Goal: Task Accomplishment & Management: Manage account settings

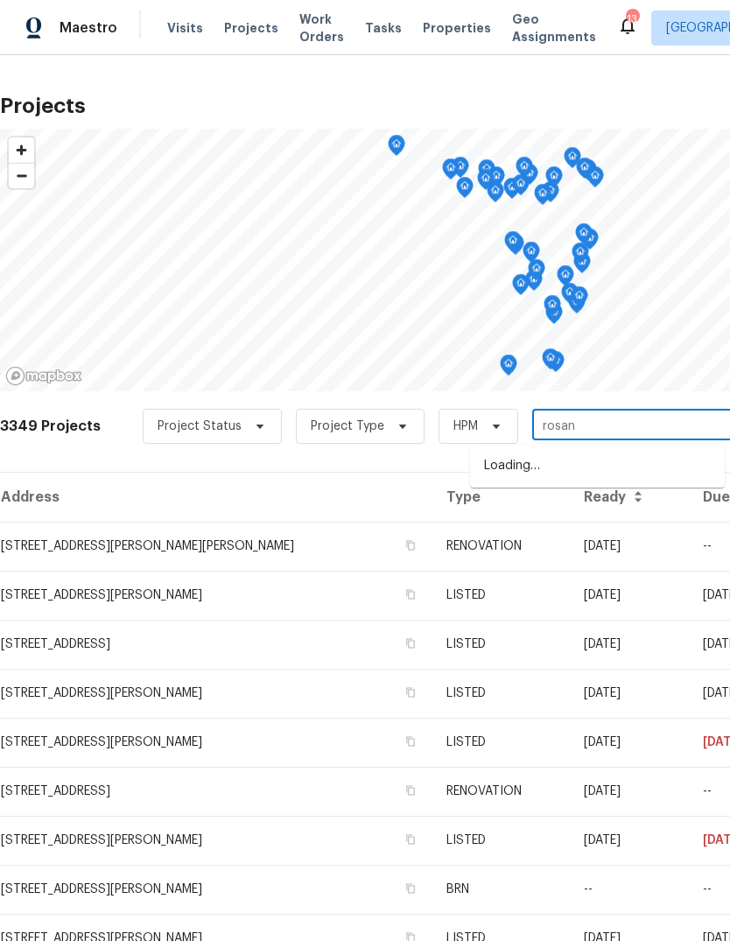
type input "rosant"
click at [656, 472] on li "[STREET_ADDRESS][PERSON_NAME]" at bounding box center [597, 465] width 255 height 29
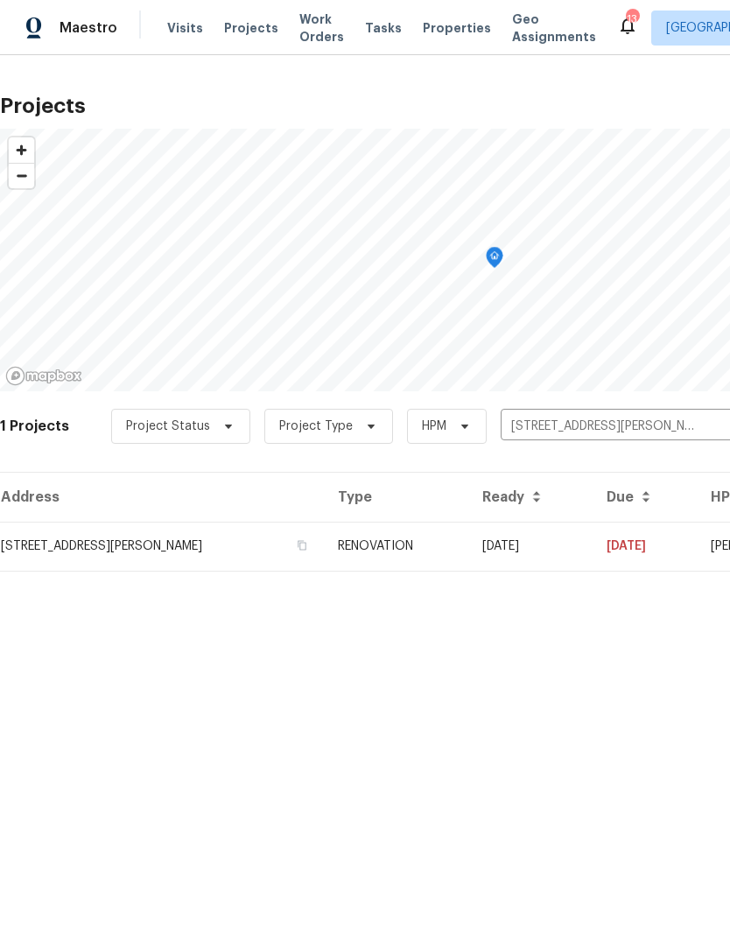
click at [570, 543] on td "08/07/25" at bounding box center [530, 545] width 124 height 49
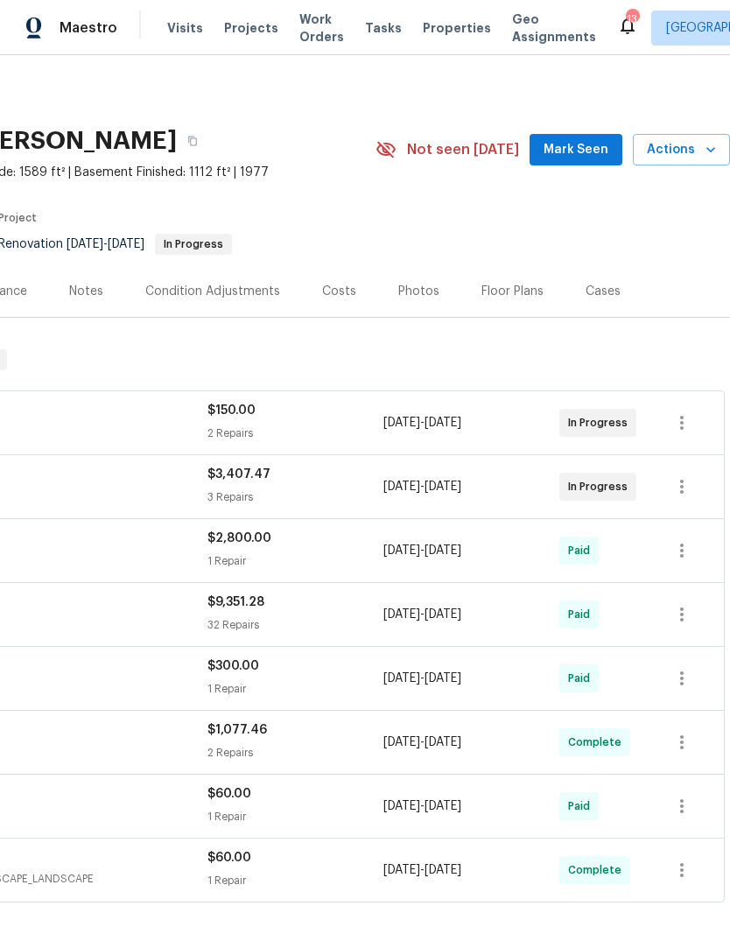
scroll to position [0, 259]
click at [593, 152] on span "Mark Seen" at bounding box center [575, 150] width 65 height 22
click at [425, 297] on div "Photos" at bounding box center [418, 291] width 41 height 17
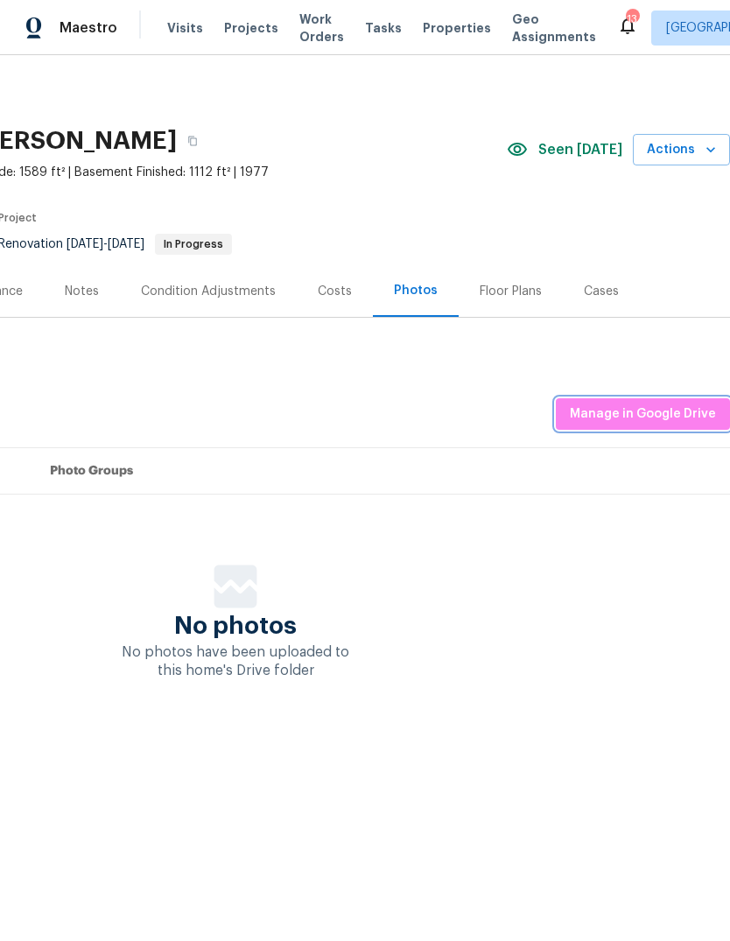
click at [703, 420] on span "Manage in Google Drive" at bounding box center [643, 414] width 146 height 22
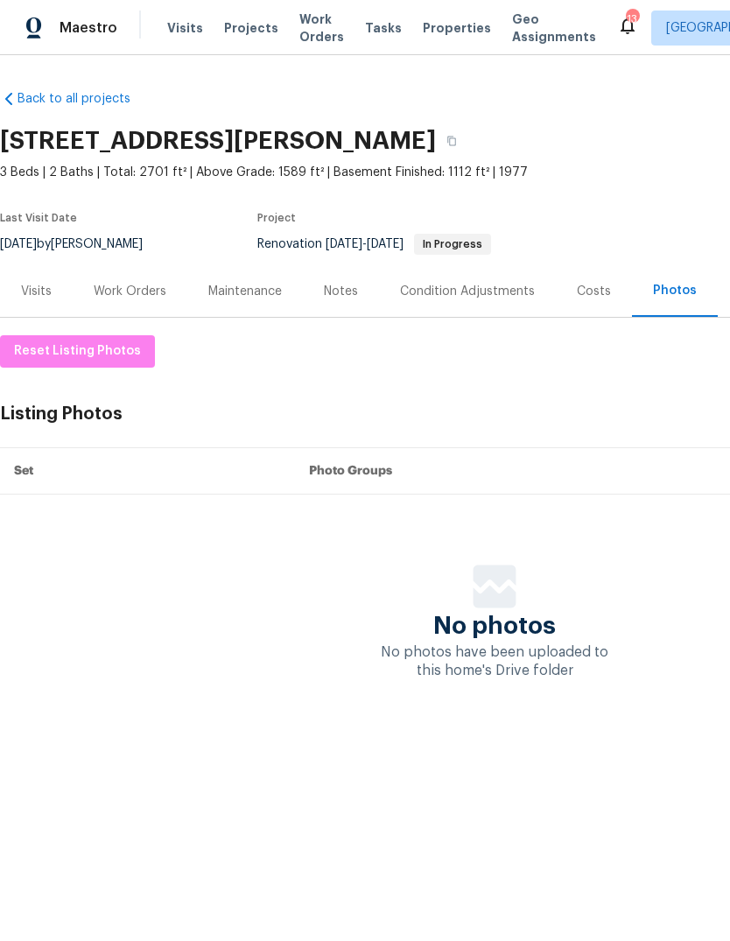
click at [163, 286] on div "Work Orders" at bounding box center [130, 291] width 73 height 17
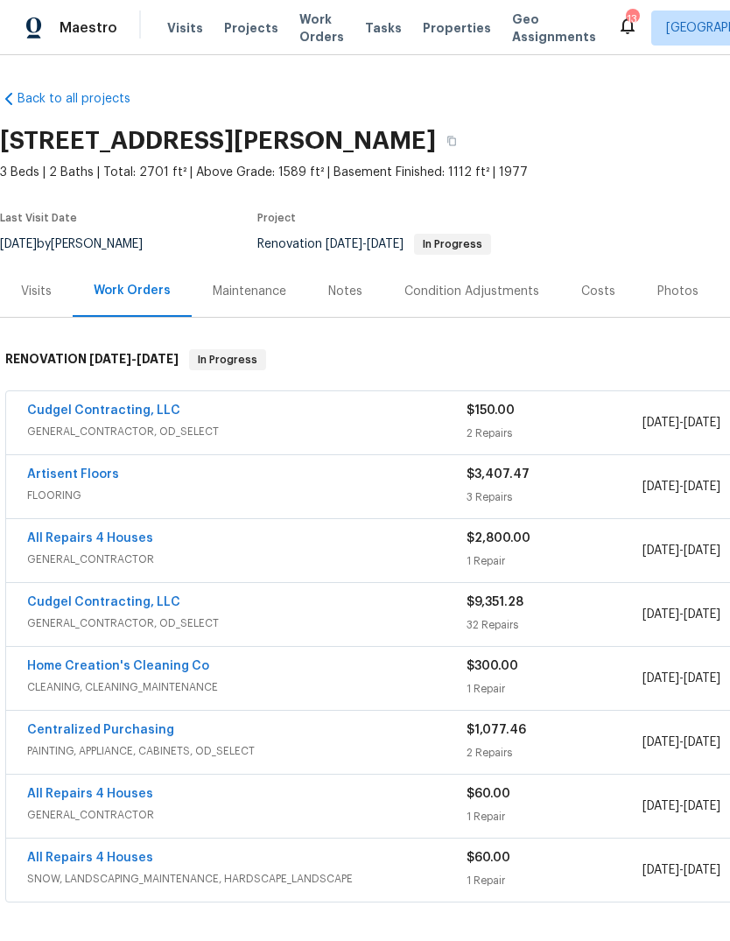
click at [360, 299] on div "Notes" at bounding box center [345, 291] width 76 height 52
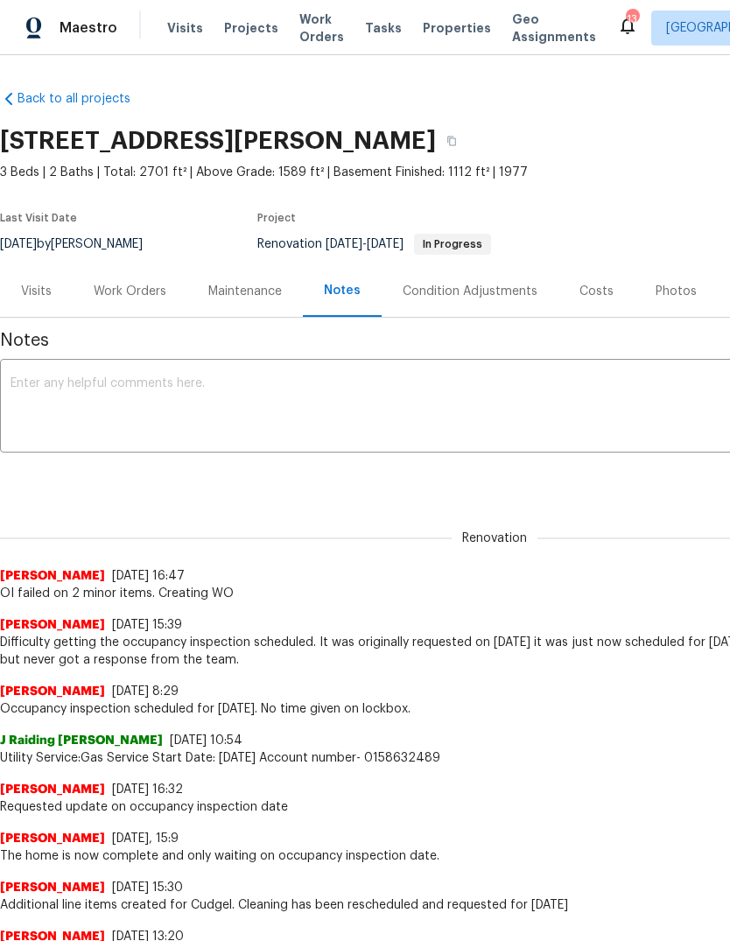
click at [423, 420] on textarea at bounding box center [494, 407] width 968 height 61
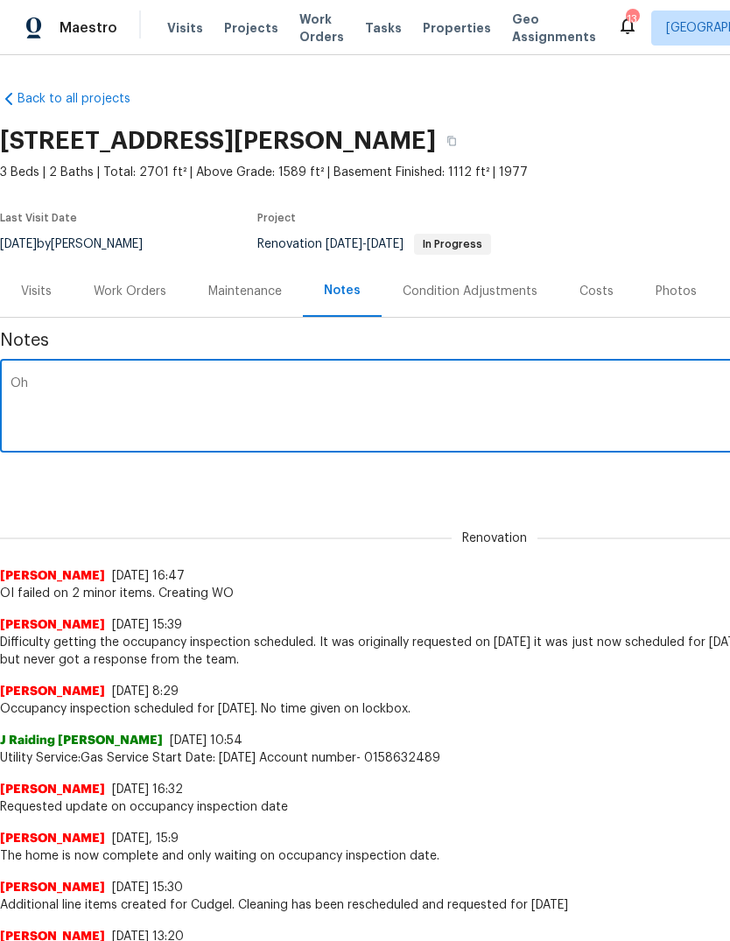
type textarea "Oh,"
type textarea "Occupancy has passed and the home is sent to pre-list. Photos have been uploade…"
click at [667, 552] on div "Renovation Michael Gruener 10/1/25, 16:47 OI failed on 2 minor items. Creating …" at bounding box center [494, 555] width 989 height 93
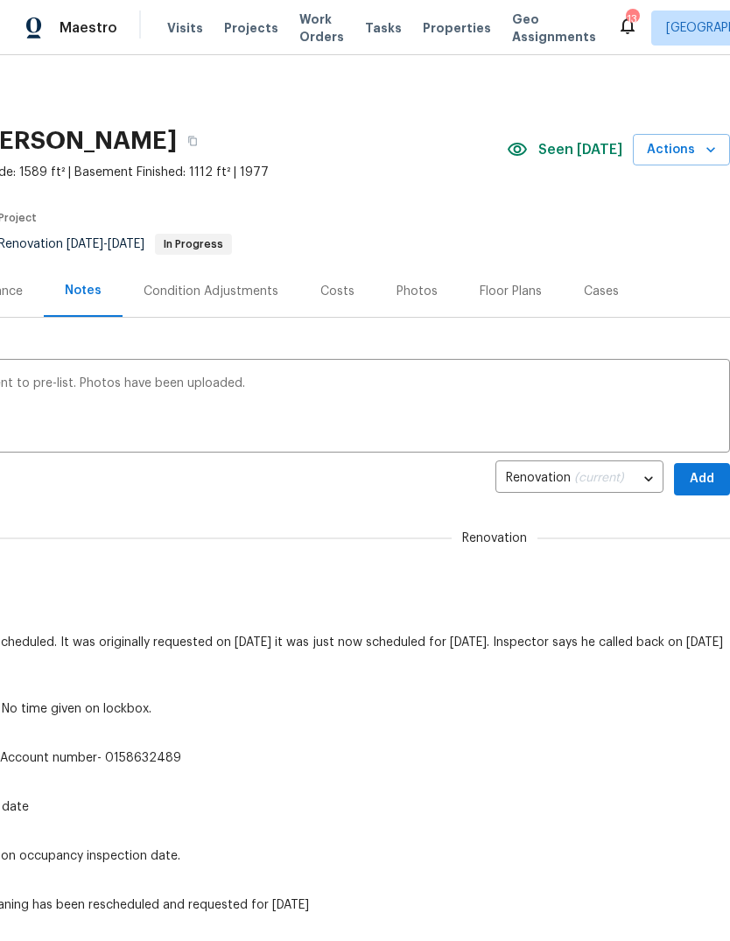
scroll to position [0, 259]
click at [710, 485] on span "Add" at bounding box center [702, 479] width 28 height 22
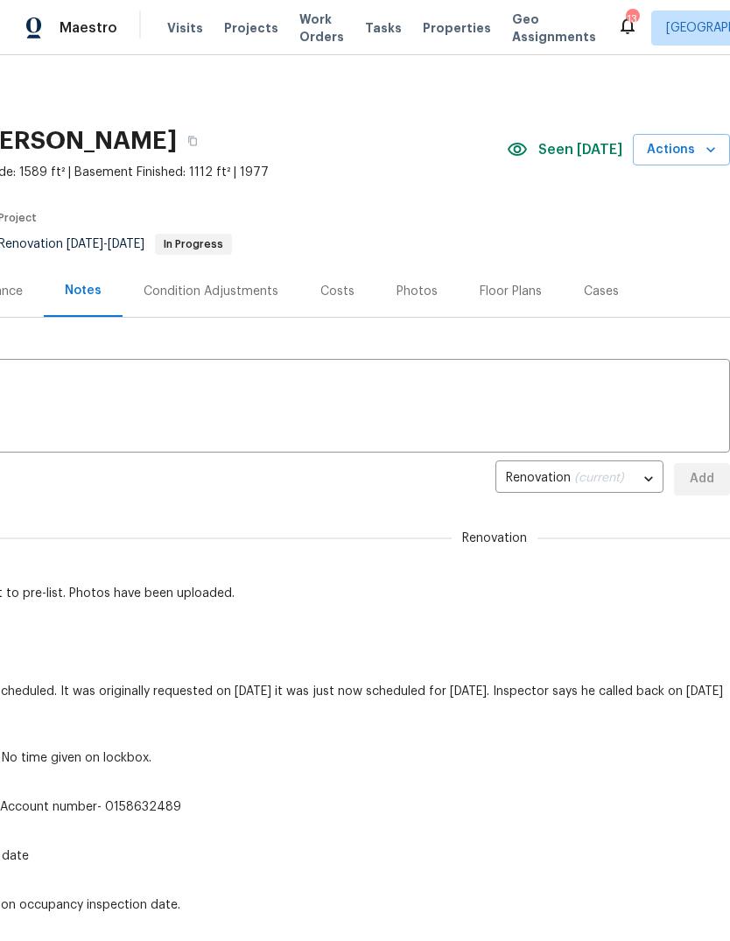
click at [706, 147] on icon "button" at bounding box center [710, 149] width 17 height 17
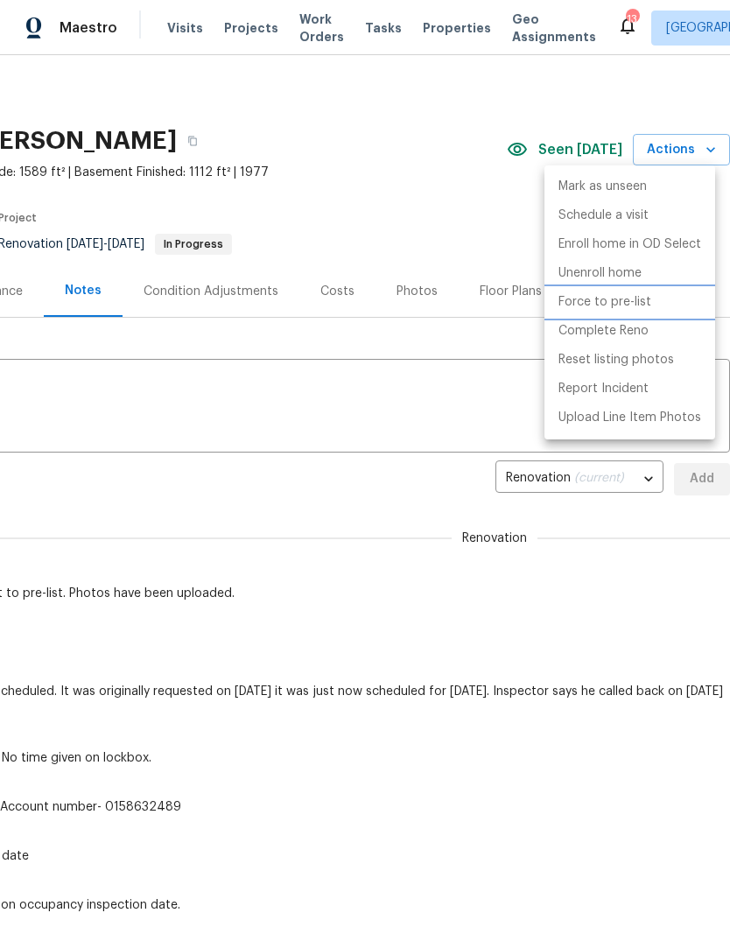
click at [660, 309] on li "Force to pre-list" at bounding box center [629, 302] width 171 height 29
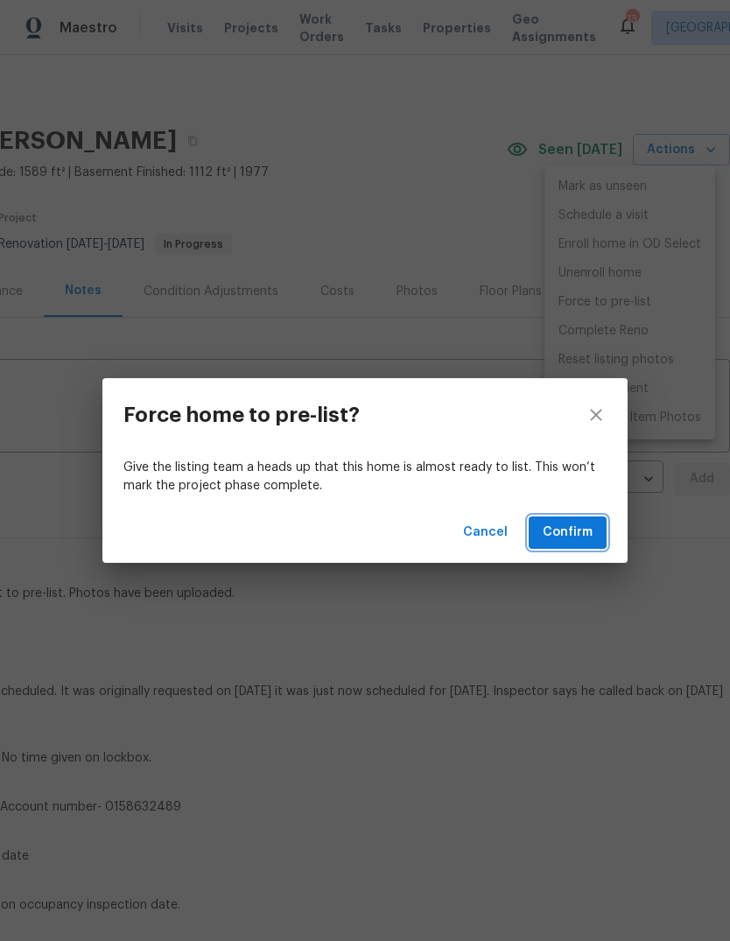
click at [586, 541] on span "Confirm" at bounding box center [567, 532] width 50 height 22
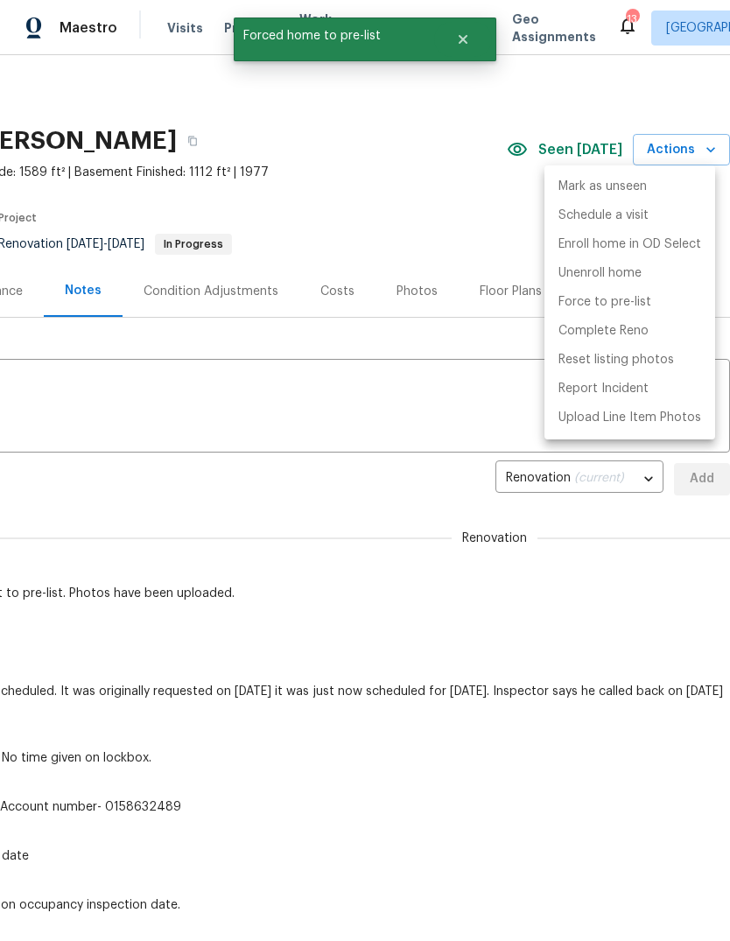
click at [409, 182] on div at bounding box center [365, 470] width 730 height 941
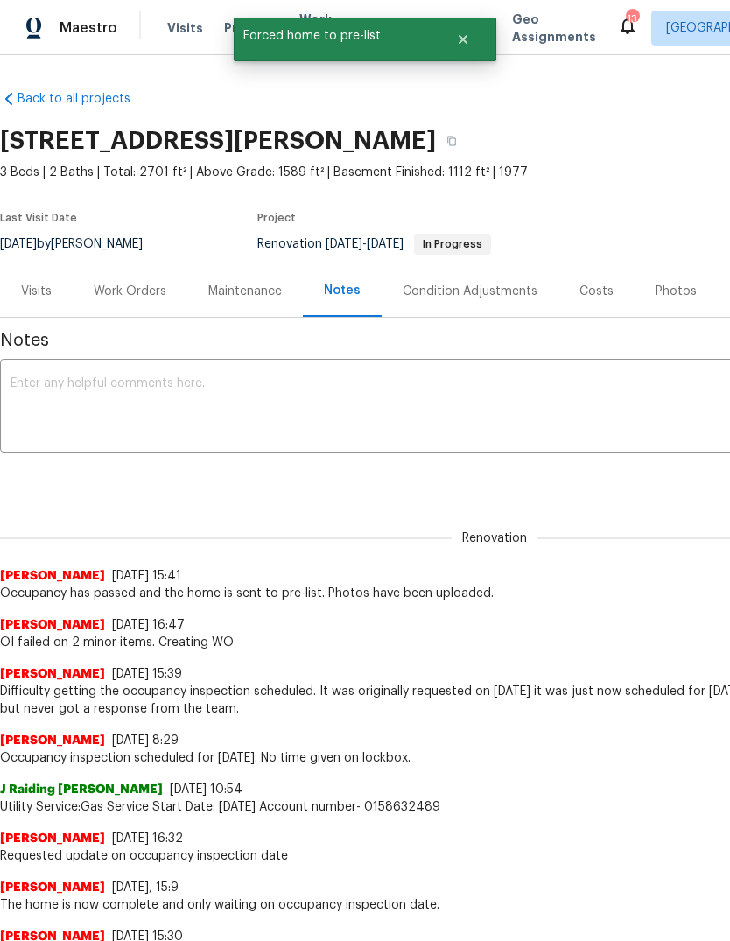
scroll to position [0, 0]
click at [476, 45] on button "Close" at bounding box center [463, 39] width 58 height 35
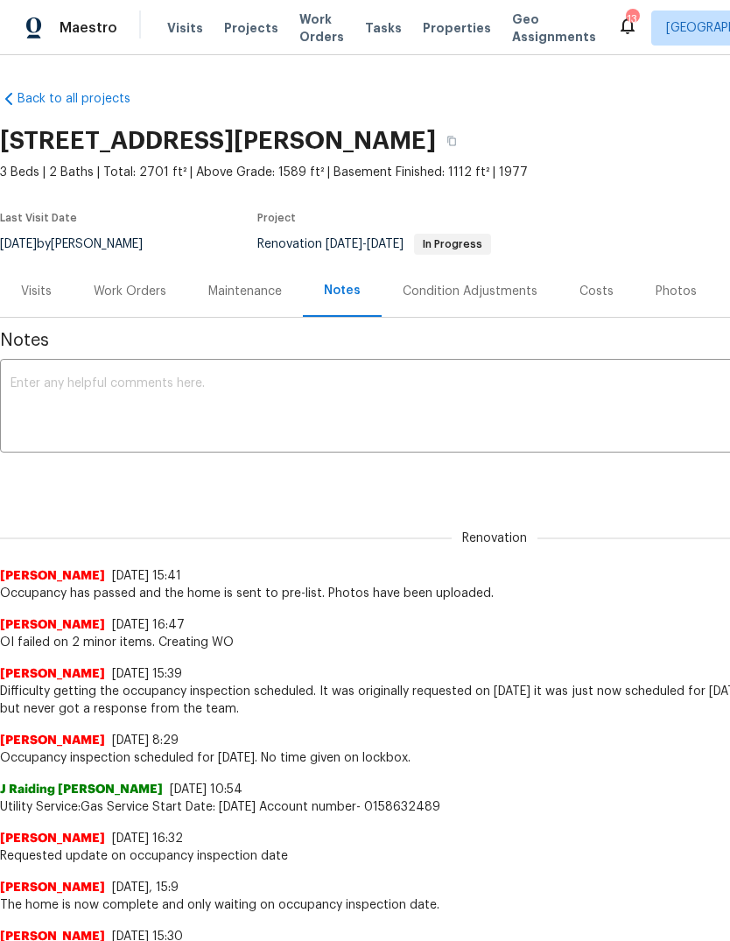
click at [448, 25] on span "Properties" at bounding box center [457, 27] width 68 height 17
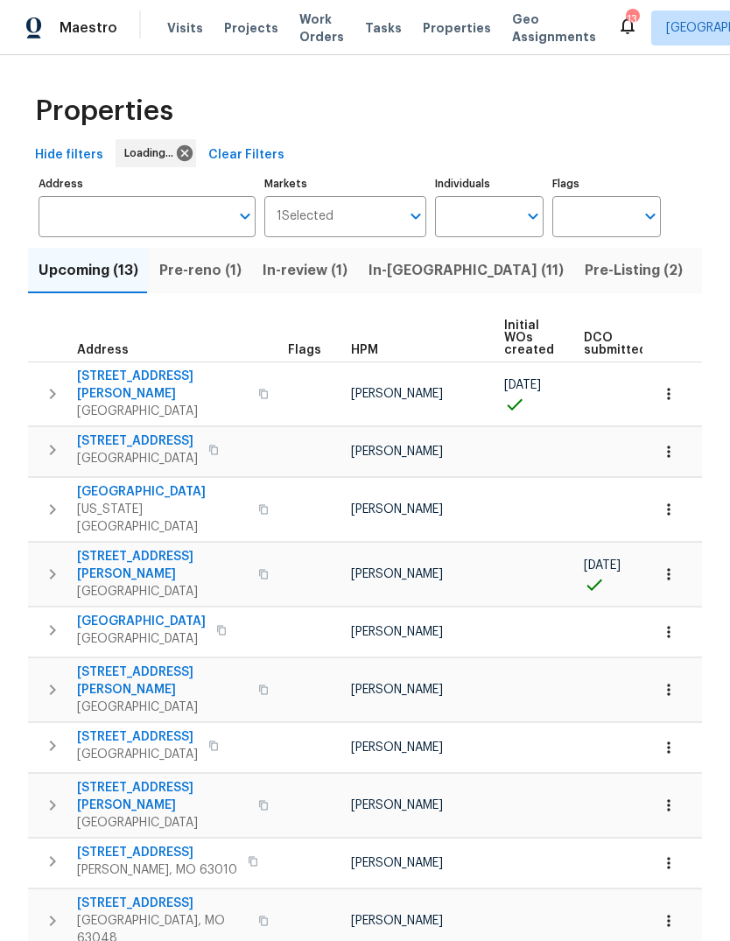
click at [584, 267] on span "Pre-Listing (2)" at bounding box center [633, 270] width 98 height 24
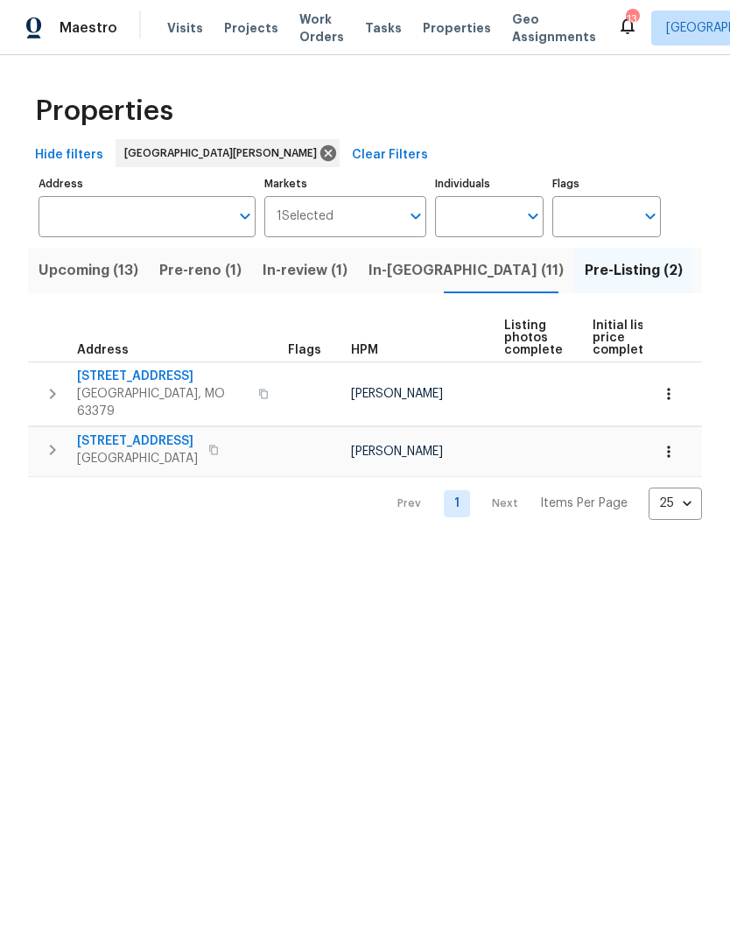
click at [703, 262] on span "Listed (31)" at bounding box center [739, 270] width 72 height 24
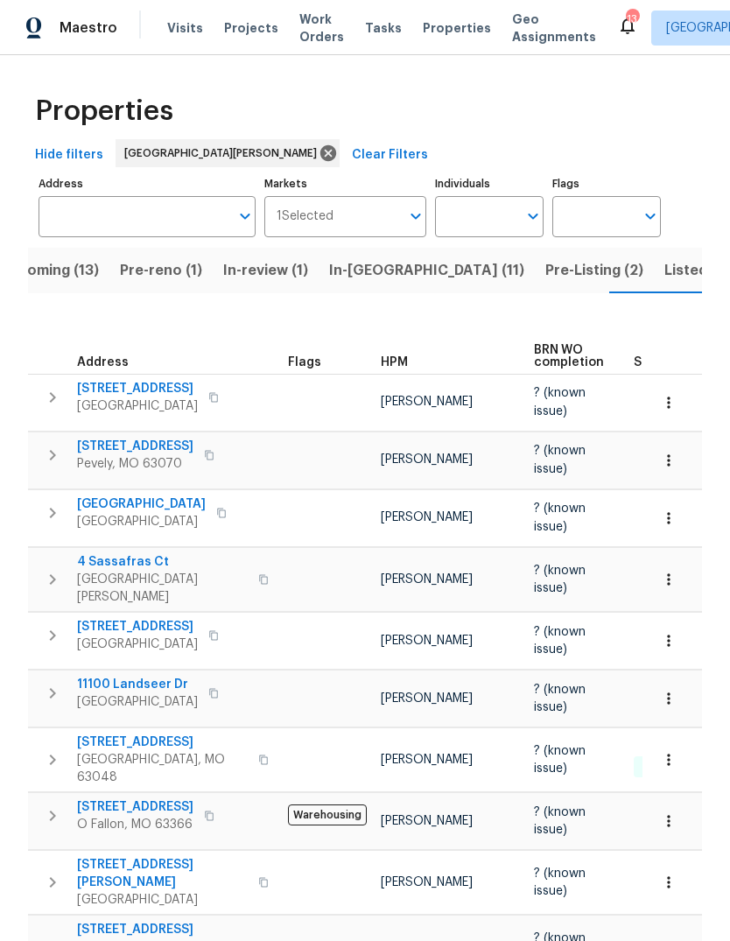
click at [406, 364] on div "HPM" at bounding box center [450, 362] width 139 height 12
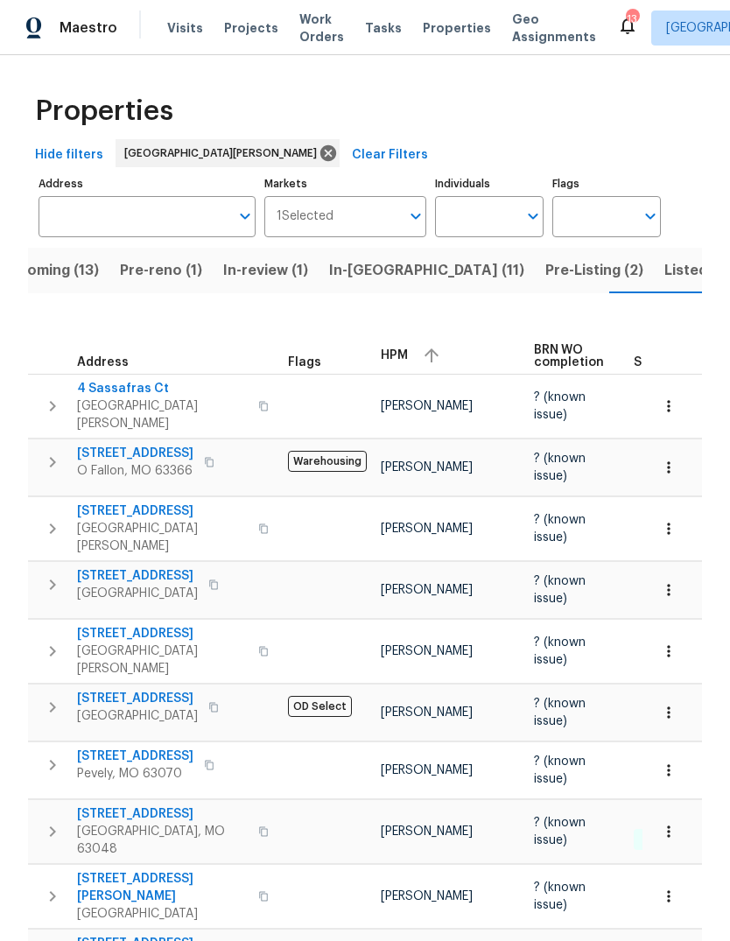
click at [406, 365] on div "HPM" at bounding box center [450, 355] width 139 height 26
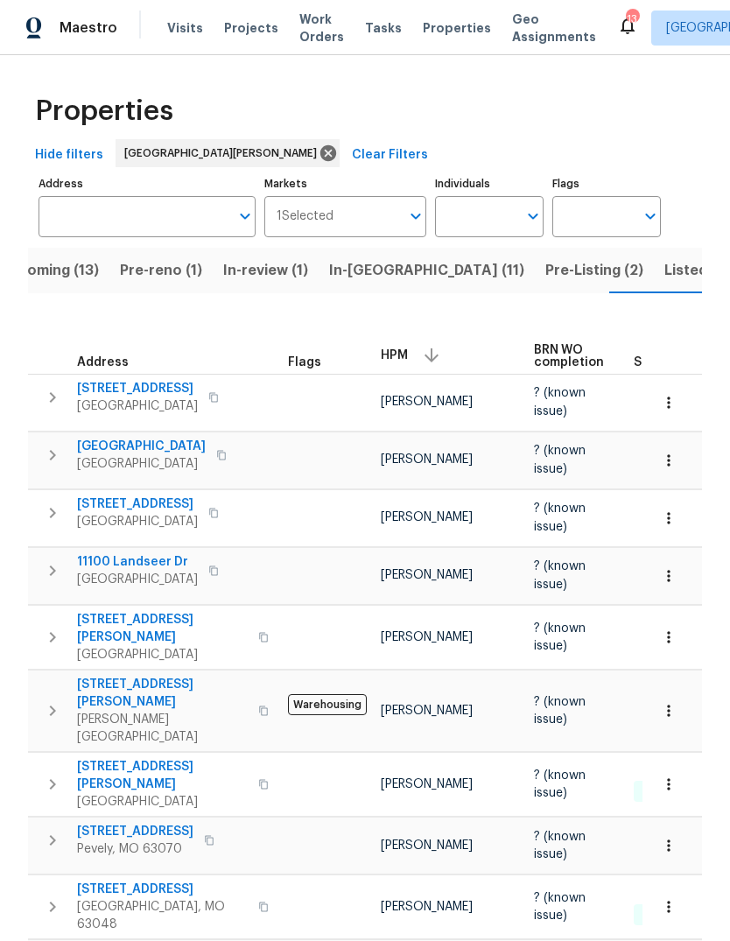
click at [179, 277] on span "Pre-reno (1)" at bounding box center [161, 270] width 82 height 24
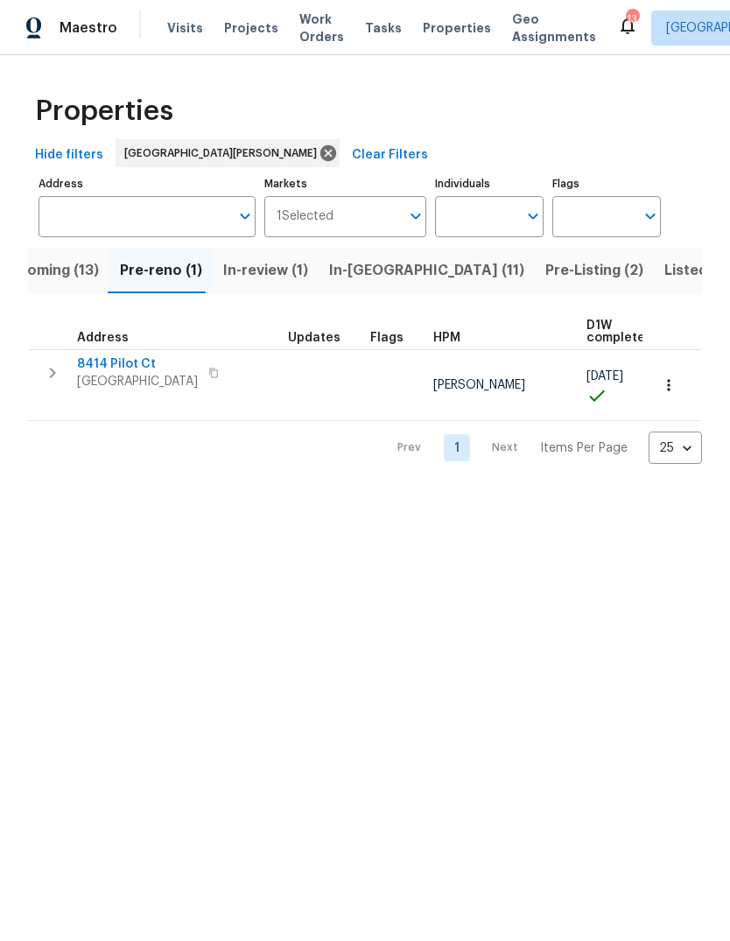
click at [142, 373] on span "8414 Pilot Ct" at bounding box center [137, 363] width 121 height 17
click at [261, 25] on span "Projects" at bounding box center [251, 27] width 54 height 17
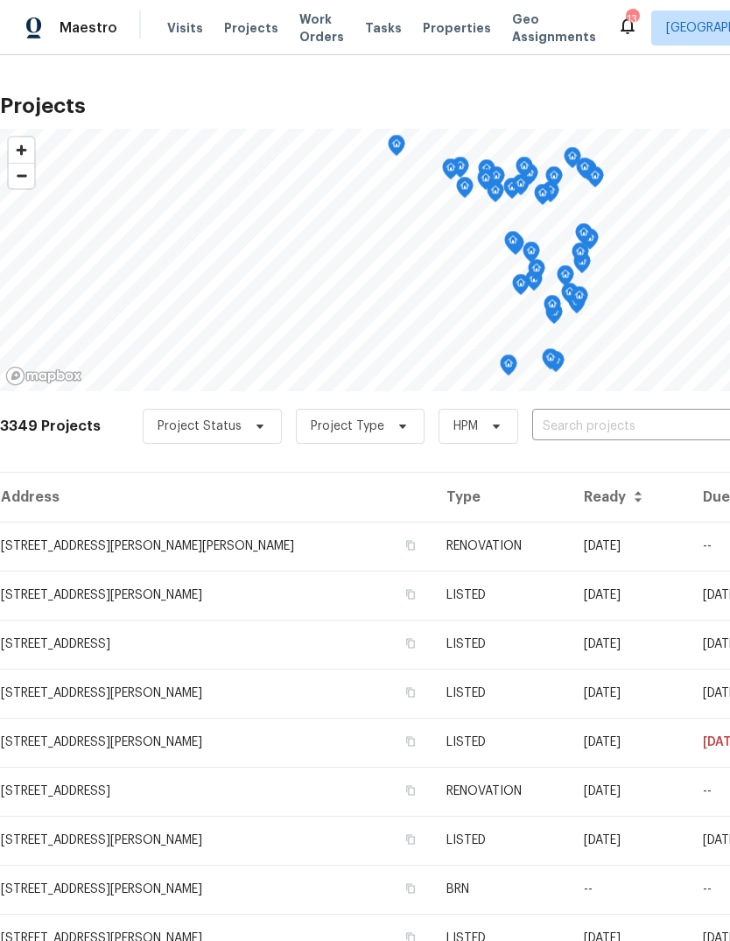
click at [664, 428] on input "text" at bounding box center [632, 426] width 200 height 27
type input "burnett"
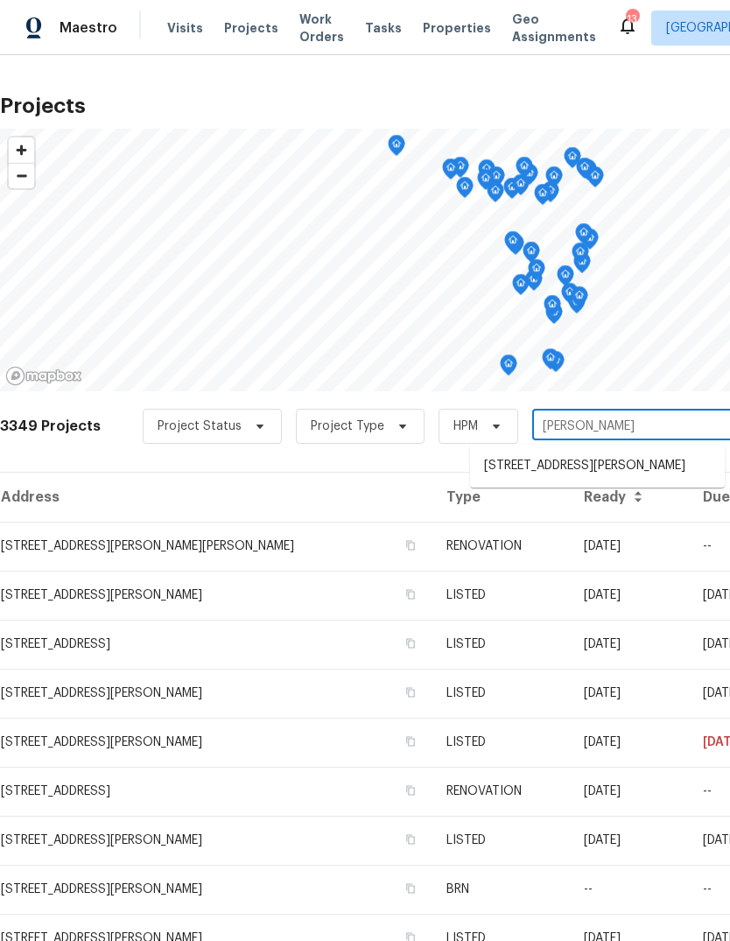
click at [622, 479] on li "4127 Burnett Ave, Saint Louis, MO 63125" at bounding box center [597, 465] width 255 height 29
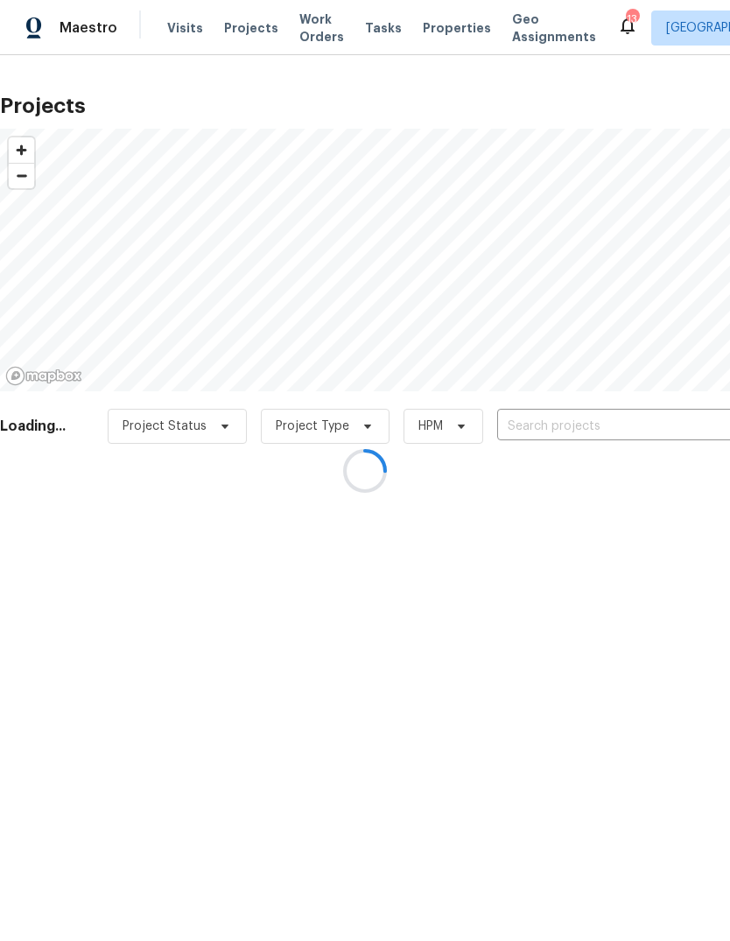
type input "4127 Burnett Ave, Saint Louis, MO 63125"
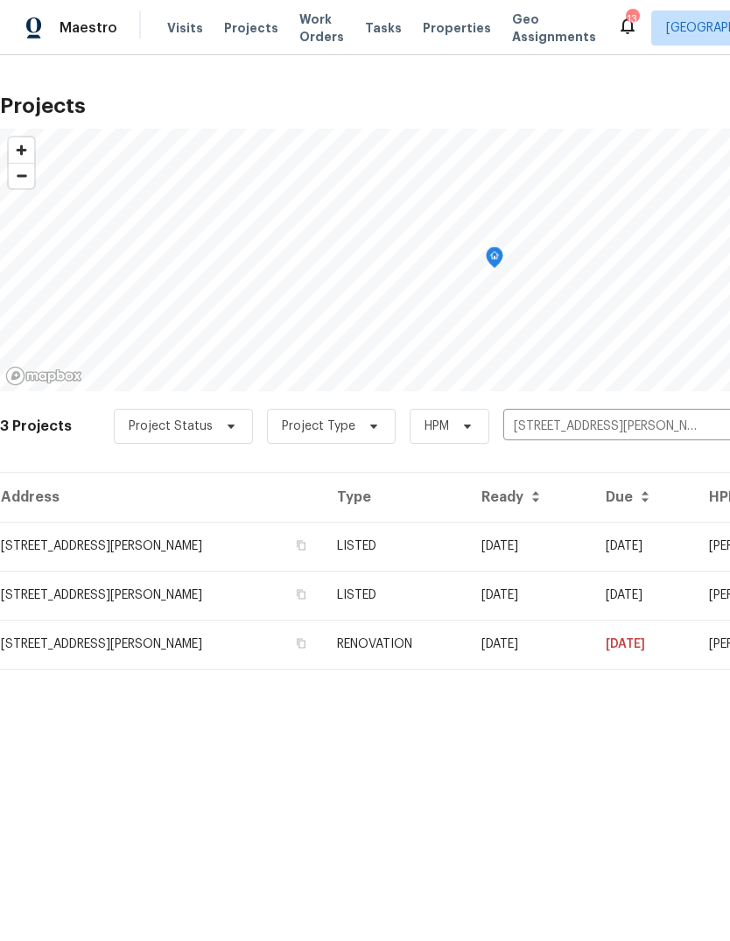
click at [451, 545] on td "LISTED" at bounding box center [394, 545] width 143 height 49
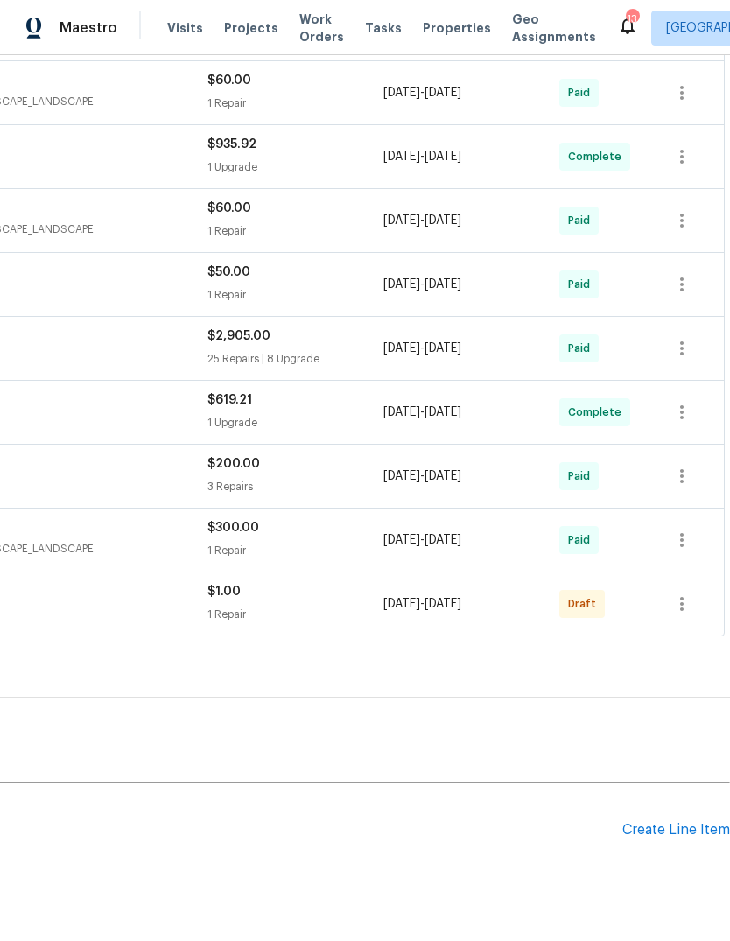
scroll to position [713, 259]
click at [712, 831] on div "Create Line Item" at bounding box center [676, 830] width 108 height 17
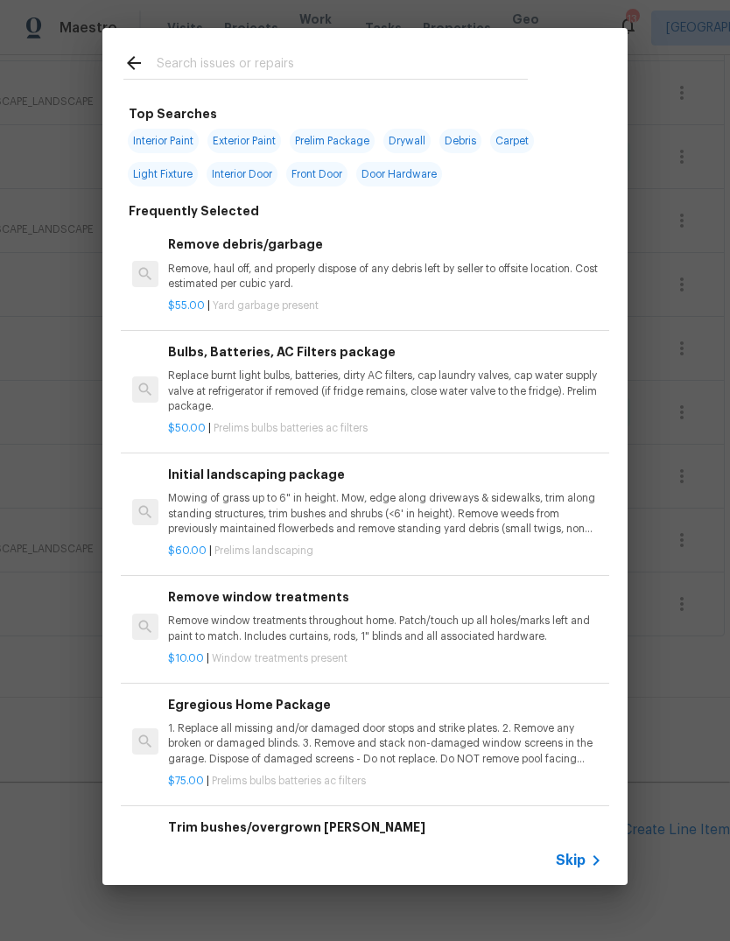
click at [574, 866] on span "Skip" at bounding box center [571, 859] width 30 height 17
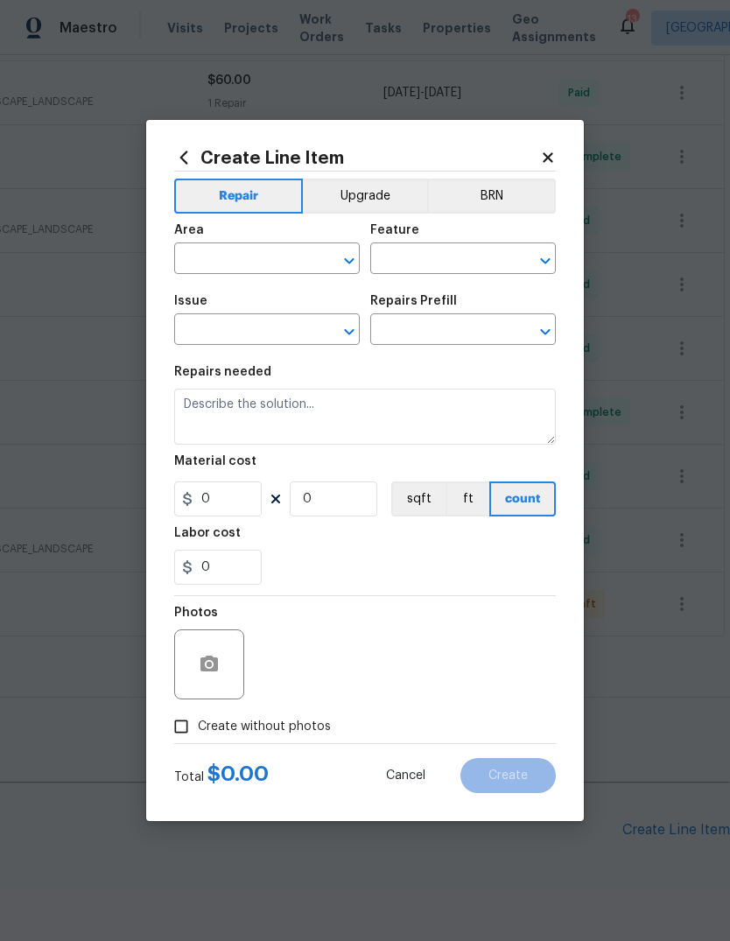
click at [280, 265] on input "text" at bounding box center [242, 260] width 136 height 27
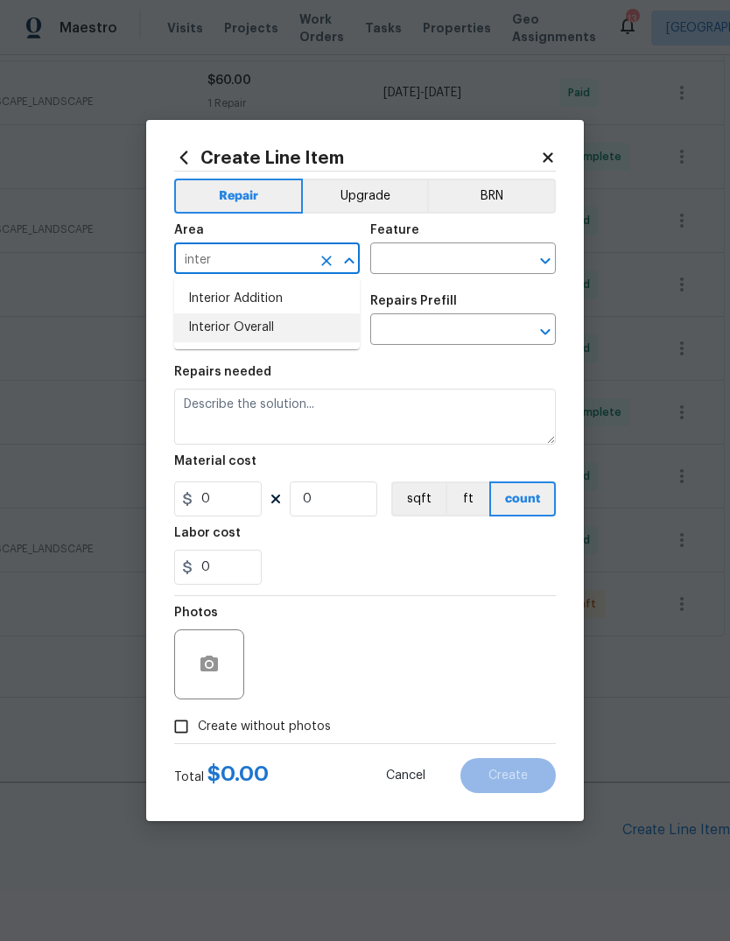
click at [301, 326] on li "Interior Overall" at bounding box center [266, 327] width 185 height 29
type input "Interior Overall"
click at [482, 258] on input "text" at bounding box center [438, 260] width 136 height 27
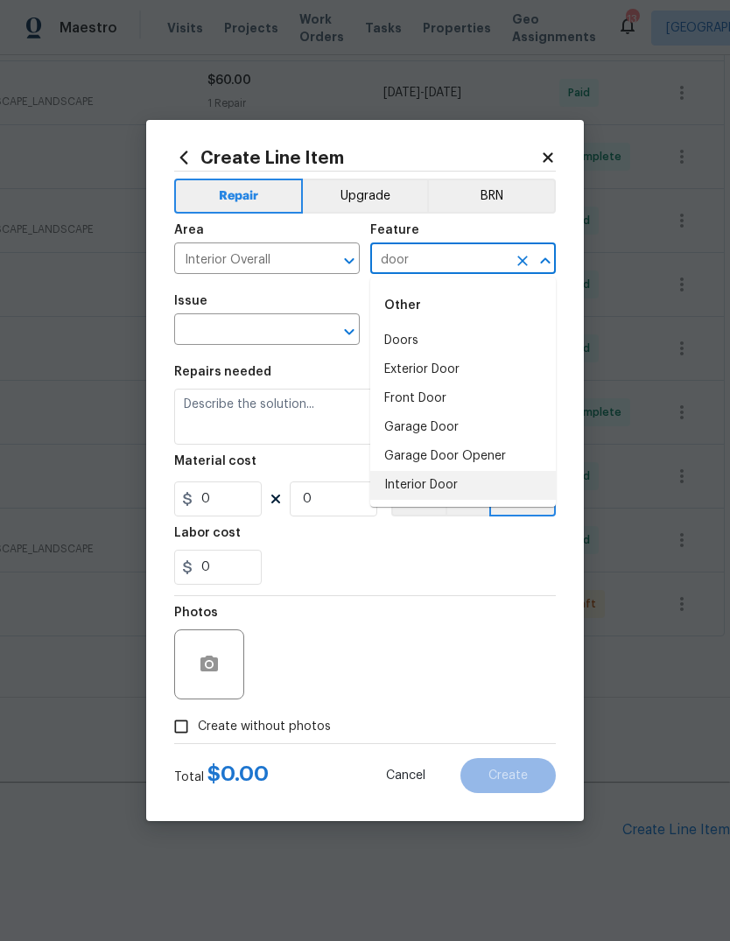
click at [513, 485] on li "Interior Door" at bounding box center [462, 485] width 185 height 29
type input "Interior Door"
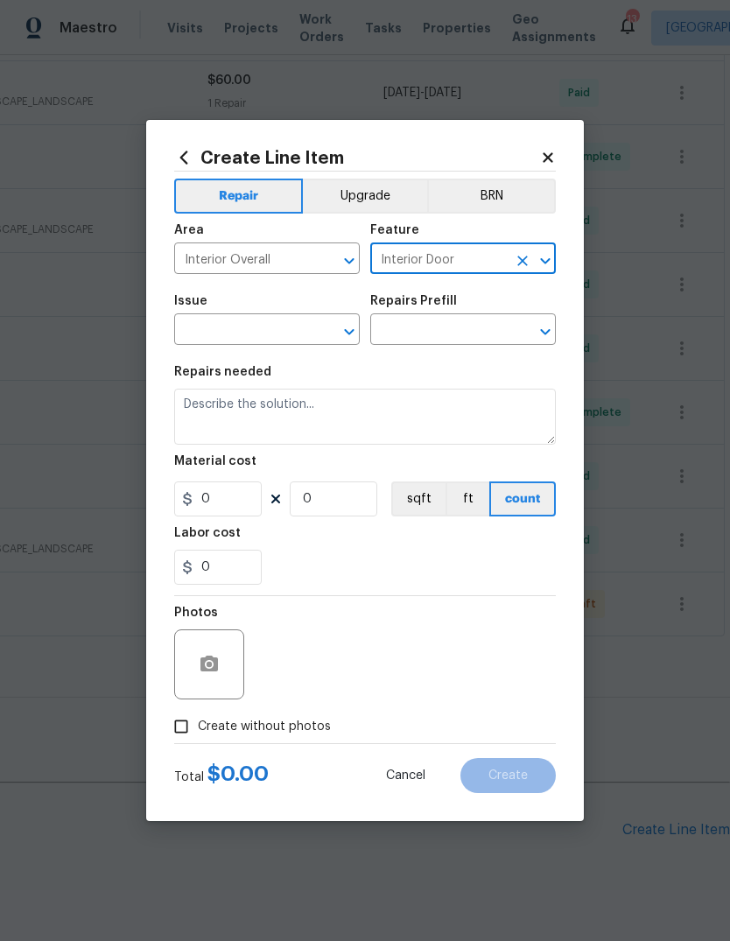
click at [305, 343] on input "text" at bounding box center [242, 331] width 136 height 27
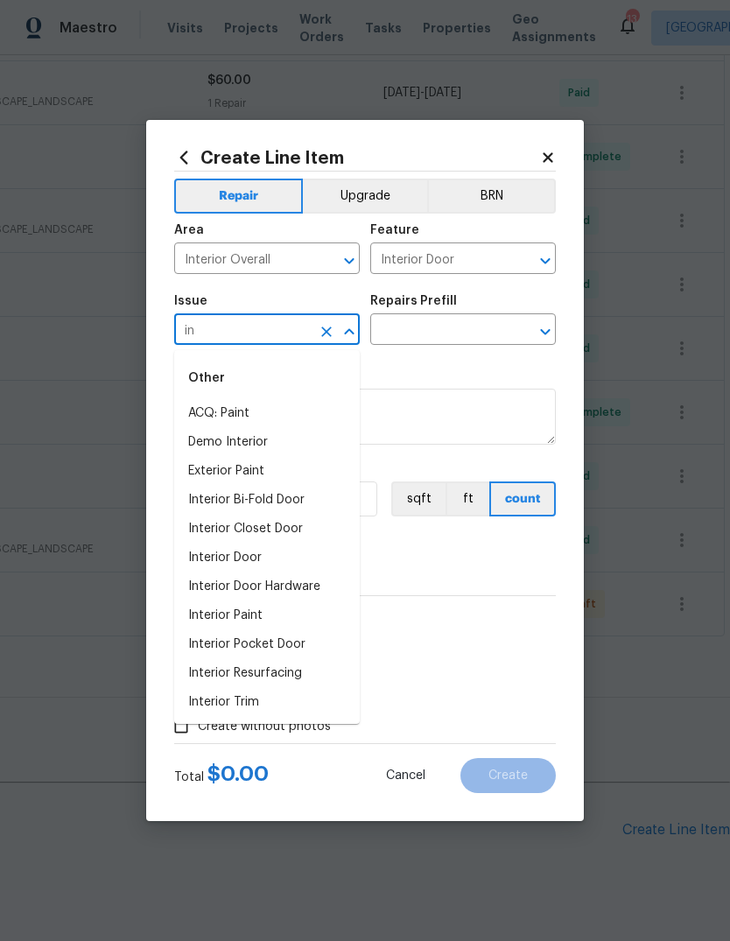
type input "i"
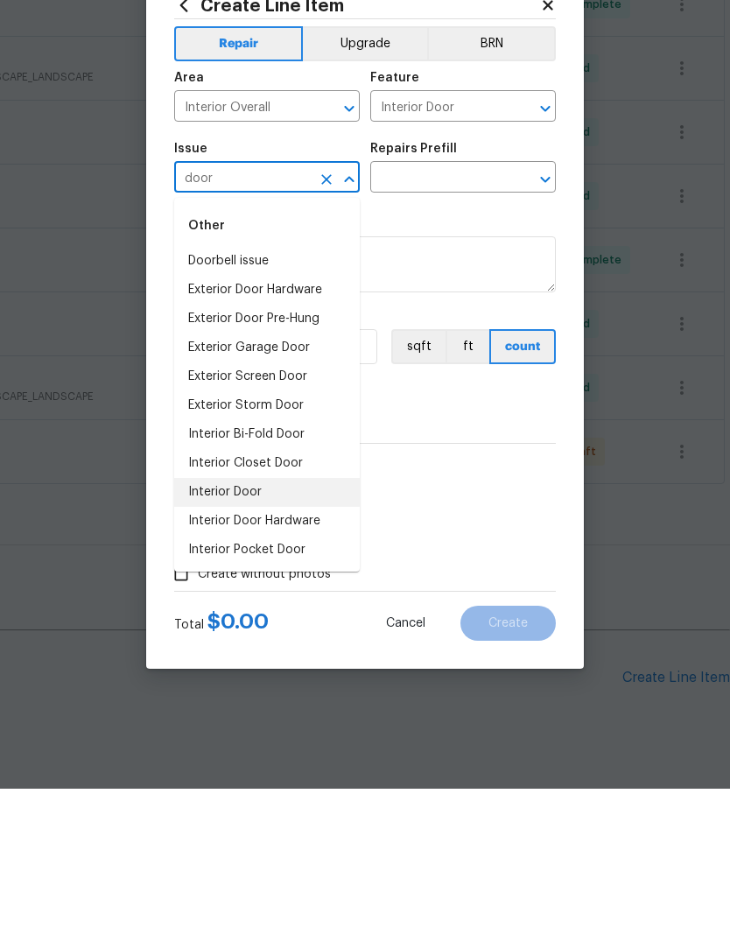
click at [315, 630] on li "Interior Door" at bounding box center [266, 644] width 185 height 29
type input "Interior Door"
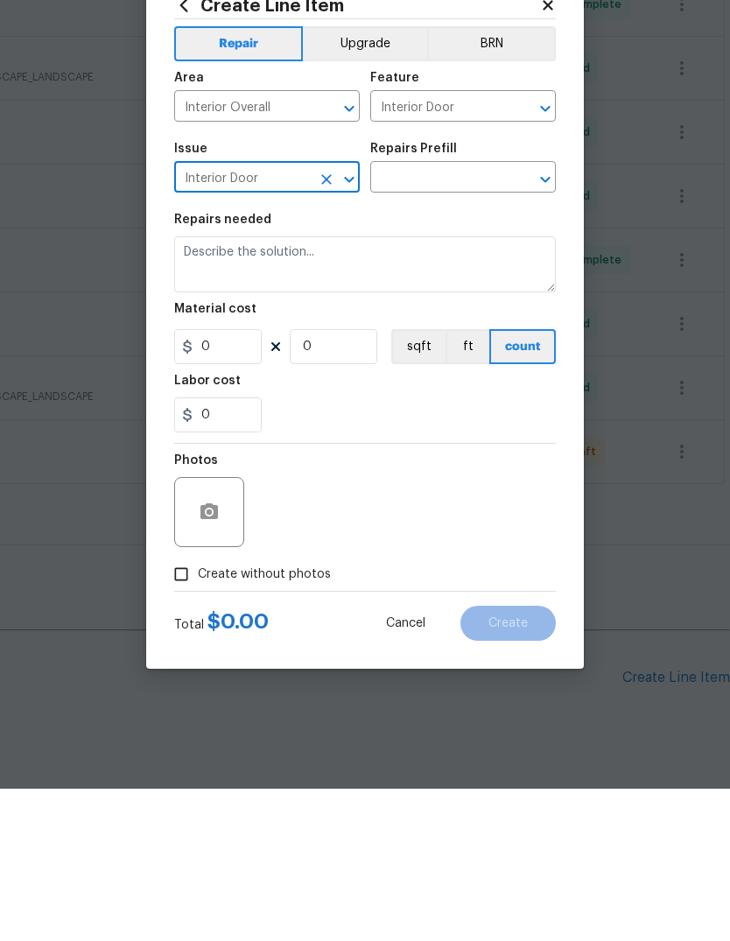
click at [475, 318] on input "text" at bounding box center [438, 331] width 136 height 27
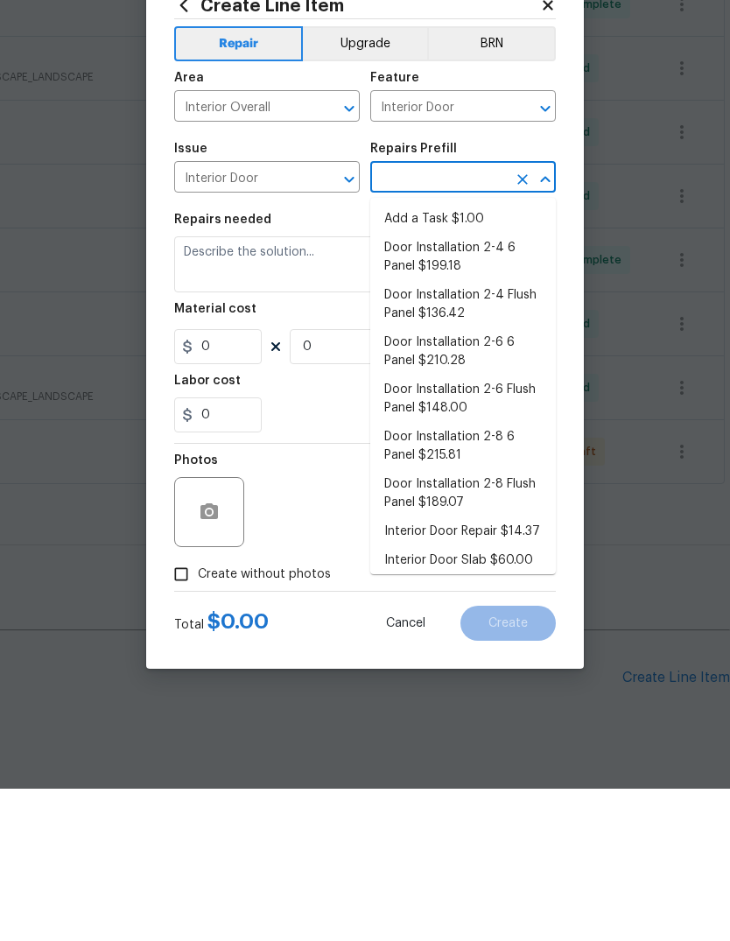
click at [500, 357] on li "Add a Task $1.00" at bounding box center [462, 371] width 185 height 29
type input "Add a Task $1.00"
type textarea "HPM to detail"
type input "1"
type input "Add a Task $1.00"
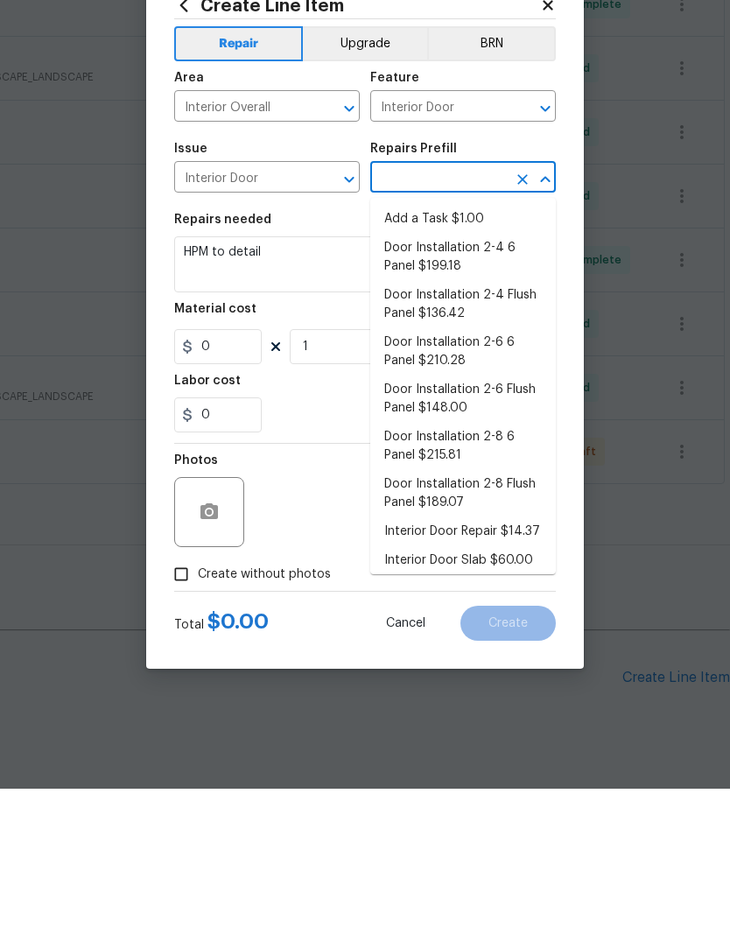
type input "1"
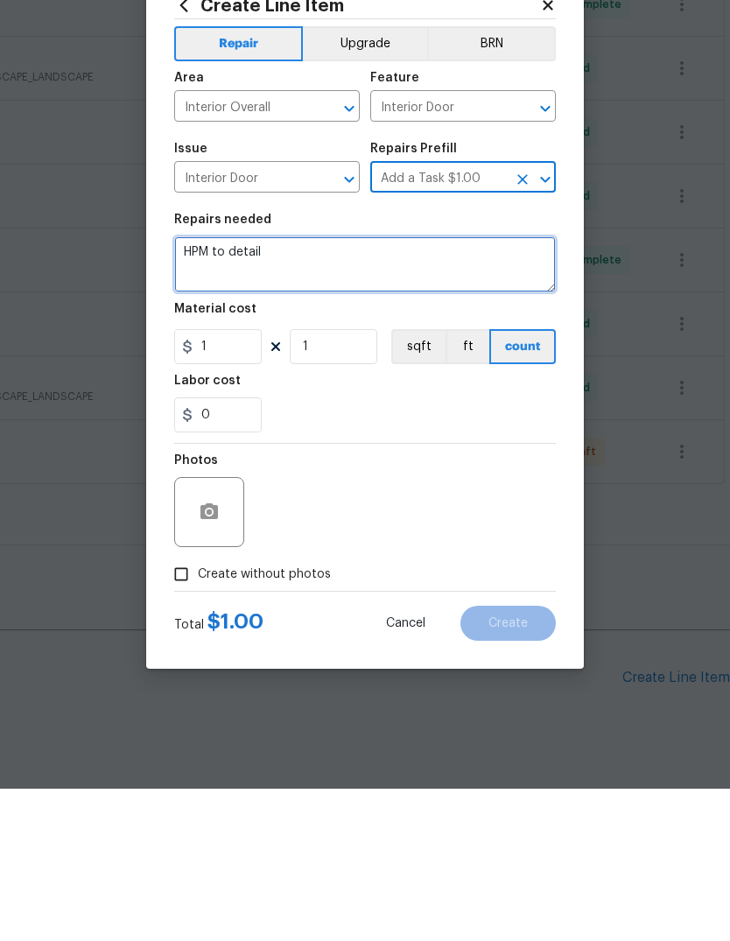
click at [460, 388] on textarea "HPM to detail" at bounding box center [364, 416] width 381 height 56
type textarea "H"
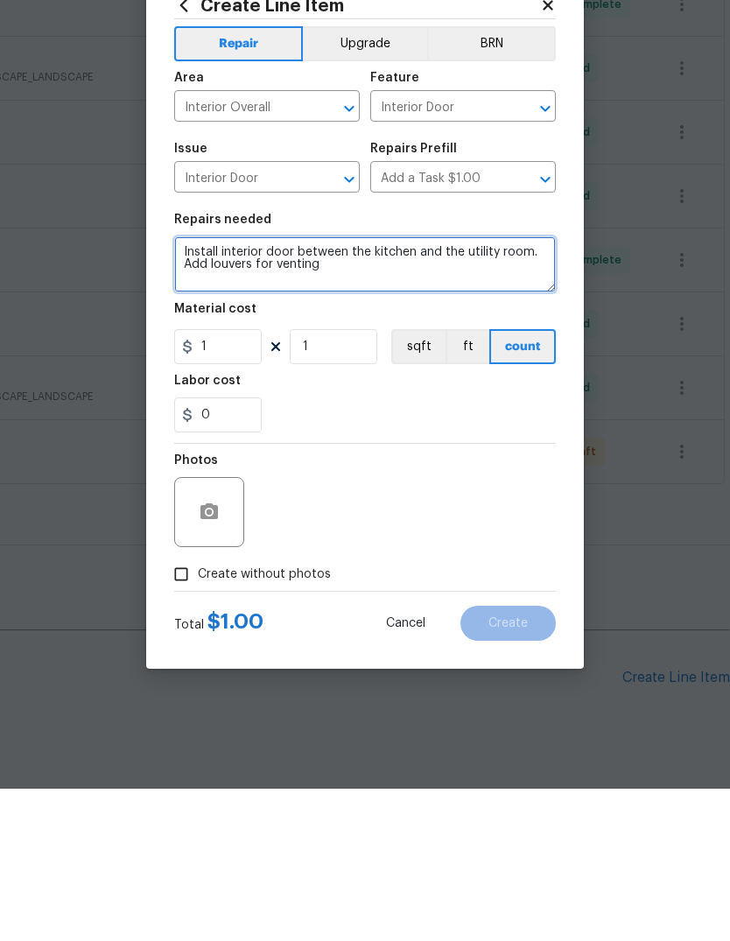
click at [255, 388] on textarea "Install interior door between the kitchen and the utility room. Add louvers for…" at bounding box center [364, 416] width 381 height 56
click at [444, 388] on textarea "Install interior door between the kitchen and the utility room. Add louvers on …" at bounding box center [364, 416] width 381 height 56
click at [299, 388] on textarea "Install interior door between the kitchen and the utility room. Add louvers on …" at bounding box center [364, 416] width 381 height 56
click at [507, 388] on textarea "Install interior door slab between the kitchen and the utility room. Add louver…" at bounding box center [364, 416] width 381 height 56
type textarea "Install interior door slab between the kitchen and the utility room. Add louver…"
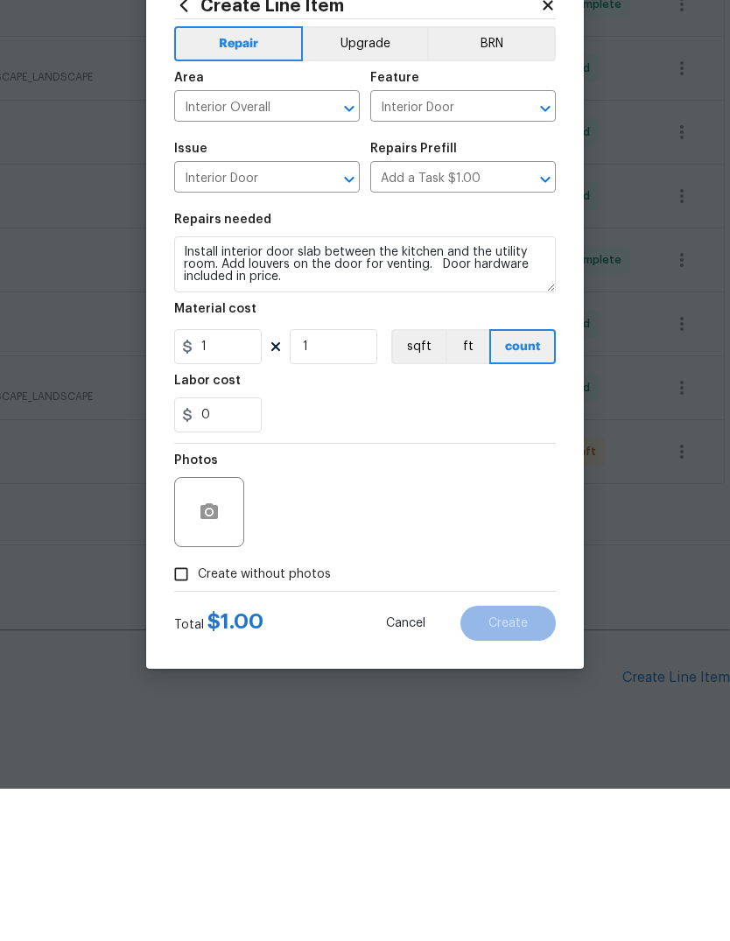
click at [452, 549] on div "0" at bounding box center [364, 566] width 381 height 35
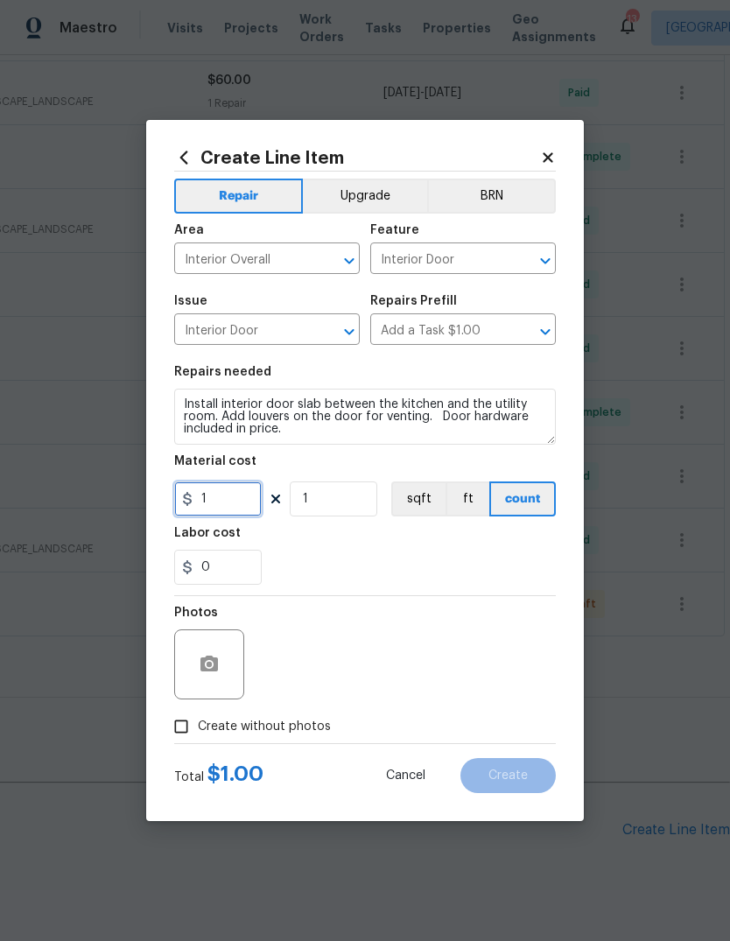
click at [242, 497] on input "1" at bounding box center [217, 498] width 87 height 35
type input "250"
click at [453, 549] on div "Labor cost" at bounding box center [364, 538] width 381 height 23
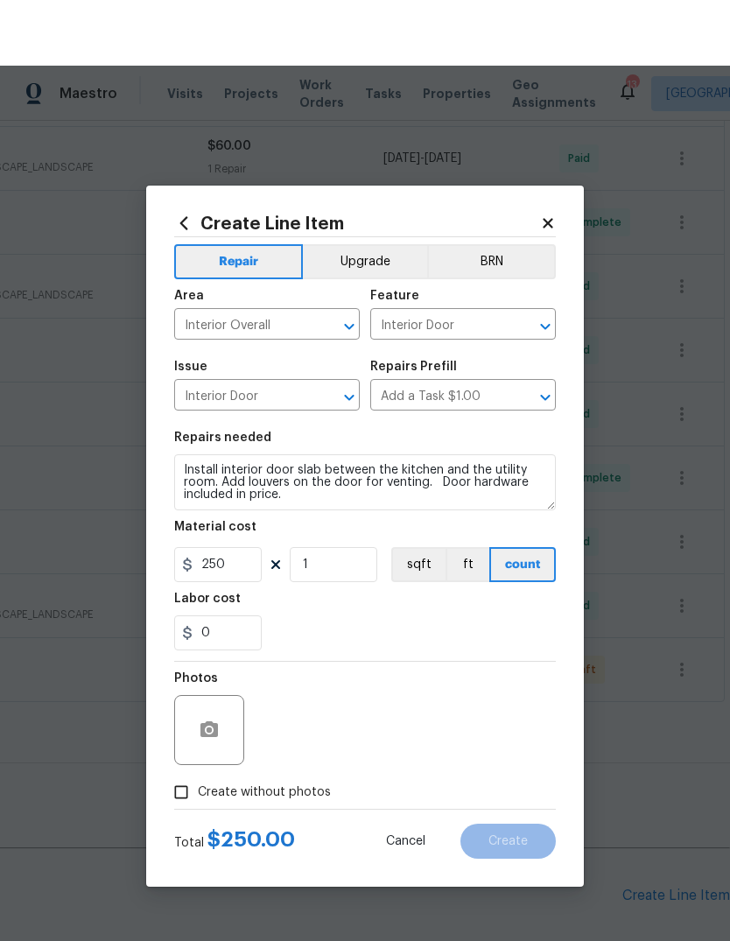
scroll to position [0, 0]
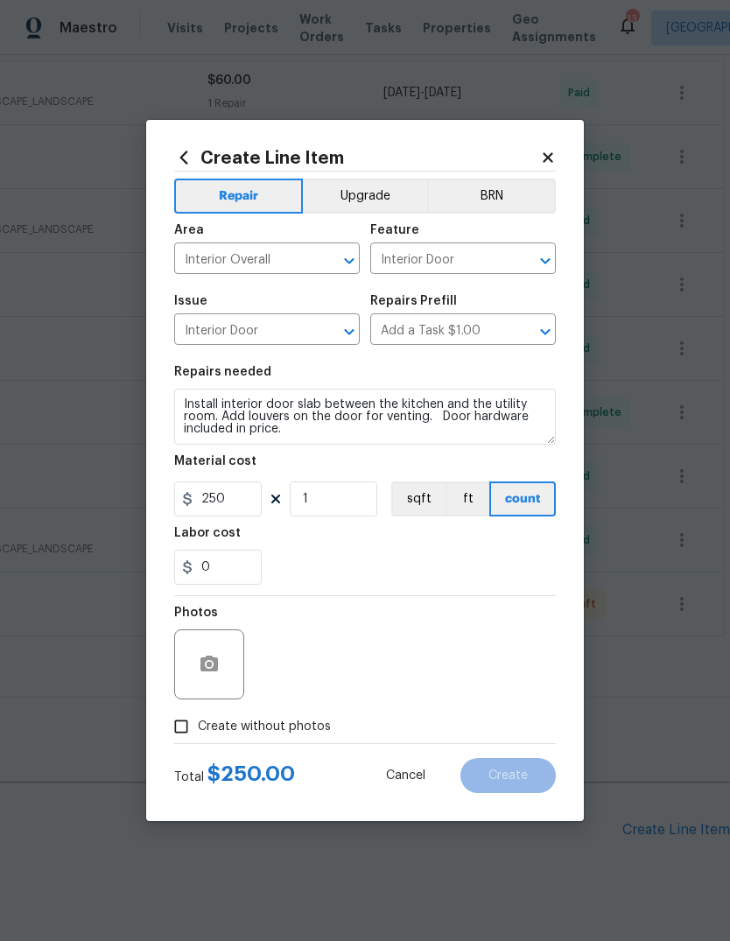
click at [309, 730] on span "Create without photos" at bounding box center [264, 726] width 133 height 18
click at [198, 730] on input "Create without photos" at bounding box center [180, 726] width 33 height 33
checkbox input "true"
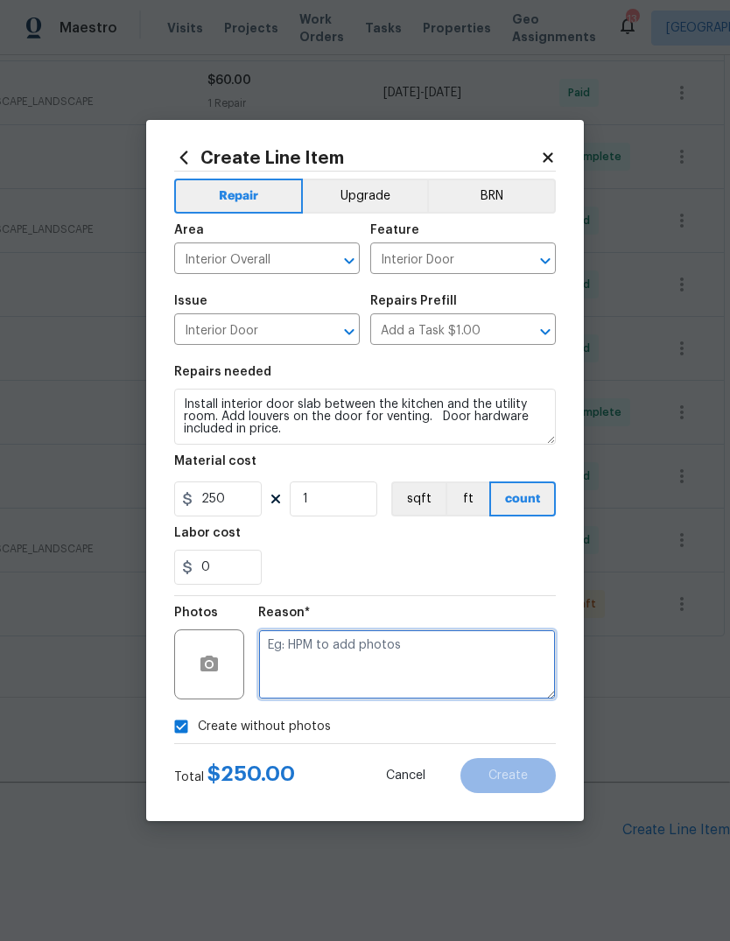
click at [421, 653] on textarea at bounding box center [406, 664] width 297 height 70
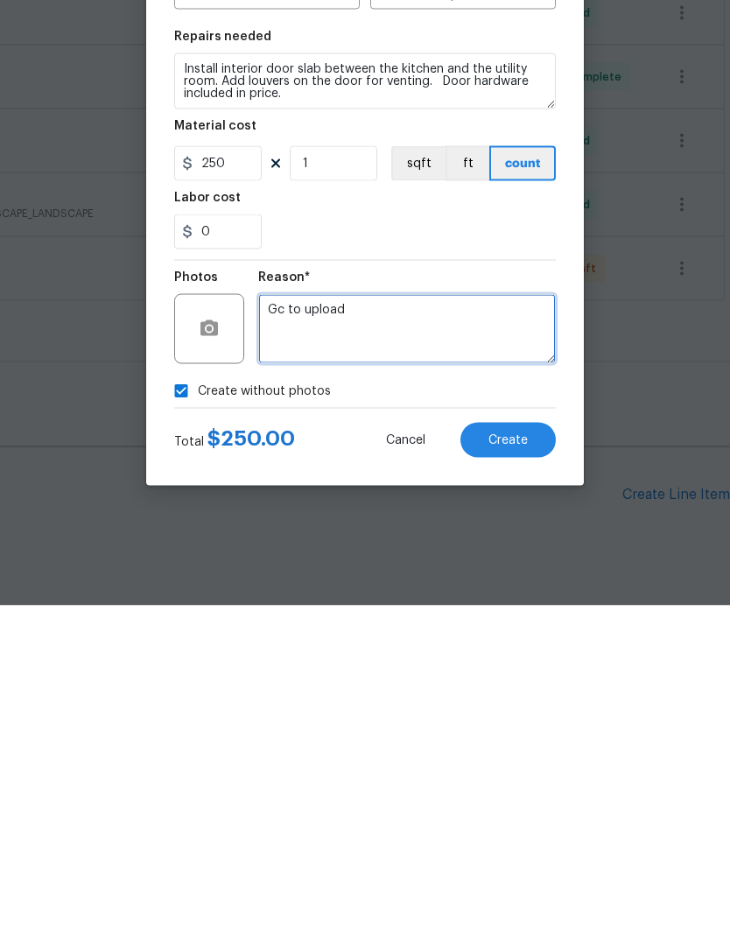
type textarea "Gc to upload"
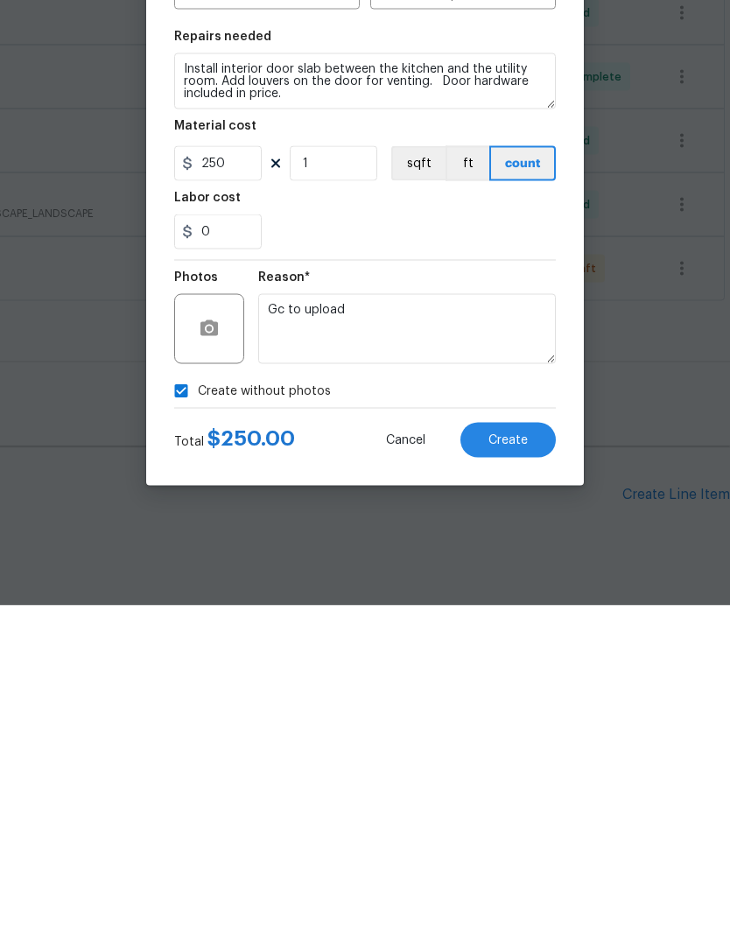
click at [531, 758] on button "Create" at bounding box center [507, 775] width 95 height 35
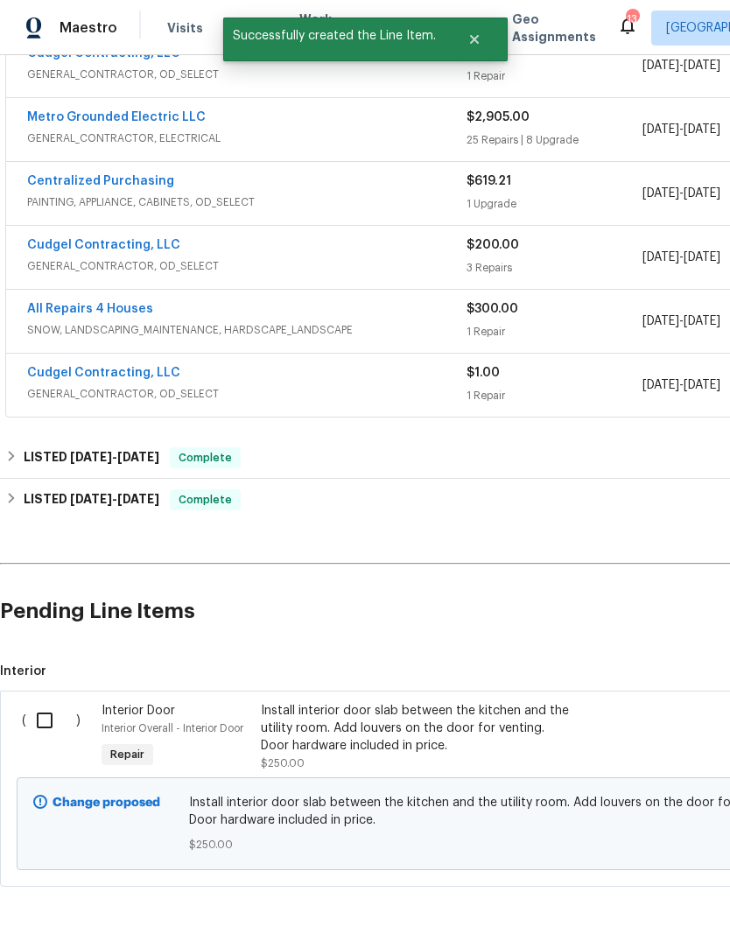
scroll to position [931, 0]
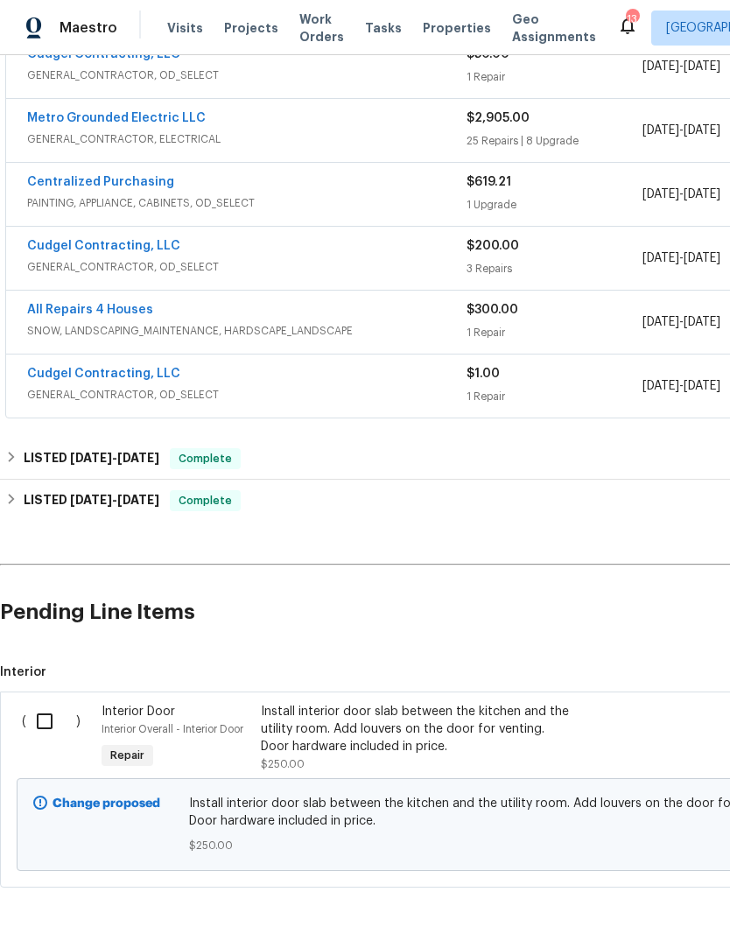
click at [48, 703] on input "checkbox" at bounding box center [51, 721] width 50 height 37
checkbox input "true"
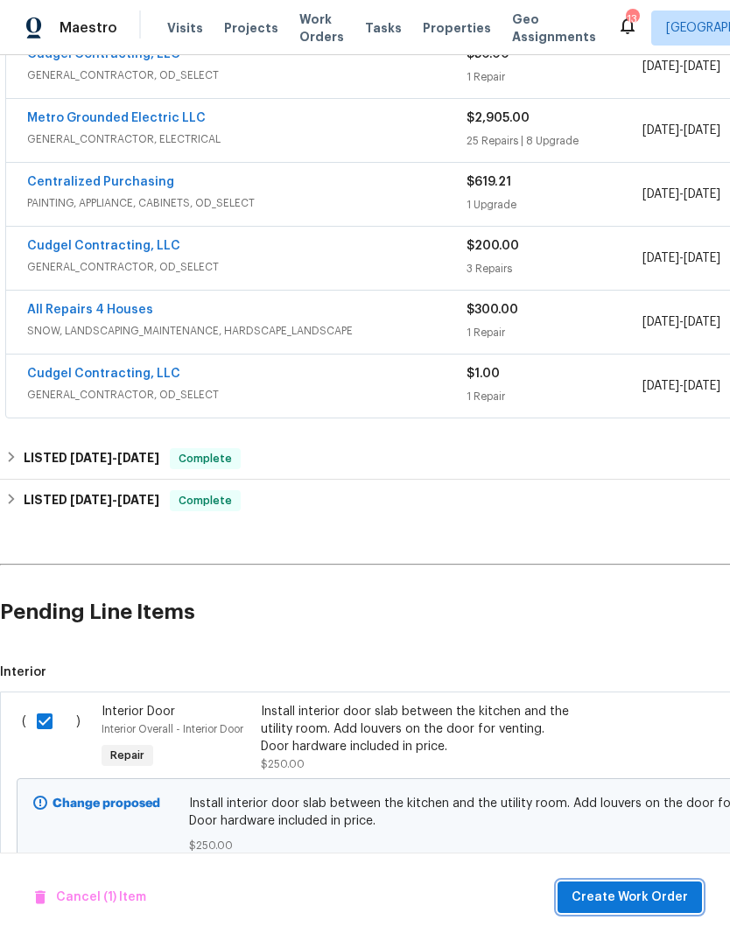
click at [681, 898] on span "Create Work Order" at bounding box center [629, 897] width 116 height 22
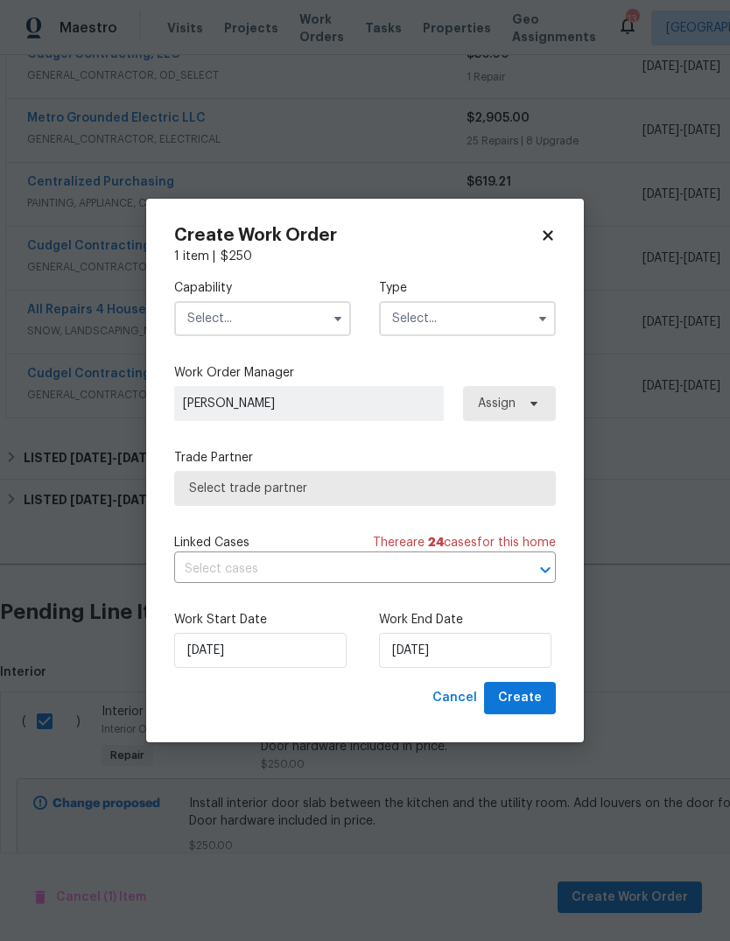
click at [294, 334] on input "text" at bounding box center [262, 318] width 177 height 35
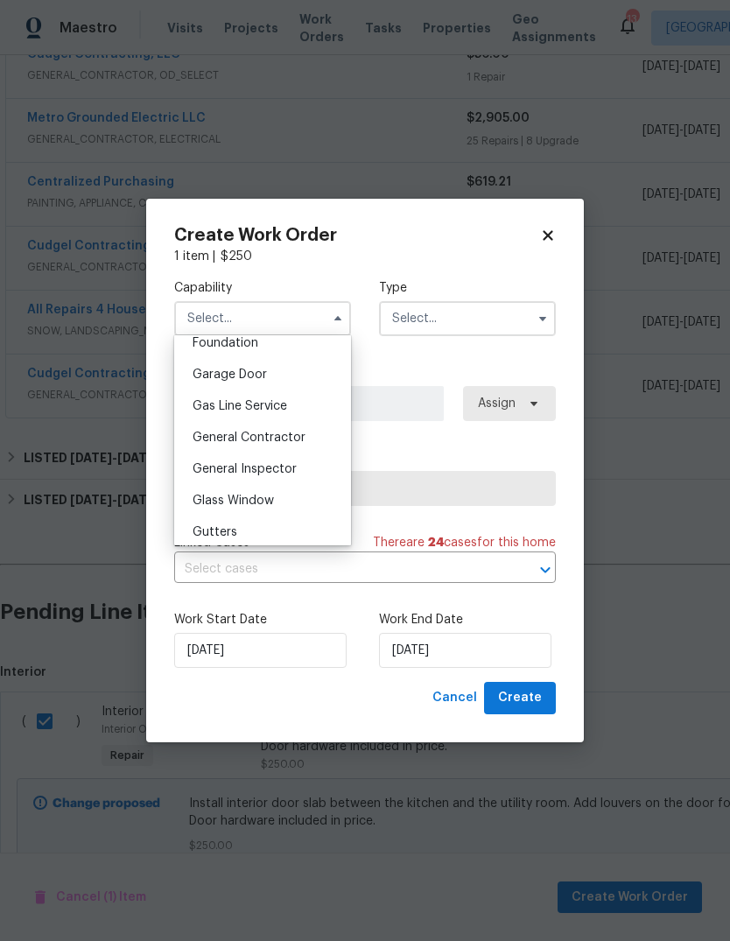
scroll to position [757, 0]
click at [310, 433] on div "General Contractor" at bounding box center [262, 434] width 168 height 31
type input "General Contractor"
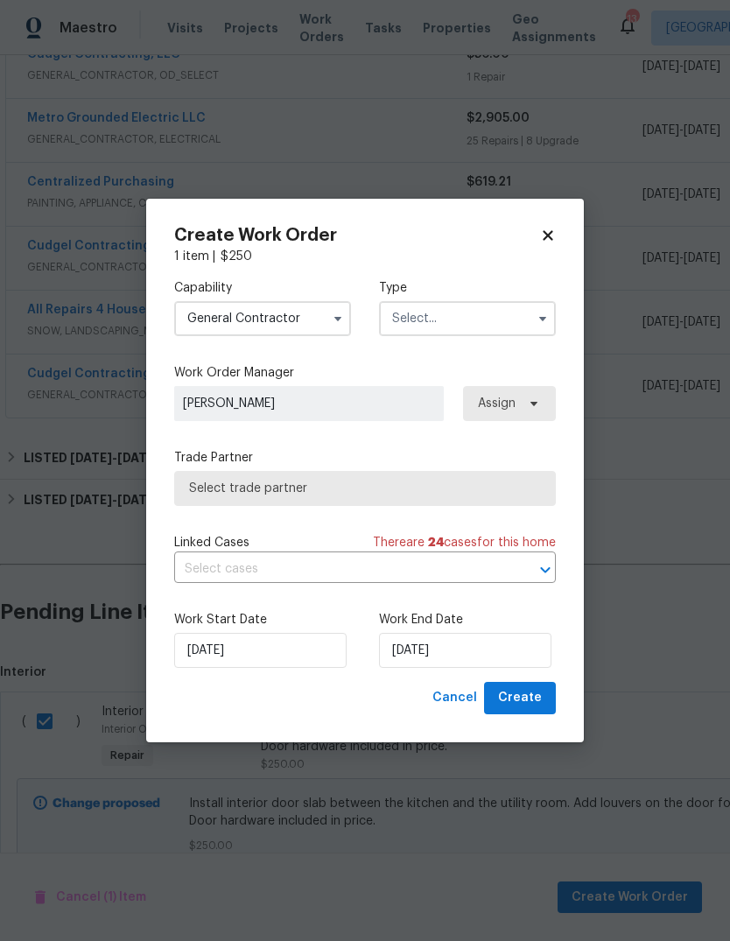
click at [487, 324] on input "text" at bounding box center [467, 318] width 177 height 35
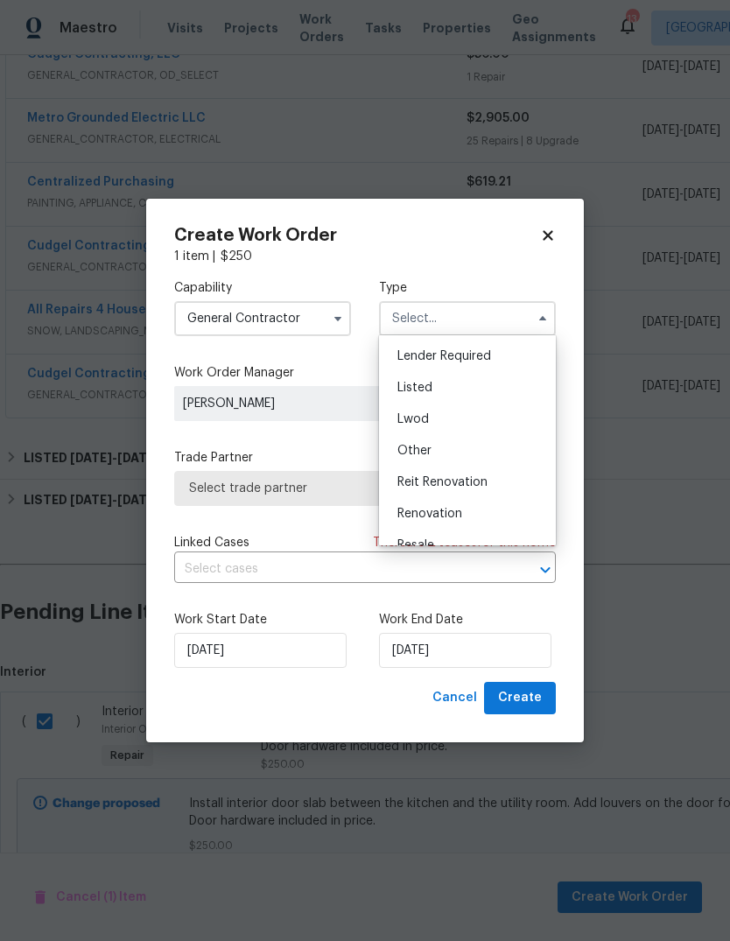
scroll to position [124, 0]
click at [514, 388] on div "Listed" at bounding box center [467, 388] width 168 height 31
type input "Listed"
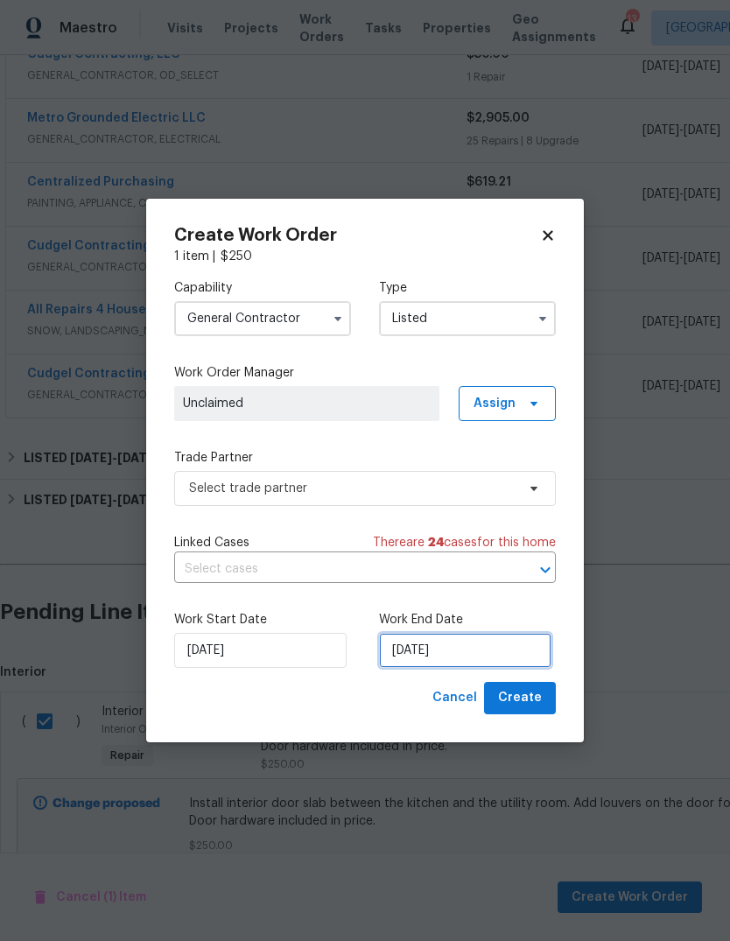
click at [526, 661] on input "[DATE]" at bounding box center [465, 650] width 172 height 35
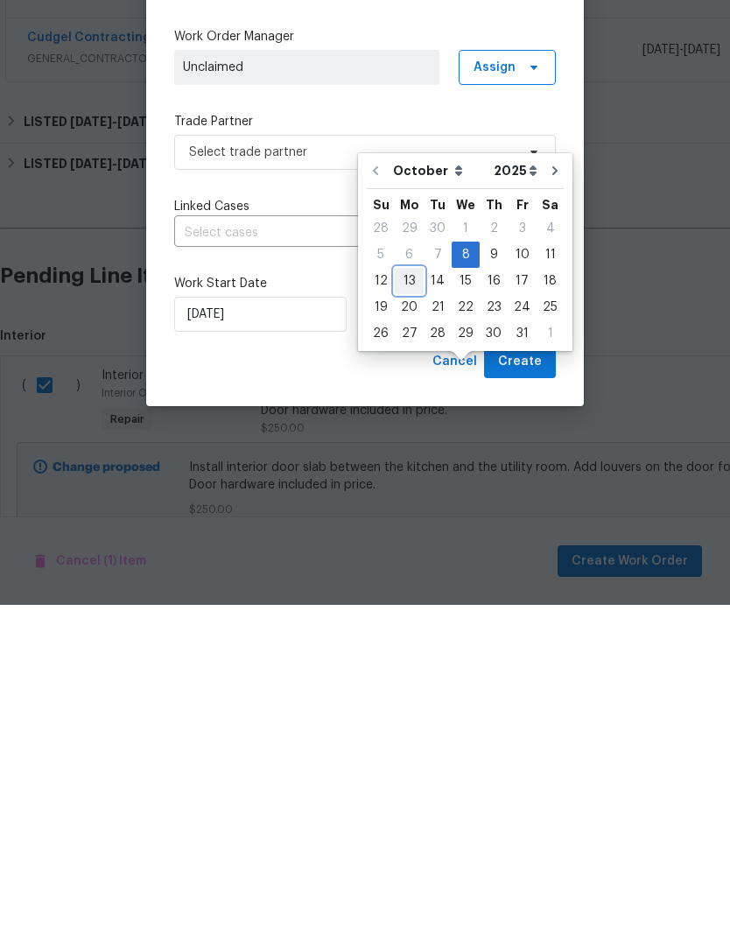
click at [410, 605] on div "13" at bounding box center [409, 617] width 29 height 24
type input "10/13/2025"
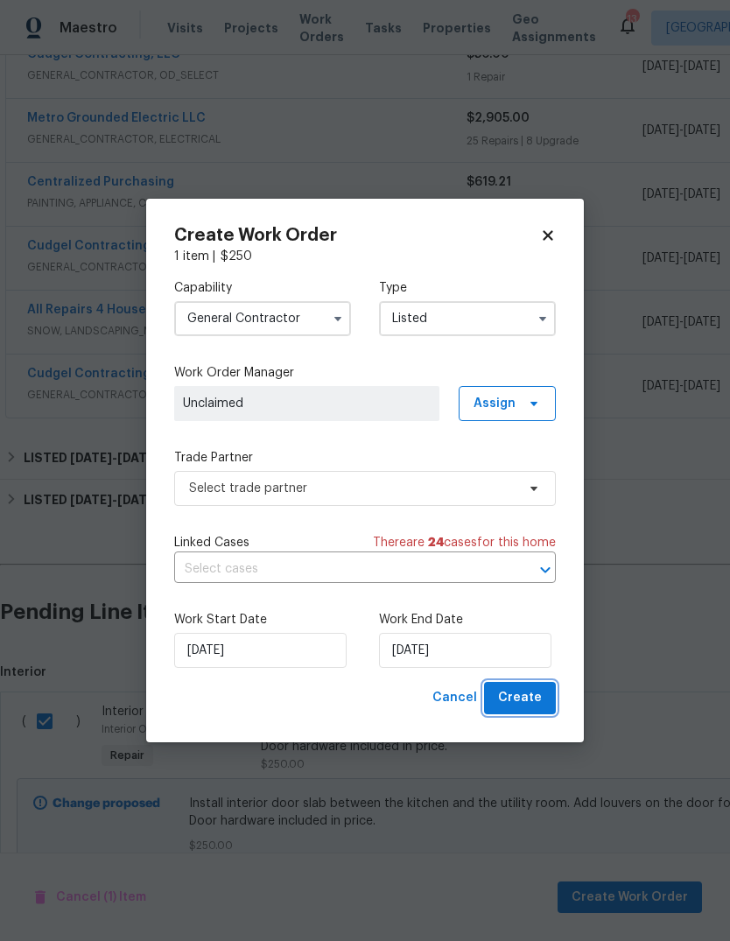
click at [545, 696] on button "Create" at bounding box center [520, 698] width 72 height 32
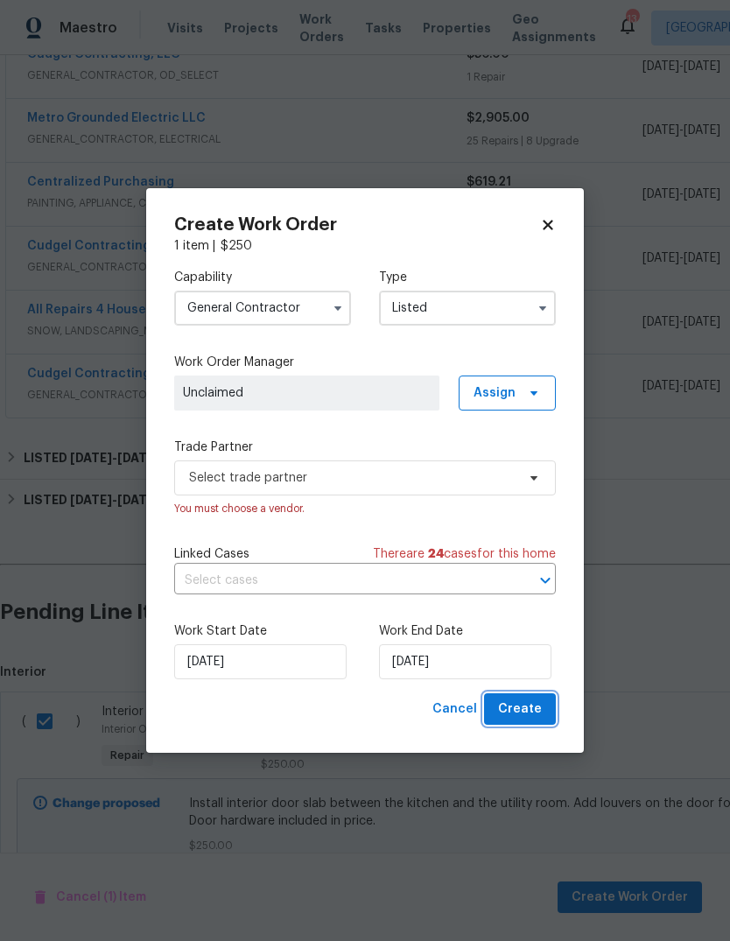
click at [542, 713] on button "Create" at bounding box center [520, 709] width 72 height 32
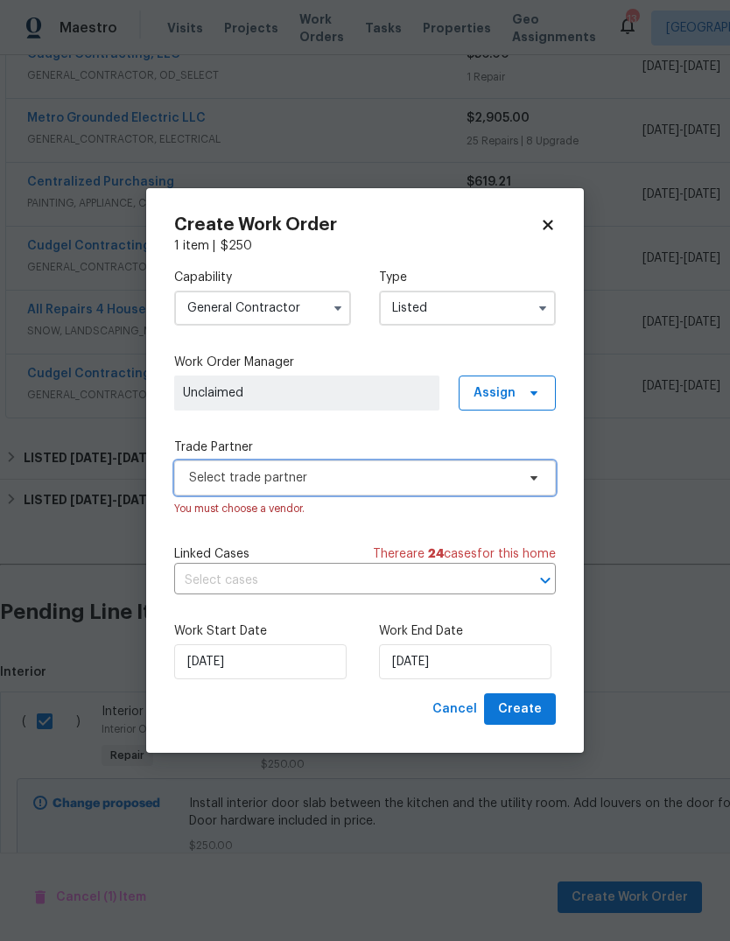
click at [471, 480] on span "Select trade partner" at bounding box center [352, 477] width 326 height 17
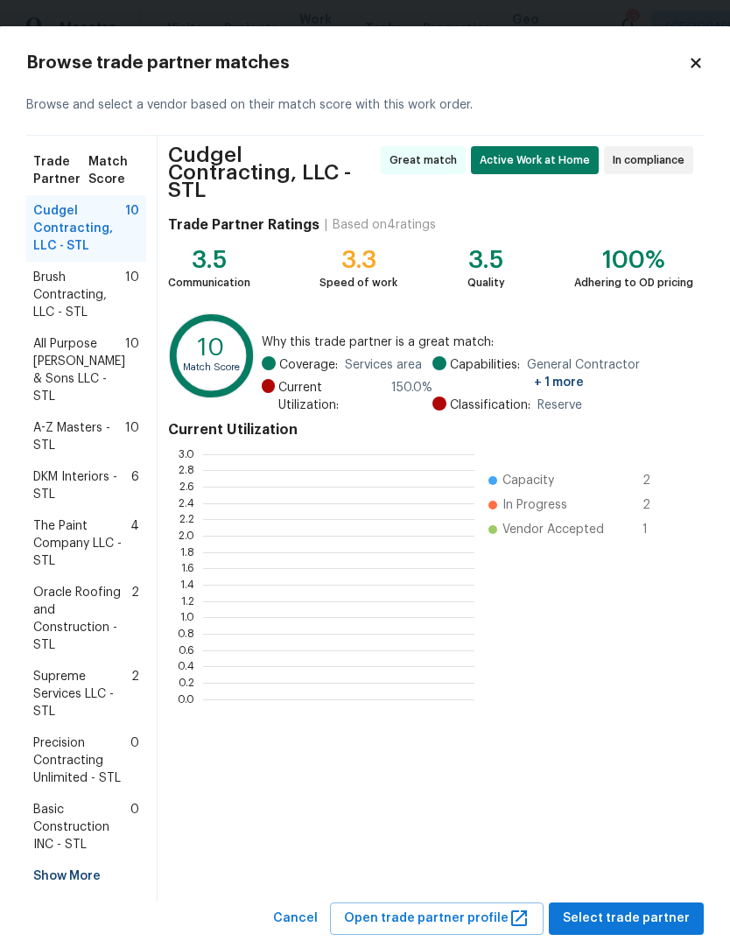
scroll to position [2, 2]
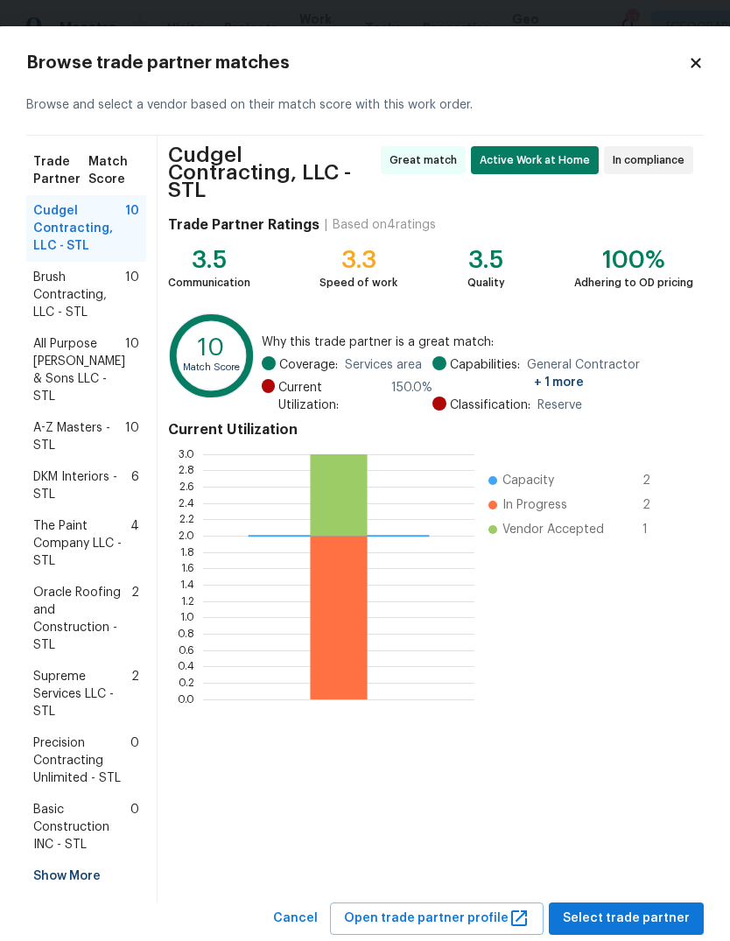
click at [87, 860] on div "Show More" at bounding box center [86, 875] width 120 height 31
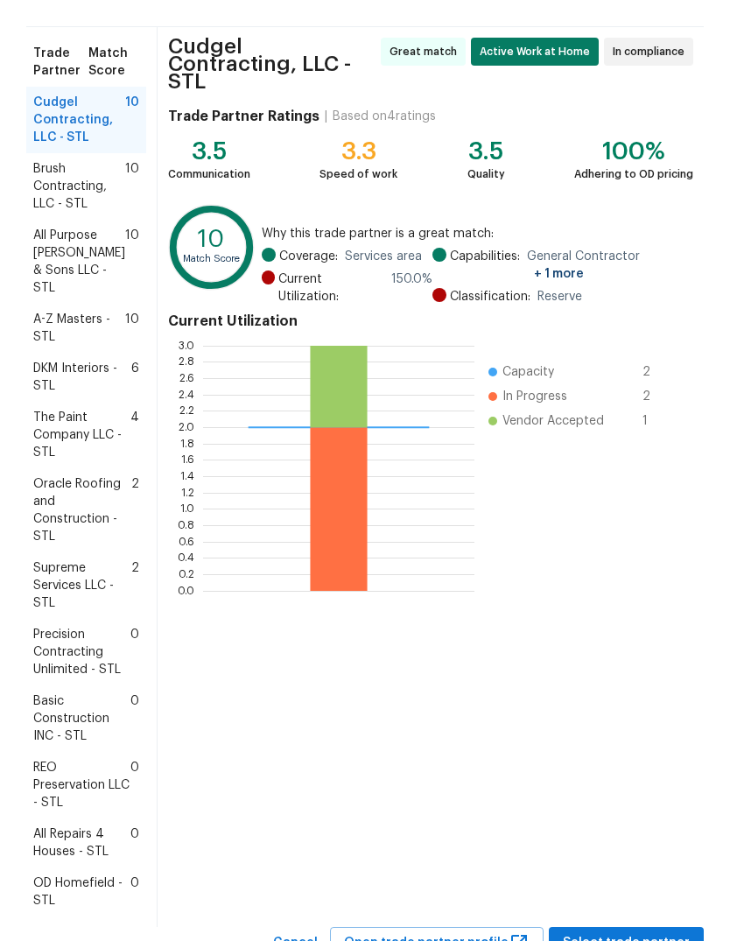
scroll to position [118, 0]
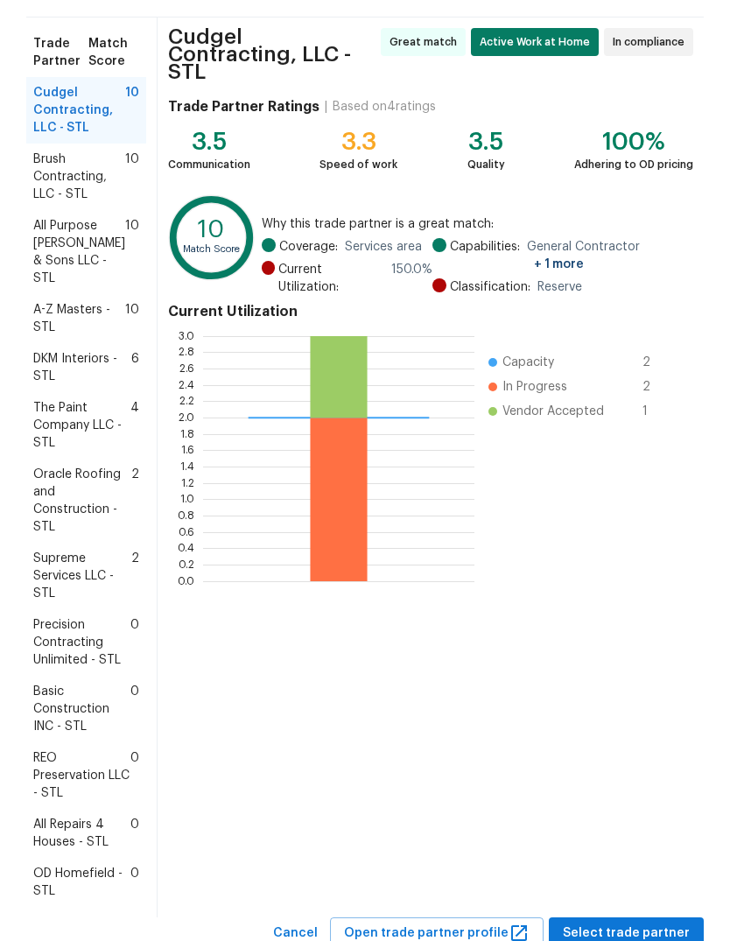
click at [92, 821] on span "All Repairs 4 Houses - STL" at bounding box center [81, 832] width 97 height 35
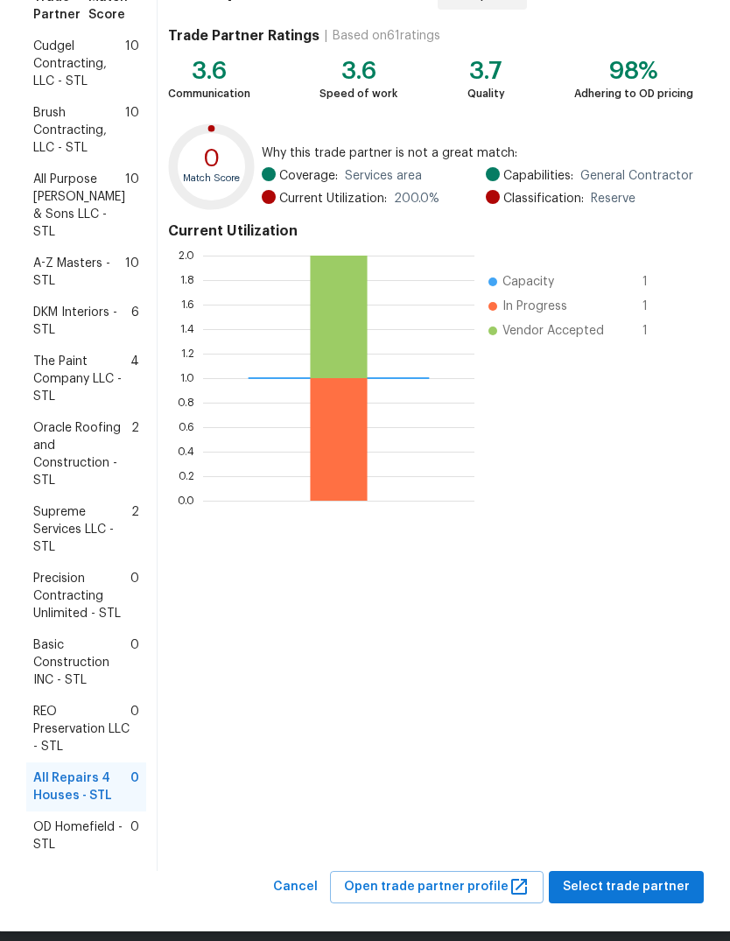
scroll to position [163, 0]
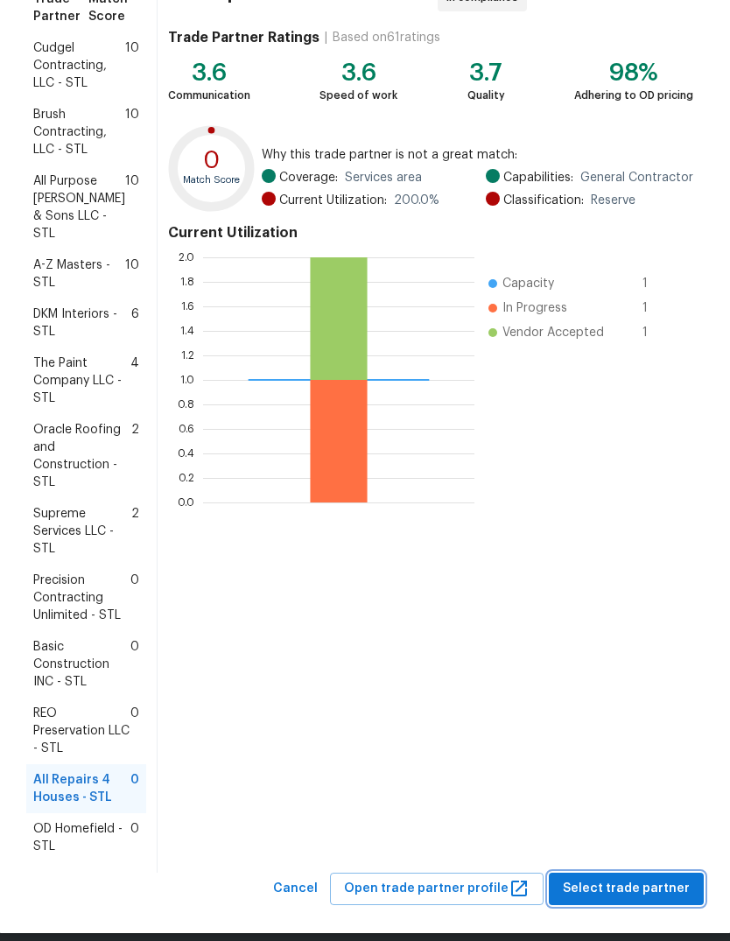
click at [647, 878] on span "Select trade partner" at bounding box center [626, 889] width 127 height 22
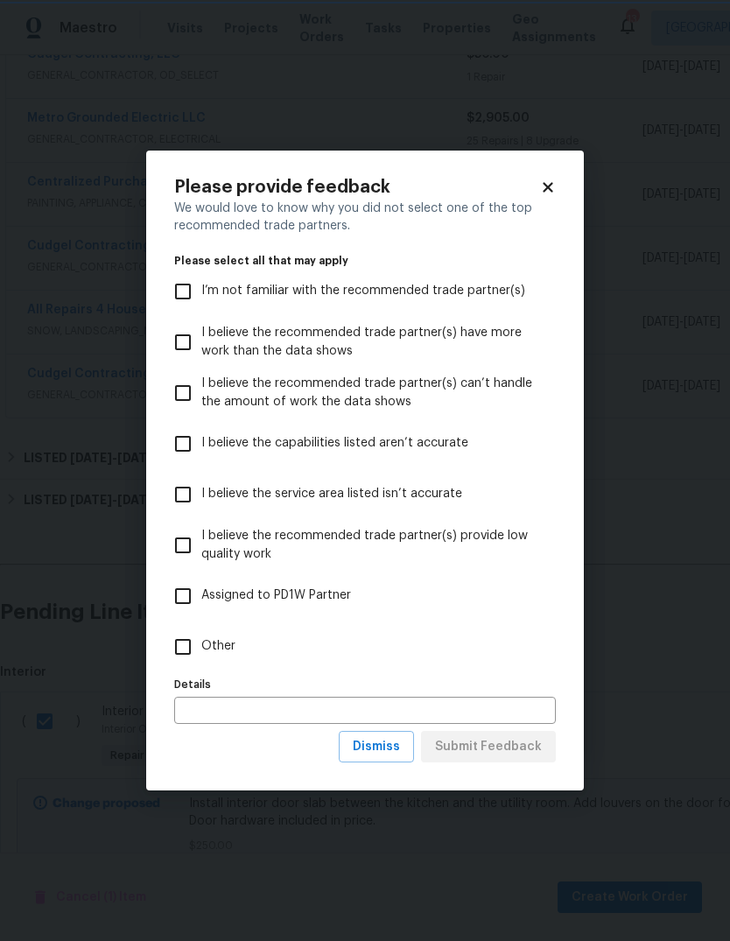
scroll to position [0, 0]
click at [190, 644] on input "Other" at bounding box center [182, 646] width 37 height 37
checkbox input "true"
click at [533, 743] on span "Submit Feedback" at bounding box center [488, 747] width 107 height 22
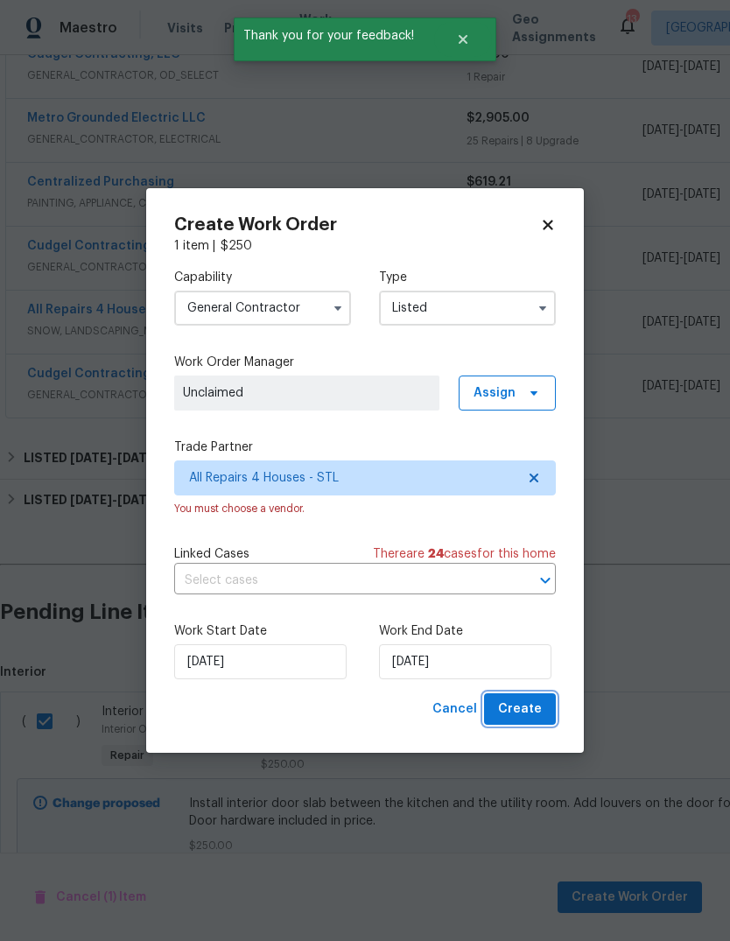
click at [541, 714] on span "Create" at bounding box center [520, 709] width 44 height 22
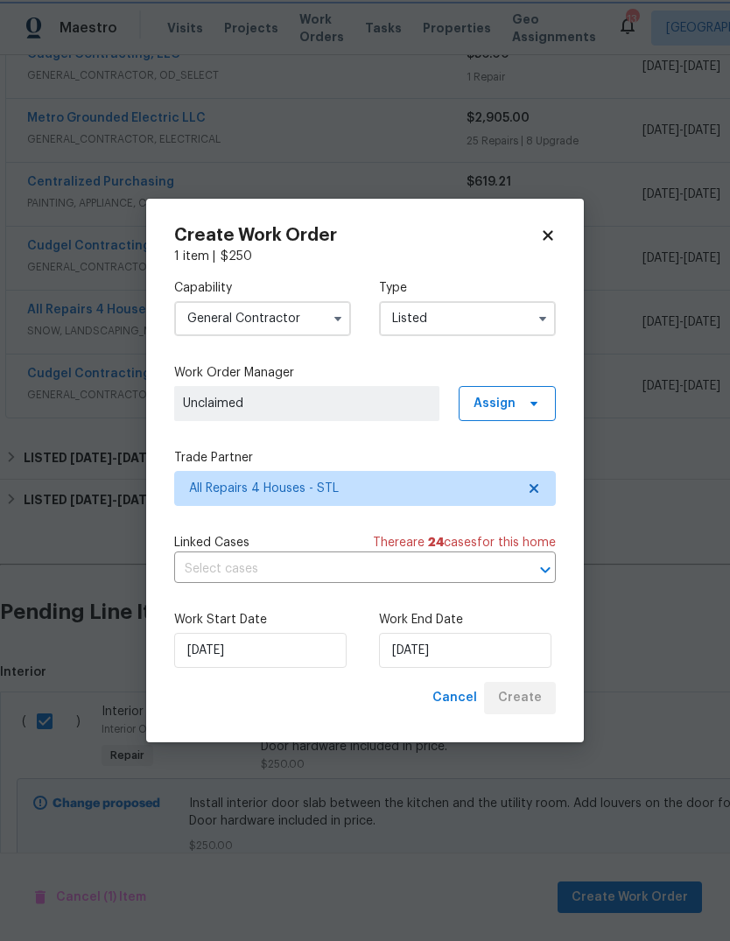
checkbox input "false"
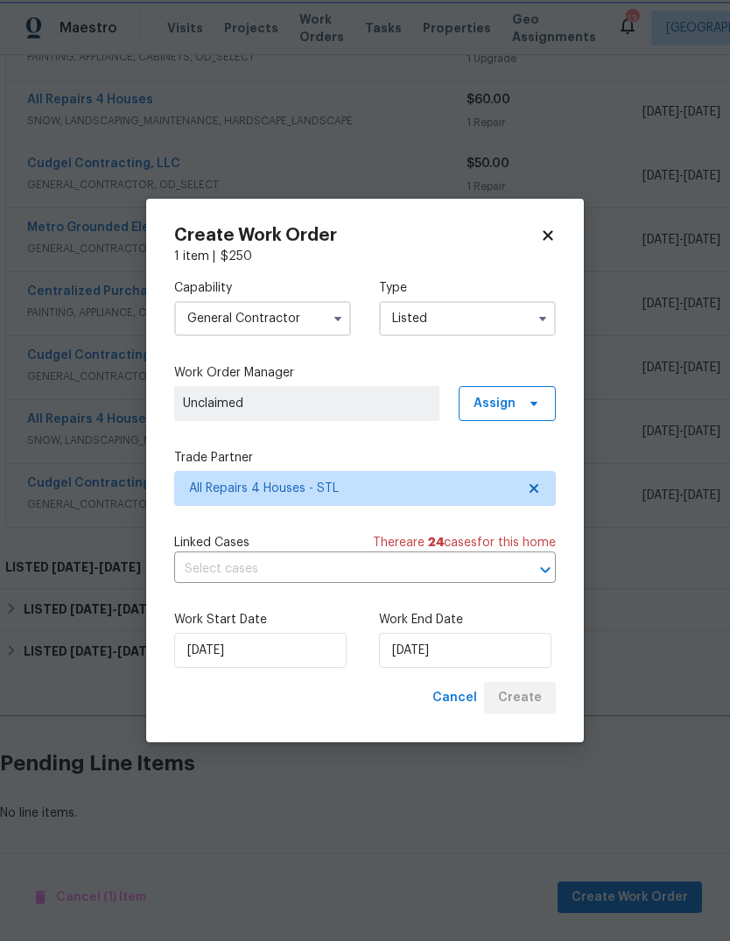
scroll to position [755, 0]
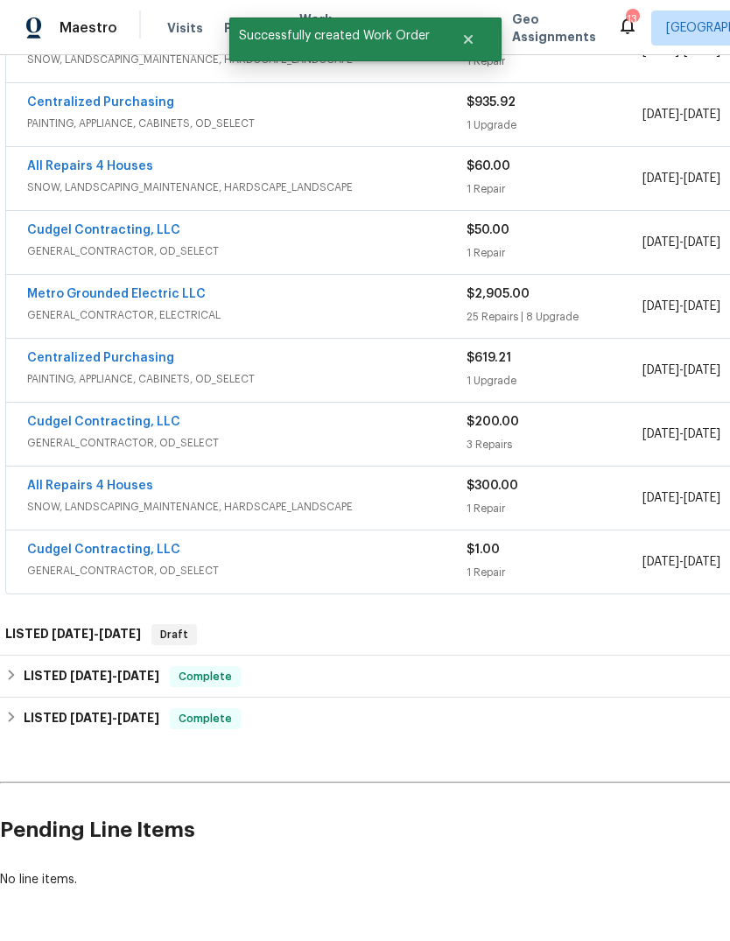
click at [526, 822] on div "Back to all projects 4127 Burnett Ave, Saint Louis, MO 63125 2 Beds | 1 Baths |…" at bounding box center [494, 111] width 989 height 1581
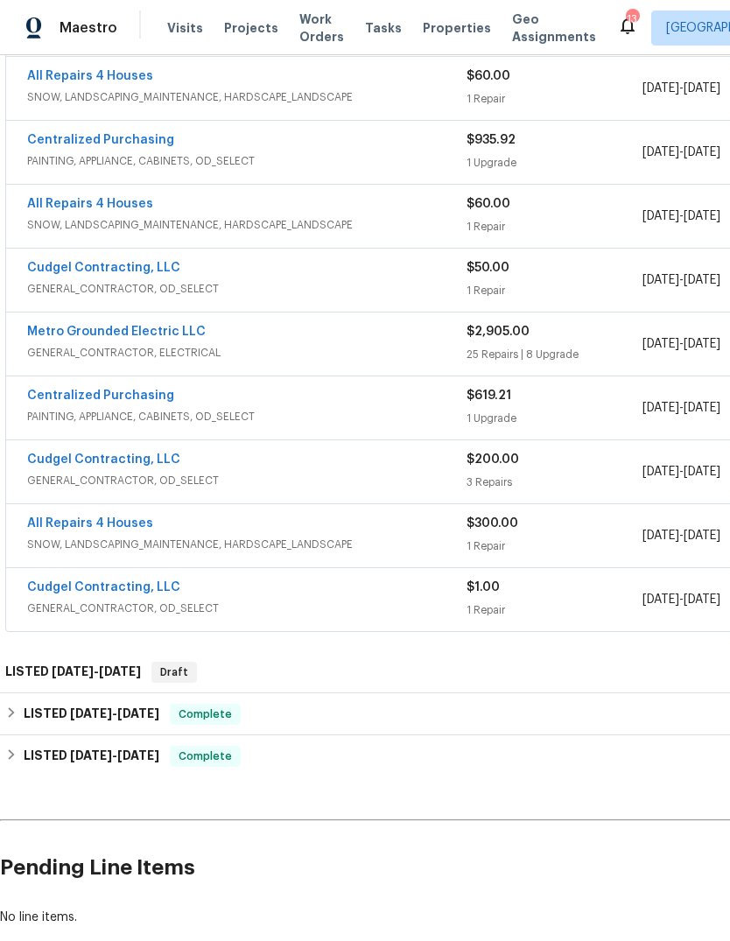
scroll to position [717, 0]
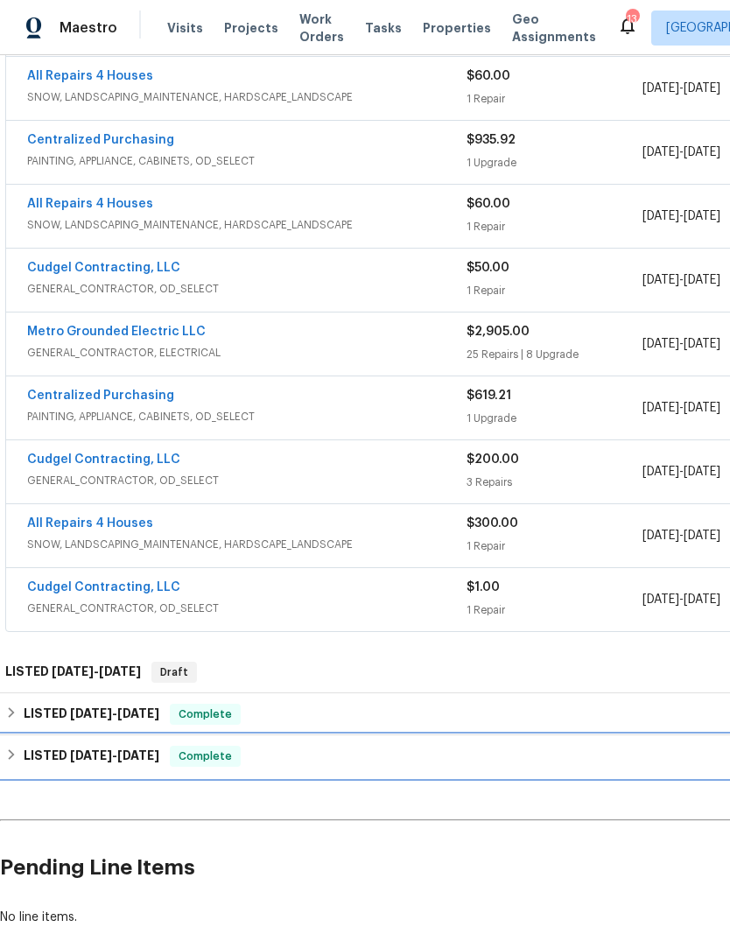
click at [159, 749] on span "8/16/25" at bounding box center [138, 755] width 42 height 12
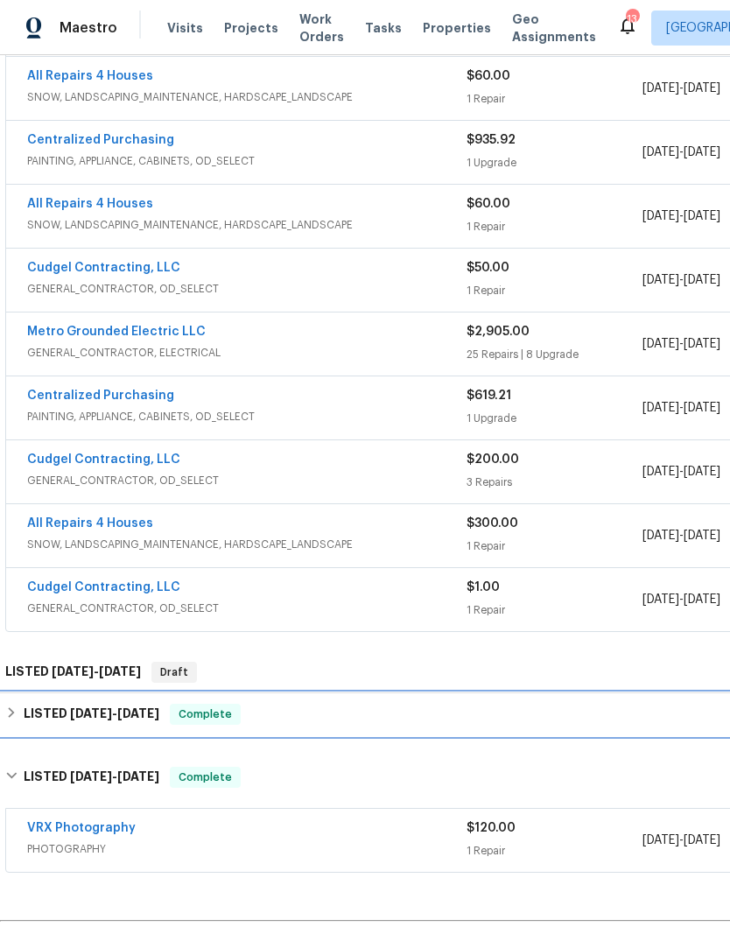
click at [142, 707] on span "10/2/25" at bounding box center [138, 713] width 42 height 12
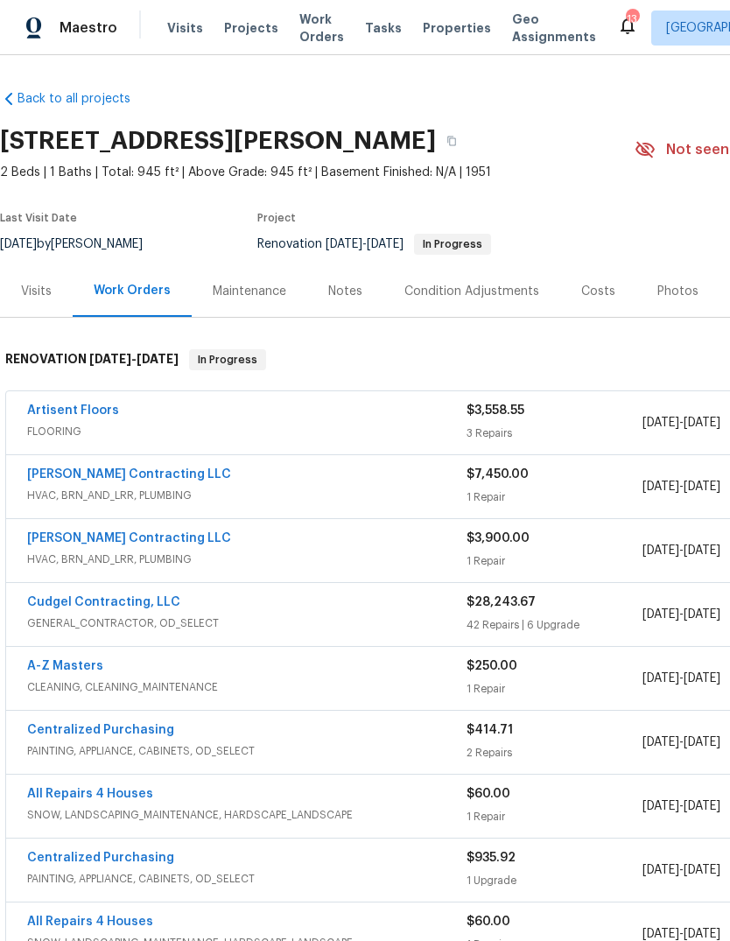
scroll to position [0, 0]
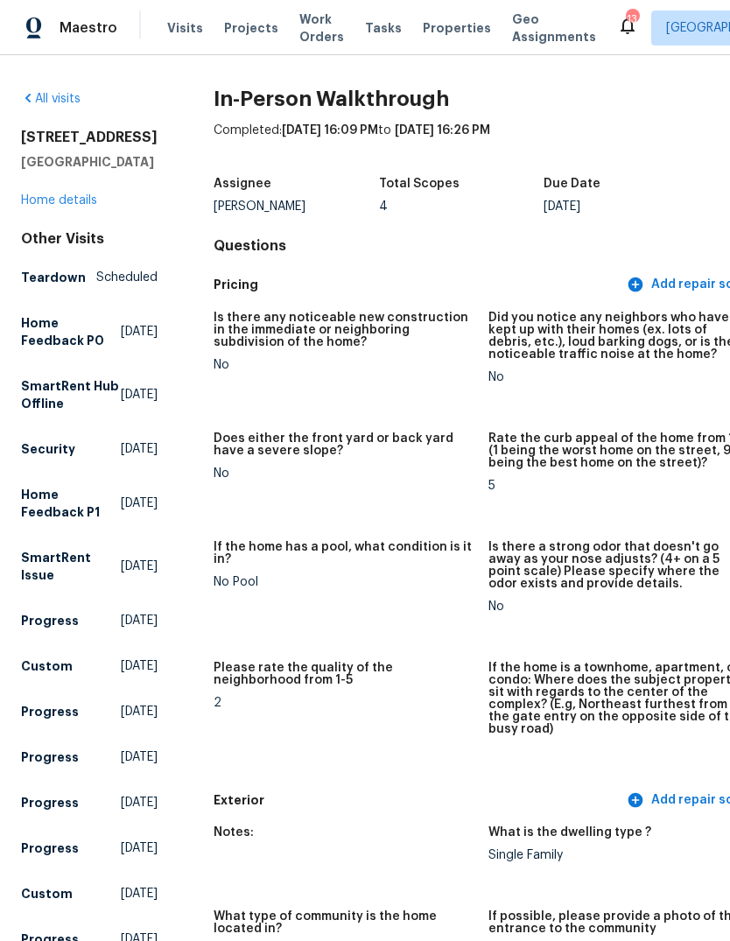
click at [68, 96] on link "All visits" at bounding box center [50, 99] width 59 height 12
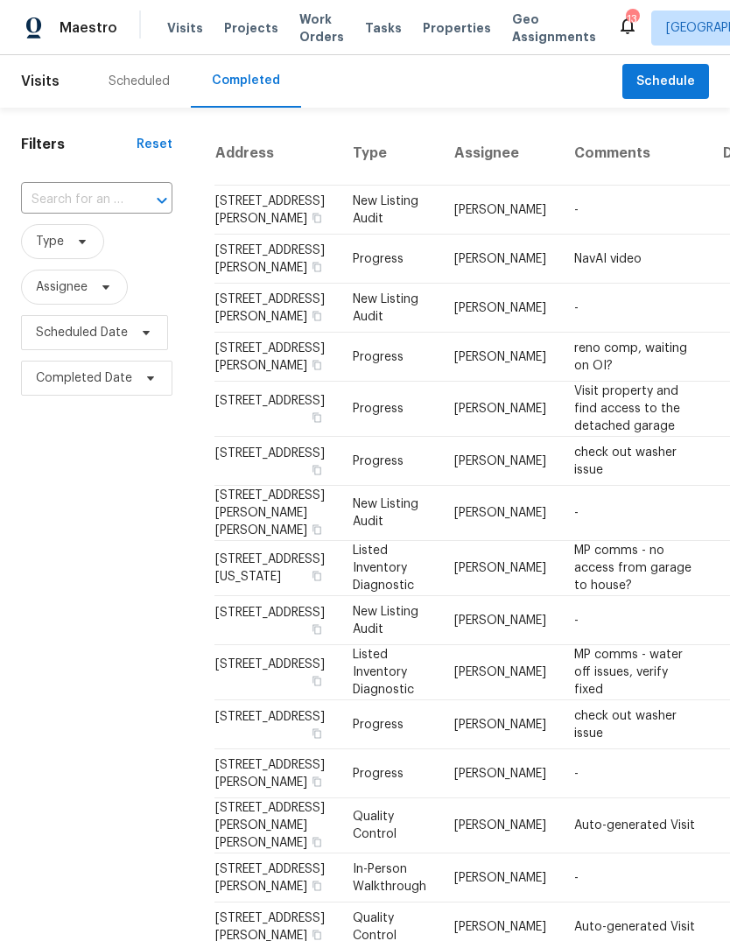
click at [560, 234] on td "-" at bounding box center [634, 209] width 149 height 49
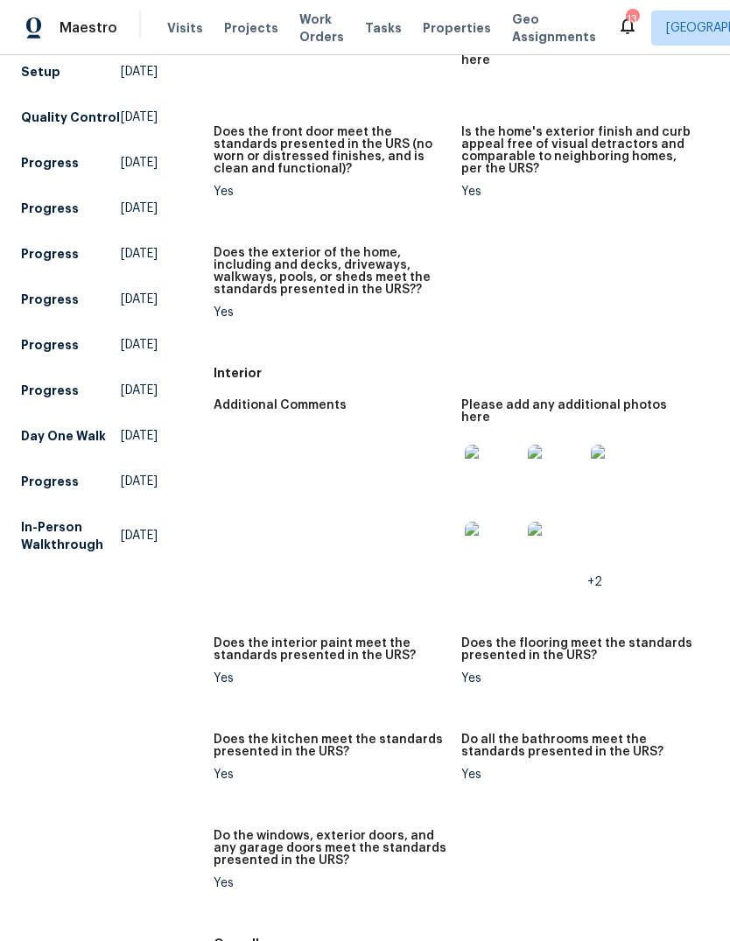
scroll to position [386, 0]
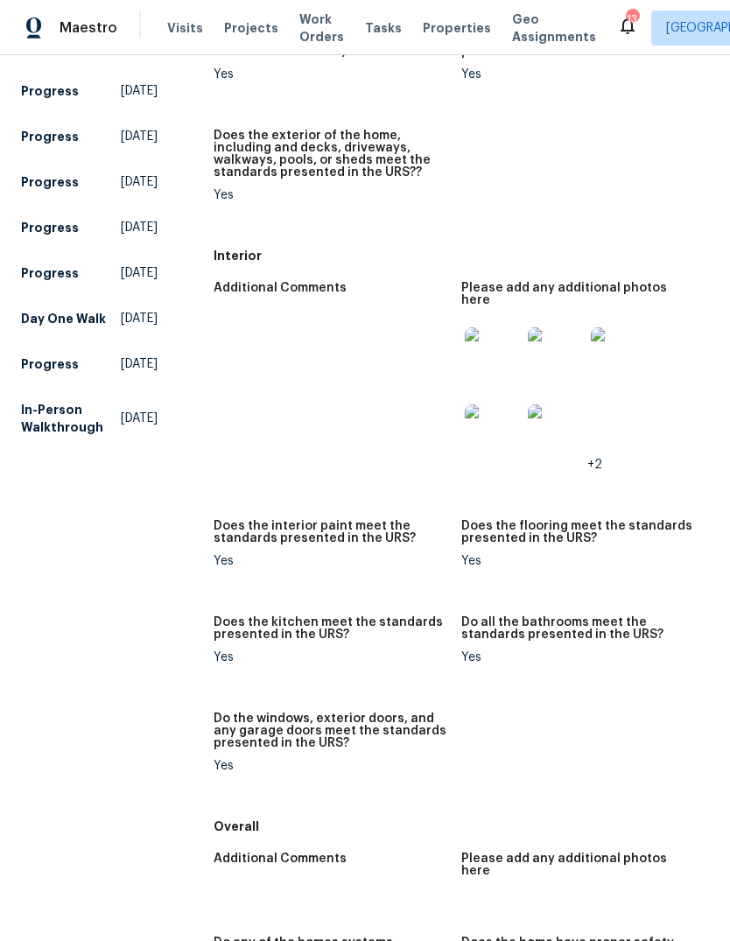
click at [493, 338] on img at bounding box center [493, 355] width 56 height 56
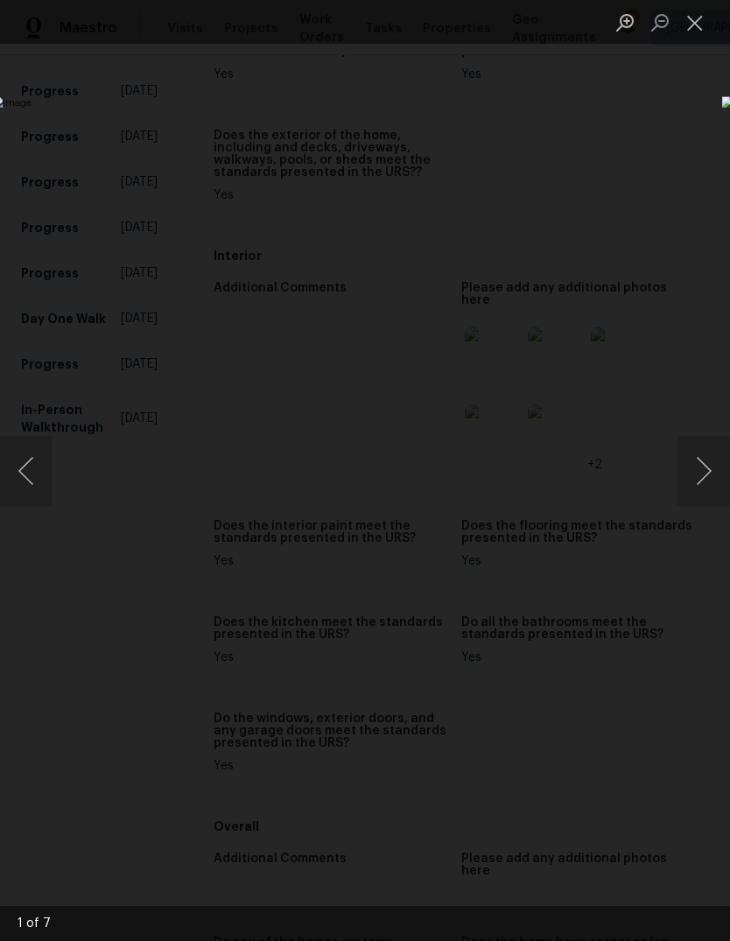
click at [709, 473] on button "Next image" at bounding box center [703, 471] width 52 height 70
click at [706, 473] on button "Next image" at bounding box center [703, 471] width 52 height 70
click at [710, 462] on button "Next image" at bounding box center [703, 471] width 52 height 70
click at [703, 464] on button "Next image" at bounding box center [703, 471] width 52 height 70
click at [703, 455] on button "Next image" at bounding box center [703, 471] width 52 height 70
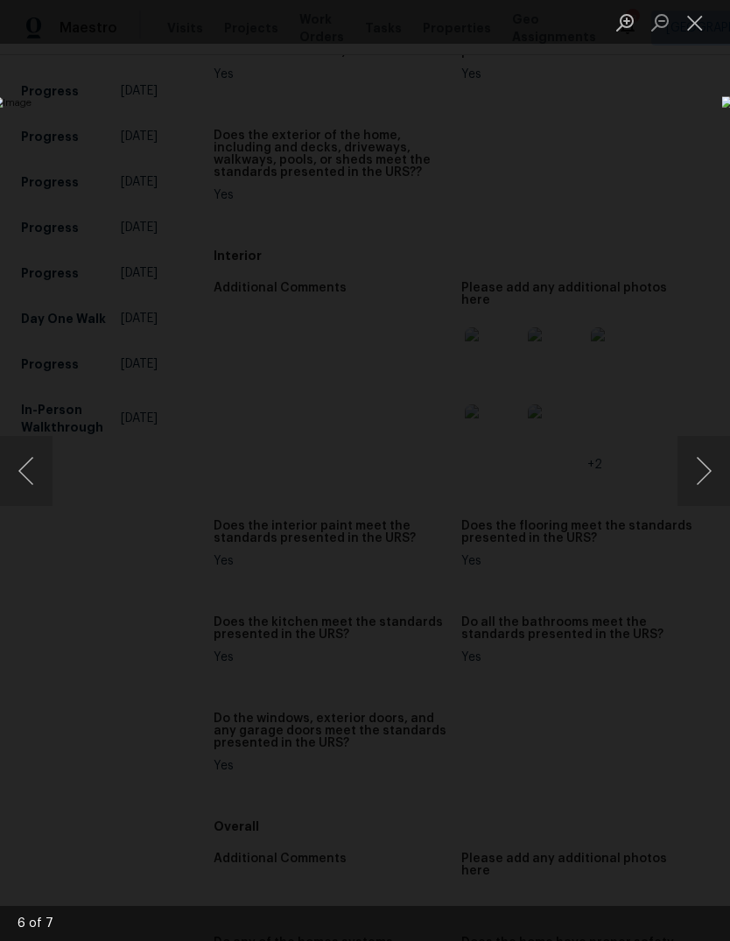
click at [697, 31] on button "Close lightbox" at bounding box center [694, 22] width 35 height 31
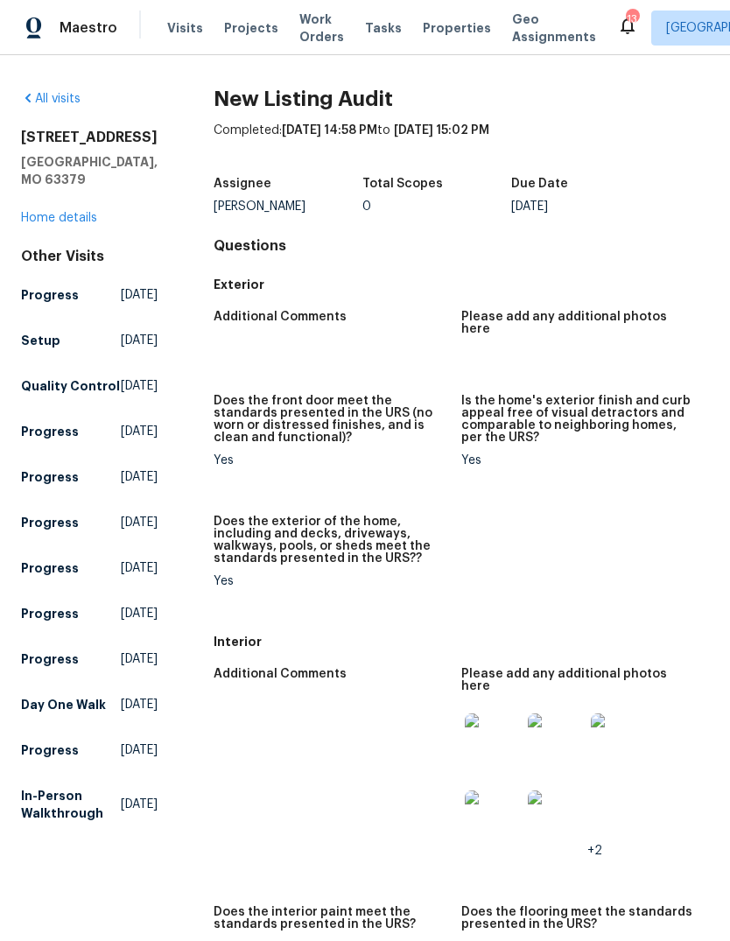
scroll to position [0, 0]
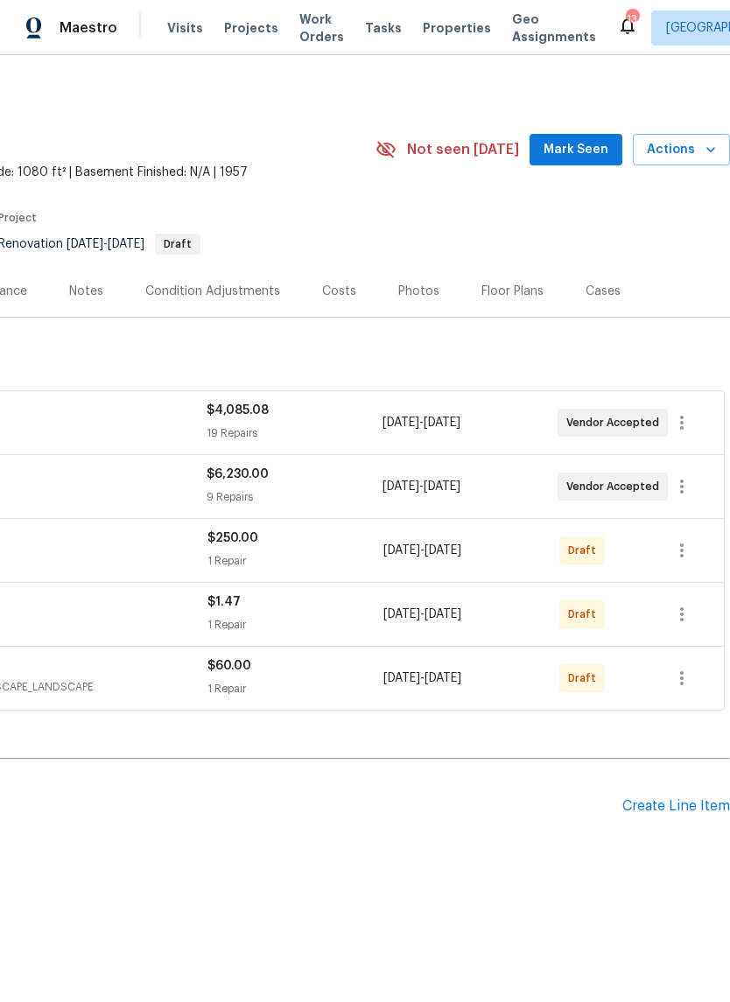
scroll to position [0, 259]
click at [595, 157] on span "Mark Seen" at bounding box center [575, 150] width 65 height 22
click at [690, 554] on icon "button" at bounding box center [681, 550] width 21 height 21
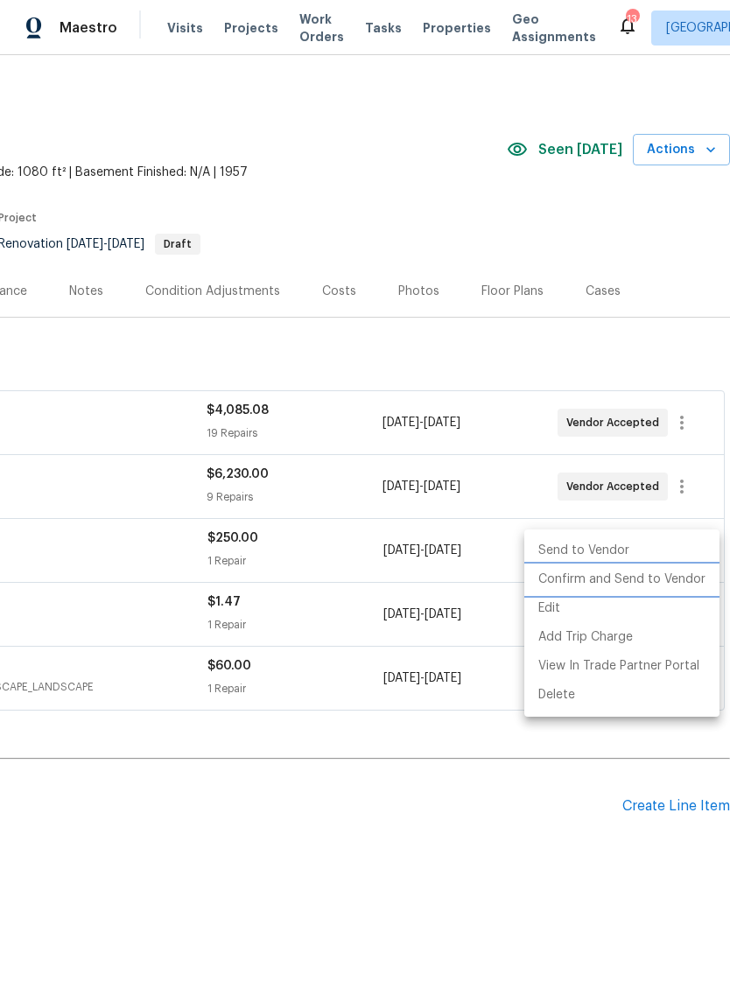
click at [691, 577] on li "Confirm and Send to Vendor" at bounding box center [621, 579] width 195 height 29
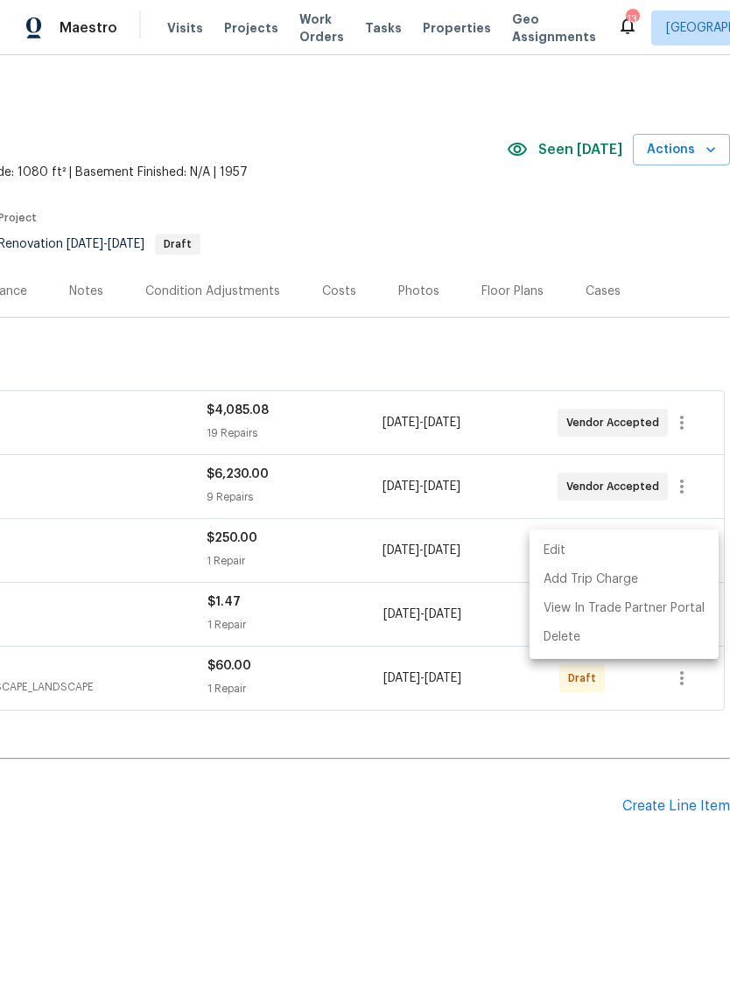
click at [606, 774] on div at bounding box center [365, 501] width 730 height 1002
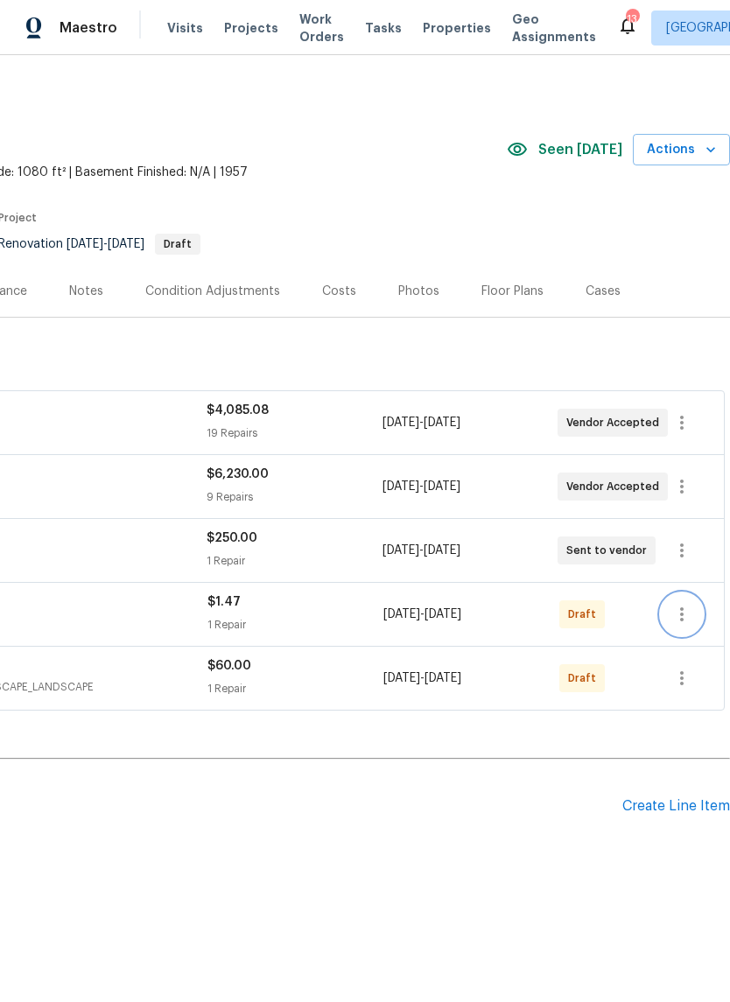
click at [683, 616] on icon "button" at bounding box center [681, 614] width 21 height 21
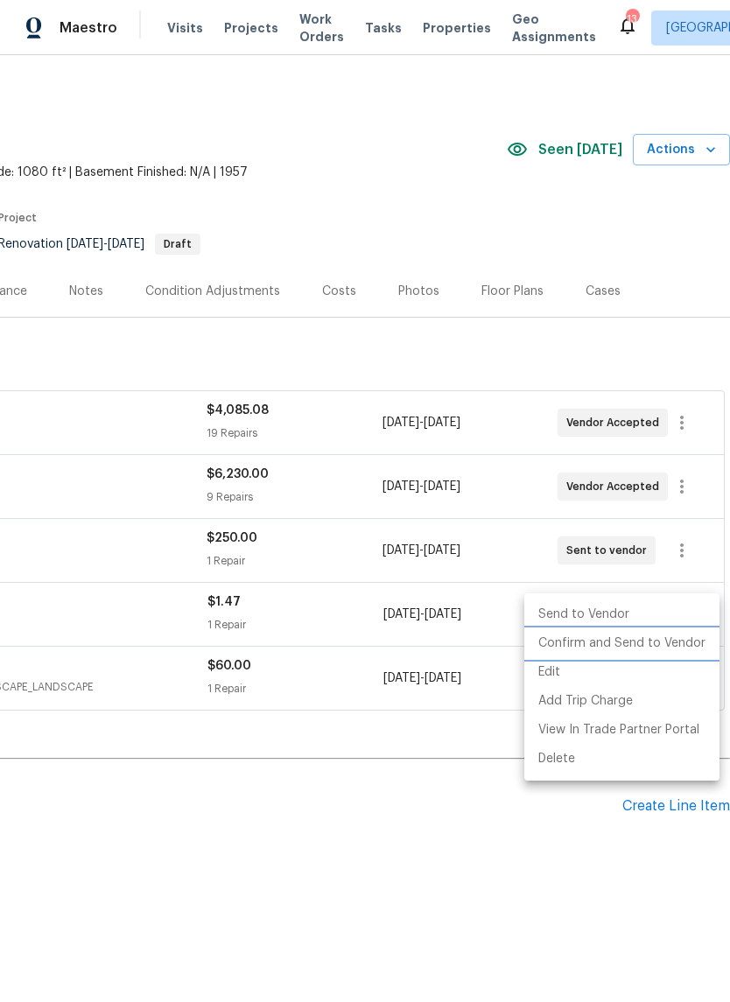
click at [684, 646] on li "Confirm and Send to Vendor" at bounding box center [621, 643] width 195 height 29
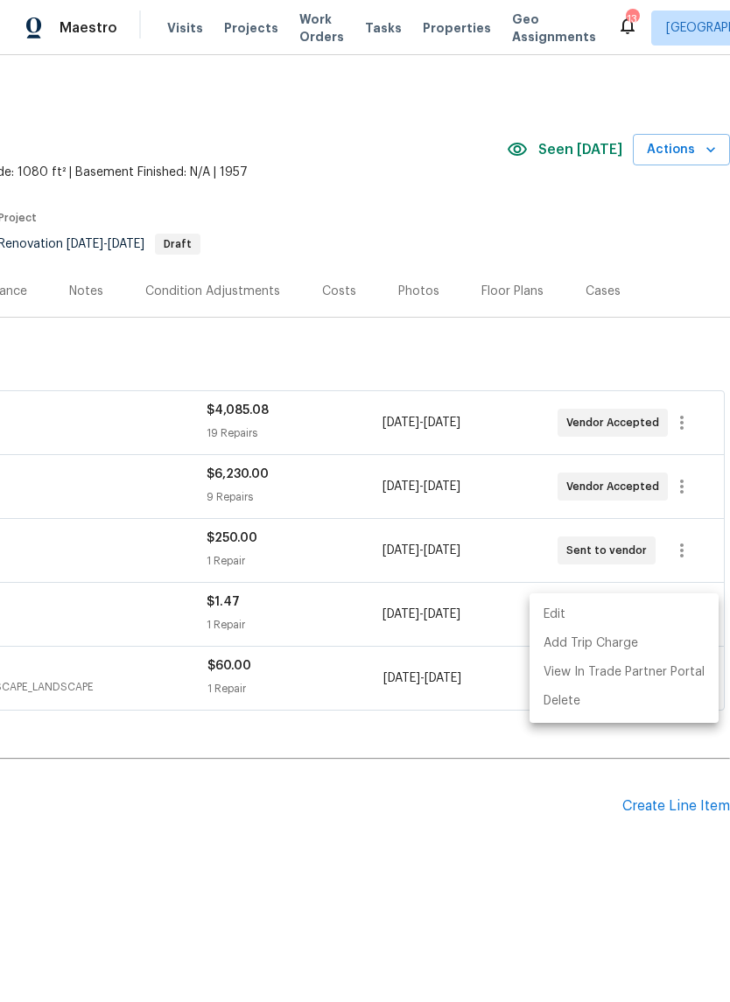
click at [485, 802] on div at bounding box center [365, 501] width 730 height 1002
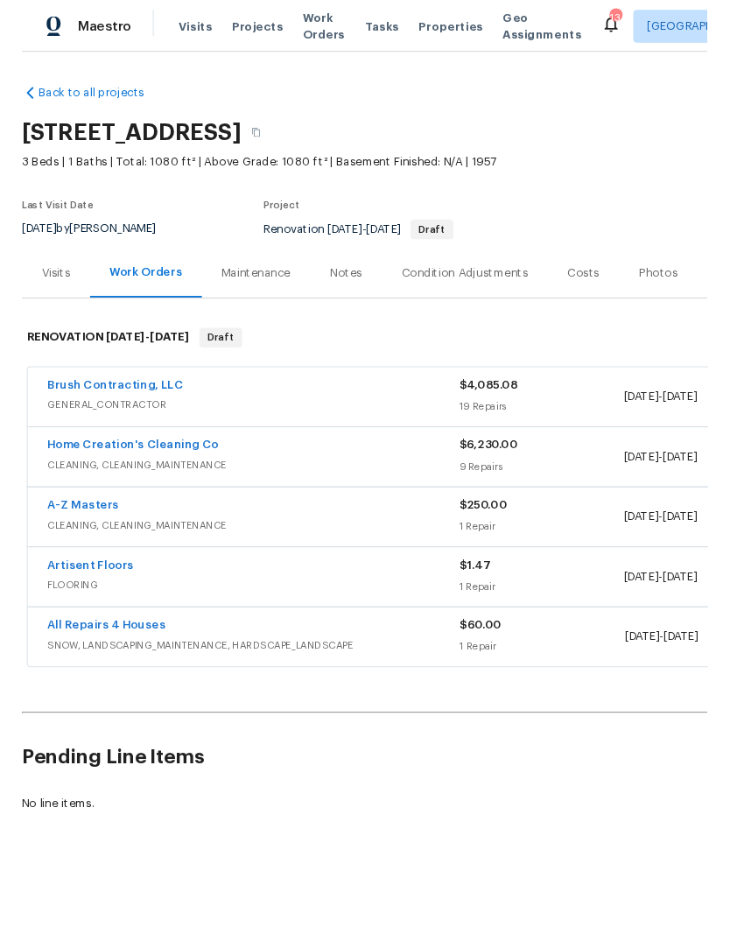
scroll to position [0, 0]
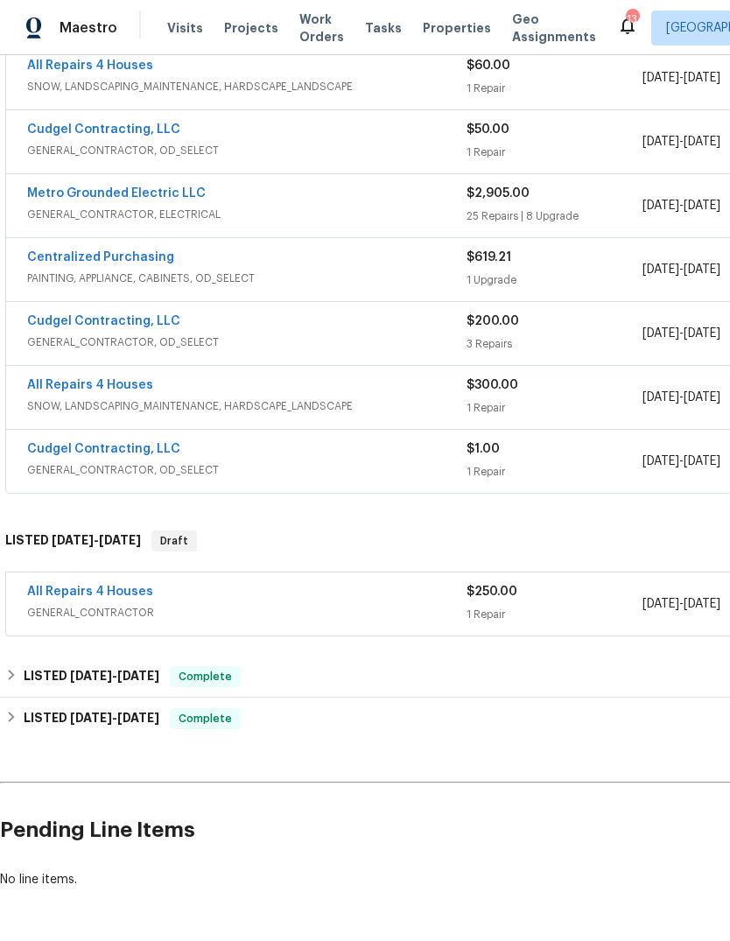
scroll to position [856, 0]
click at [116, 591] on link "All Repairs 4 Houses" at bounding box center [90, 591] width 126 height 12
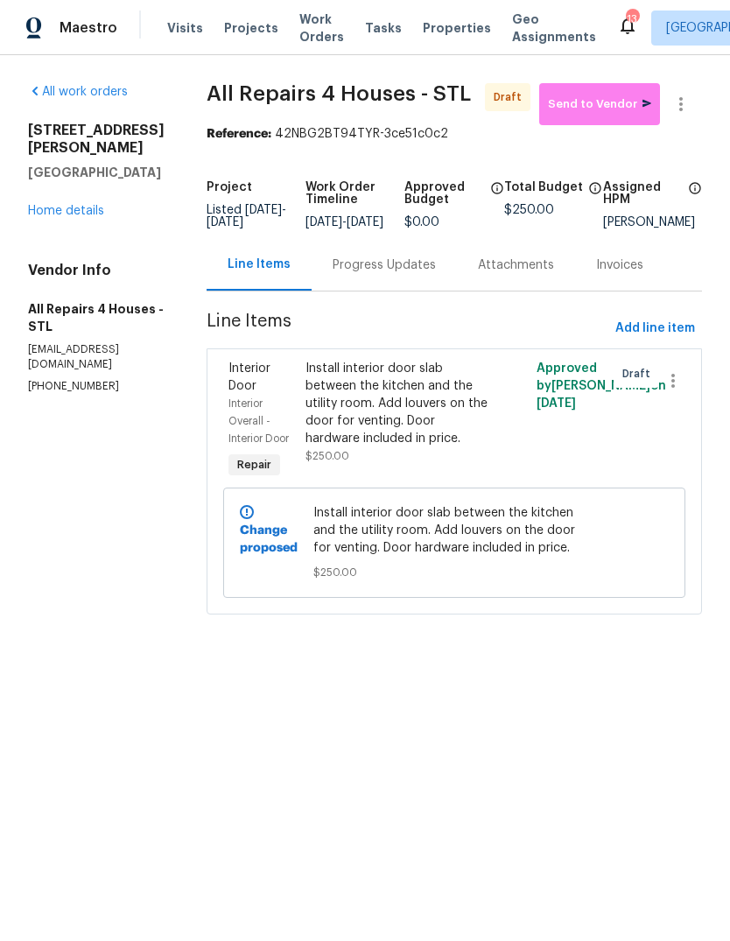
click at [427, 441] on div "Install interior door slab between the kitchen and the utility room. Add louver…" at bounding box center [396, 403] width 182 height 87
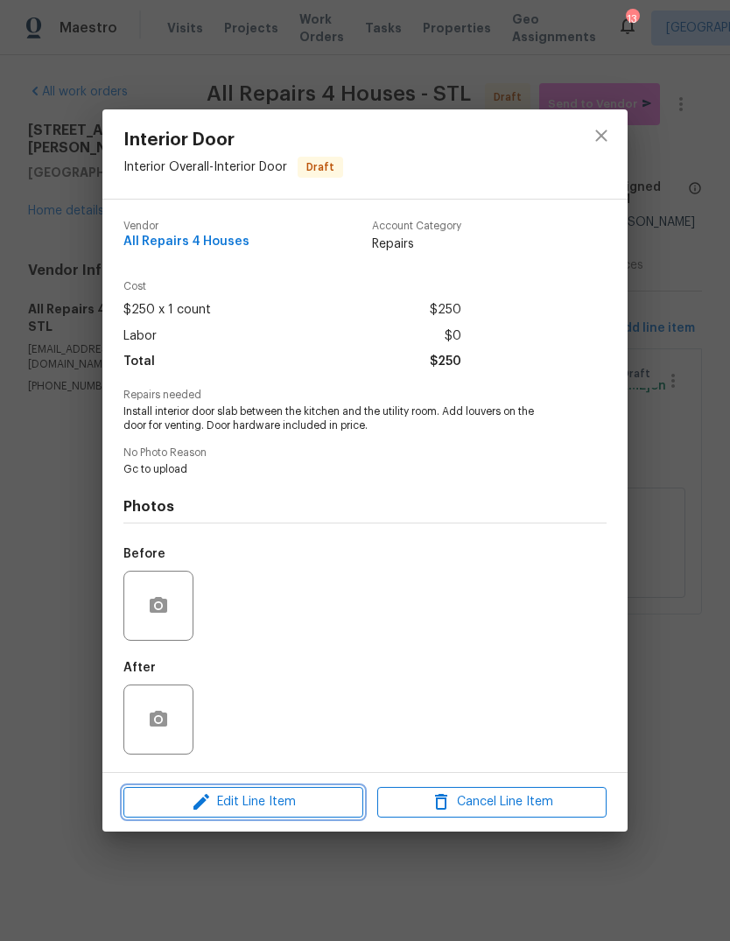
click at [311, 815] on button "Edit Line Item" at bounding box center [243, 802] width 240 height 31
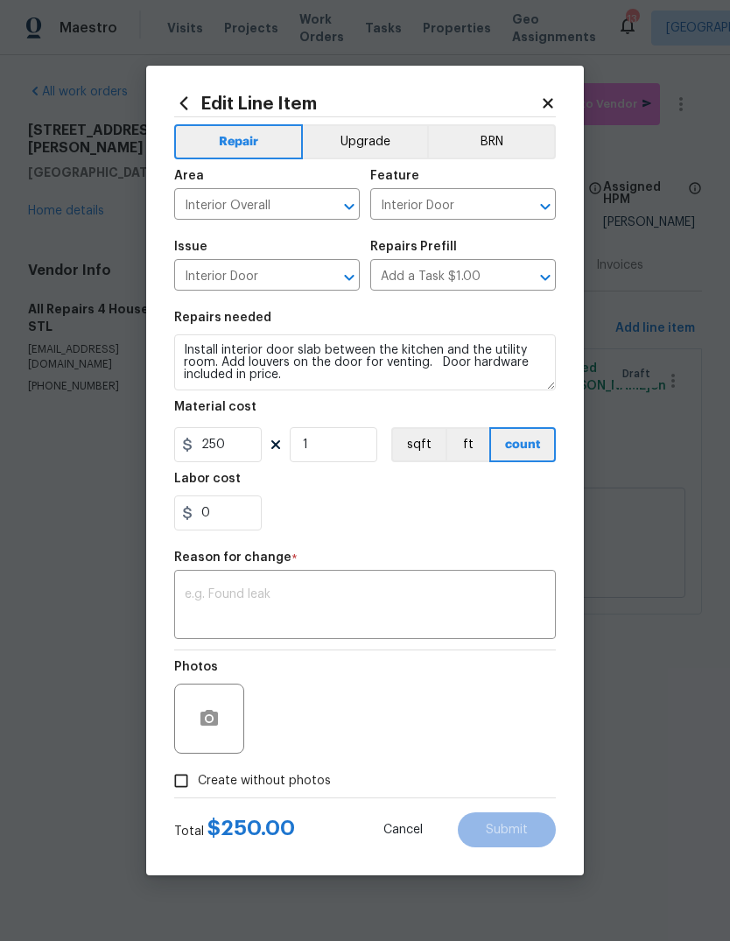
click at [393, 143] on button "Upgrade" at bounding box center [365, 141] width 125 height 35
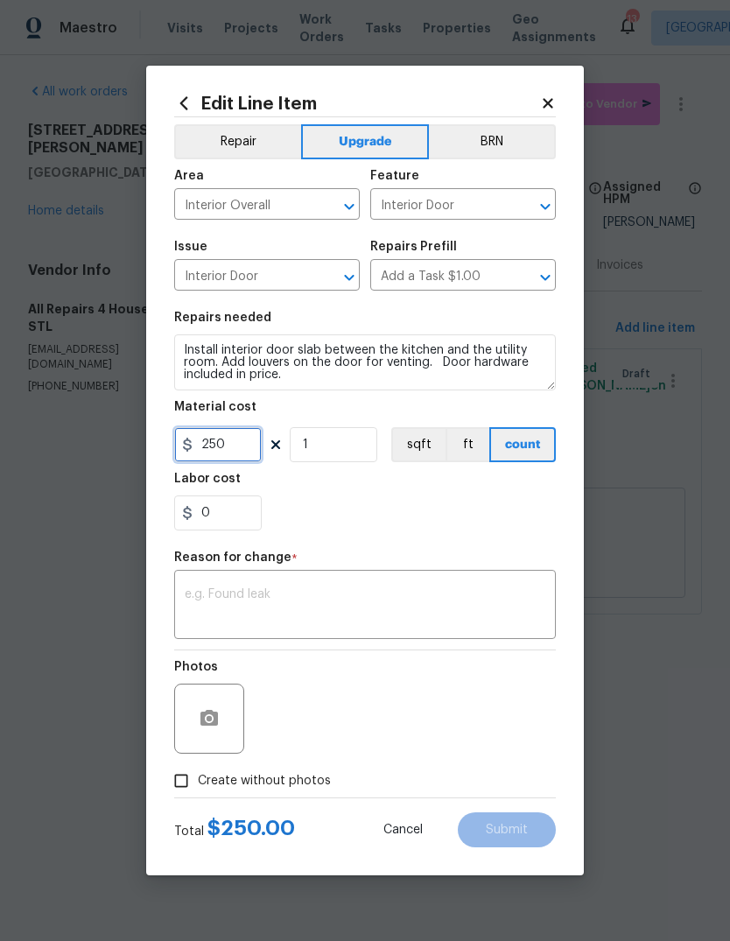
click at [252, 458] on input "250" at bounding box center [217, 444] width 87 height 35
type input "275"
click at [413, 591] on textarea at bounding box center [365, 606] width 360 height 37
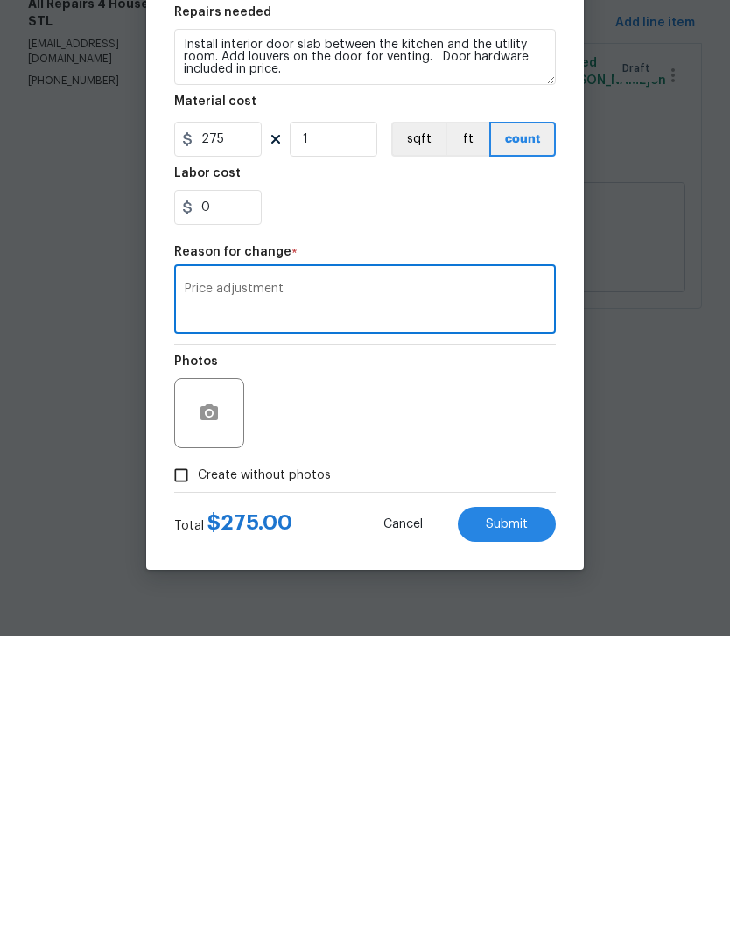
type textarea "Price adjustment"
click at [540, 812] on button "Submit" at bounding box center [507, 829] width 98 height 35
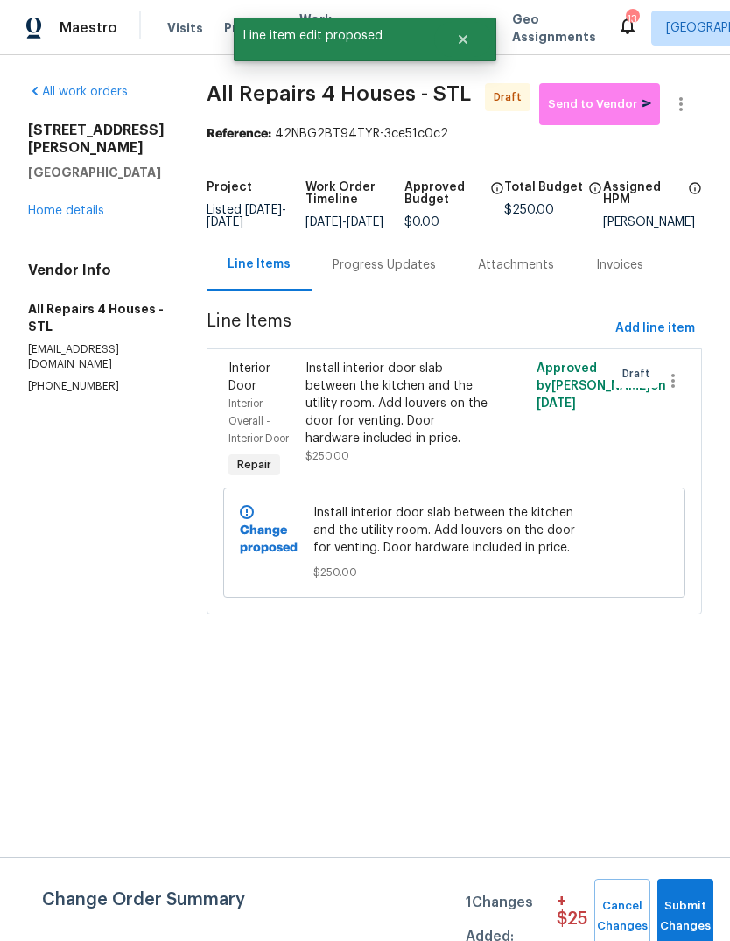
click at [693, 917] on span "Submit Changes" at bounding box center [685, 916] width 38 height 40
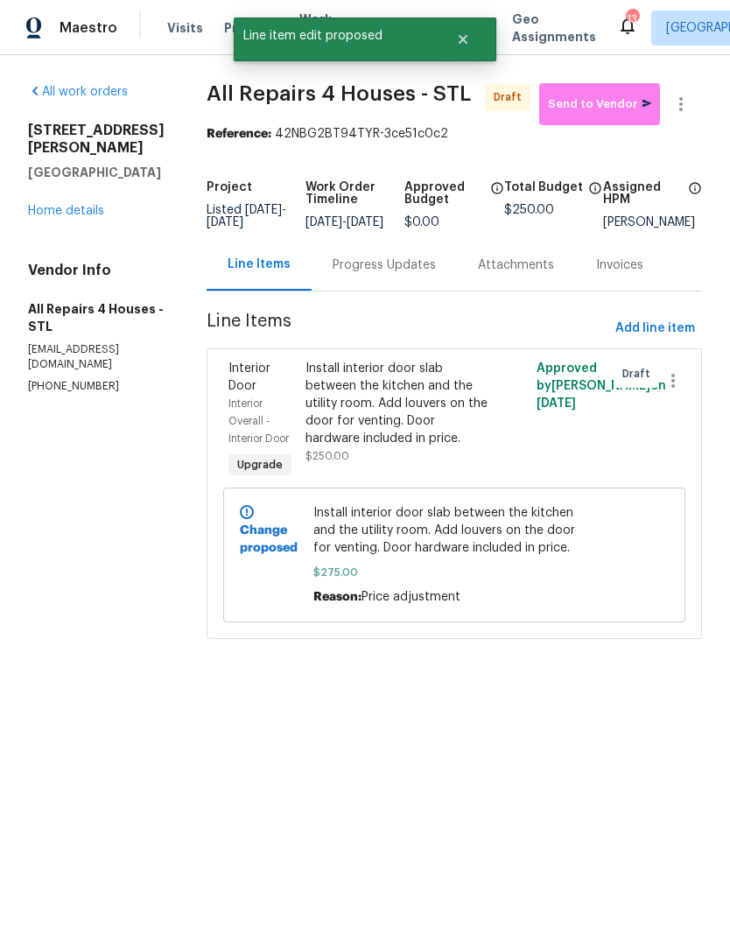
click at [94, 205] on link "Home details" at bounding box center [66, 211] width 76 height 12
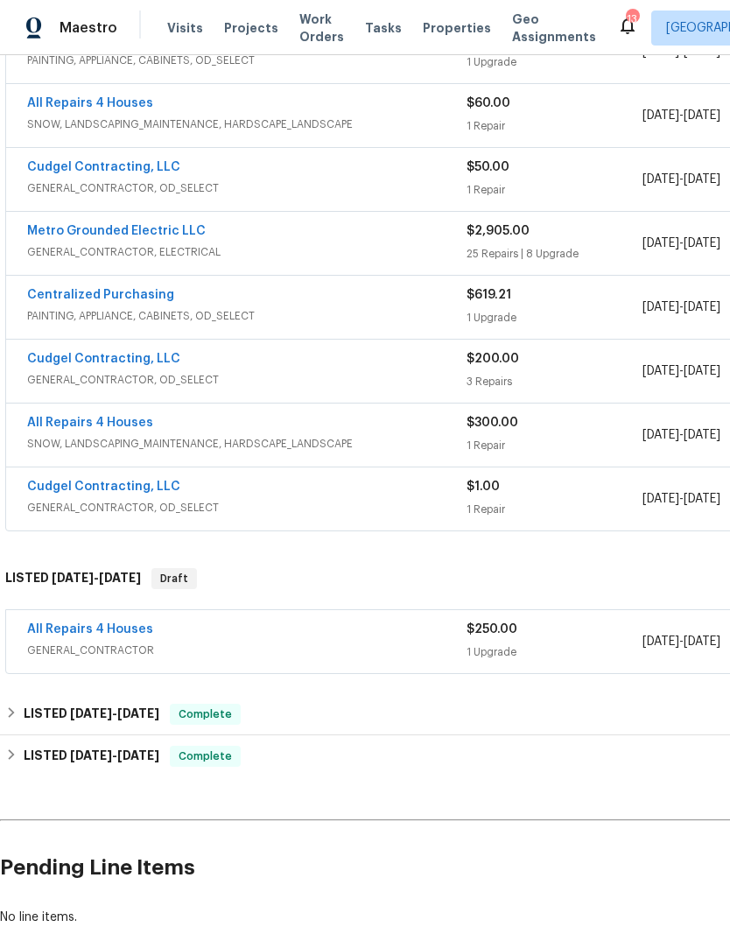
scroll to position [816, 0]
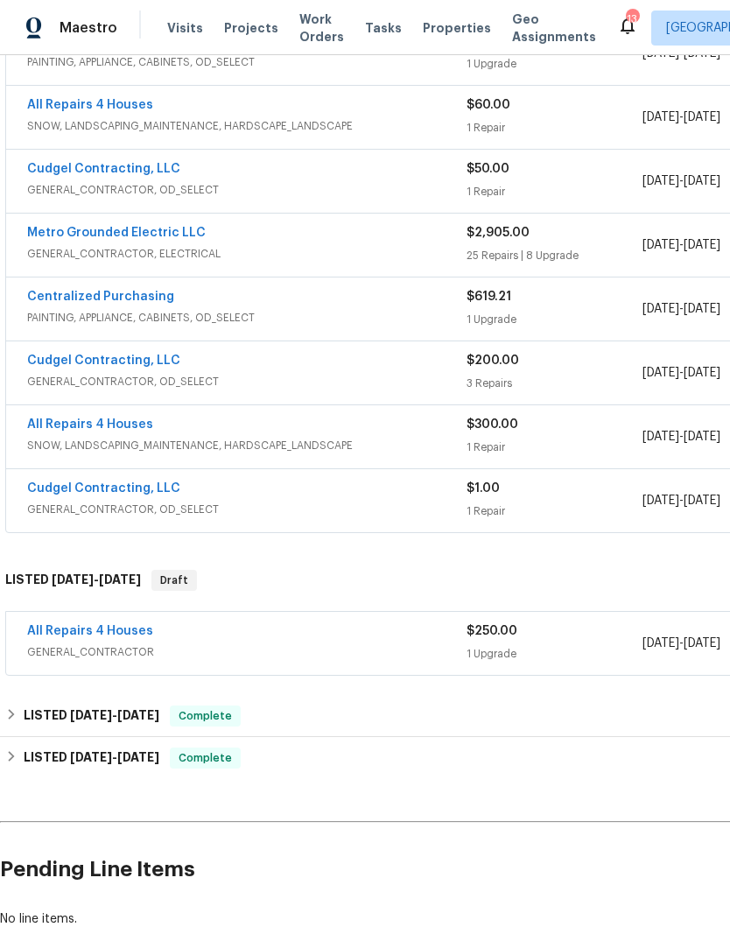
click at [145, 632] on link "All Repairs 4 Houses" at bounding box center [90, 631] width 126 height 12
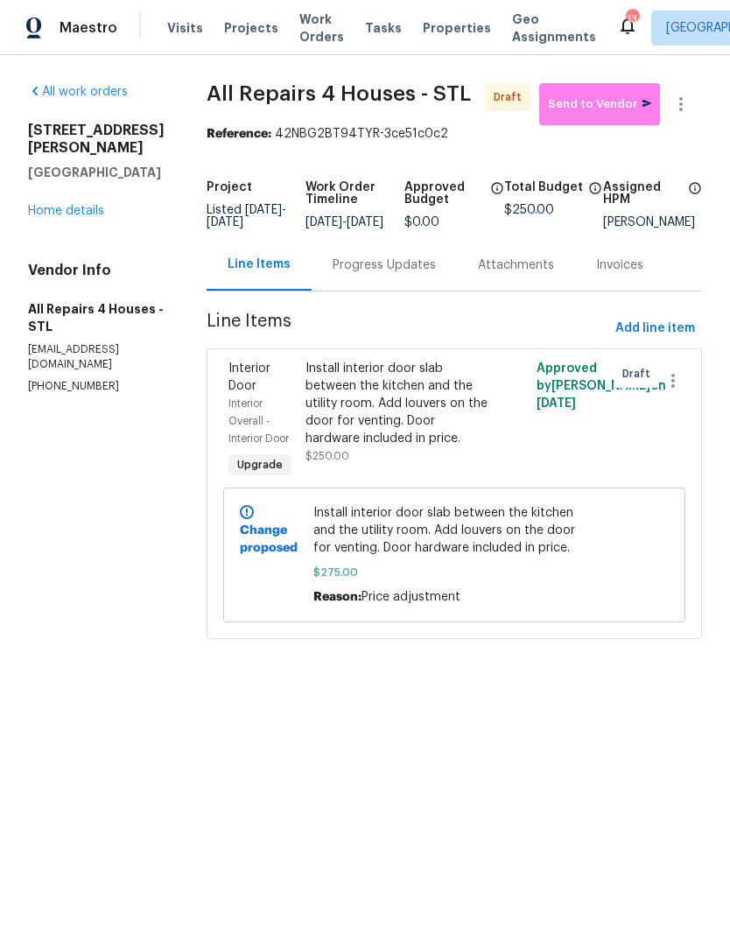
click at [425, 430] on div "Install interior door slab between the kitchen and the utility room. Add louver…" at bounding box center [396, 403] width 182 height 87
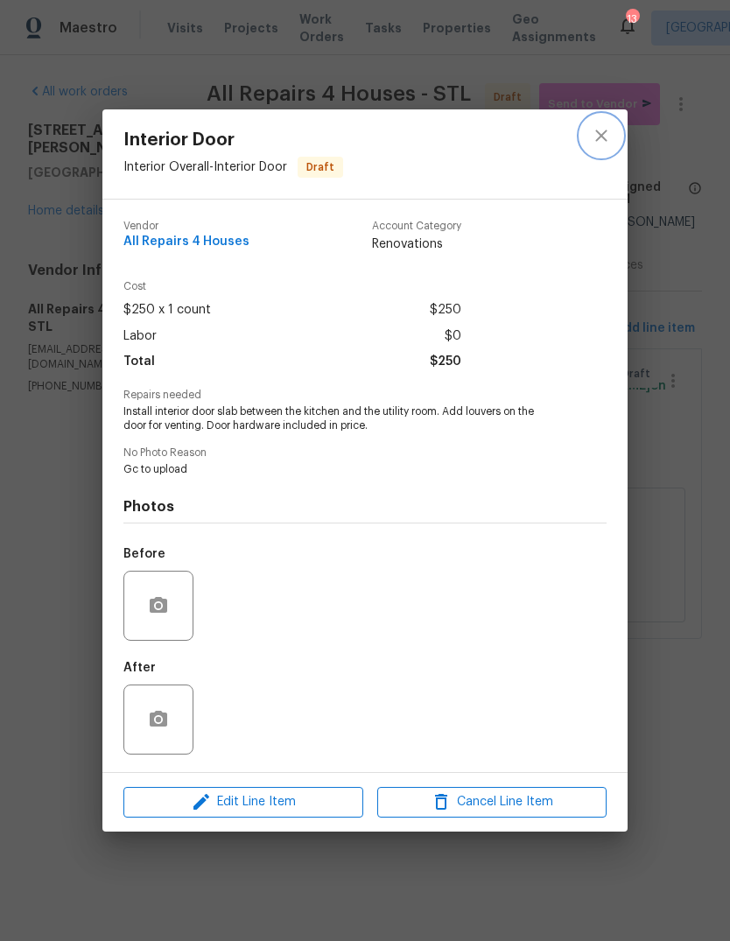
click at [599, 143] on icon "close" at bounding box center [601, 135] width 21 height 21
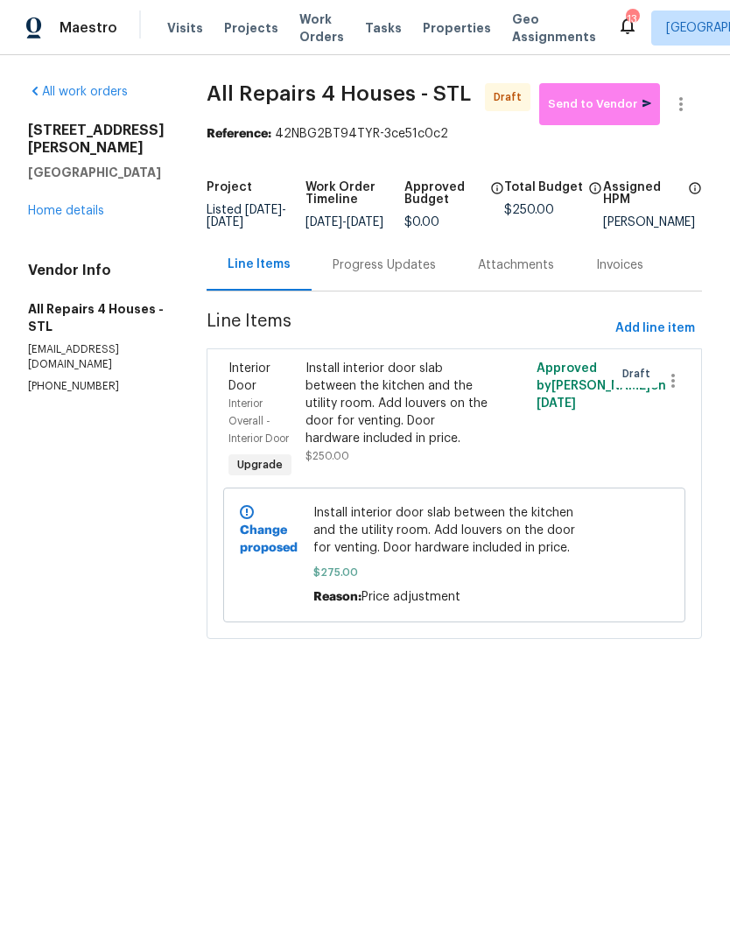
click at [92, 205] on link "Home details" at bounding box center [66, 211] width 76 height 12
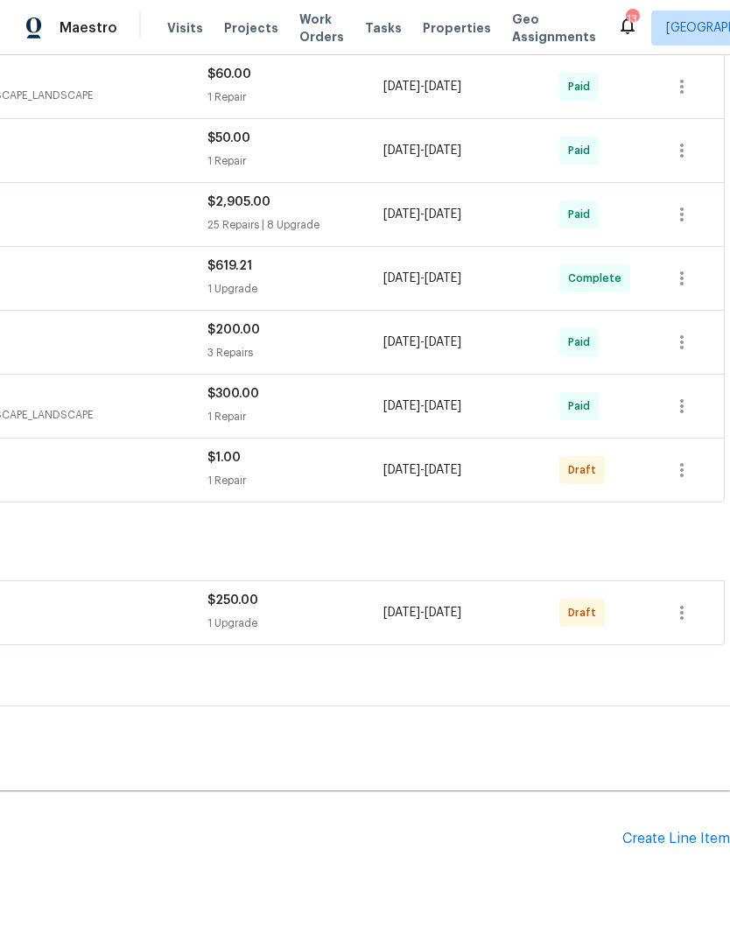
scroll to position [847, 259]
click at [691, 619] on icon "button" at bounding box center [681, 612] width 21 height 21
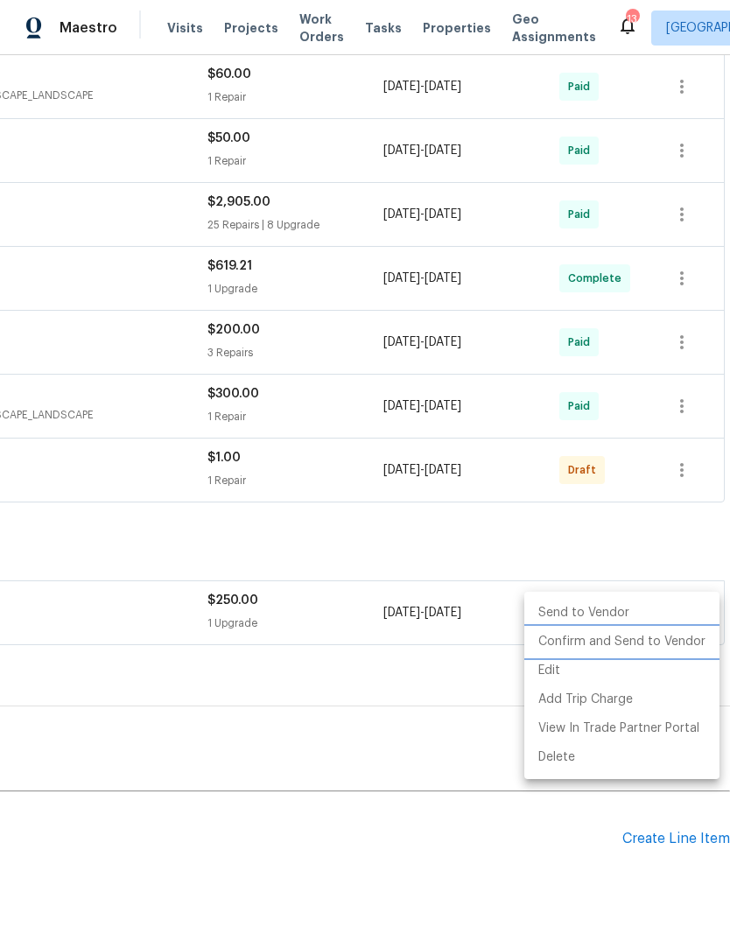
click at [682, 645] on li "Confirm and Send to Vendor" at bounding box center [621, 641] width 195 height 29
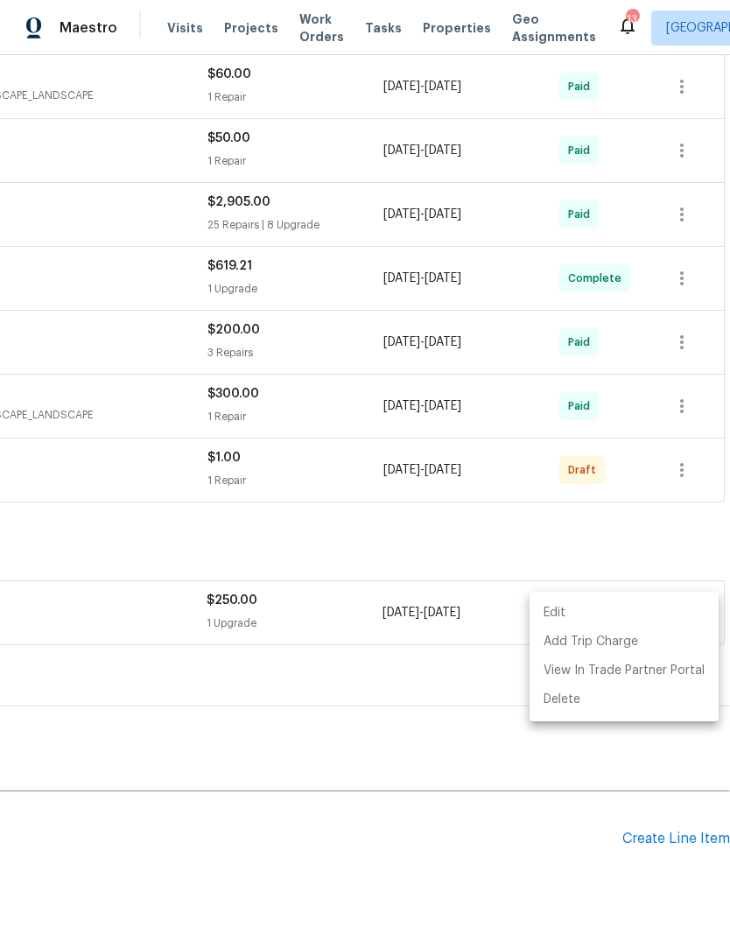
click at [505, 808] on div at bounding box center [365, 470] width 730 height 941
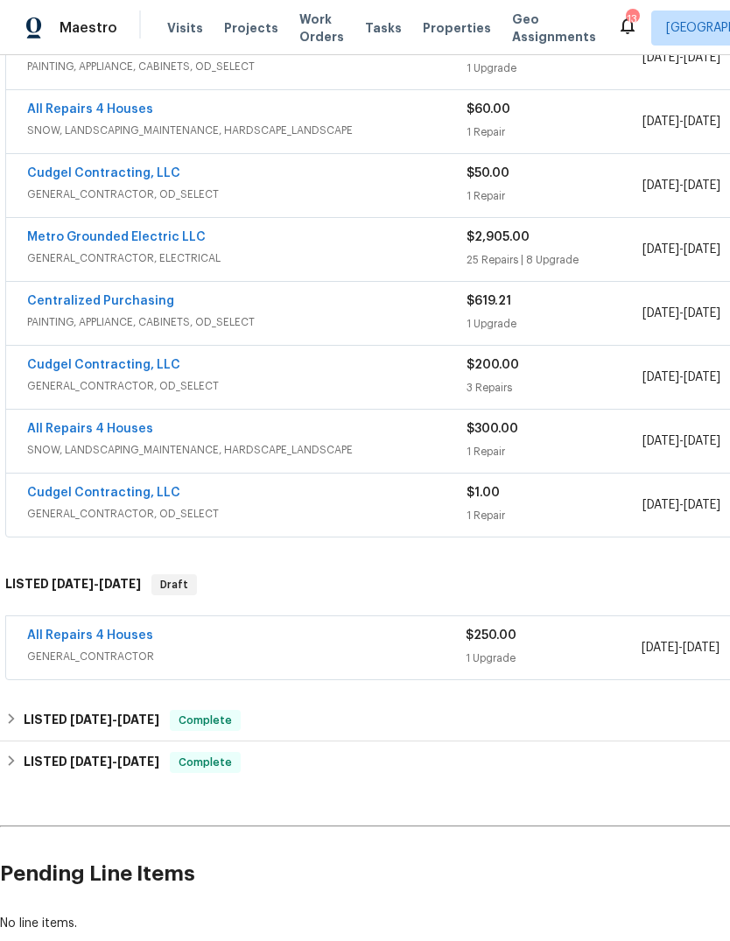
scroll to position [811, 0]
click at [125, 641] on link "All Repairs 4 Houses" at bounding box center [90, 636] width 126 height 12
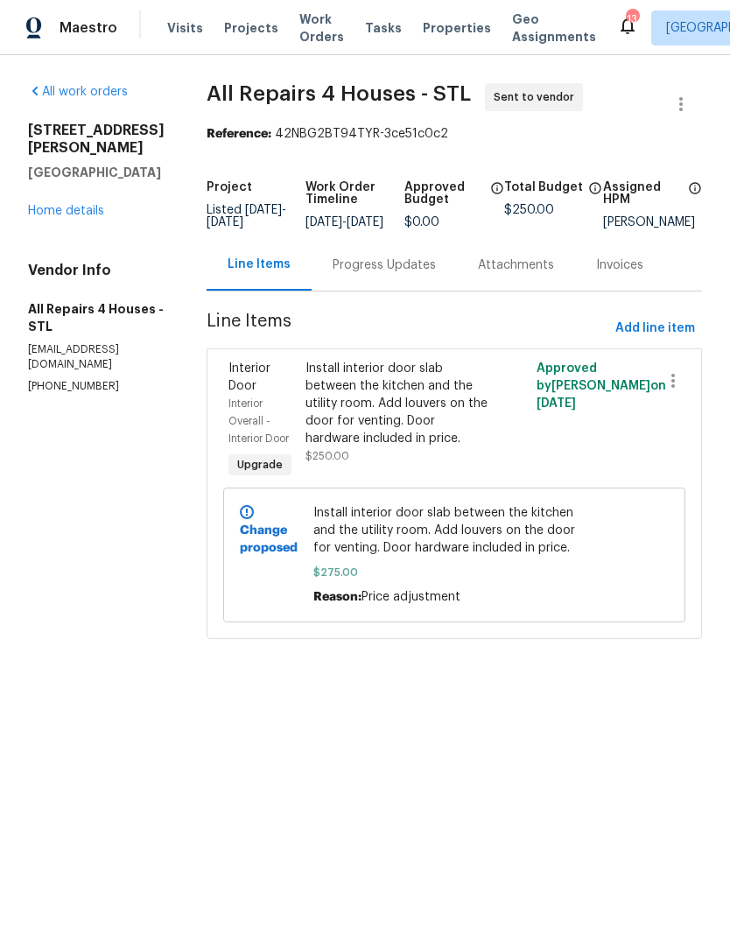
click at [85, 205] on link "Home details" at bounding box center [66, 211] width 76 height 12
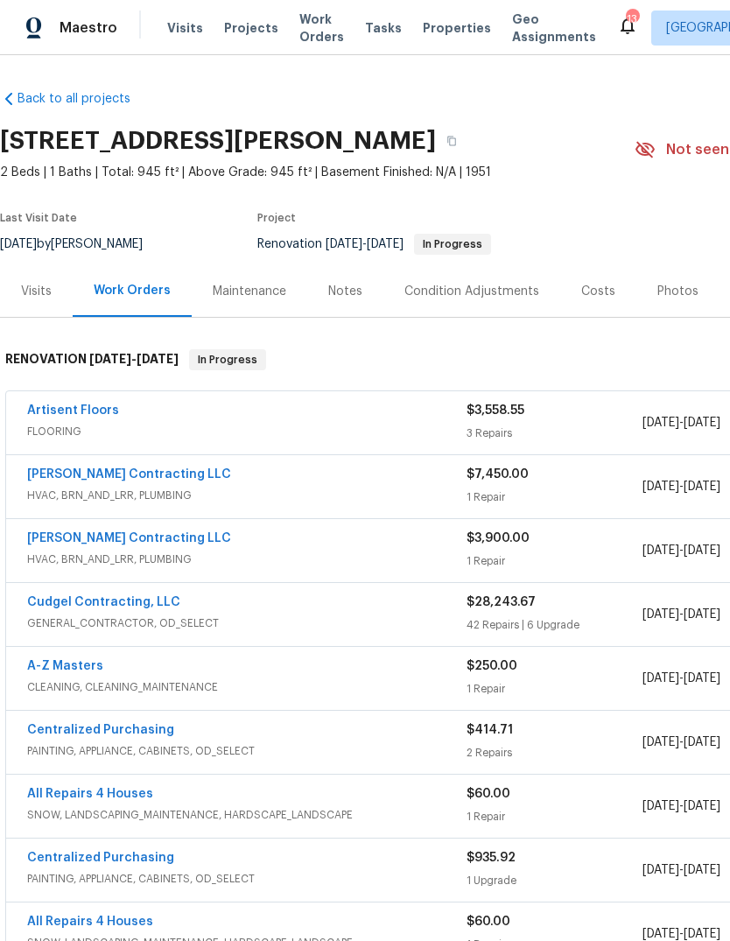
click at [114, 104] on link "Back to all projects" at bounding box center [84, 98] width 168 height 17
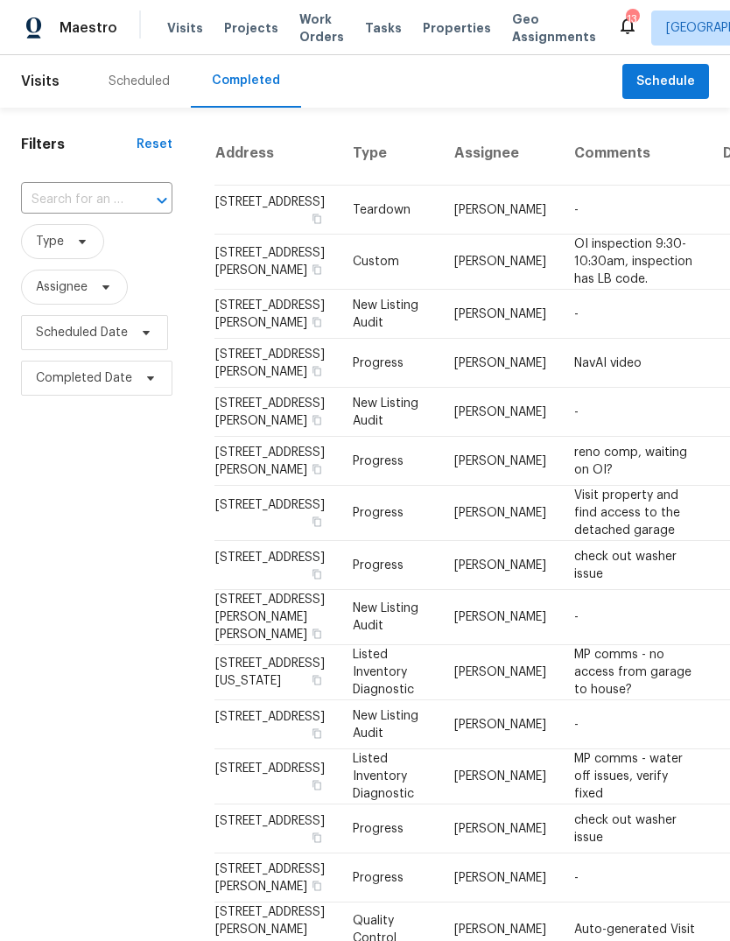
click at [252, 26] on span "Projects" at bounding box center [251, 27] width 54 height 17
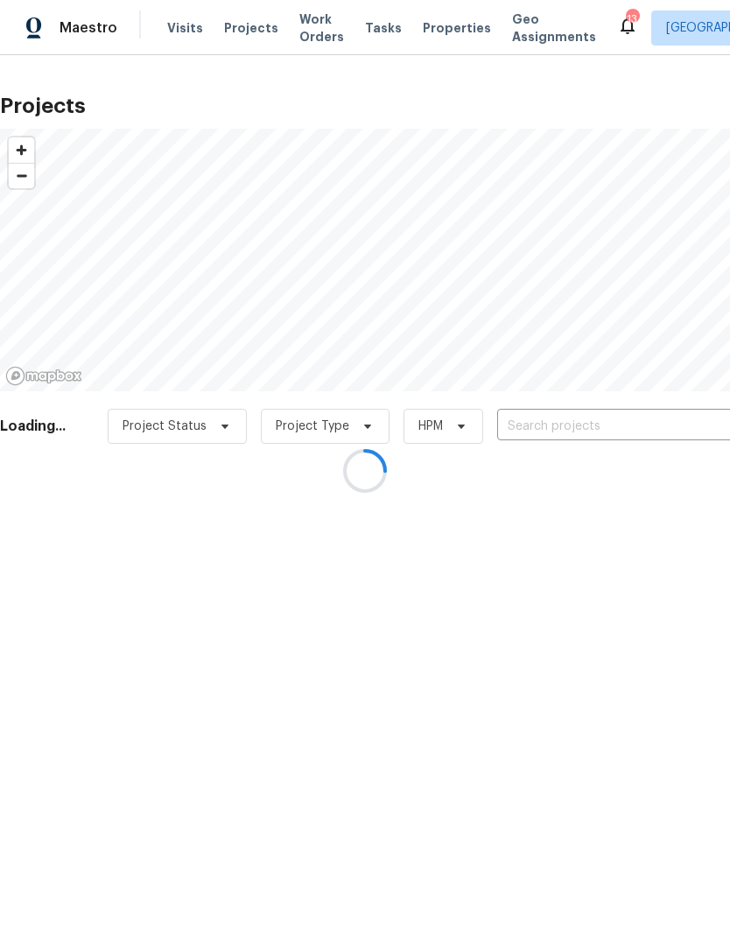
click at [453, 31] on div at bounding box center [365, 470] width 730 height 941
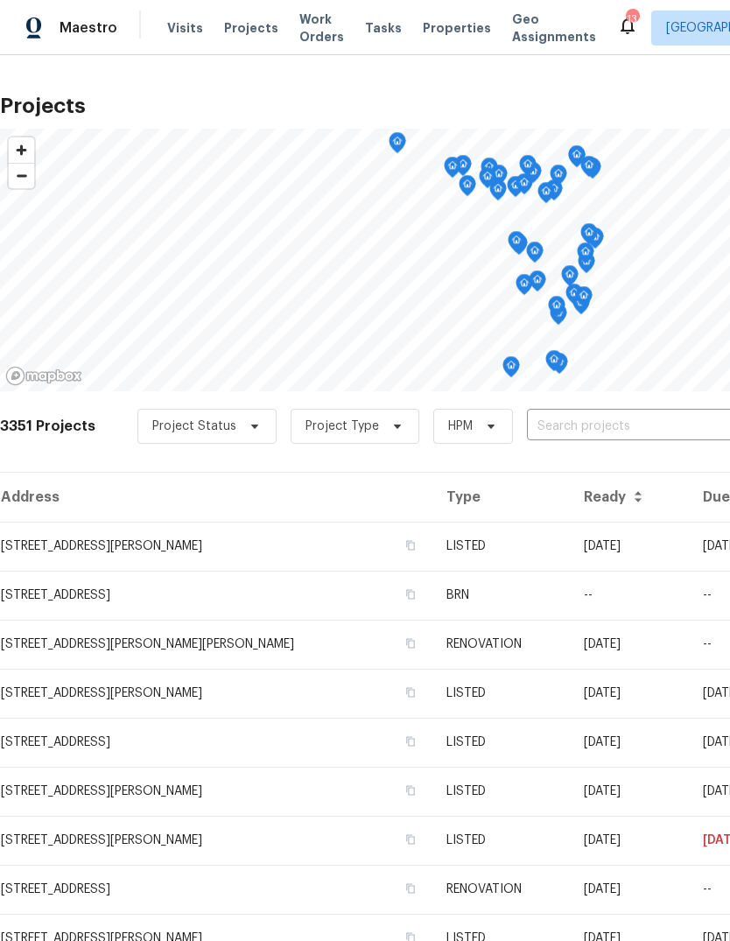
click at [430, 34] on span "Properties" at bounding box center [457, 27] width 68 height 17
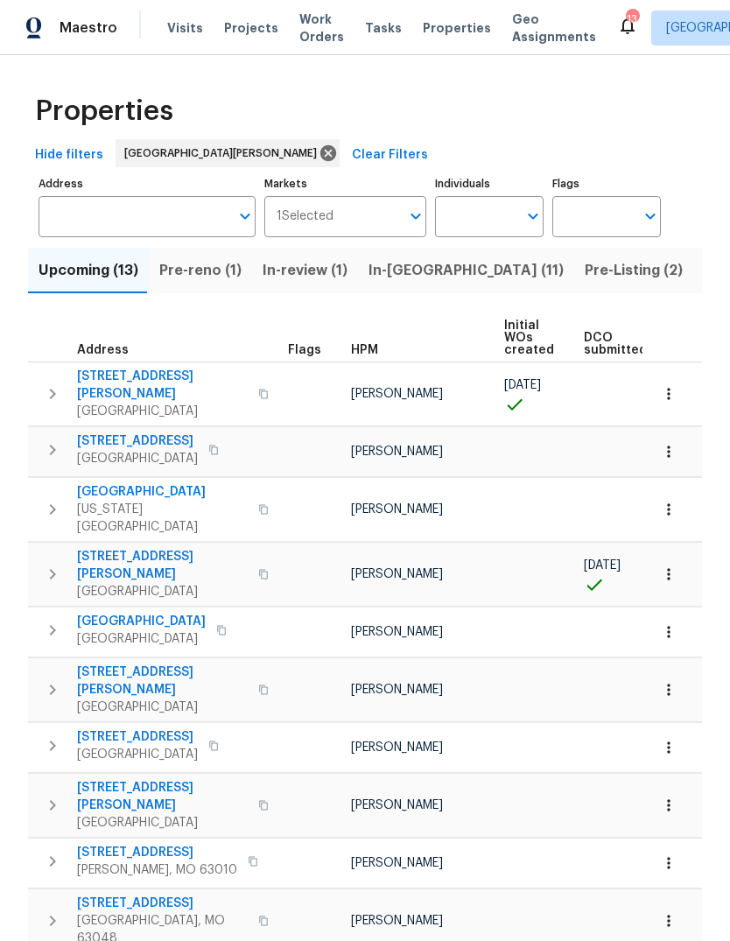
click at [423, 276] on span "In-reno (11)" at bounding box center [465, 270] width 195 height 24
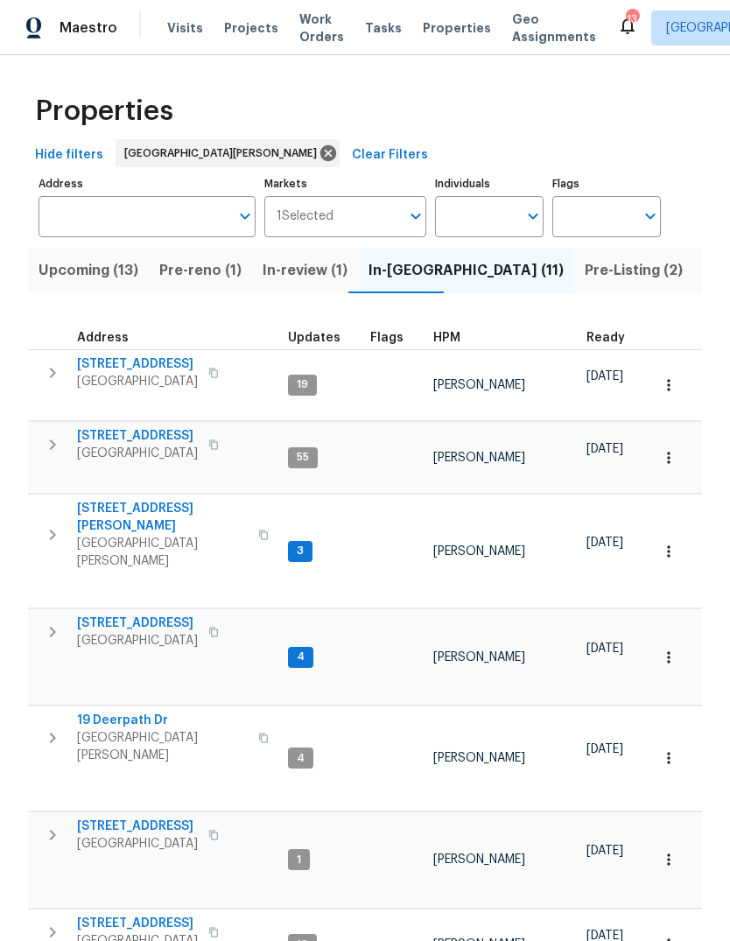
click at [453, 343] on span "HPM" at bounding box center [446, 338] width 27 height 12
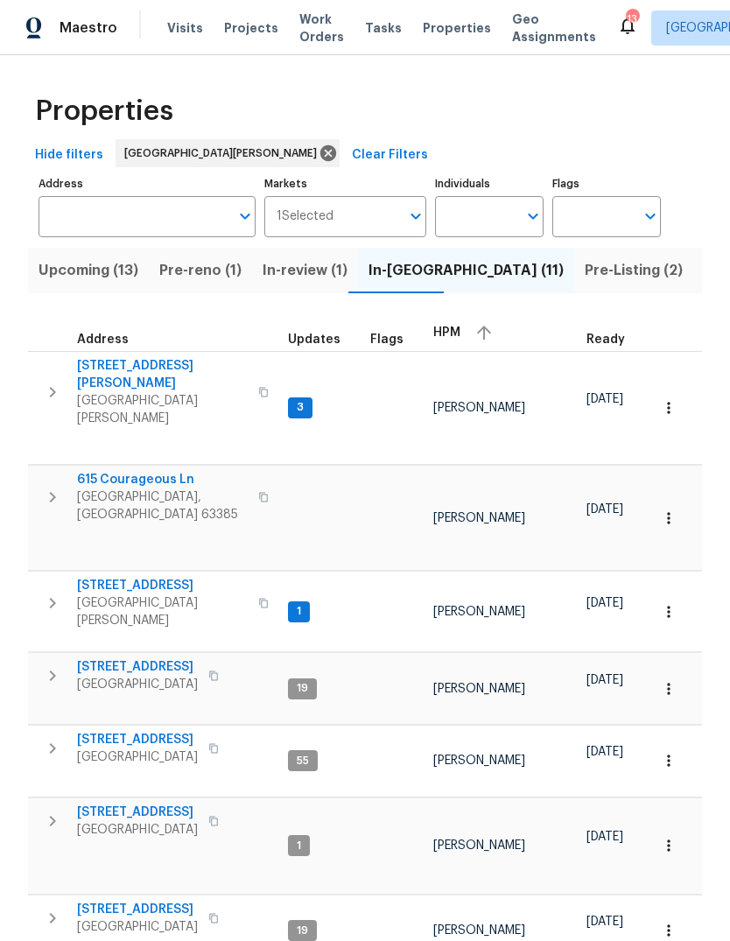
click at [454, 339] on div "HPM" at bounding box center [502, 332] width 139 height 26
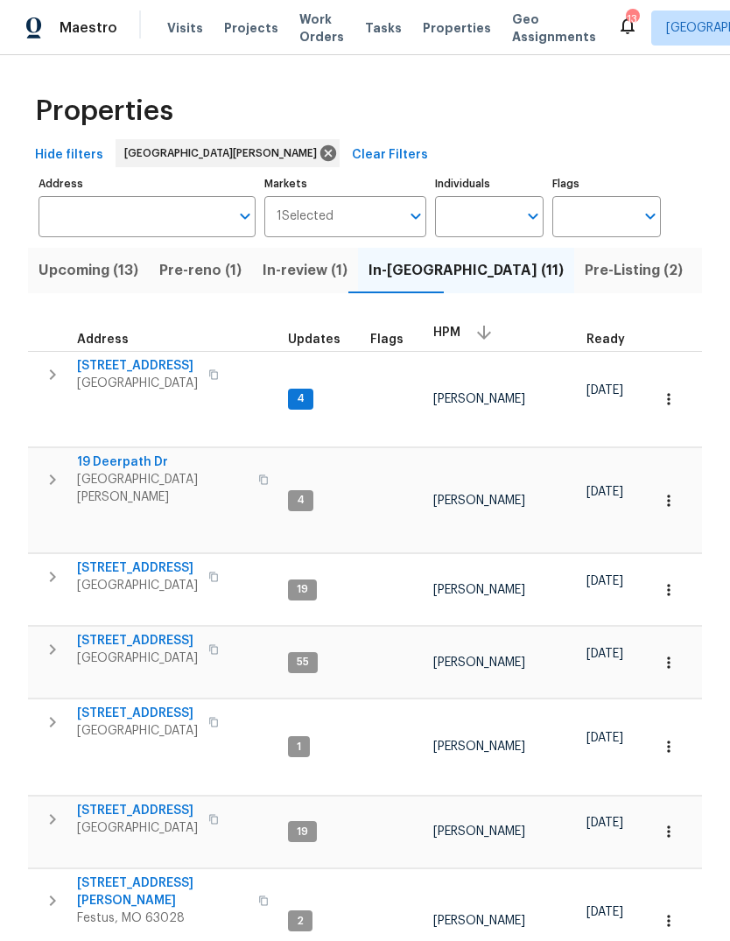
click at [137, 373] on span "[STREET_ADDRESS]" at bounding box center [137, 365] width 121 height 17
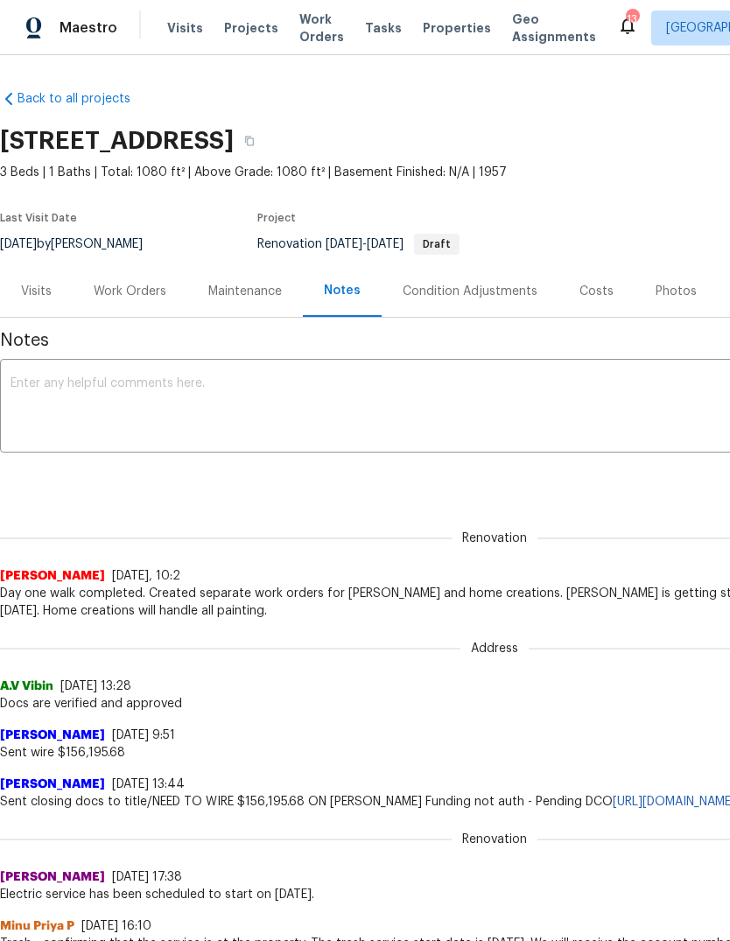
click at [246, 28] on span "Projects" at bounding box center [251, 27] width 54 height 17
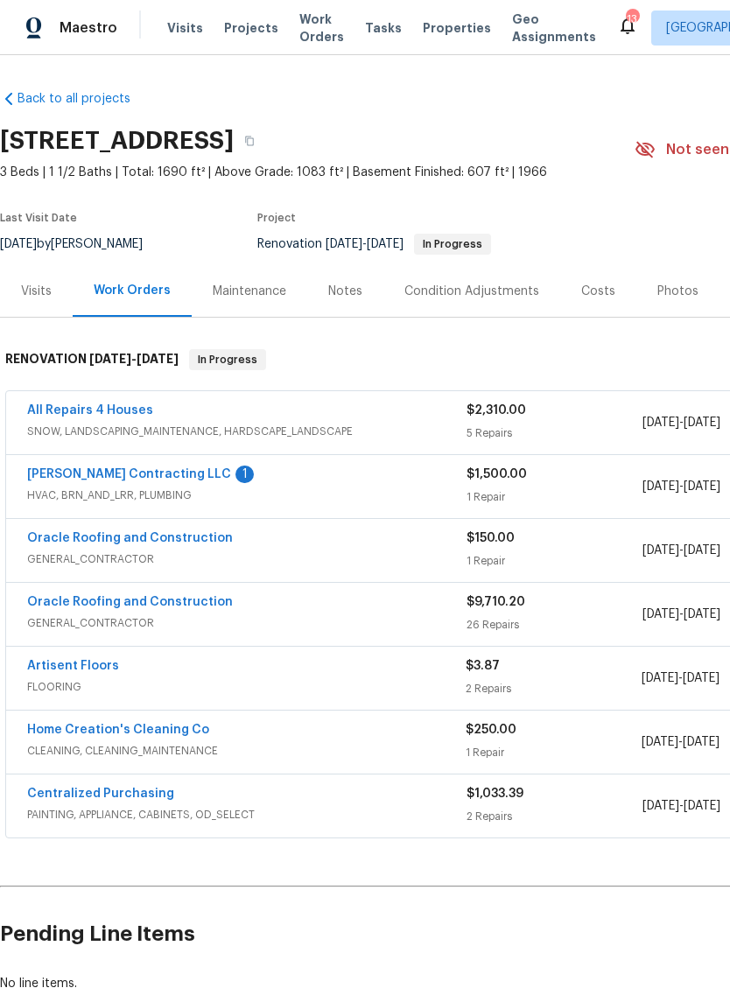
click at [150, 472] on link "[PERSON_NAME] Contracting LLC" at bounding box center [129, 474] width 204 height 12
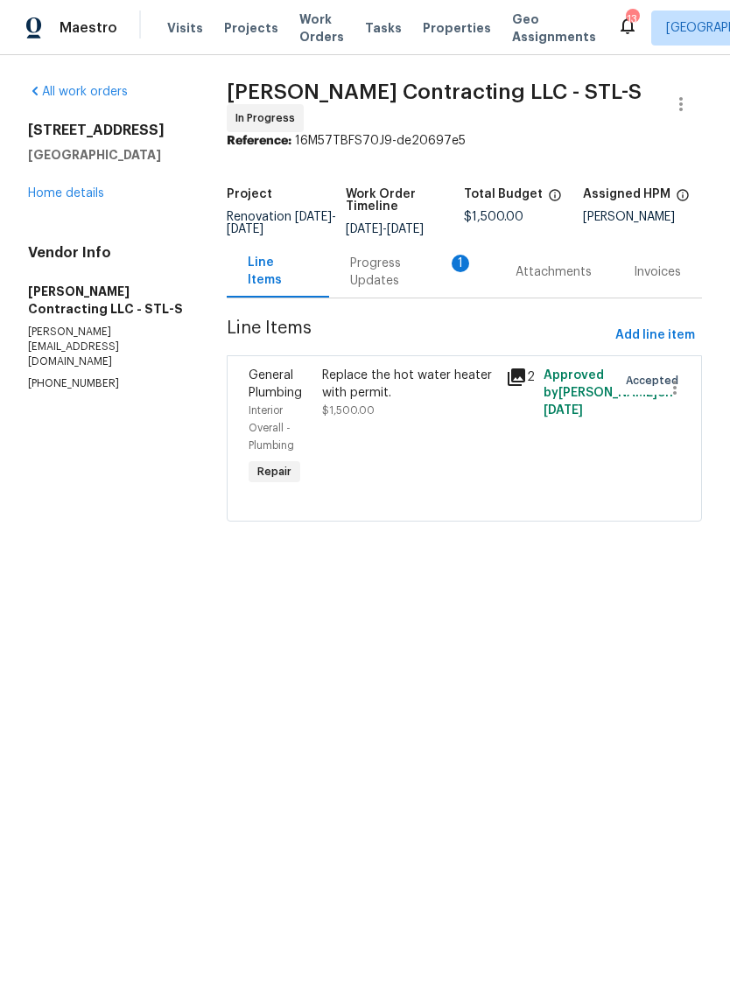
click at [436, 275] on div "Progress Updates 1" at bounding box center [412, 272] width 124 height 35
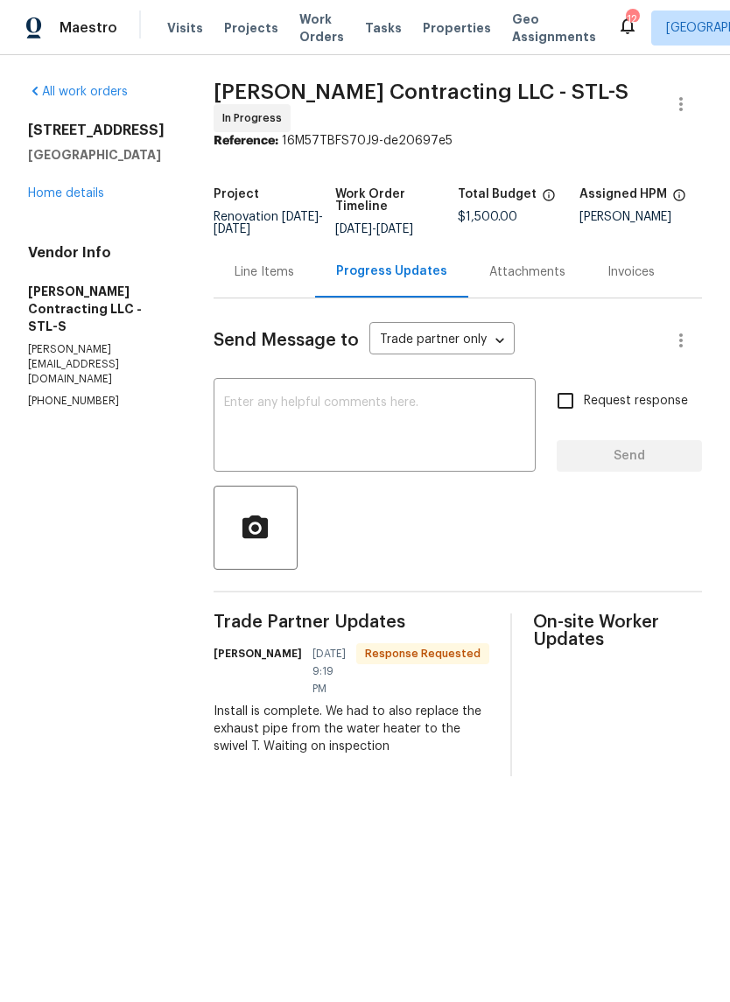
click at [276, 289] on div "Line Items" at bounding box center [263, 272] width 101 height 52
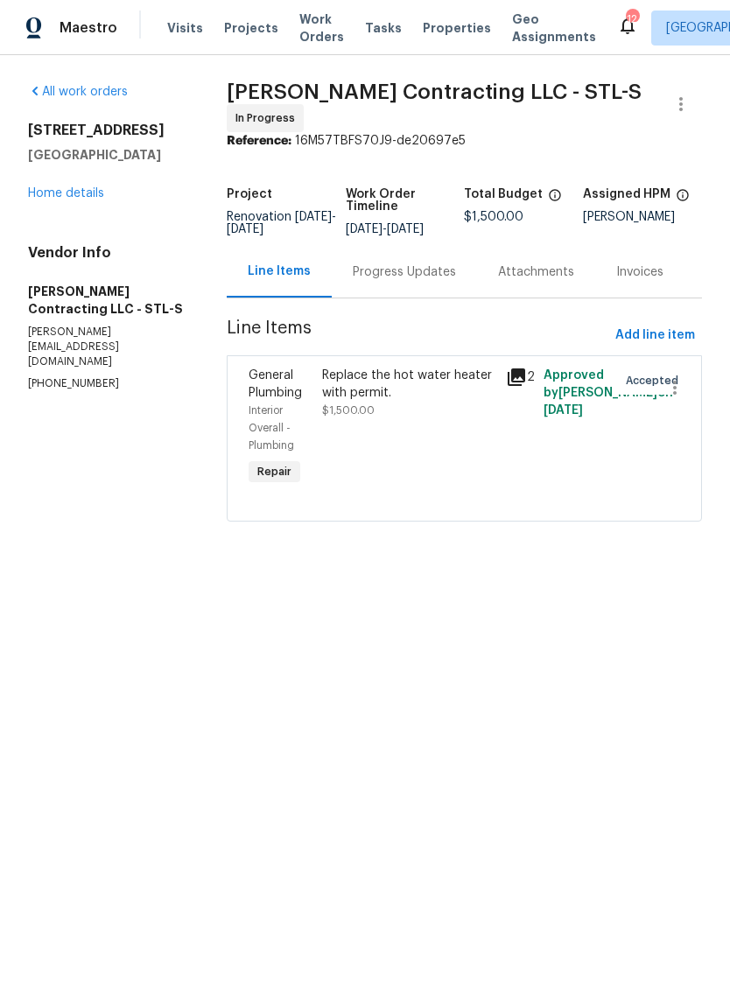
click at [516, 386] on icon at bounding box center [515, 376] width 17 height 17
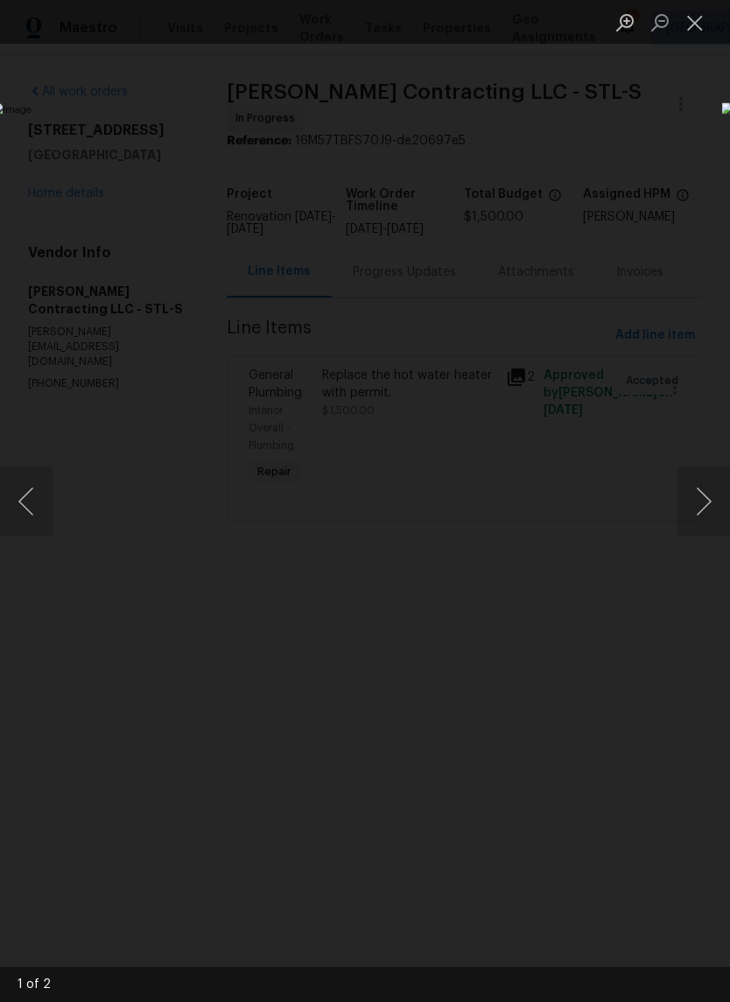
click at [700, 503] on button "Next image" at bounding box center [703, 501] width 52 height 70
click at [700, 514] on button "Next image" at bounding box center [703, 501] width 52 height 70
click at [703, 34] on button "Close lightbox" at bounding box center [694, 22] width 35 height 31
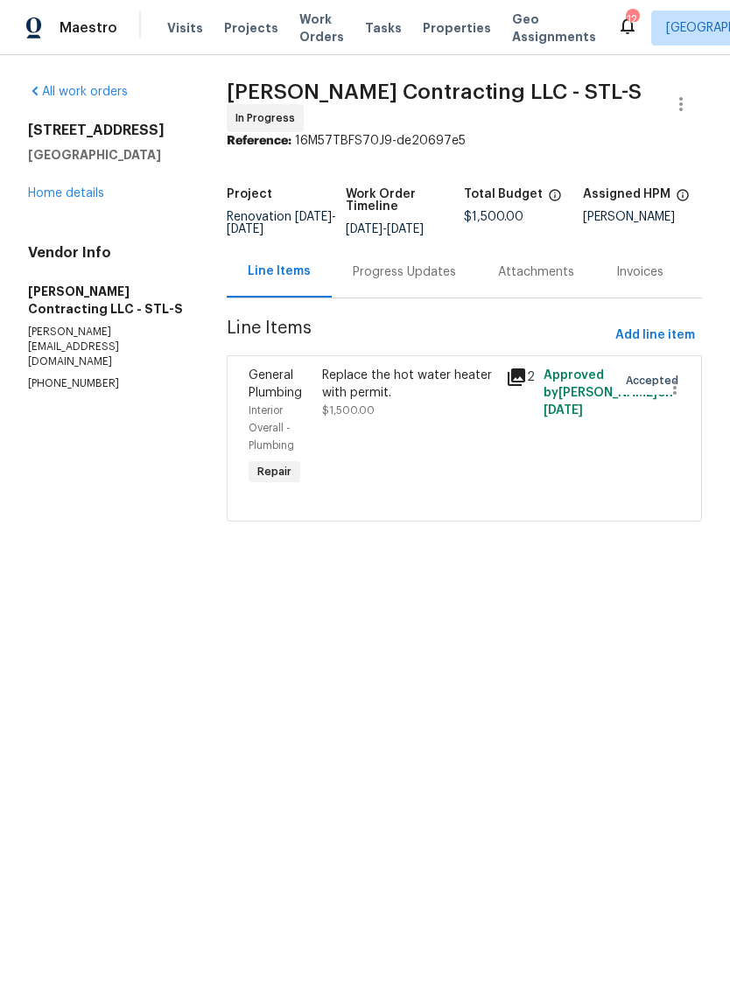
click at [438, 279] on div "Progress Updates" at bounding box center [404, 271] width 103 height 17
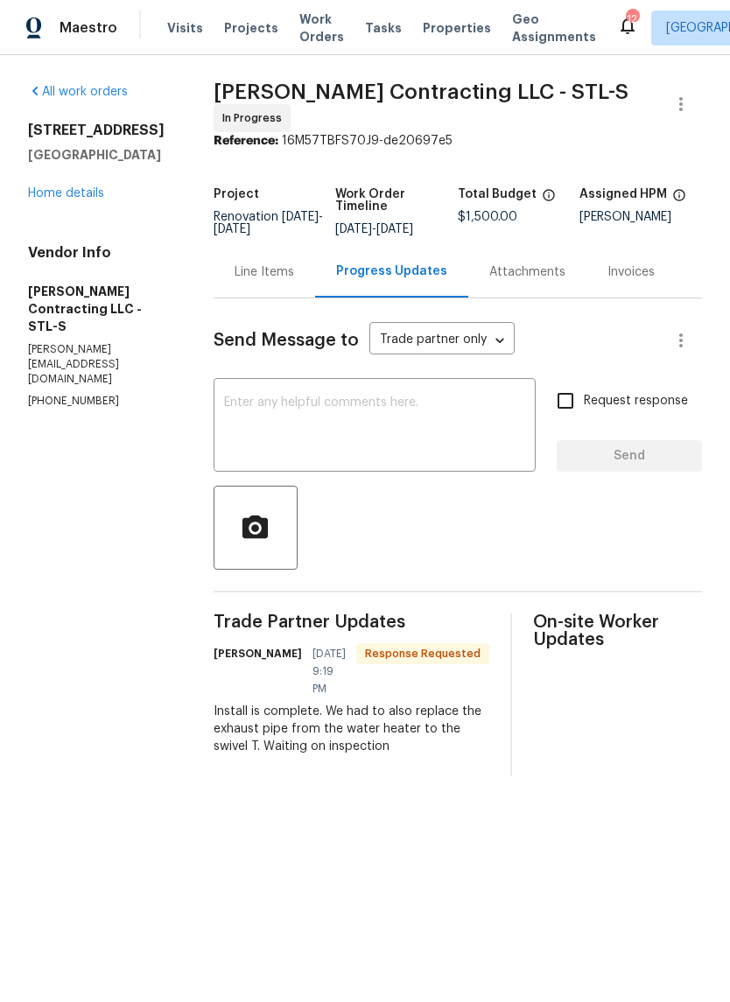
click at [435, 430] on textarea at bounding box center [374, 426] width 301 height 61
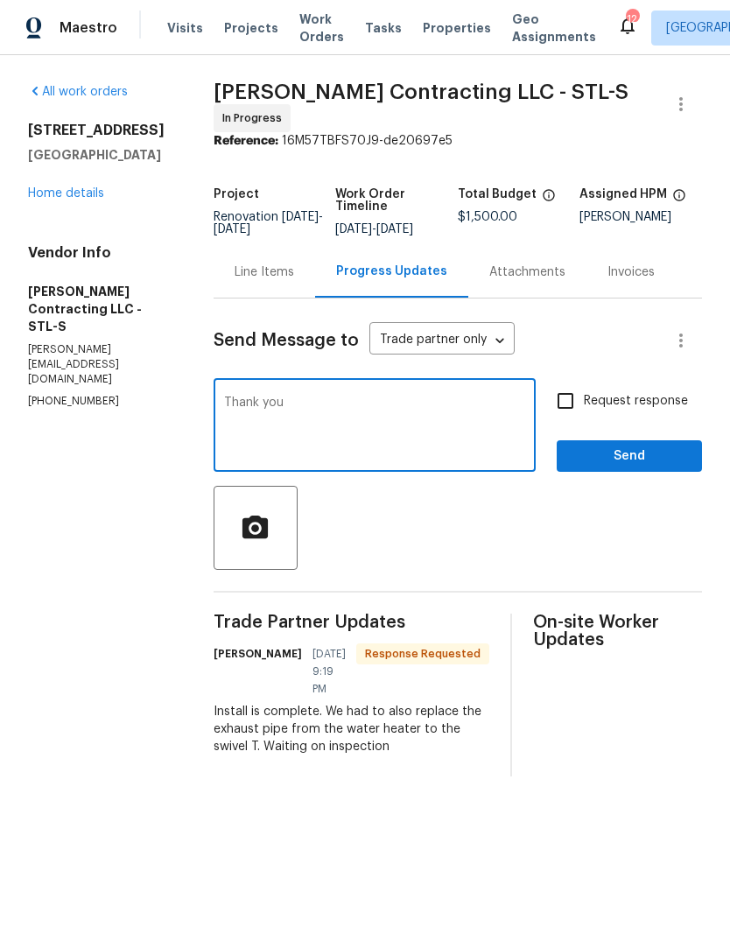
type textarea "Thank you"
click at [671, 465] on span "Send" at bounding box center [628, 456] width 117 height 22
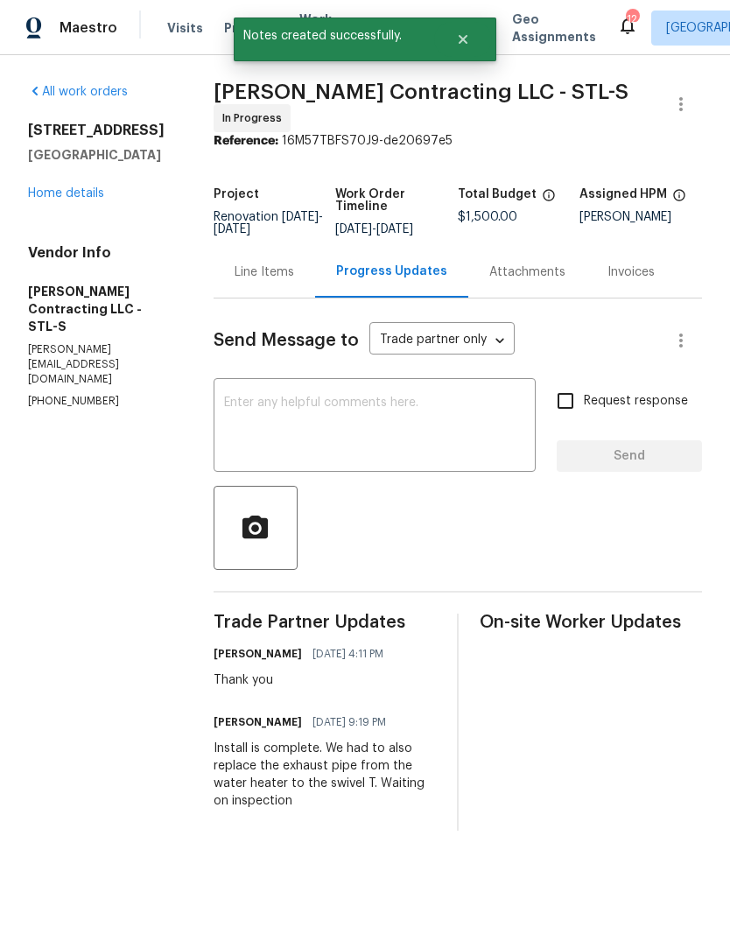
click at [81, 190] on link "Home details" at bounding box center [66, 193] width 76 height 12
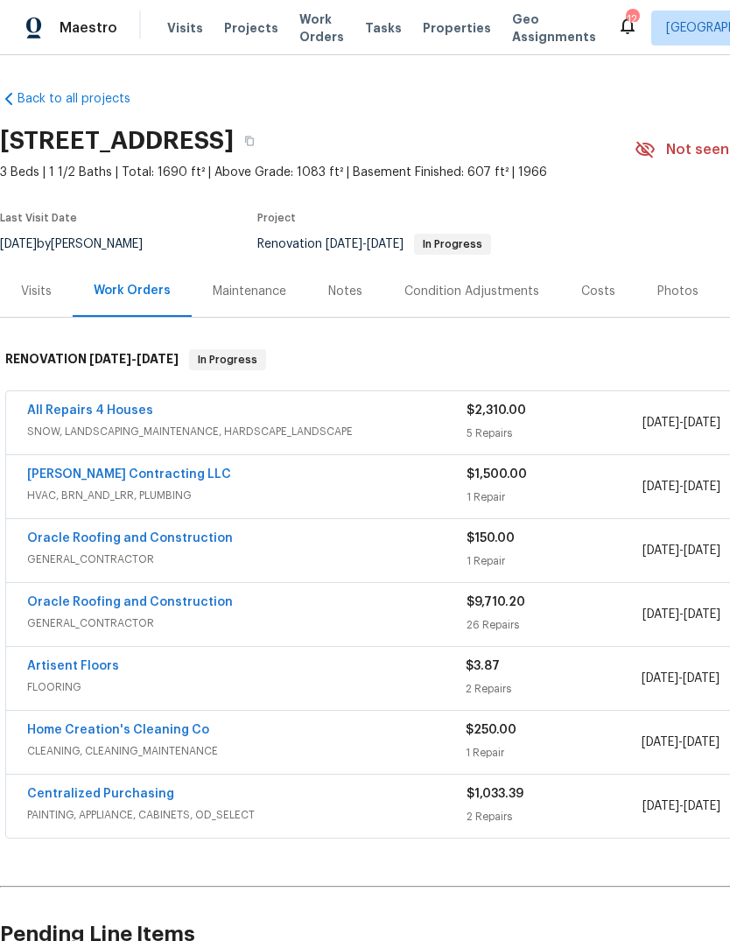
click at [151, 404] on div "All Repairs 4 Houses" at bounding box center [246, 412] width 439 height 21
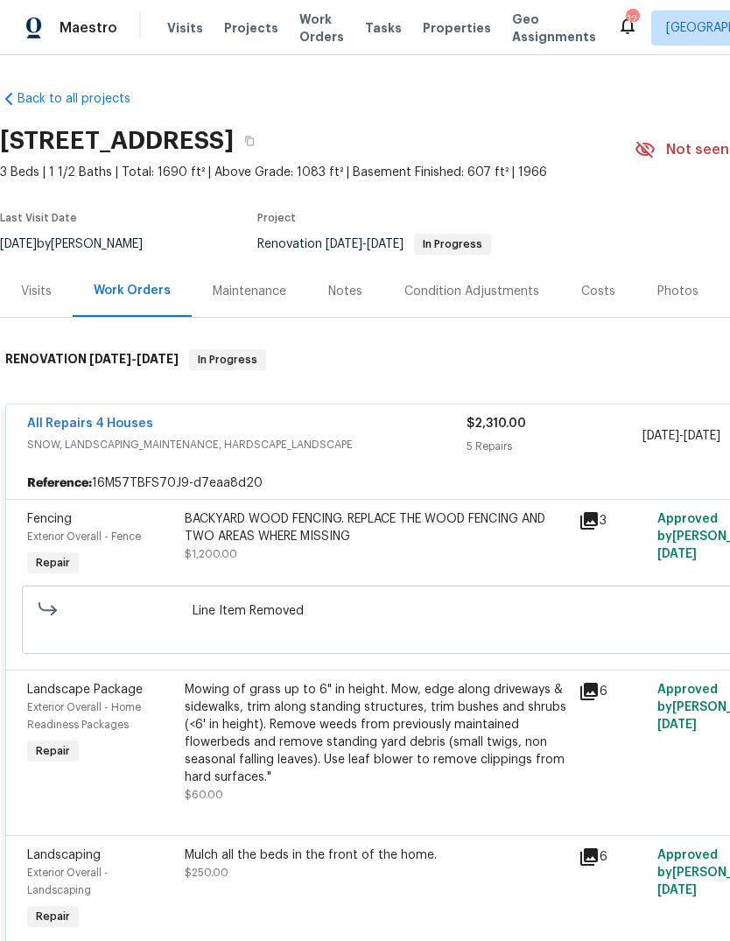
click at [140, 429] on link "All Repairs 4 Houses" at bounding box center [90, 423] width 126 height 12
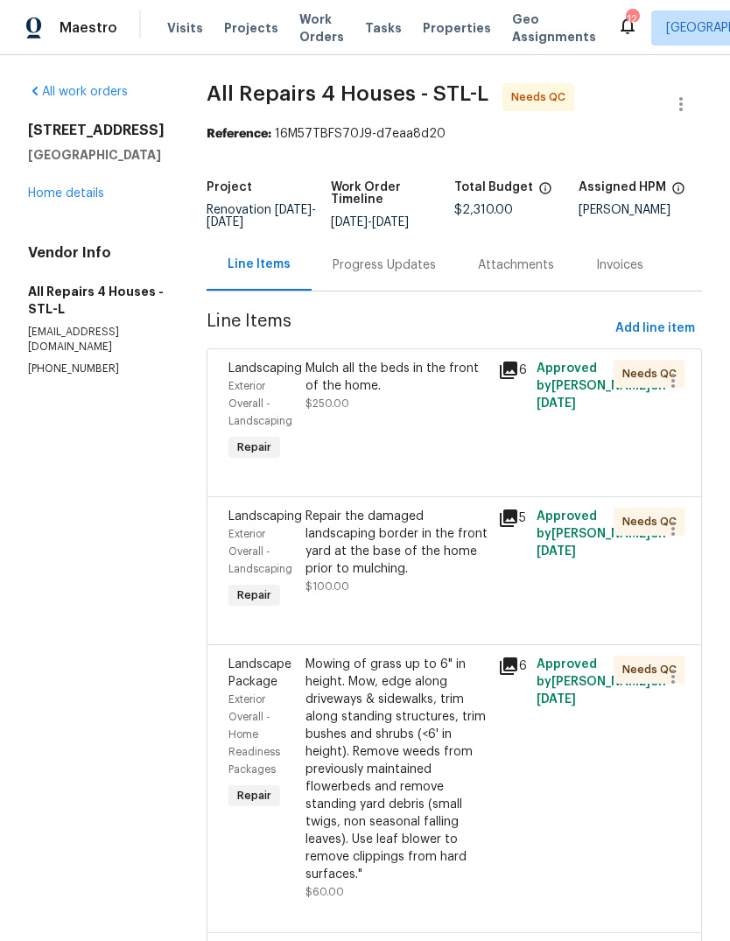
click at [417, 430] on div "Mulch all the beds in the front of the home. $250.00" at bounding box center [396, 411] width 192 height 115
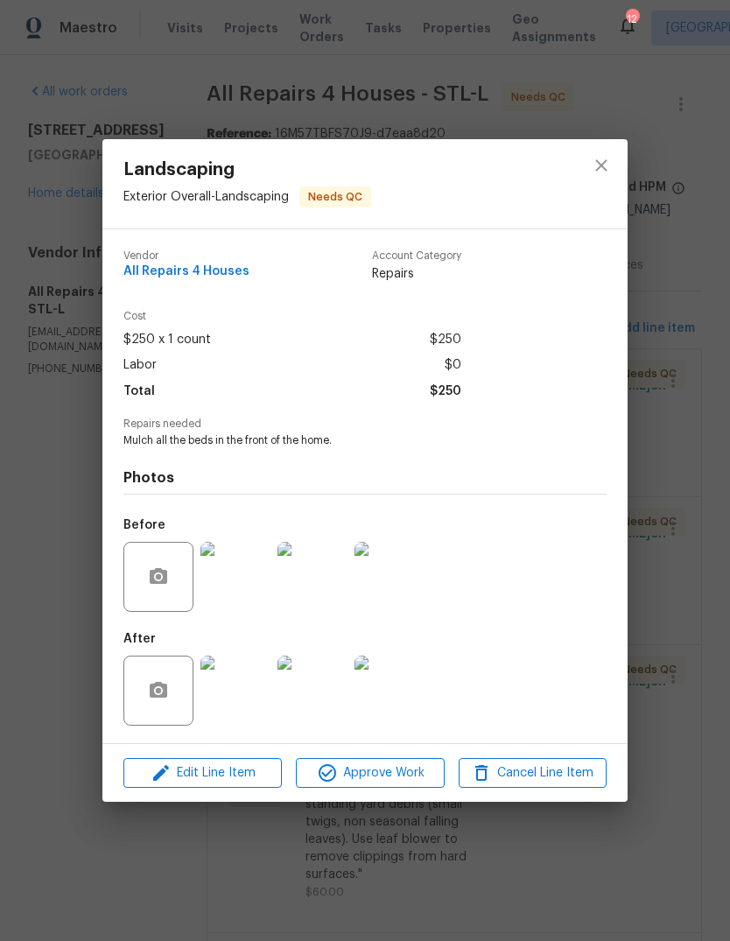
click at [397, 775] on span "Approve Work" at bounding box center [369, 773] width 137 height 22
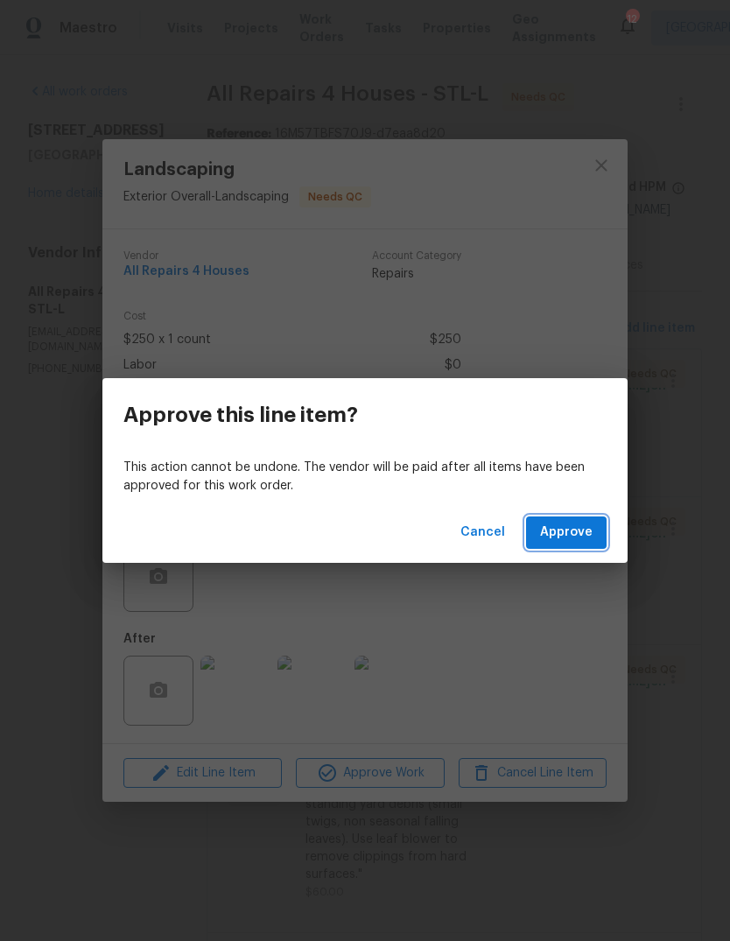
click at [587, 539] on span "Approve" at bounding box center [566, 532] width 52 height 22
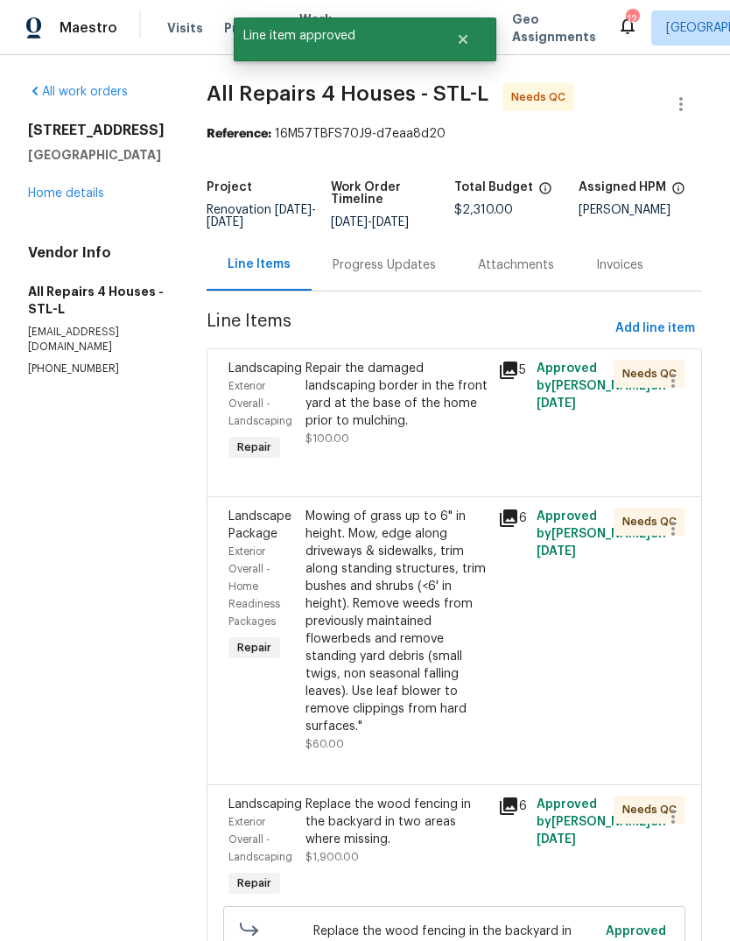
click at [416, 430] on div "Repair the damaged landscaping border in the front yard at the base of the home…" at bounding box center [396, 395] width 182 height 70
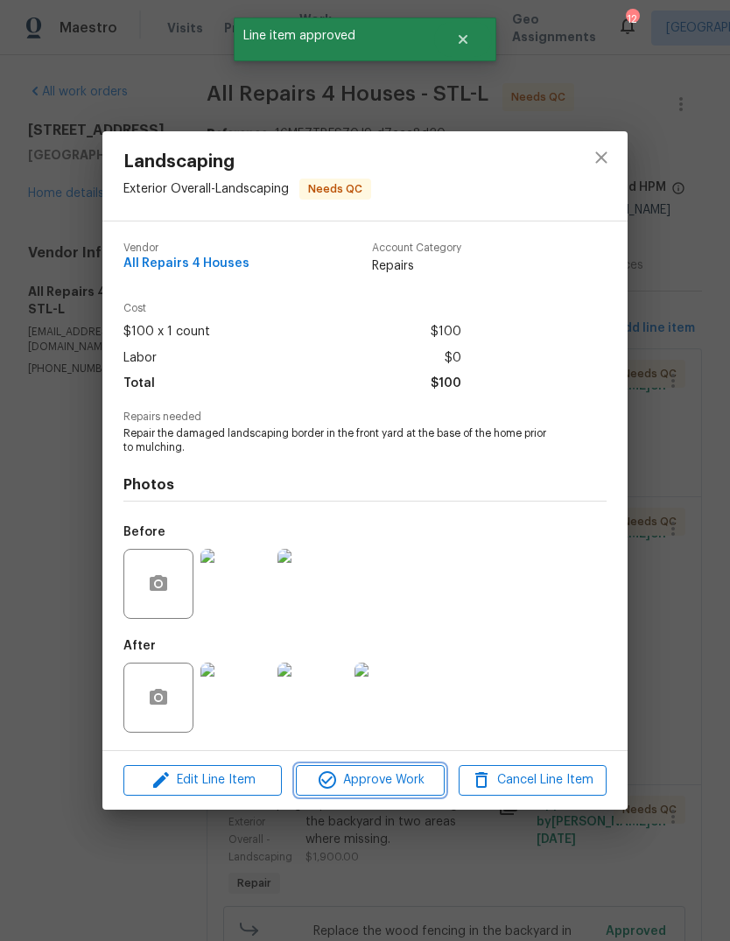
click at [409, 781] on span "Approve Work" at bounding box center [369, 780] width 137 height 22
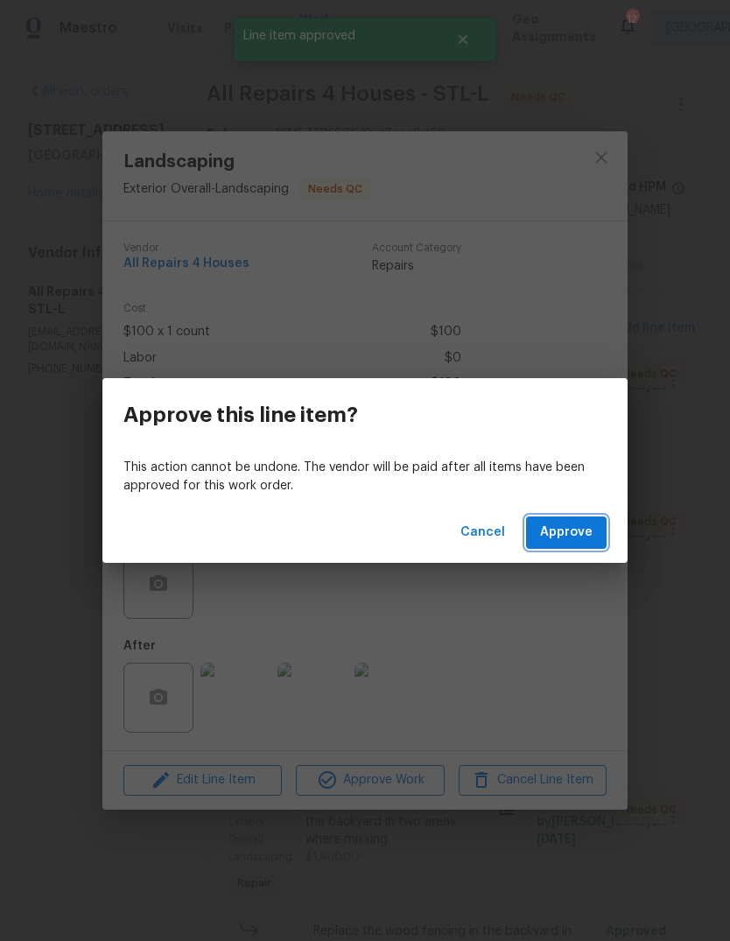
click at [588, 536] on span "Approve" at bounding box center [566, 532] width 52 height 22
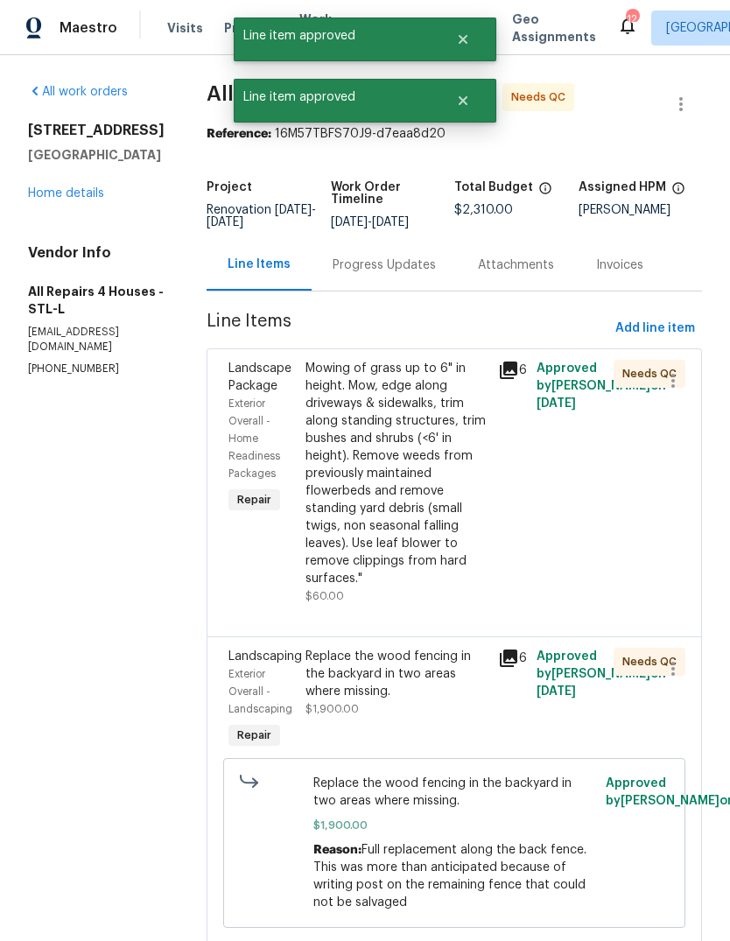
click at [403, 491] on div "Mowing of grass up to 6" in height. Mow, edge along driveways & sidewalks, trim…" at bounding box center [396, 473] width 182 height 227
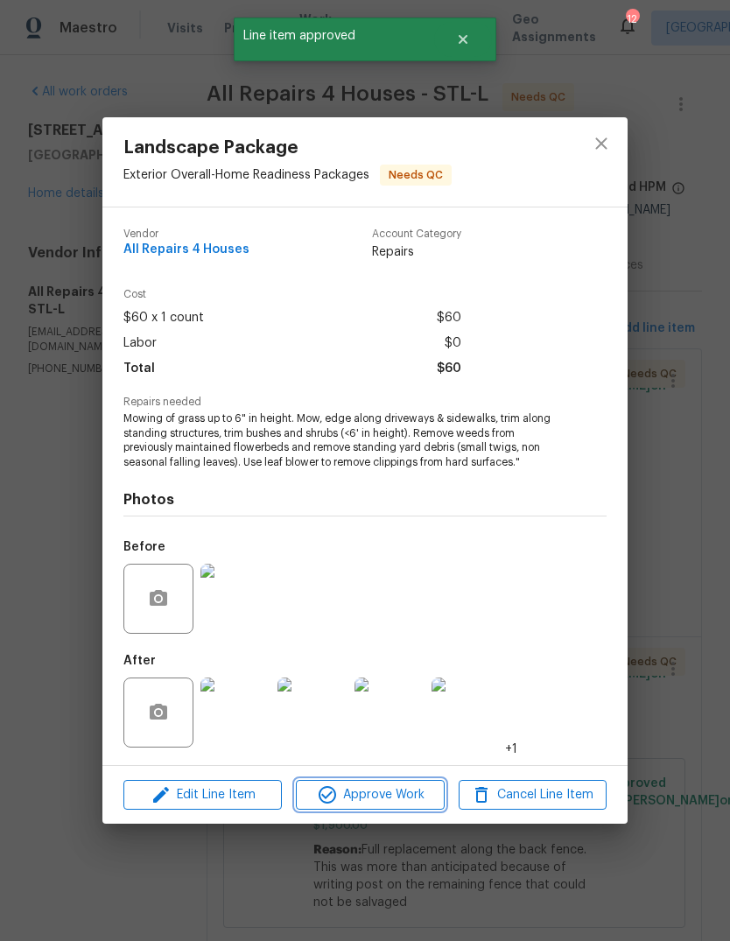
click at [404, 795] on span "Approve Work" at bounding box center [369, 795] width 137 height 22
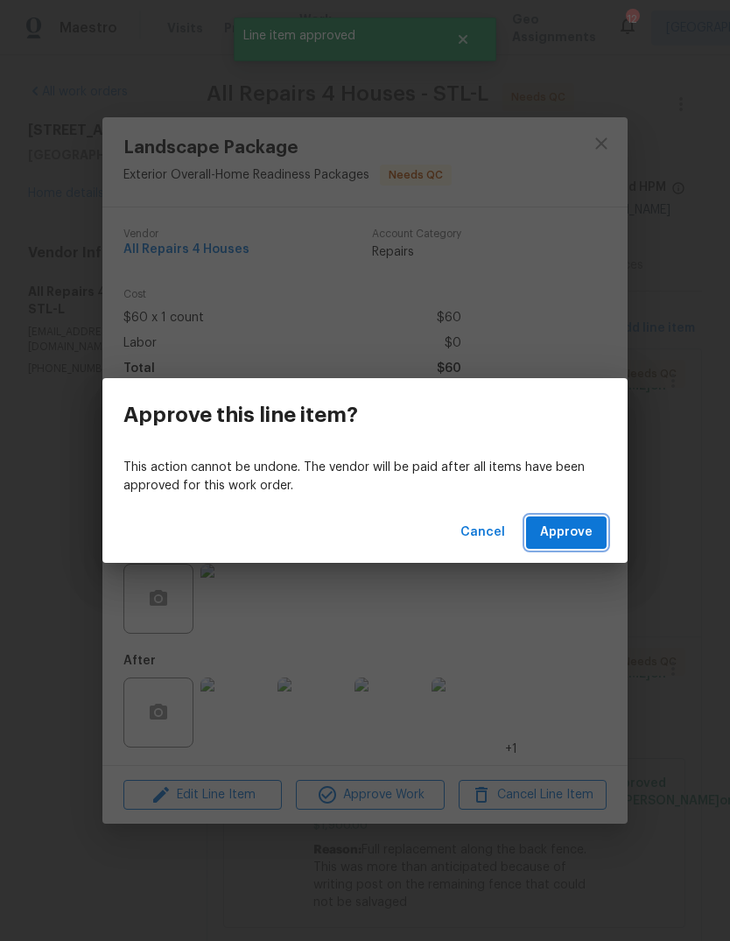
click at [586, 541] on span "Approve" at bounding box center [566, 532] width 52 height 22
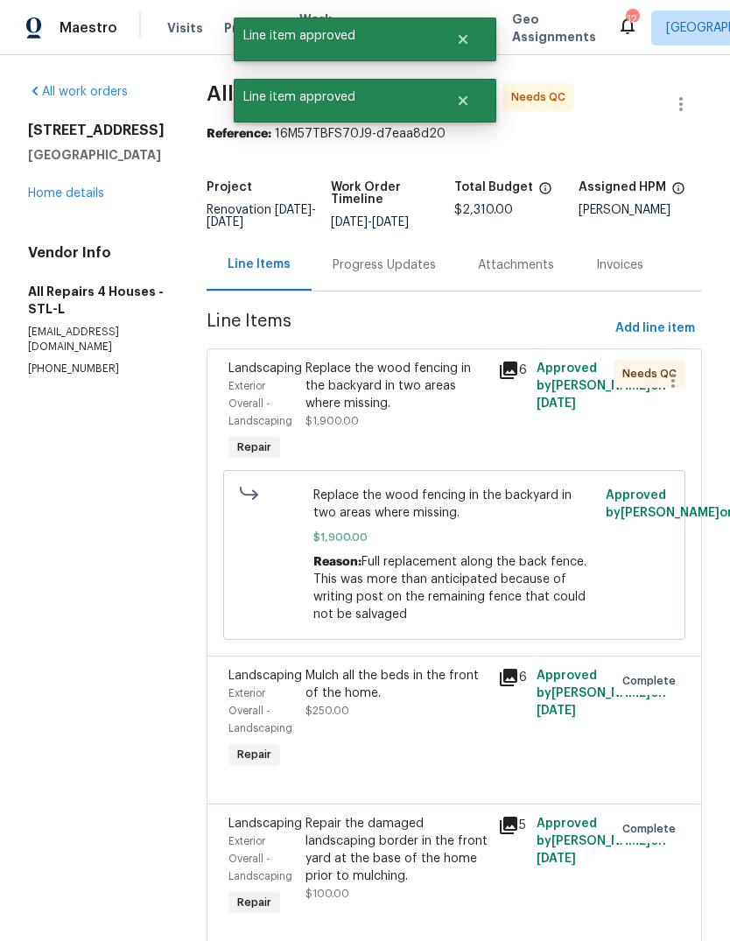
click at [441, 428] on div "Replace the wood fencing in the backyard in two areas where missing. $1,900.00" at bounding box center [396, 395] width 182 height 70
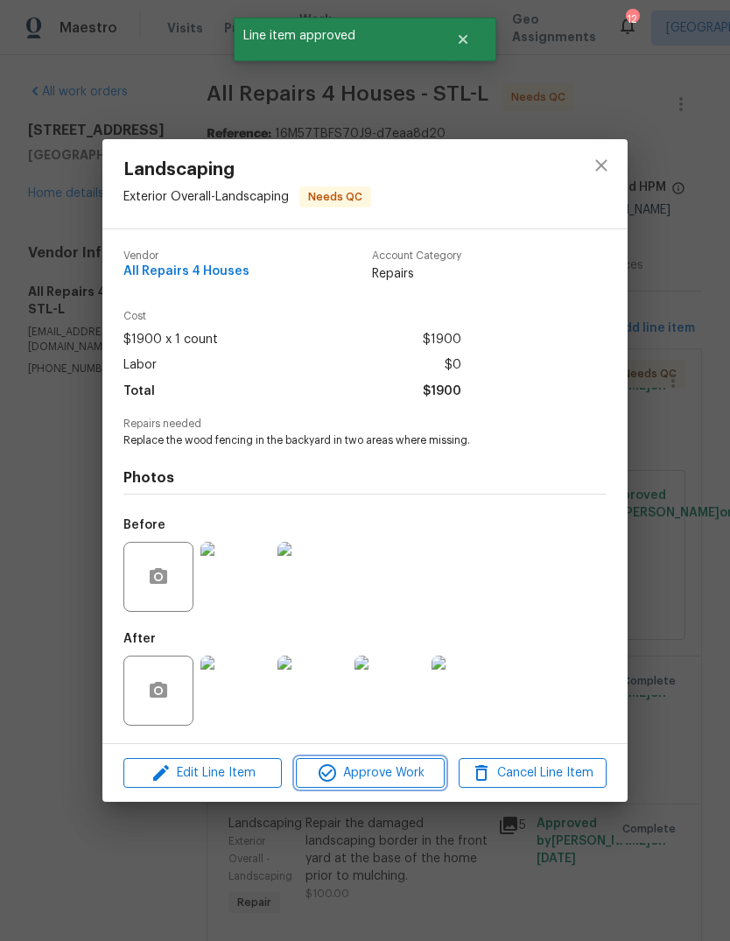
click at [403, 769] on span "Approve Work" at bounding box center [369, 773] width 137 height 22
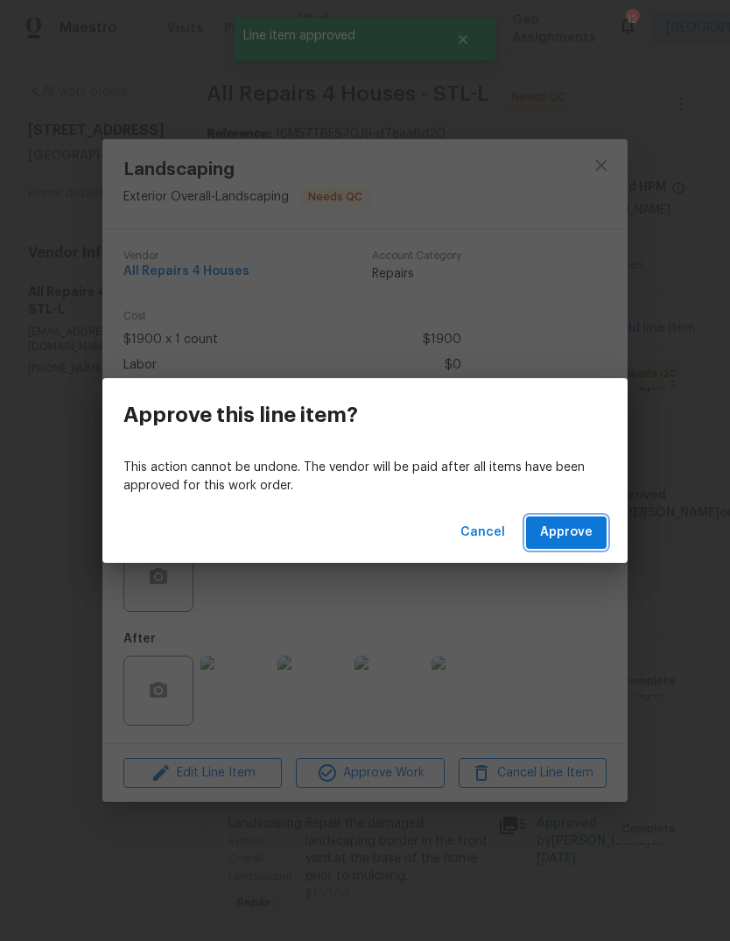
click at [591, 535] on span "Approve" at bounding box center [566, 532] width 52 height 22
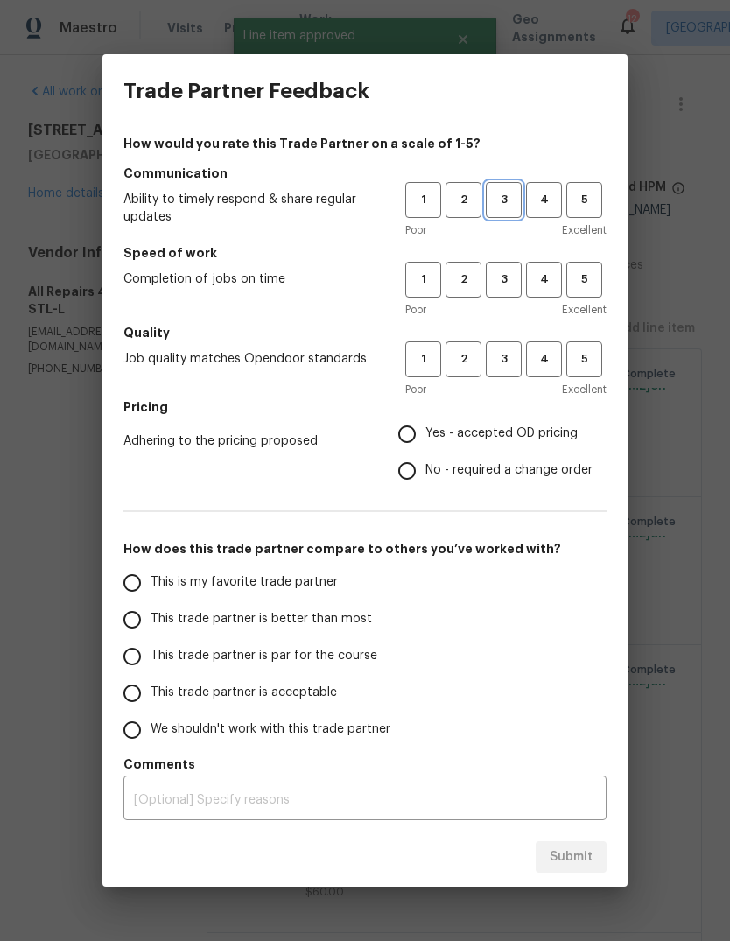
click at [505, 203] on span "3" at bounding box center [503, 200] width 32 height 20
click at [518, 283] on span "3" at bounding box center [503, 279] width 32 height 20
click at [514, 363] on span "3" at bounding box center [503, 359] width 32 height 20
click at [500, 441] on span "Yes - accepted OD pricing" at bounding box center [501, 433] width 152 height 18
click at [425, 441] on input "Yes - accepted OD pricing" at bounding box center [406, 434] width 37 height 37
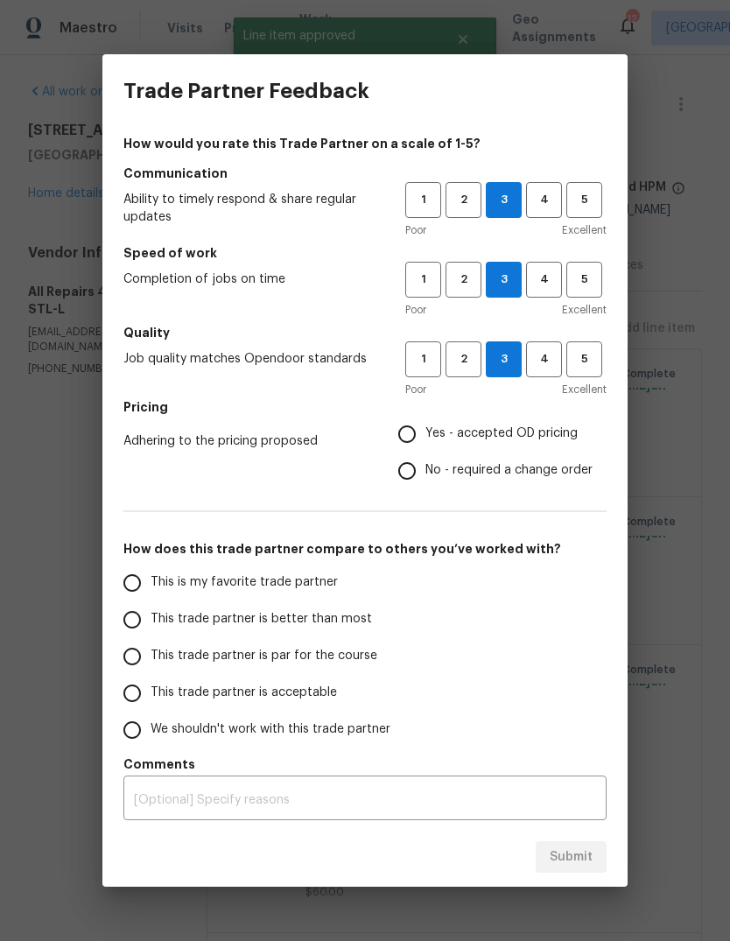
radio input "true"
click at [350, 621] on span "This trade partner is better than most" at bounding box center [260, 619] width 221 height 18
click at [150, 621] on input "This trade partner is better than most" at bounding box center [132, 619] width 37 height 37
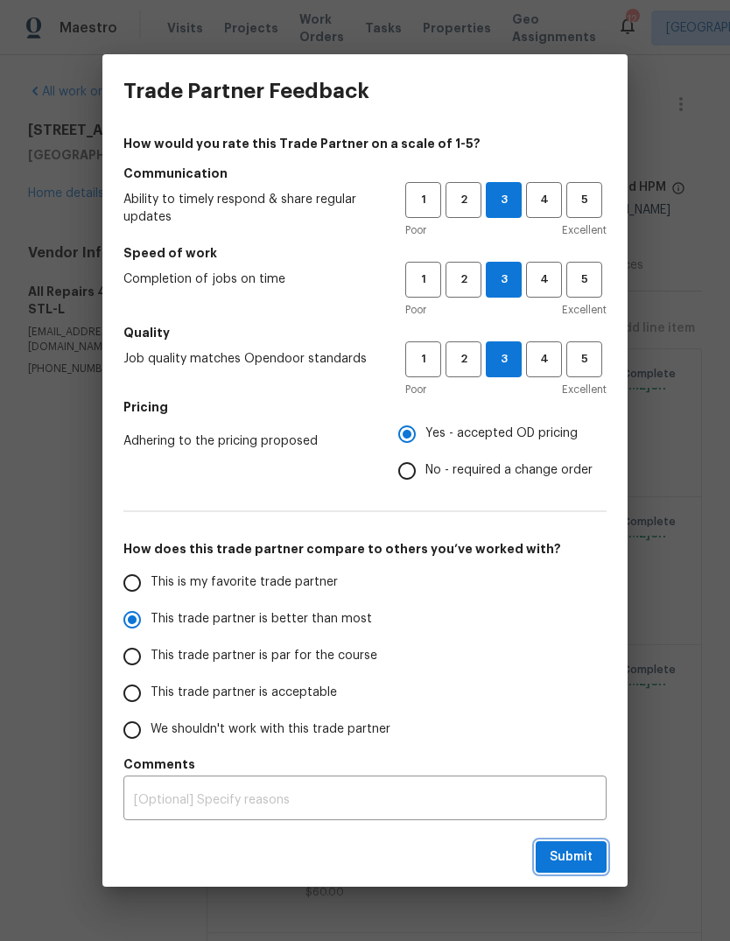
click at [603, 843] on button "Submit" at bounding box center [570, 857] width 71 height 32
radio input "true"
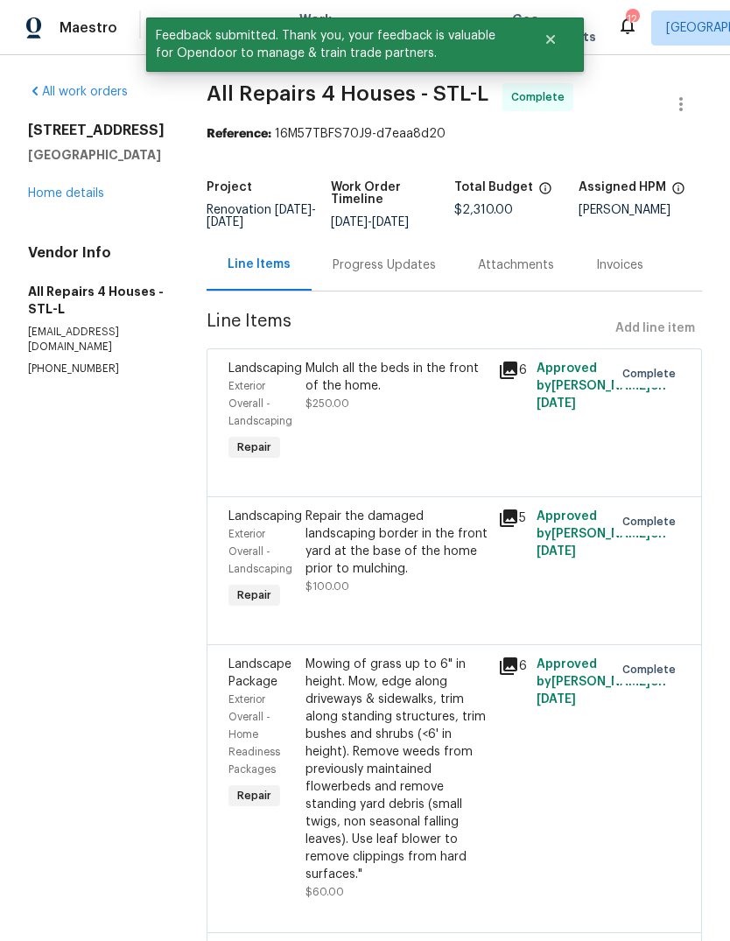
click at [88, 197] on link "Home details" at bounding box center [66, 193] width 76 height 12
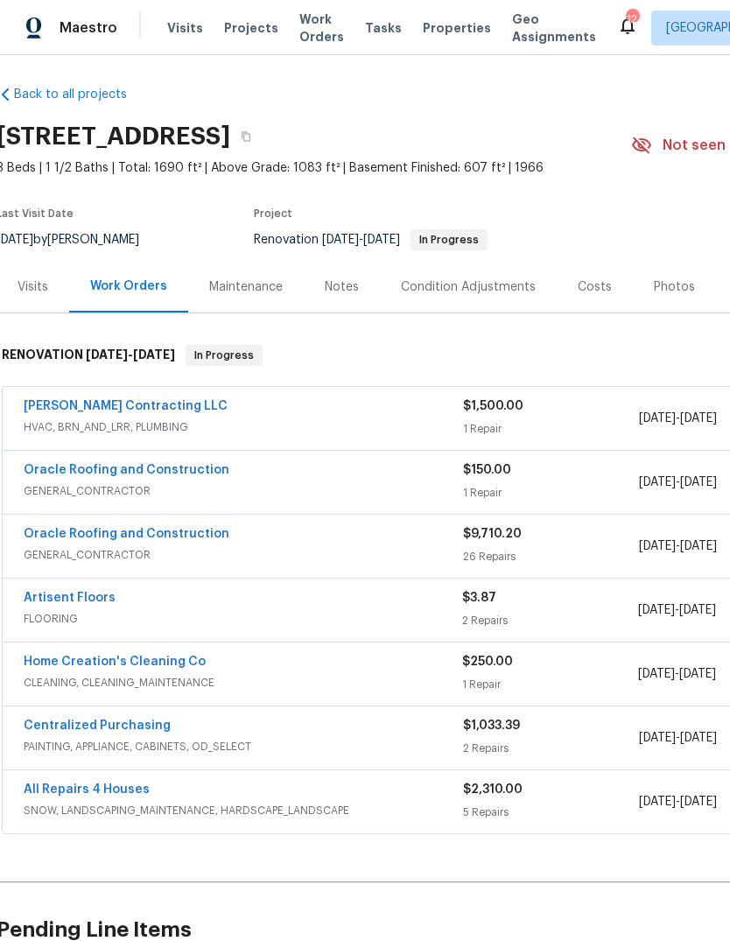
scroll to position [6, 3]
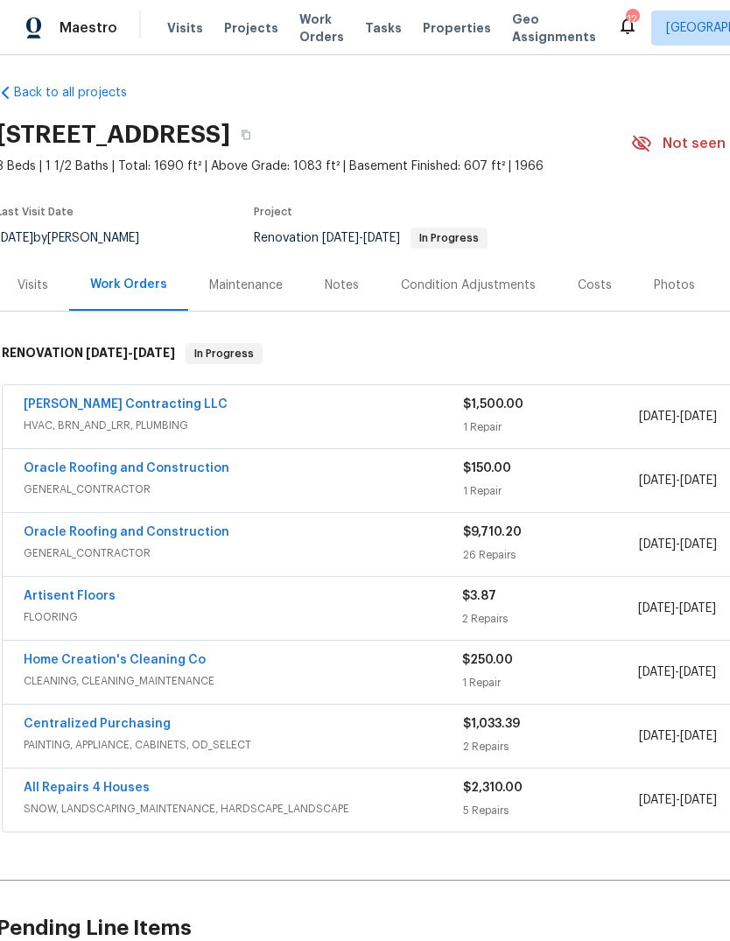
click at [206, 537] on link "Oracle Roofing and Construction" at bounding box center [127, 532] width 206 height 12
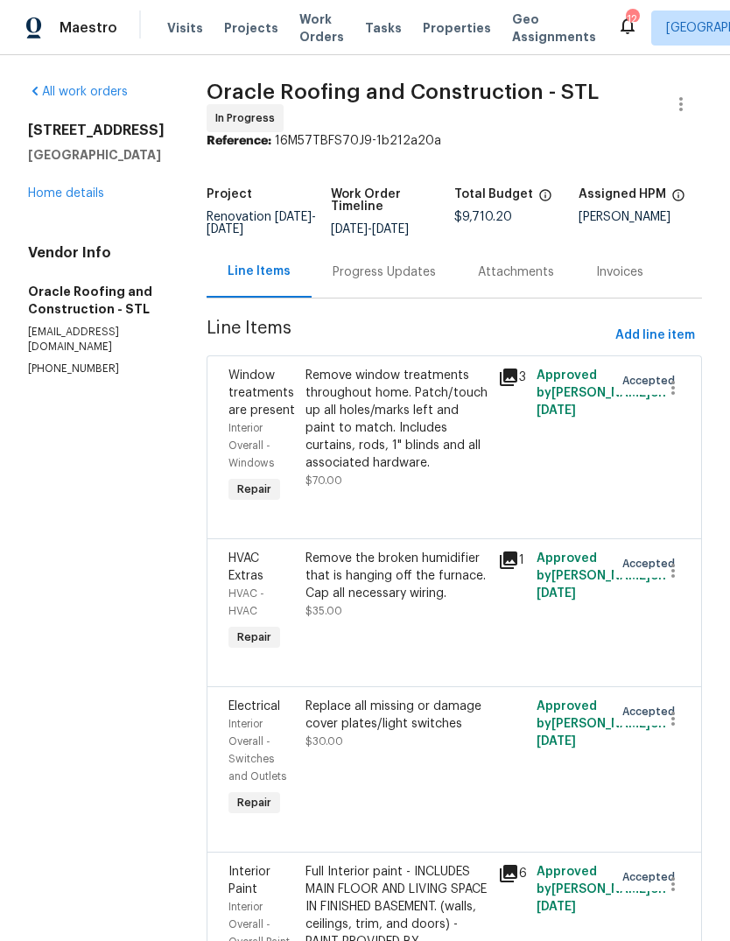
click at [73, 197] on link "Home details" at bounding box center [66, 193] width 76 height 12
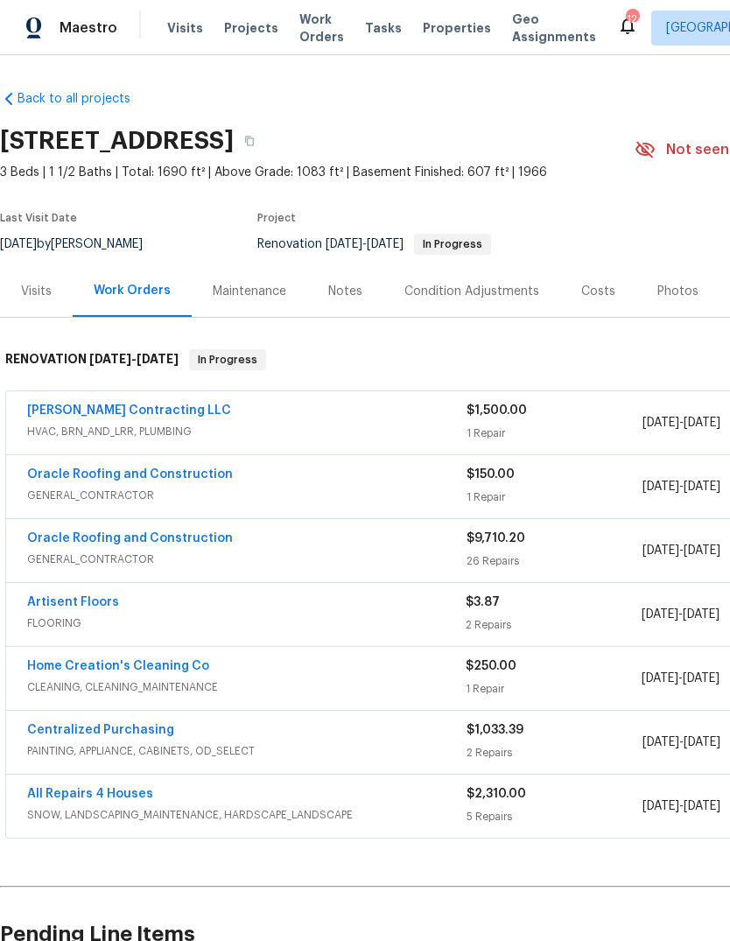
click at [212, 476] on link "Oracle Roofing and Construction" at bounding box center [130, 474] width 206 height 12
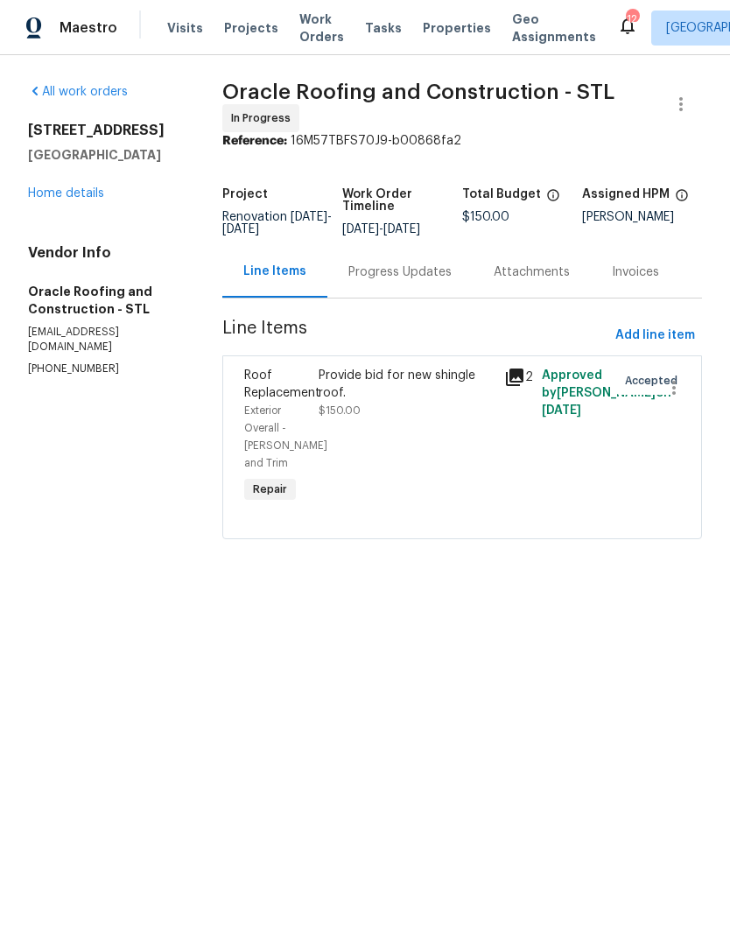
click at [444, 281] on div "Progress Updates" at bounding box center [399, 271] width 103 height 17
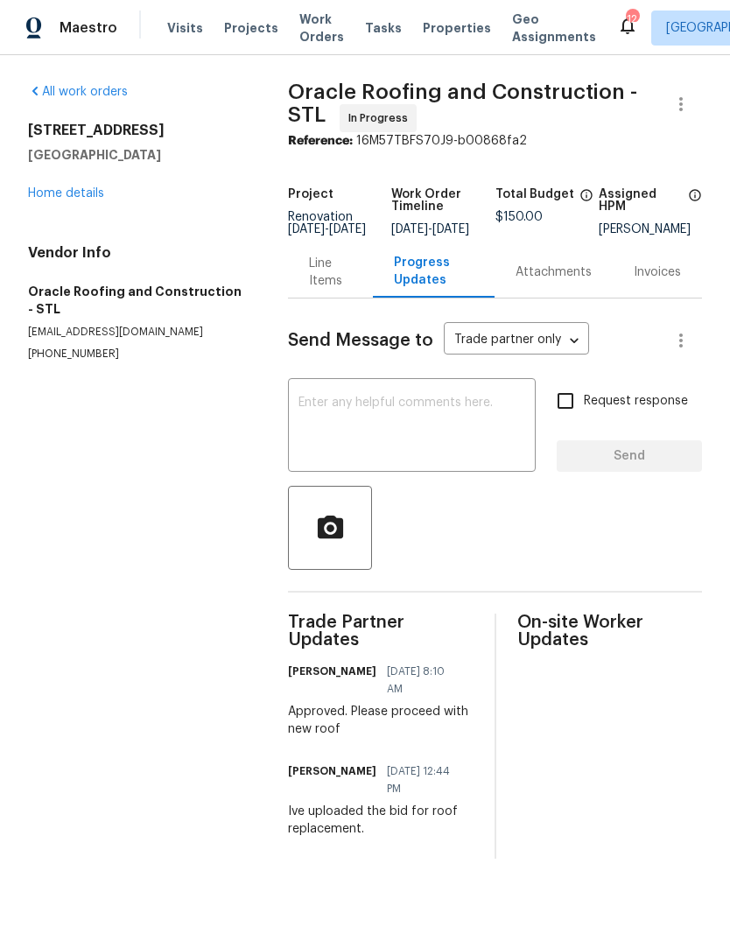
click at [323, 290] on div "Line Items" at bounding box center [330, 272] width 43 height 35
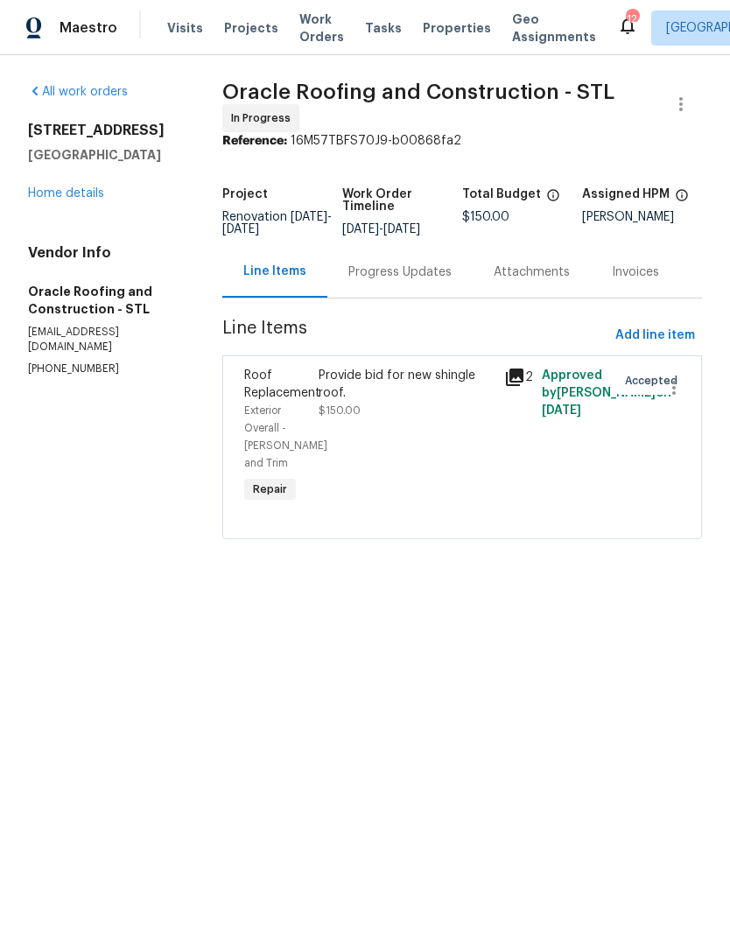
click at [523, 386] on icon at bounding box center [514, 376] width 17 height 17
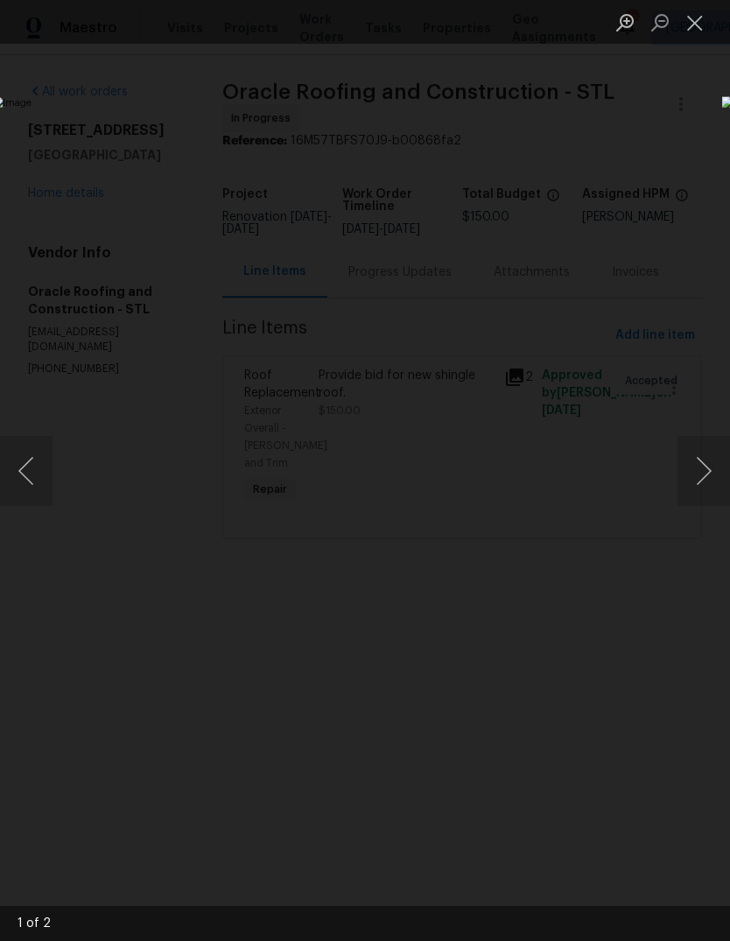
click at [705, 471] on button "Next image" at bounding box center [703, 471] width 52 height 70
click at [708, 34] on button "Close lightbox" at bounding box center [694, 22] width 35 height 31
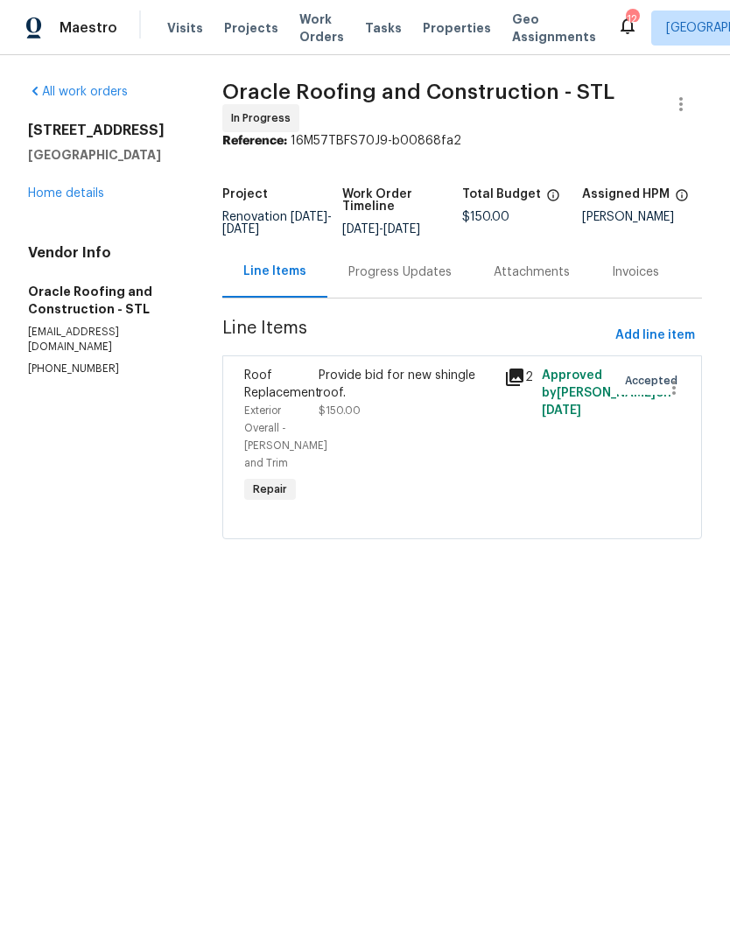
click at [102, 192] on link "Home details" at bounding box center [66, 193] width 76 height 12
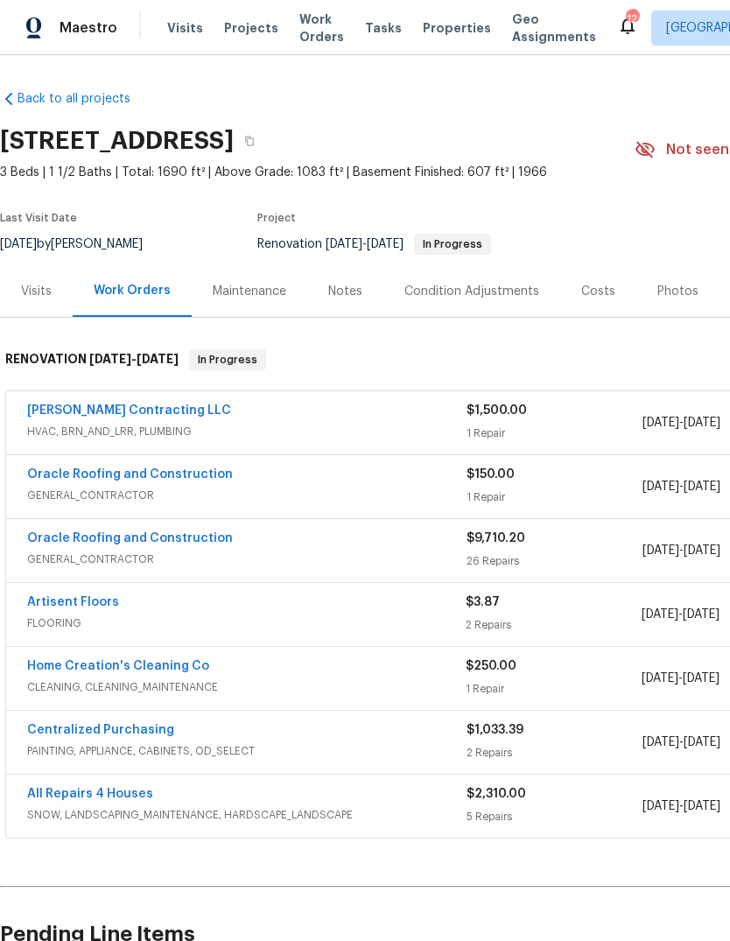
click at [206, 474] on link "Oracle Roofing and Construction" at bounding box center [130, 474] width 206 height 12
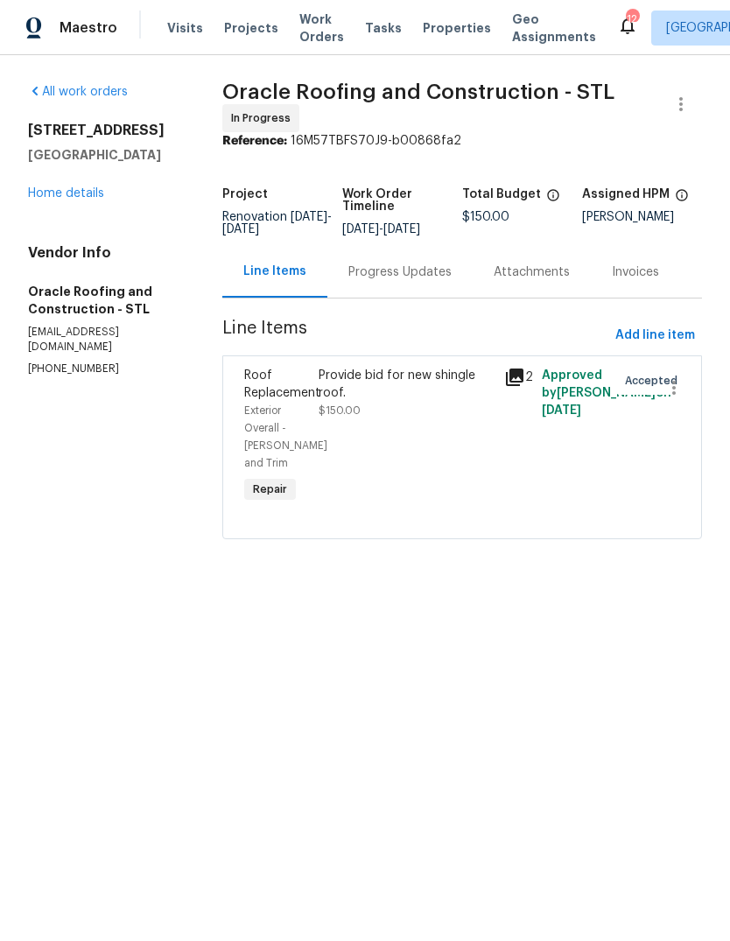
click at [456, 396] on div "Provide bid for new shingle roof." at bounding box center [406, 384] width 176 height 35
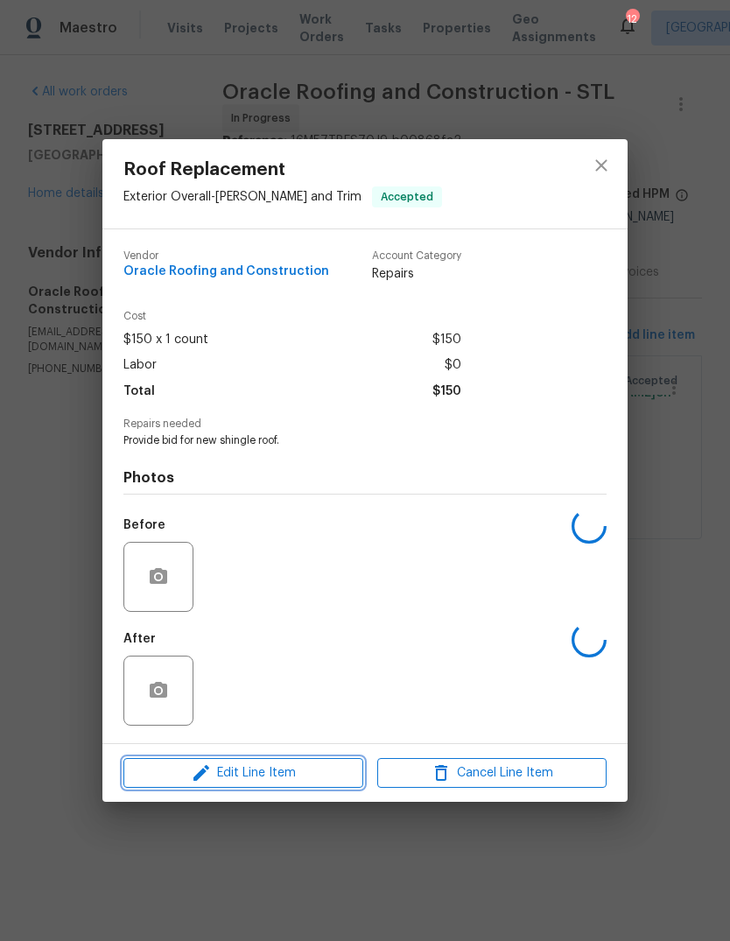
click at [297, 784] on span "Edit Line Item" at bounding box center [243, 773] width 229 height 22
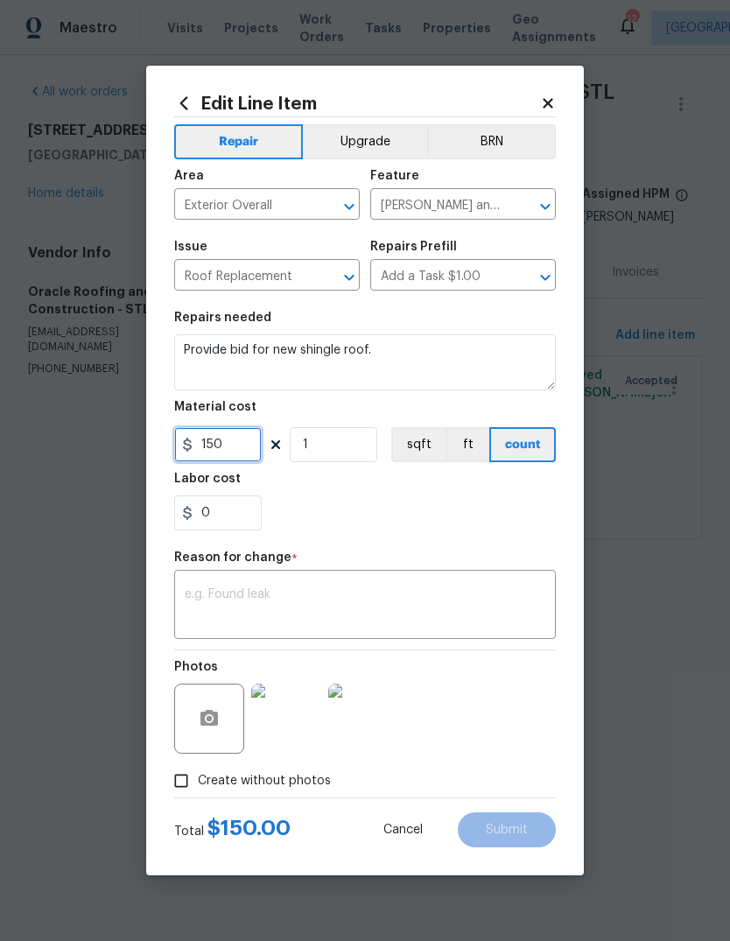
click at [247, 457] on input "150" at bounding box center [217, 444] width 87 height 35
click at [472, 513] on div "0" at bounding box center [364, 512] width 381 height 35
type input "7317.7"
click at [362, 603] on textarea at bounding box center [365, 606] width 360 height 37
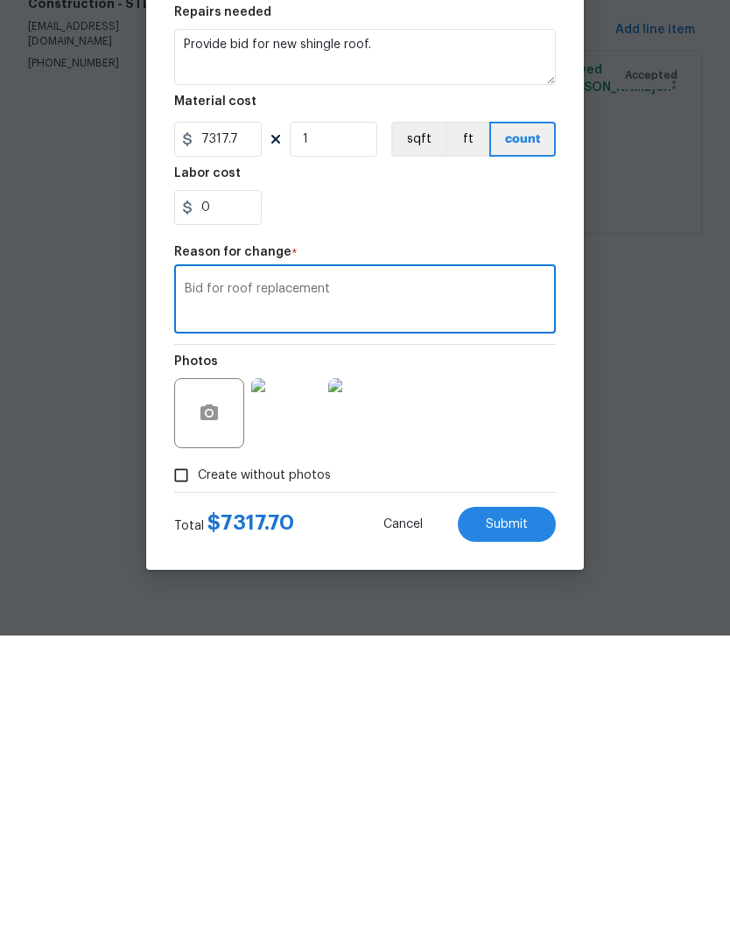
click at [506, 650] on div "Photos" at bounding box center [364, 707] width 381 height 114
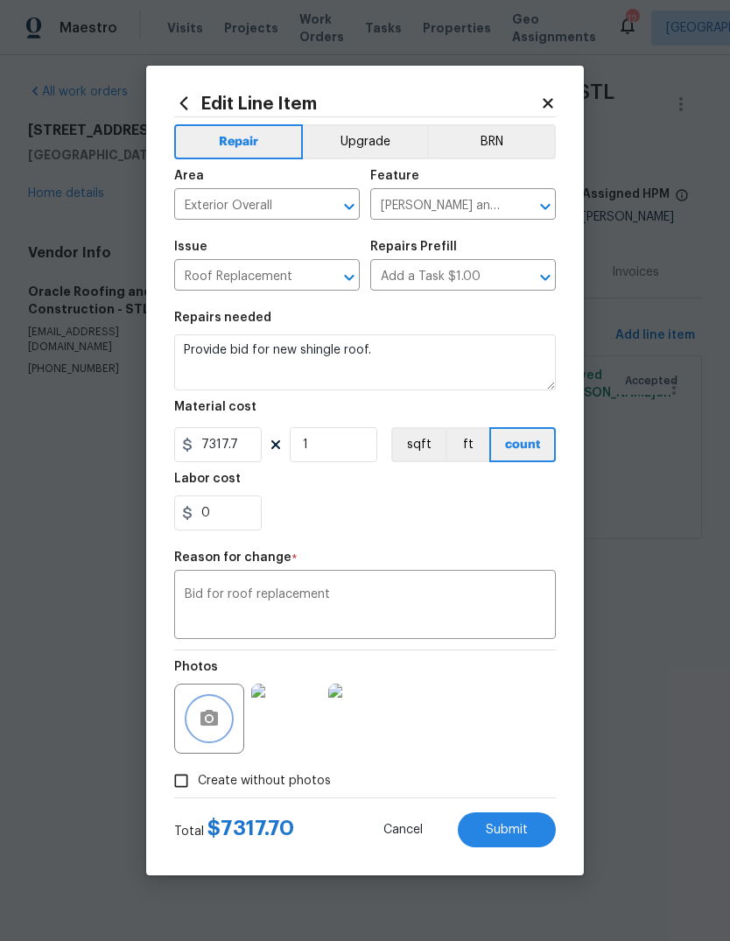
click at [206, 717] on icon "button" at bounding box center [209, 718] width 21 height 21
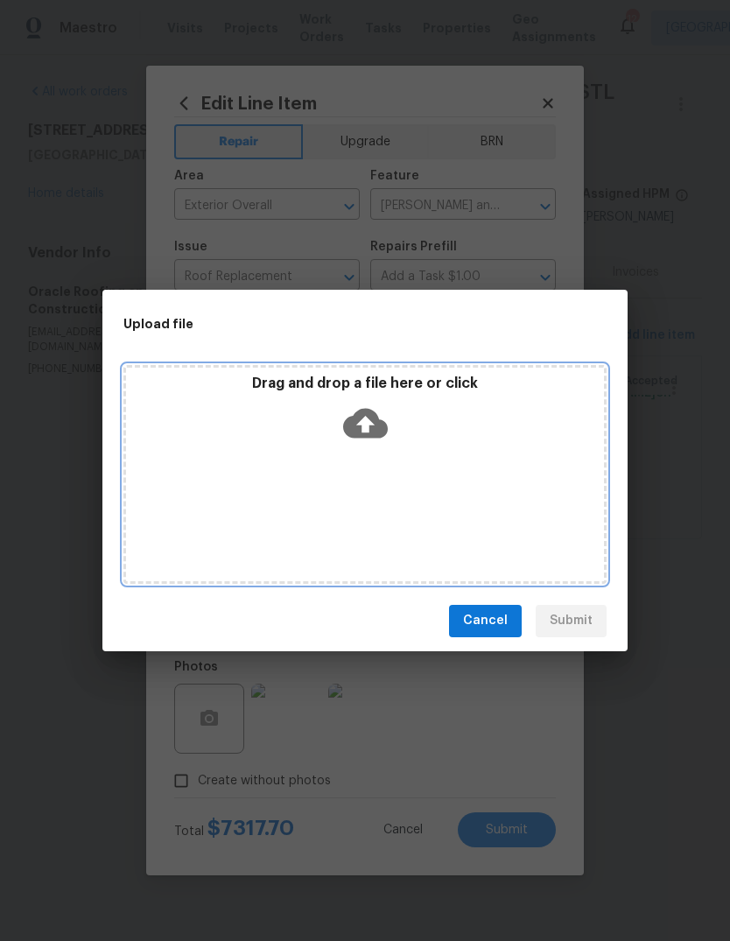
click at [373, 424] on icon at bounding box center [365, 423] width 45 height 45
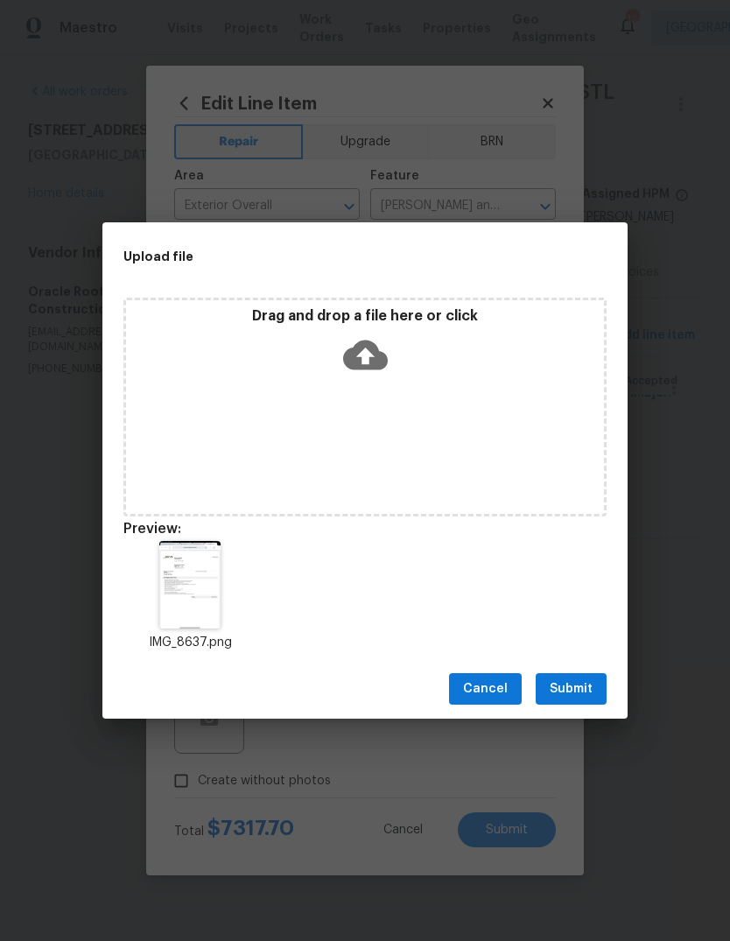
click at [585, 694] on span "Submit" at bounding box center [570, 689] width 43 height 22
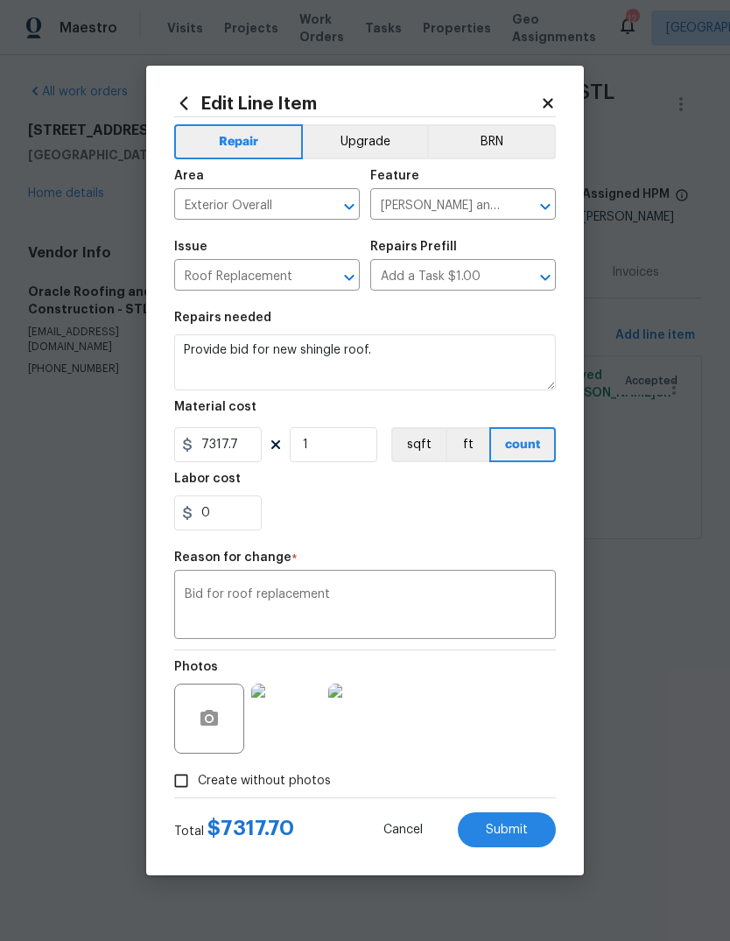
click at [497, 591] on textarea "Bid for roof replacement" at bounding box center [365, 606] width 360 height 37
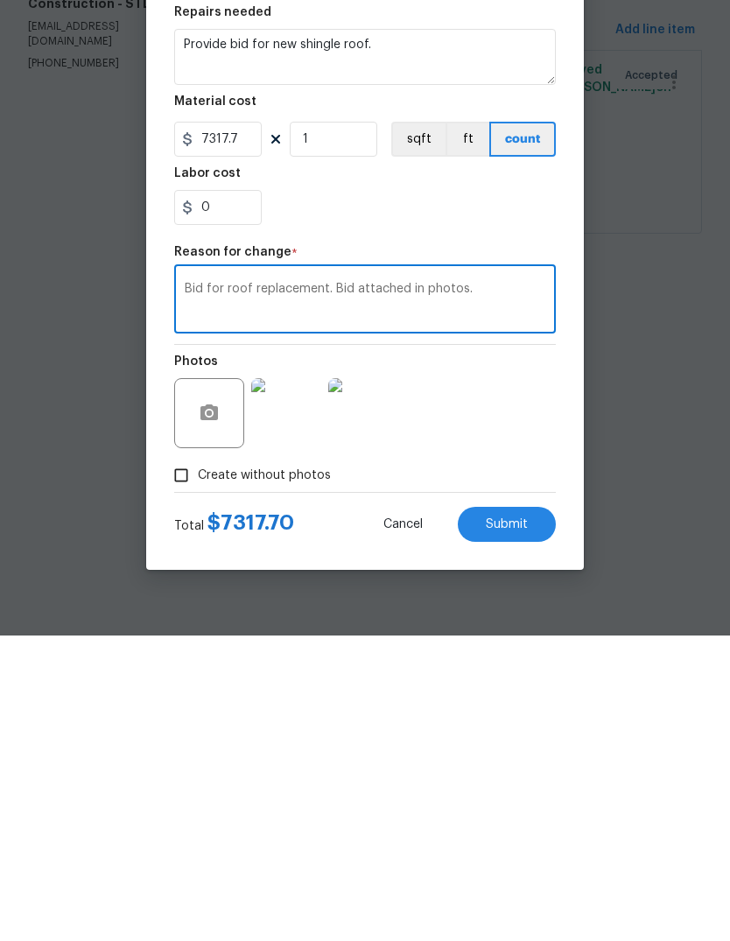
type textarea "Bid for roof replacement. Bid attached in photos."
click at [516, 823] on span "Submit" at bounding box center [507, 829] width 42 height 13
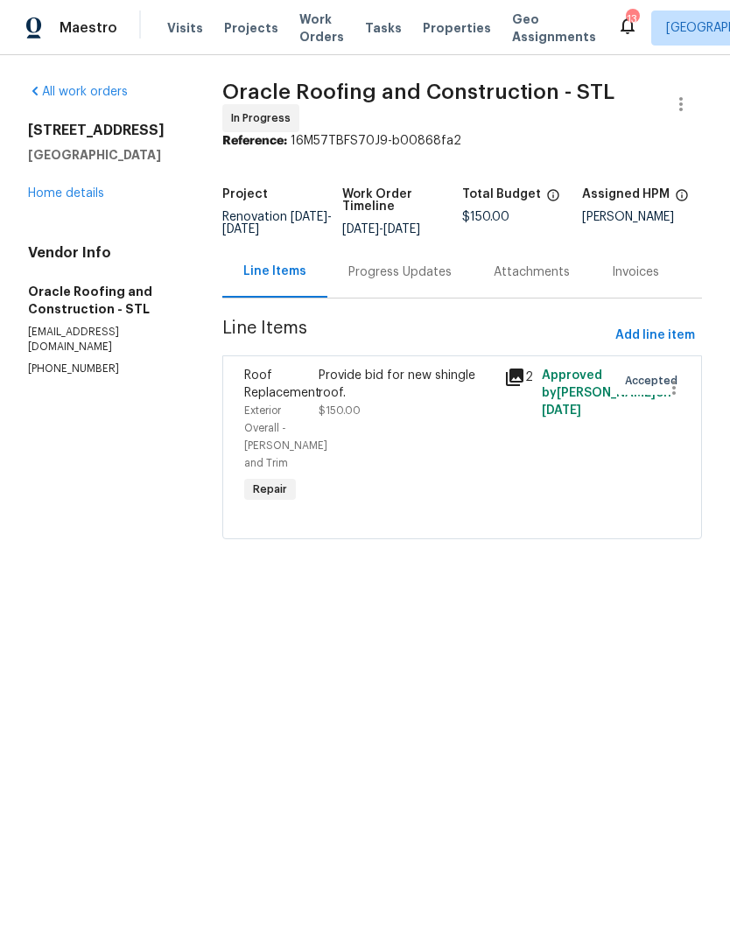
click at [435, 419] on div "Provide bid for new shingle roof. $150.00" at bounding box center [406, 393] width 176 height 52
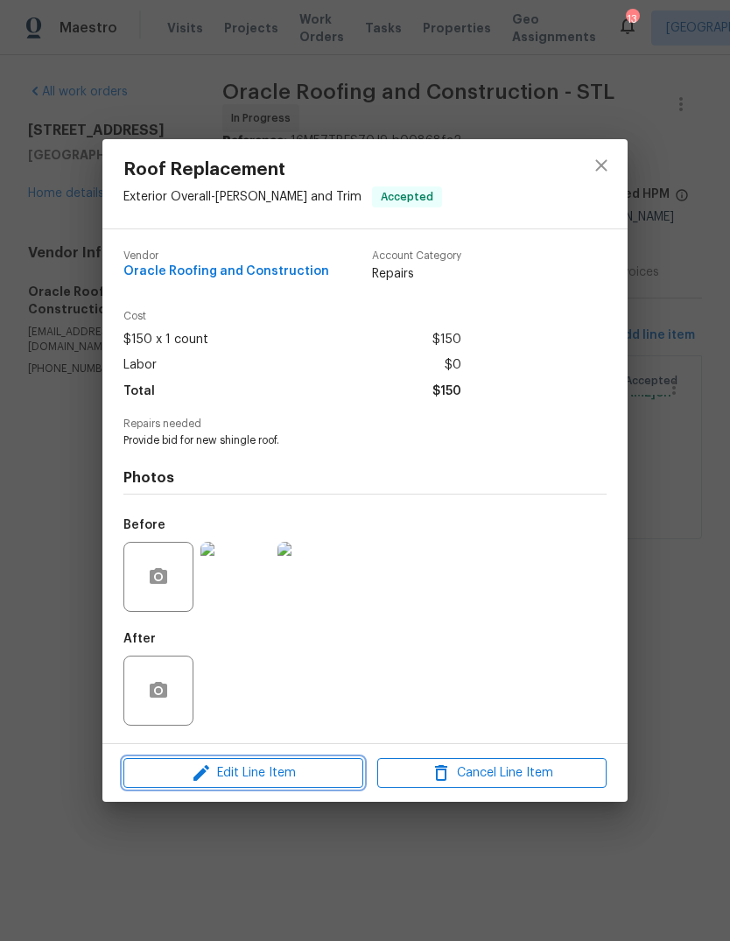
click at [301, 781] on span "Edit Line Item" at bounding box center [243, 773] width 229 height 22
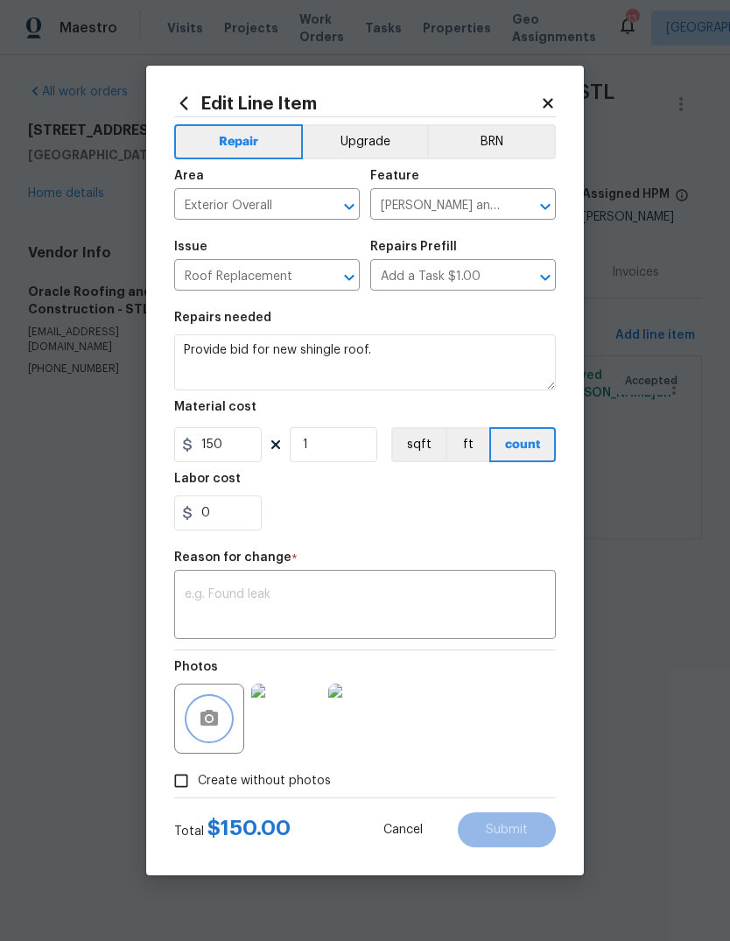
click at [223, 732] on button "button" at bounding box center [209, 718] width 42 height 42
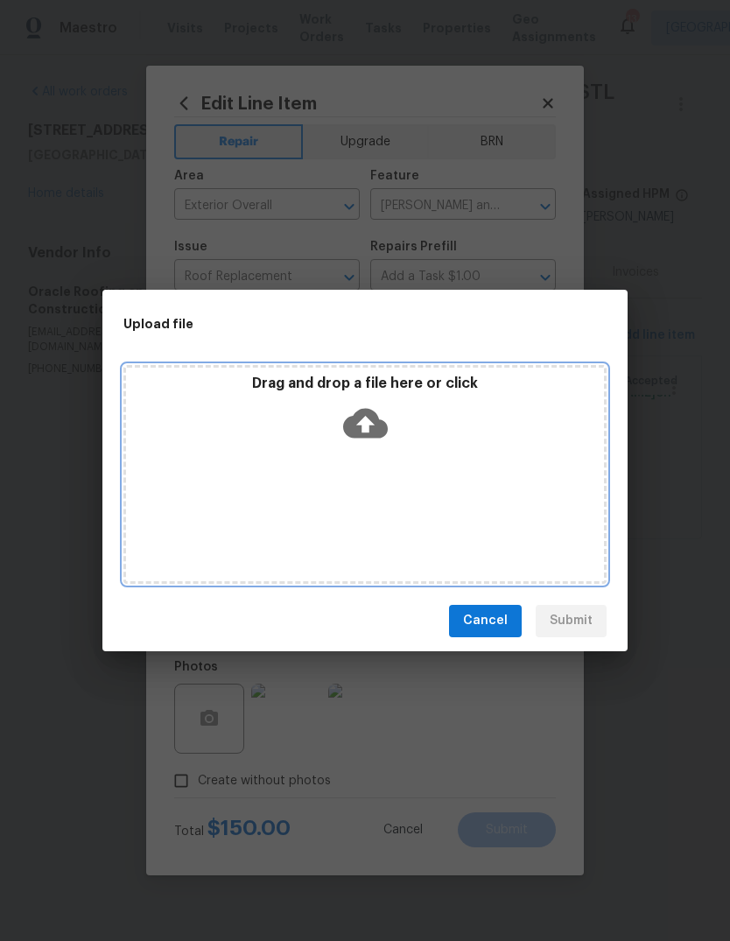
click at [360, 423] on icon at bounding box center [365, 423] width 45 height 45
click at [372, 428] on icon at bounding box center [365, 423] width 45 height 30
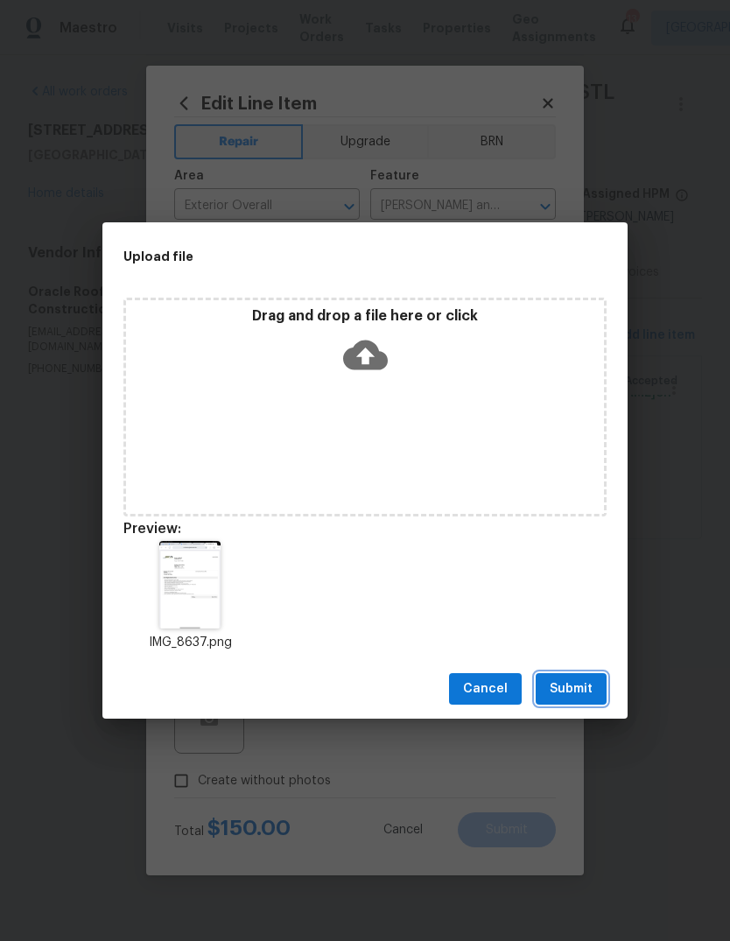
click at [584, 695] on span "Submit" at bounding box center [570, 689] width 43 height 22
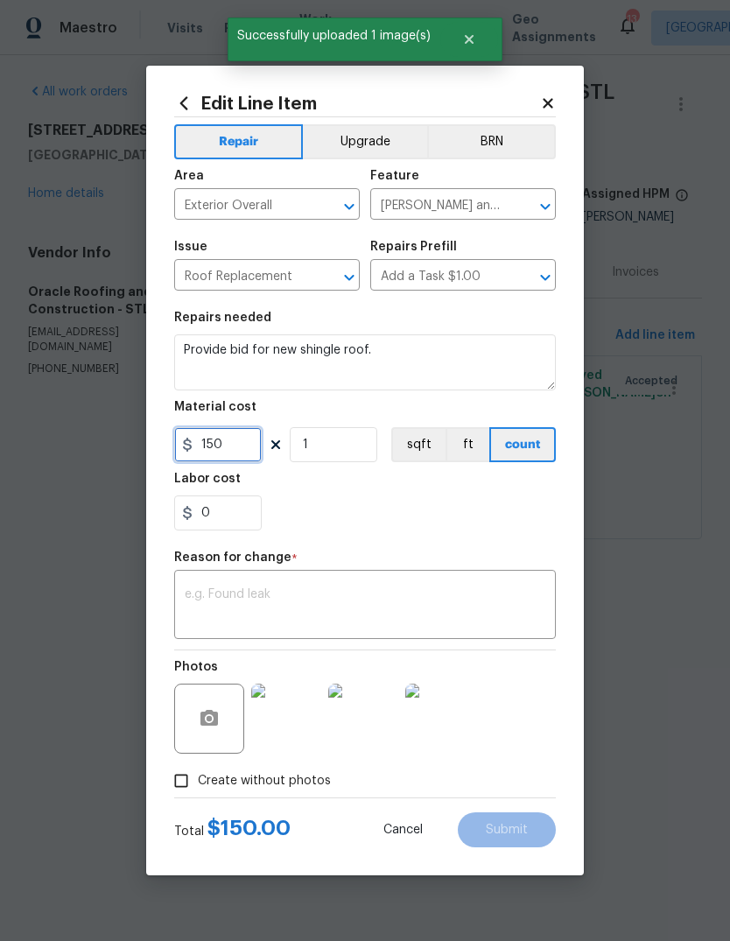
click at [248, 455] on input "150" at bounding box center [217, 444] width 87 height 35
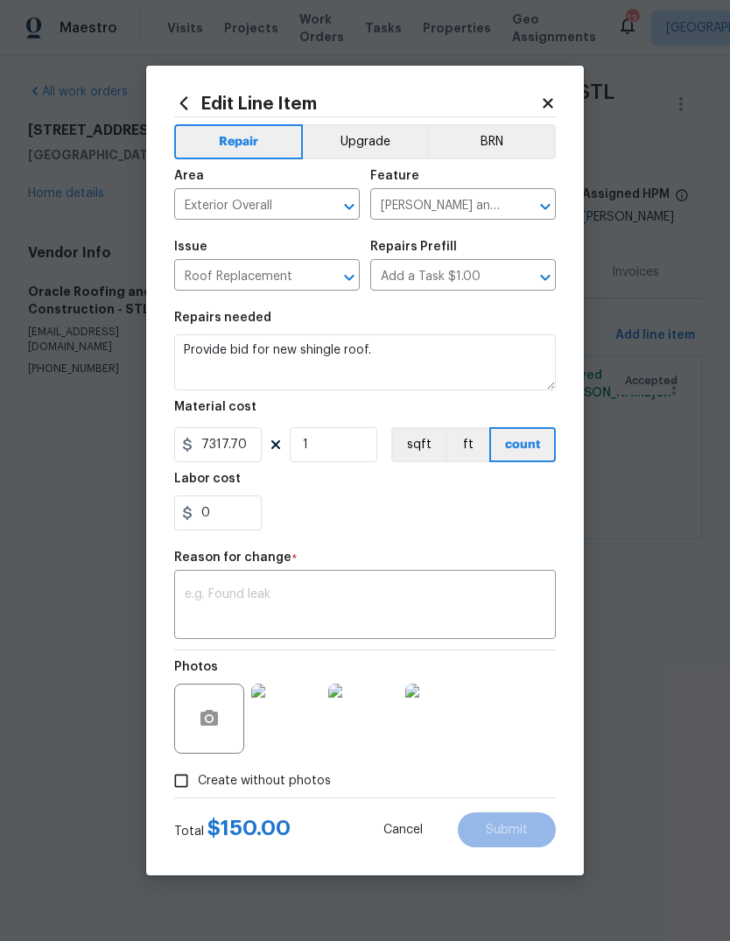
click at [461, 521] on div "0" at bounding box center [364, 512] width 381 height 35
type input "7317.7"
click at [458, 724] on img at bounding box center [440, 718] width 70 height 70
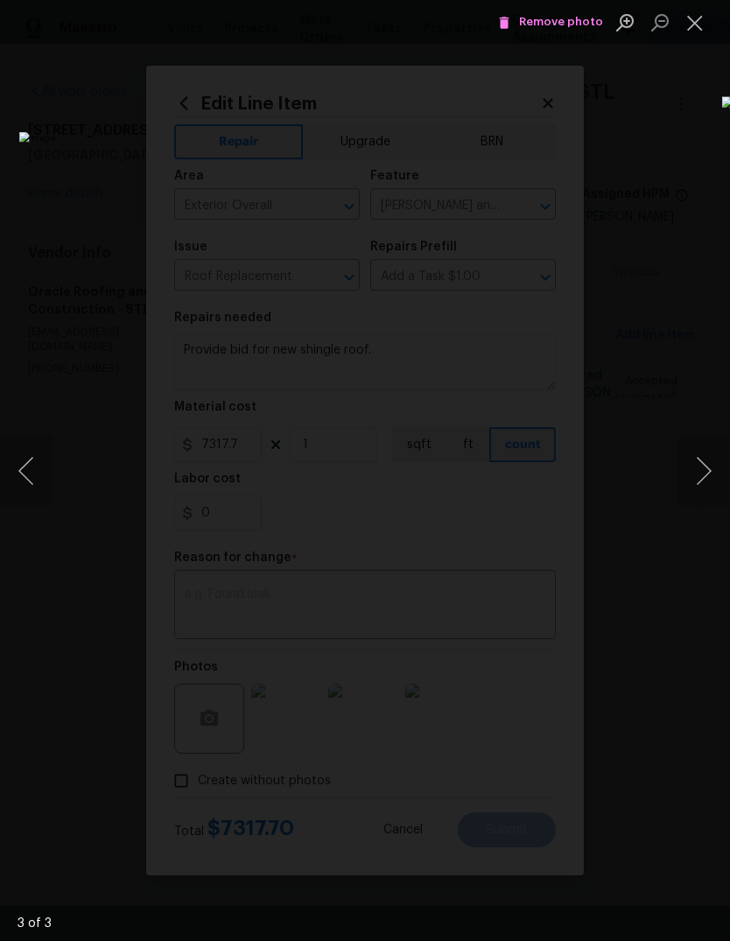
click at [710, 24] on button "Close lightbox" at bounding box center [694, 22] width 35 height 31
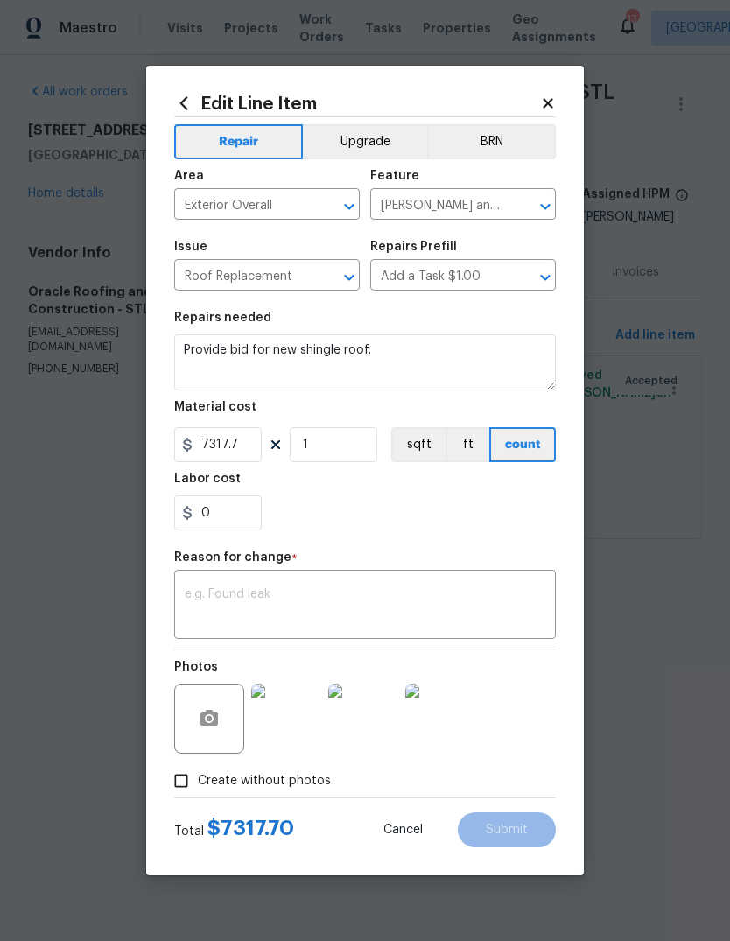
click at [376, 598] on textarea at bounding box center [365, 606] width 360 height 37
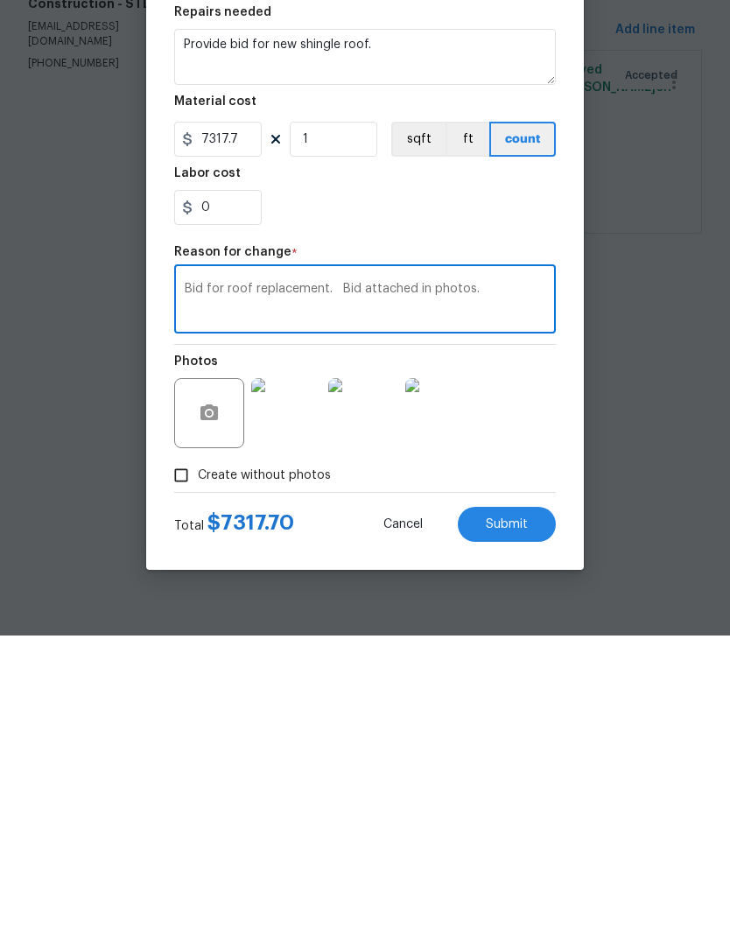
type textarea "Bid for roof replacement. Bid attached in photos."
click at [517, 823] on span "Submit" at bounding box center [507, 829] width 42 height 13
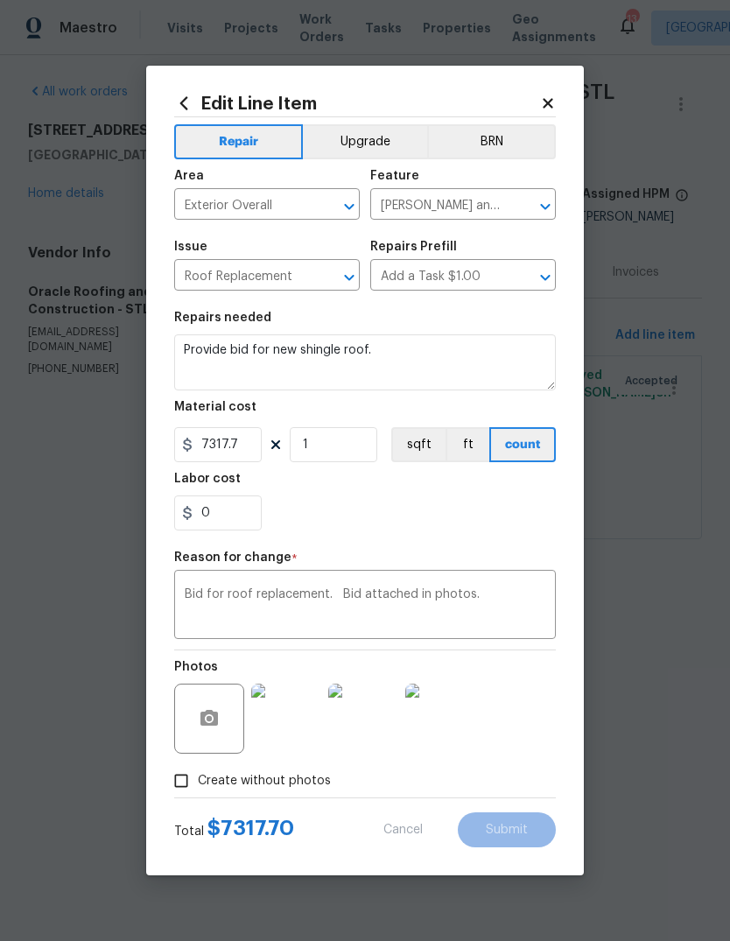
type input "150"
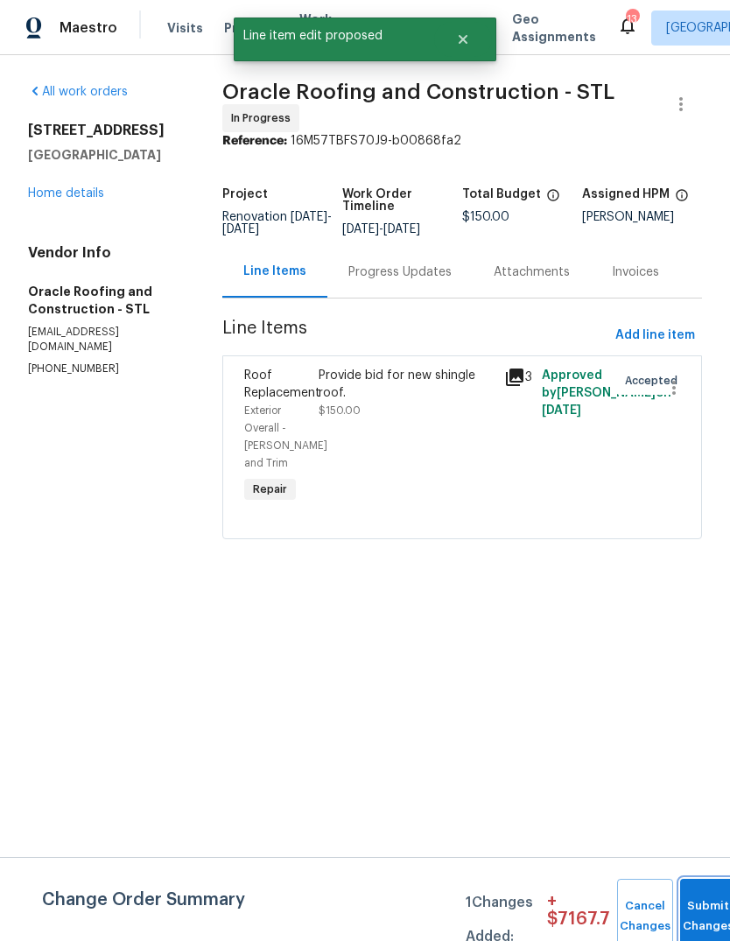
click at [705, 917] on span "Submit Changes" at bounding box center [708, 916] width 38 height 40
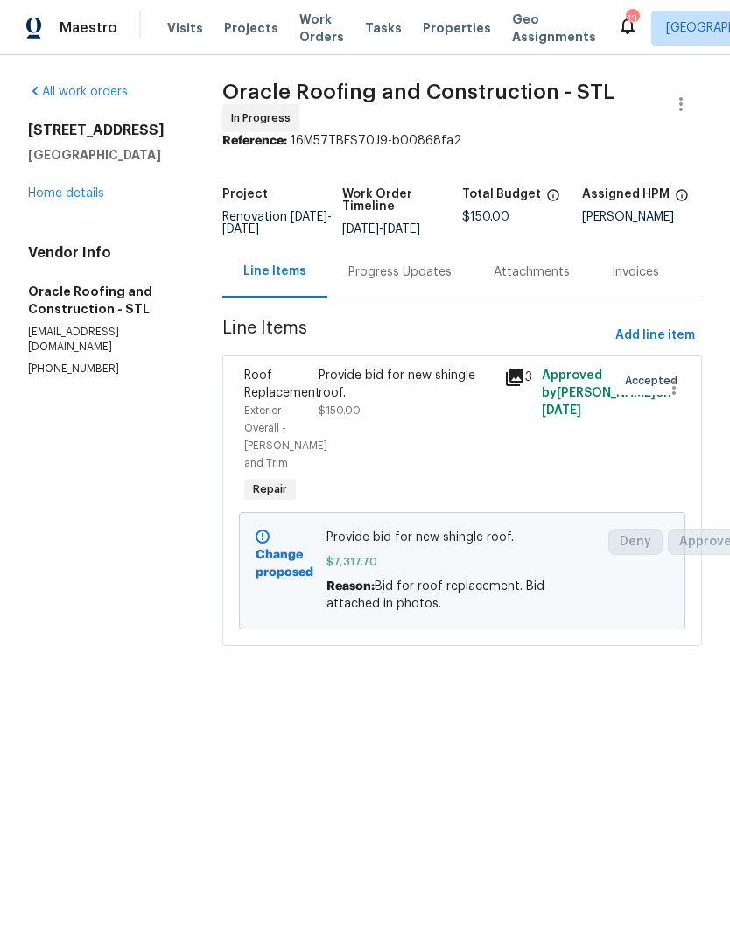
click at [454, 419] on div "Provide bid for new shingle roof. $150.00" at bounding box center [406, 393] width 176 height 52
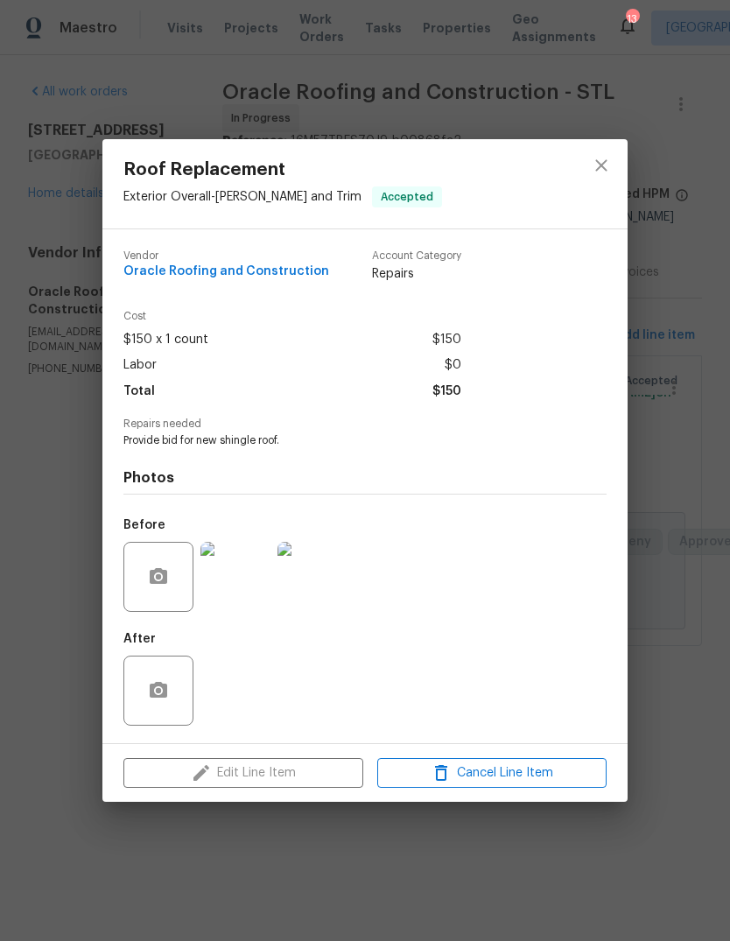
click at [240, 576] on img at bounding box center [235, 577] width 70 height 70
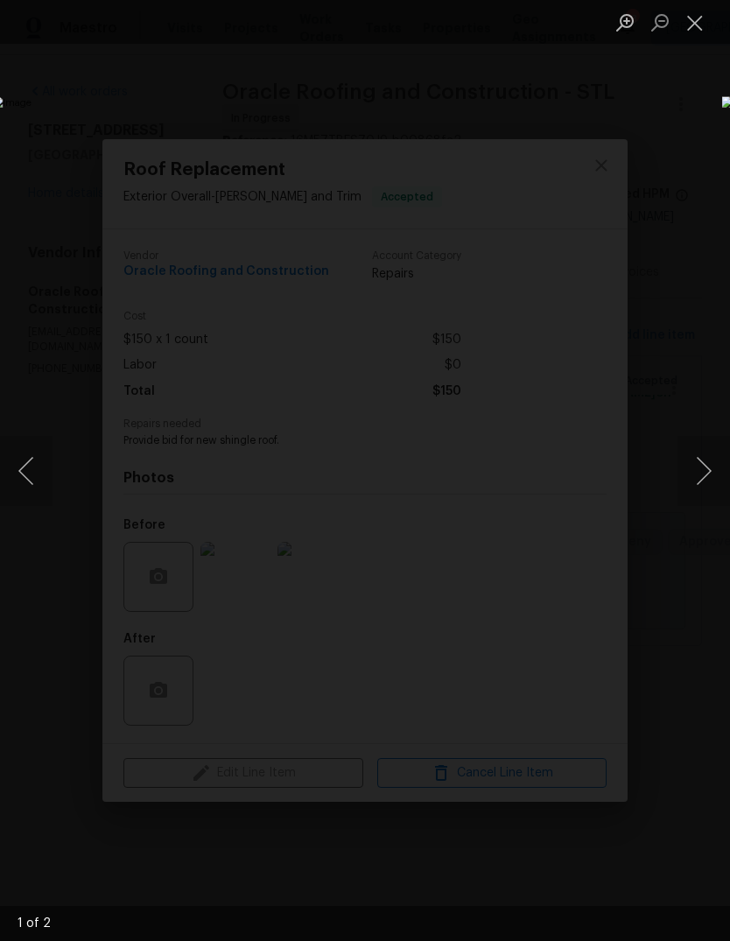
click at [706, 472] on button "Next image" at bounding box center [703, 471] width 52 height 70
click at [709, 477] on button "Next image" at bounding box center [703, 471] width 52 height 70
click at [714, 475] on button "Next image" at bounding box center [703, 471] width 52 height 70
click at [696, 16] on button "Close lightbox" at bounding box center [694, 22] width 35 height 31
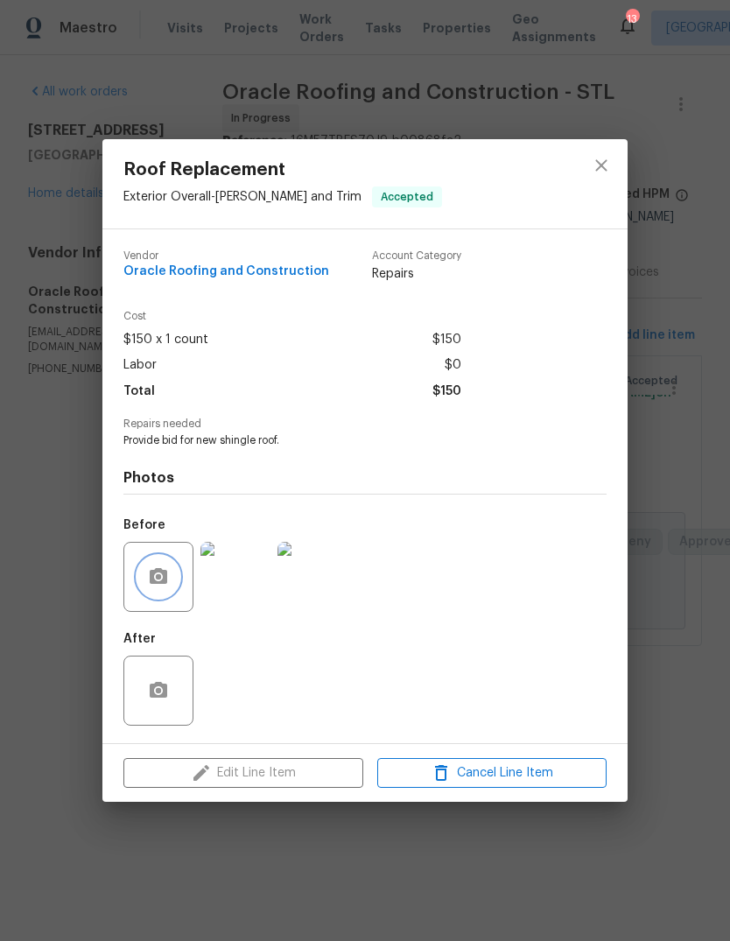
click at [161, 574] on icon "button" at bounding box center [158, 576] width 17 height 16
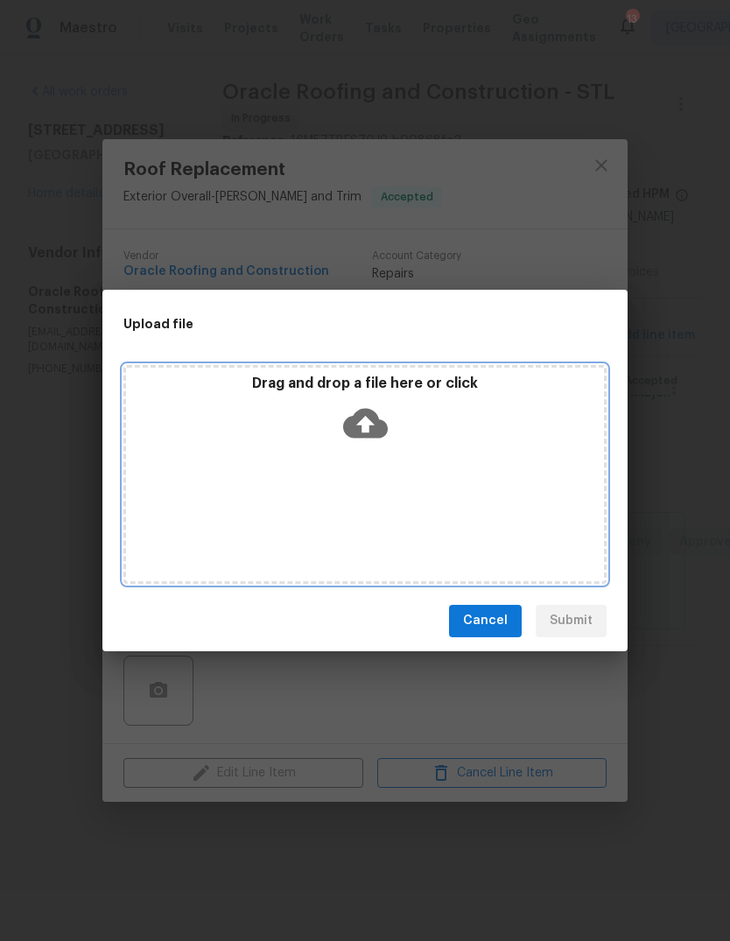
click at [383, 425] on icon at bounding box center [365, 423] width 45 height 30
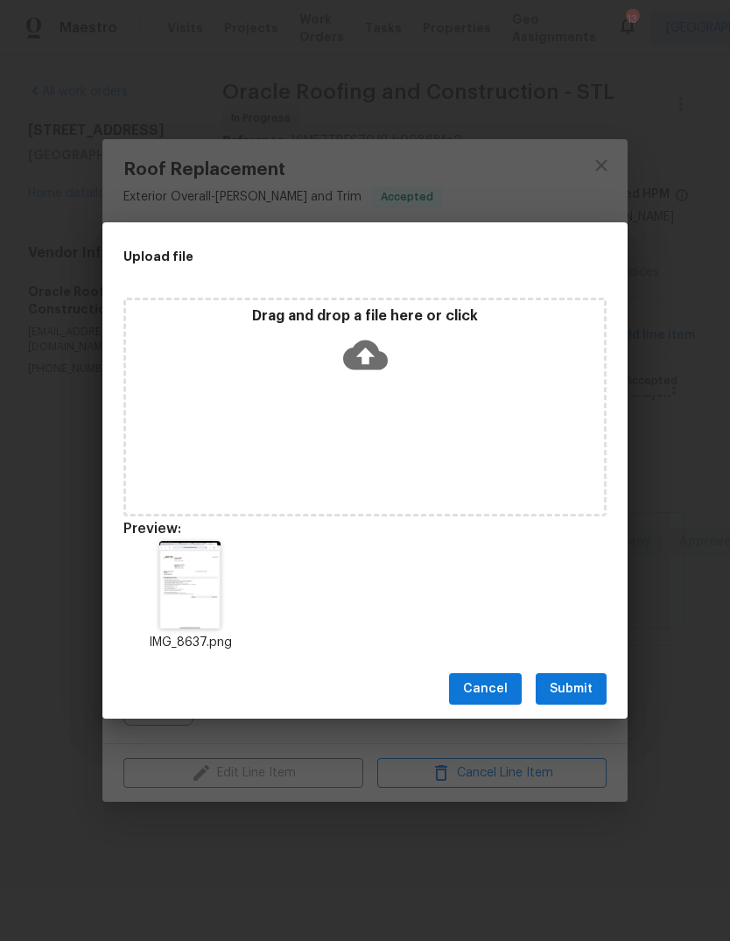
click at [593, 692] on button "Submit" at bounding box center [570, 689] width 71 height 32
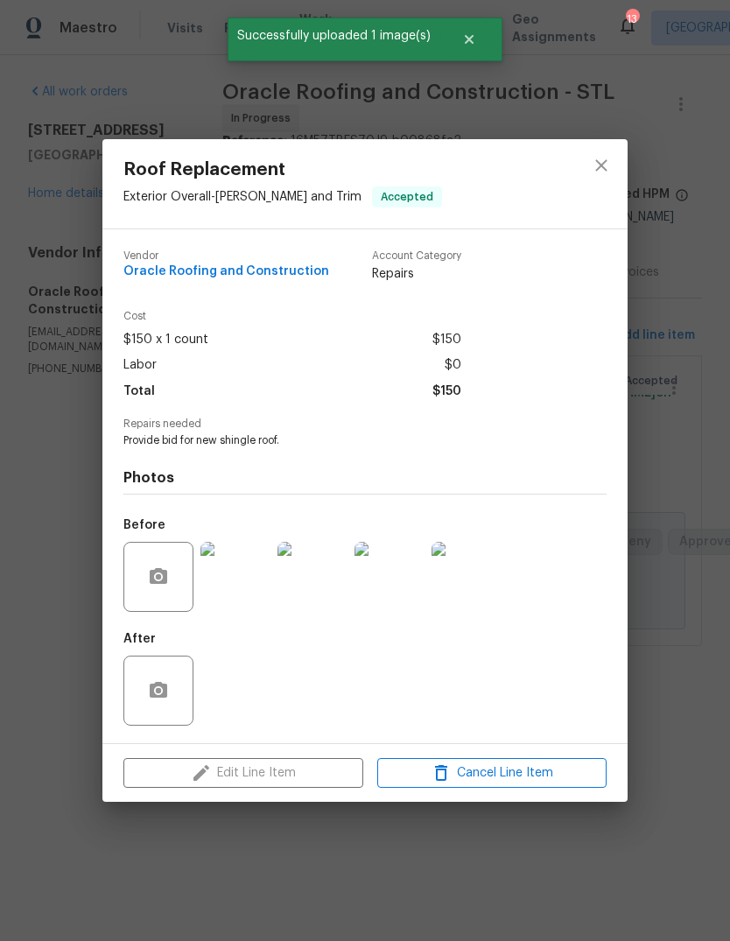
click at [327, 588] on img at bounding box center [312, 577] width 70 height 70
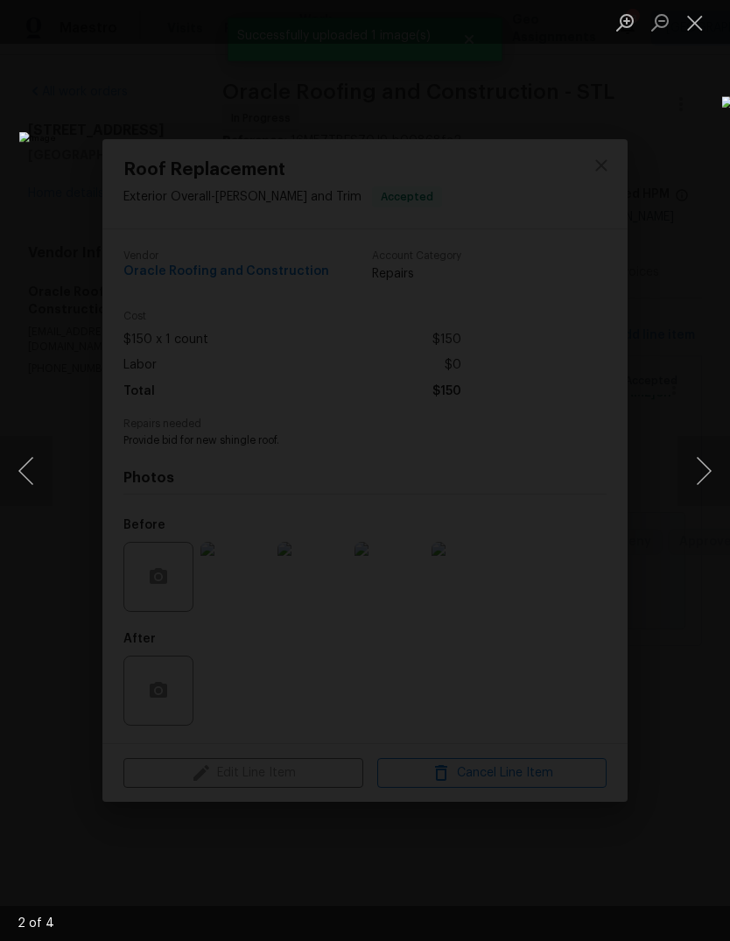
click at [696, 28] on button "Close lightbox" at bounding box center [694, 22] width 35 height 31
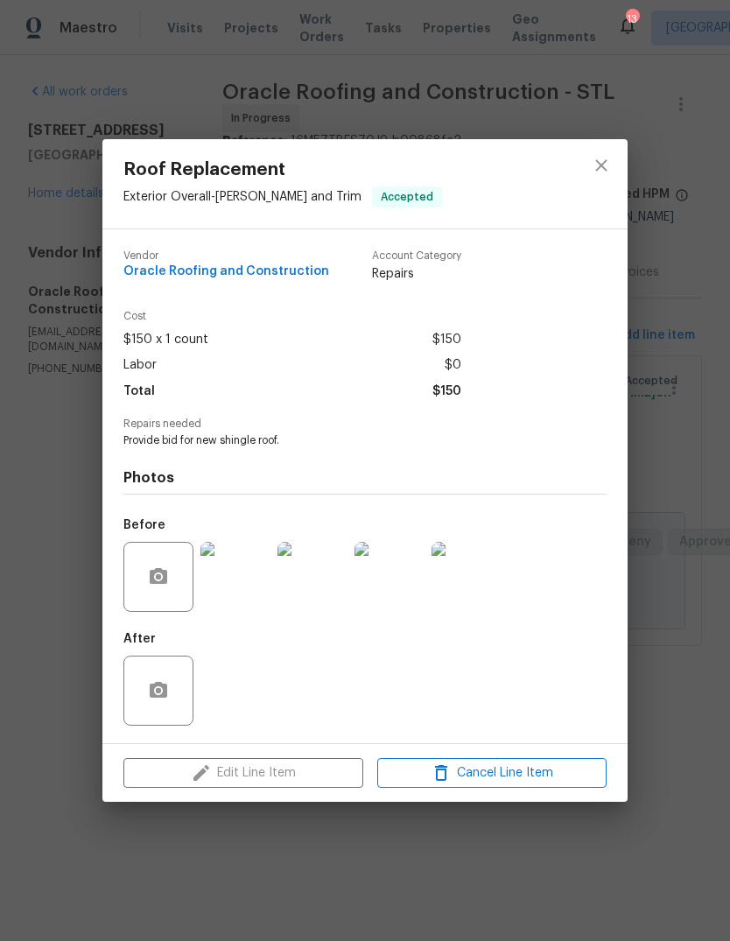
click at [252, 573] on img at bounding box center [235, 577] width 70 height 70
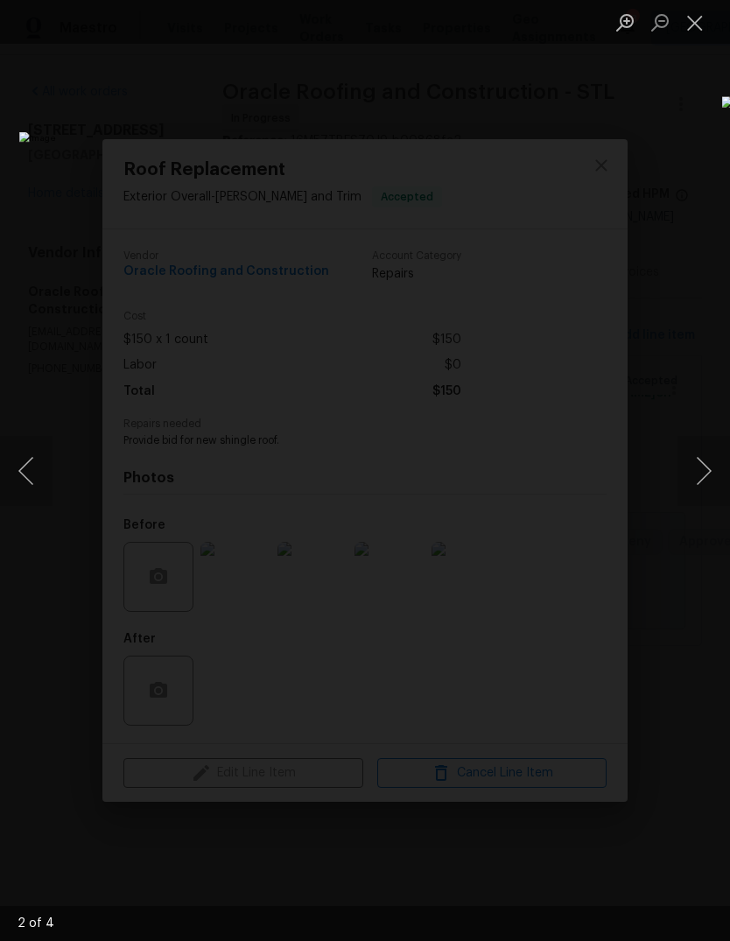
click at [251, 572] on img "Lightbox" at bounding box center [281, 470] width 525 height 677
click at [702, 31] on button "Close lightbox" at bounding box center [694, 22] width 35 height 31
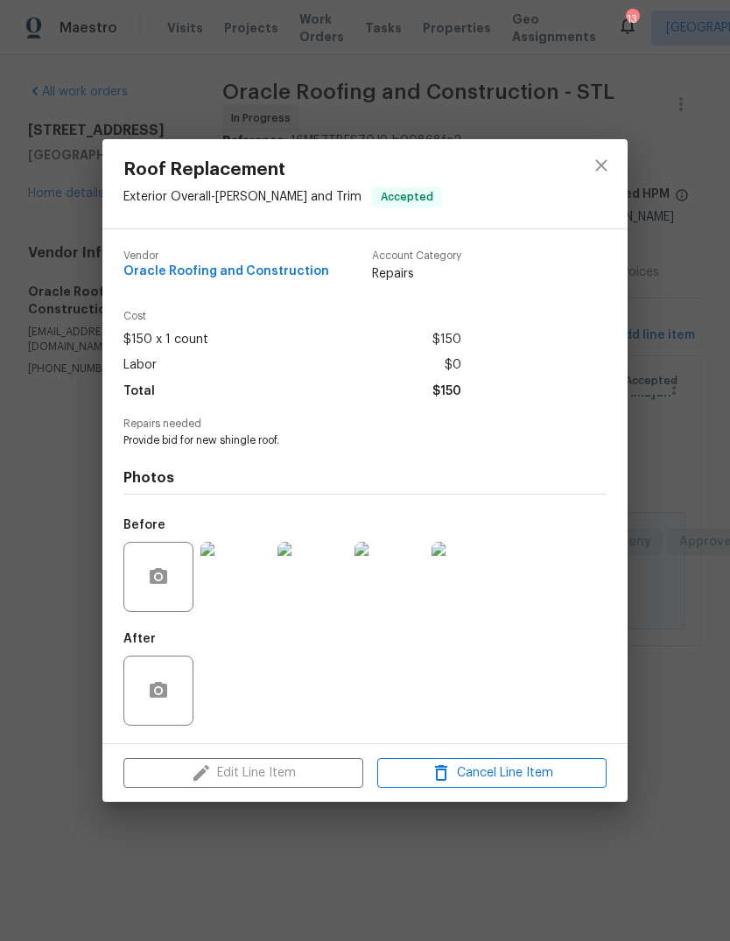
click at [314, 584] on img at bounding box center [312, 577] width 70 height 70
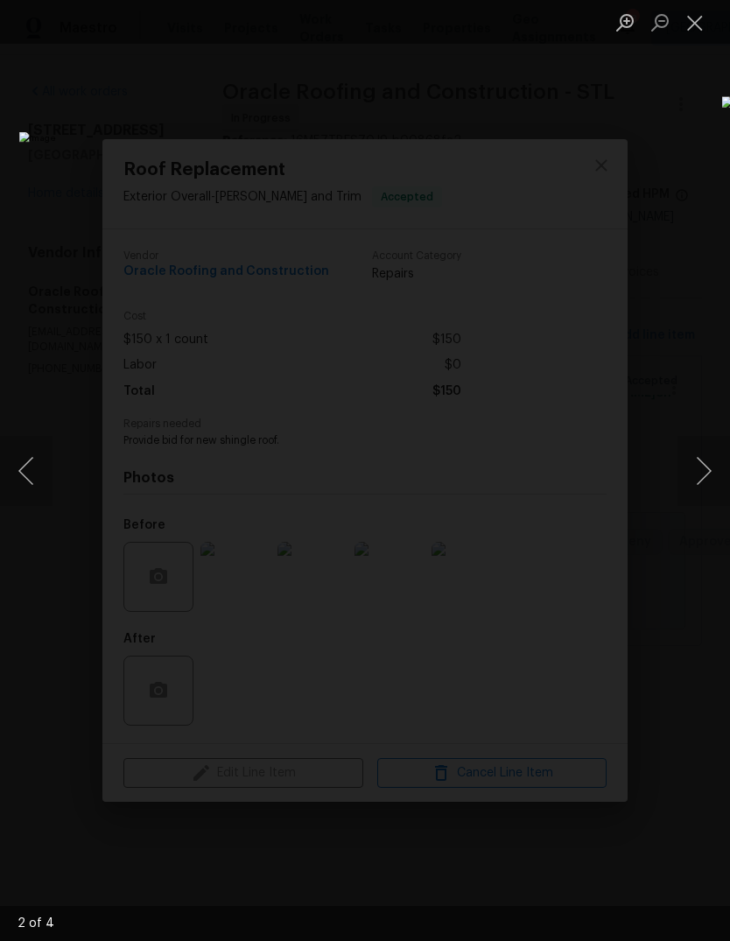
click at [695, 28] on button "Close lightbox" at bounding box center [694, 22] width 35 height 31
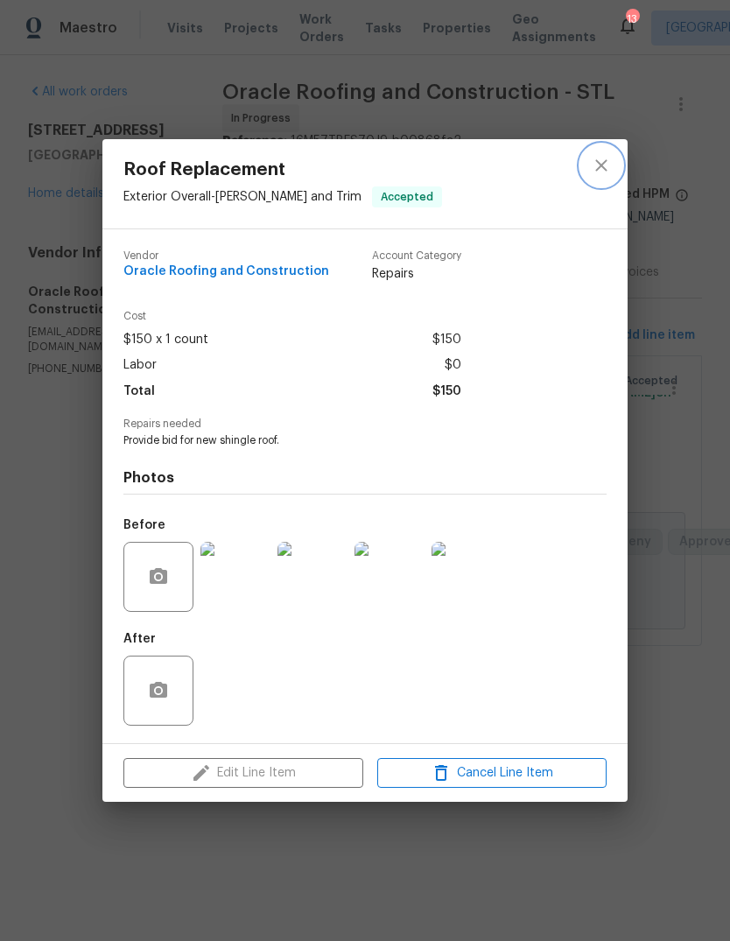
click at [611, 164] on icon "close" at bounding box center [601, 165] width 21 height 21
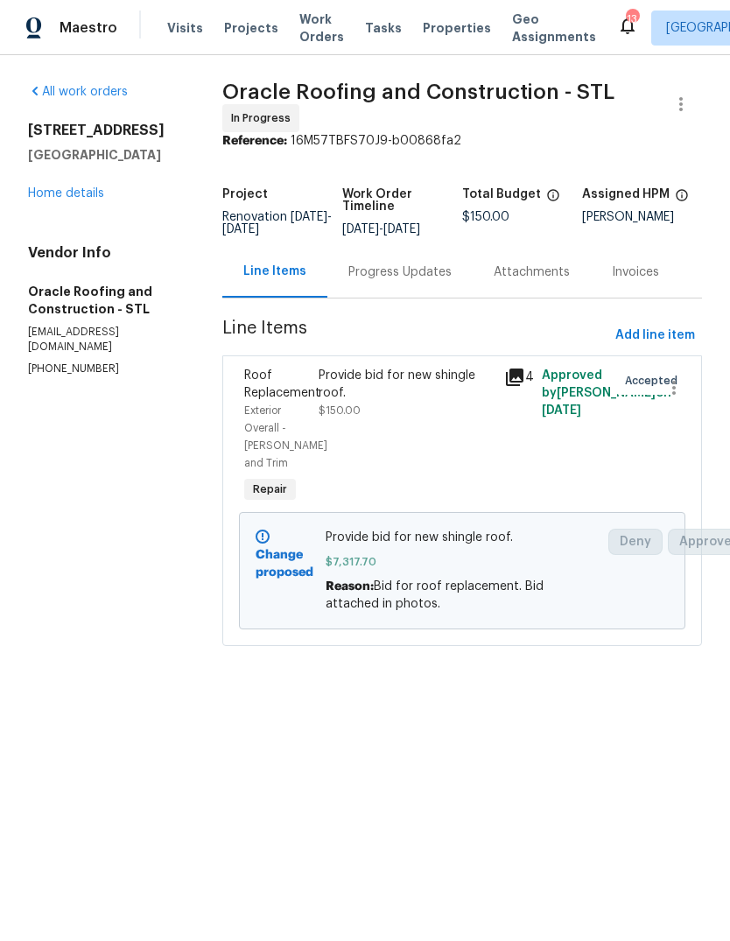
click at [90, 192] on link "Home details" at bounding box center [66, 193] width 76 height 12
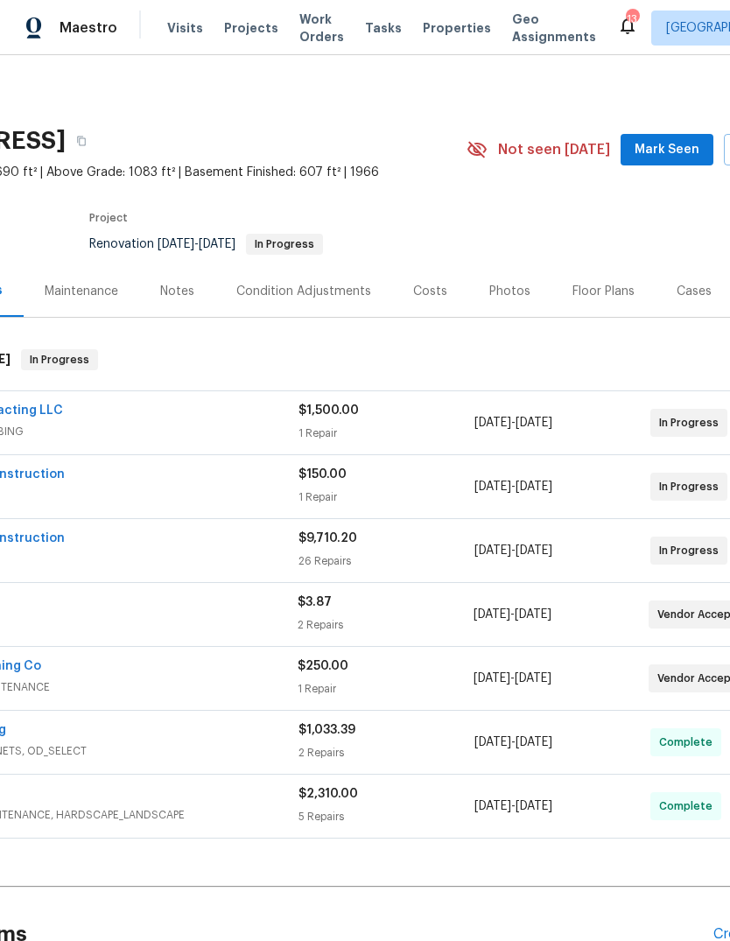
scroll to position [0, 167]
click at [685, 157] on span "Mark Seen" at bounding box center [667, 150] width 65 height 22
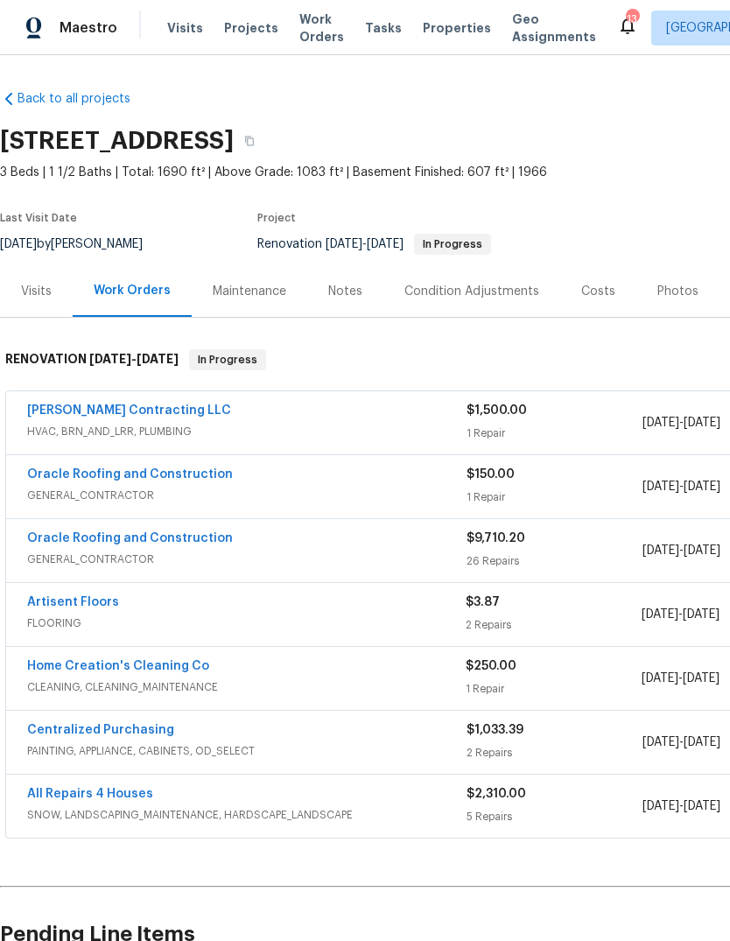
scroll to position [0, 0]
click at [192, 20] on span "Visits" at bounding box center [185, 27] width 36 height 17
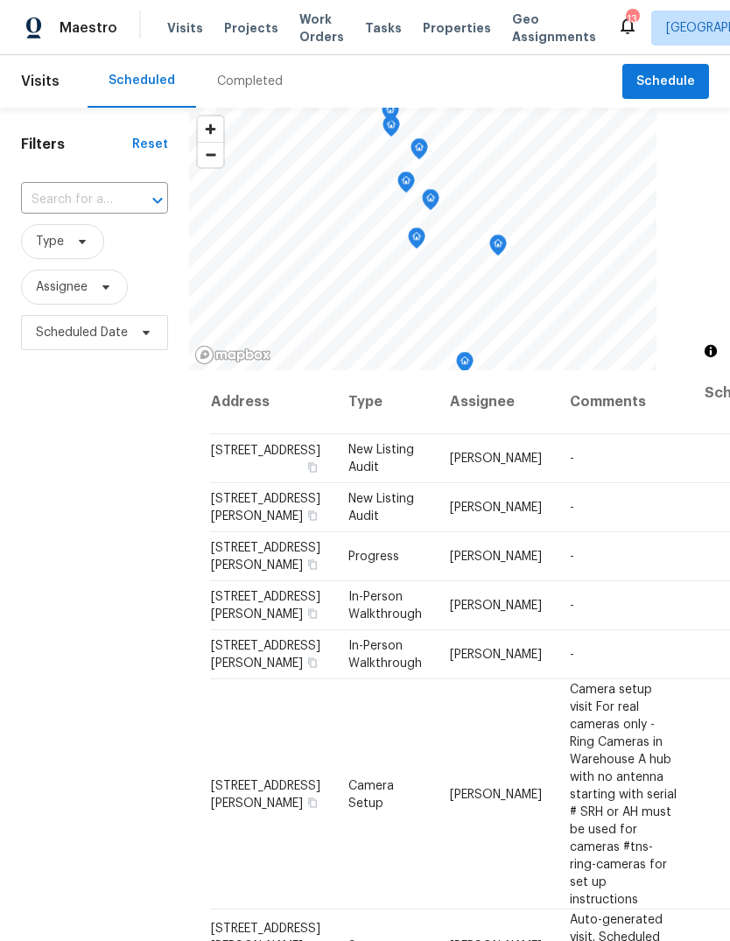
click at [262, 95] on div "Completed" at bounding box center [250, 81] width 108 height 52
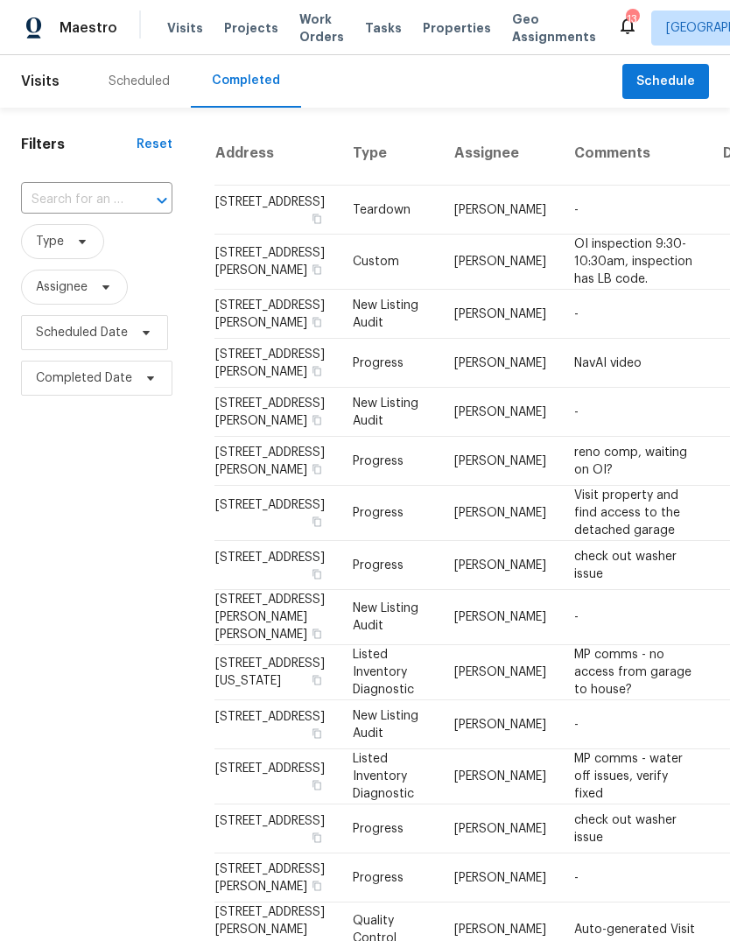
click at [472, 486] on td "Matt Bohlinger" at bounding box center [500, 461] width 120 height 49
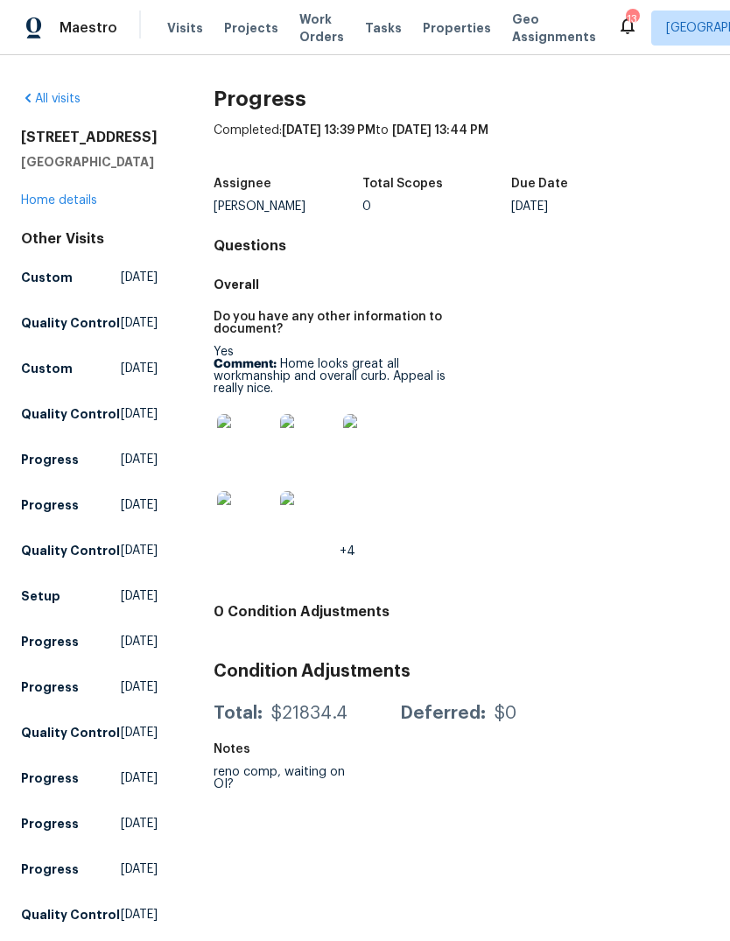
click at [89, 206] on link "Home details" at bounding box center [59, 200] width 76 height 12
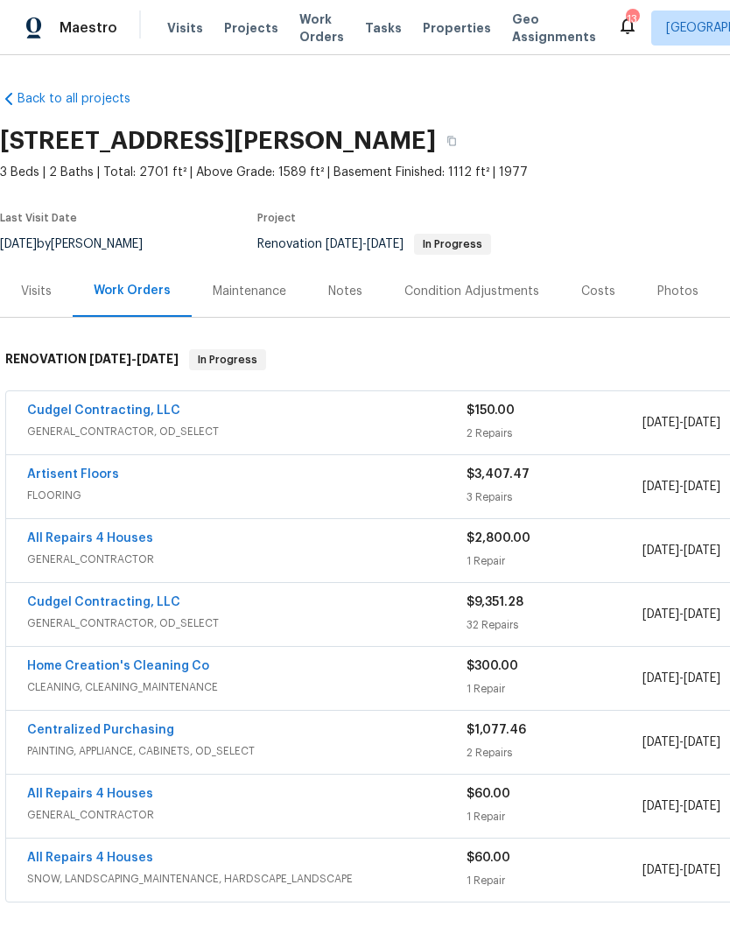
click at [183, 36] on span "Visits" at bounding box center [185, 27] width 36 height 17
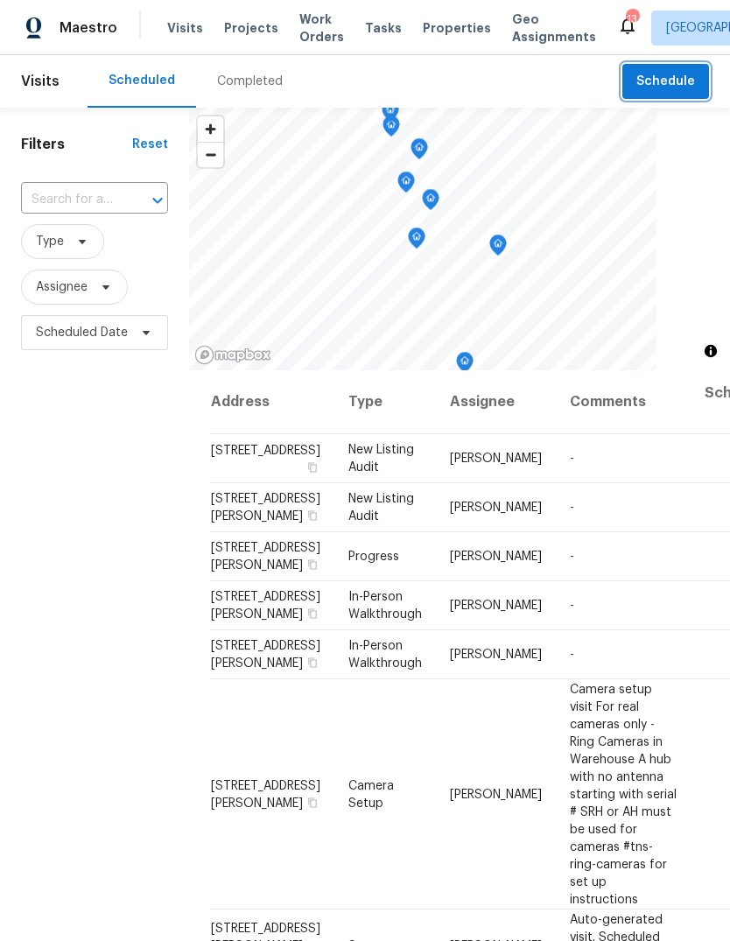
click at [703, 76] on button "Schedule" at bounding box center [665, 82] width 87 height 36
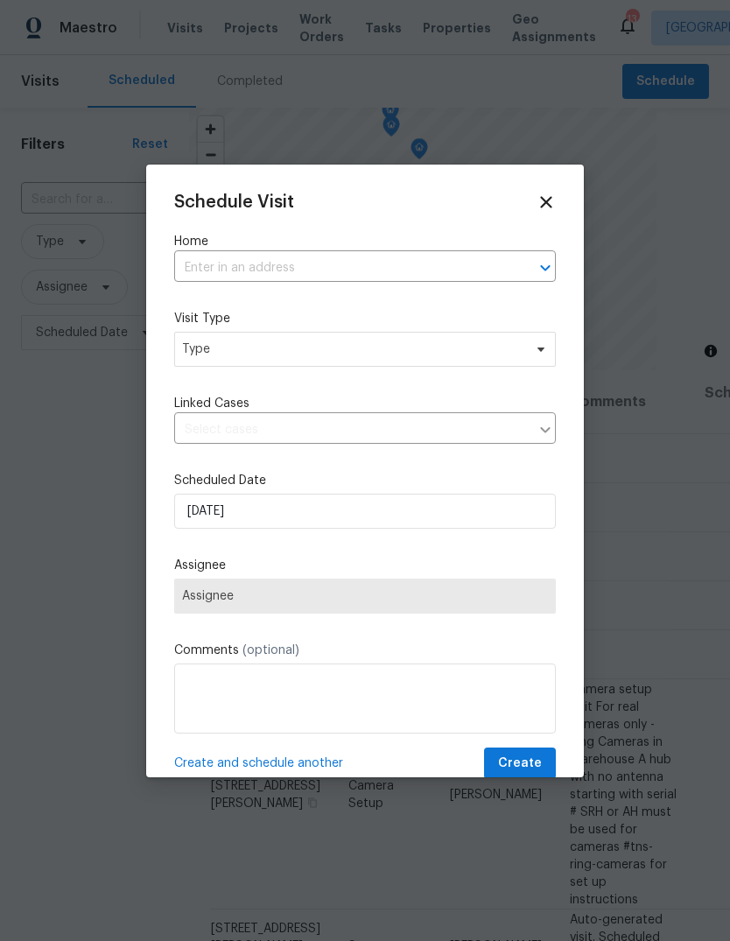
click at [431, 279] on input "text" at bounding box center [340, 268] width 332 height 27
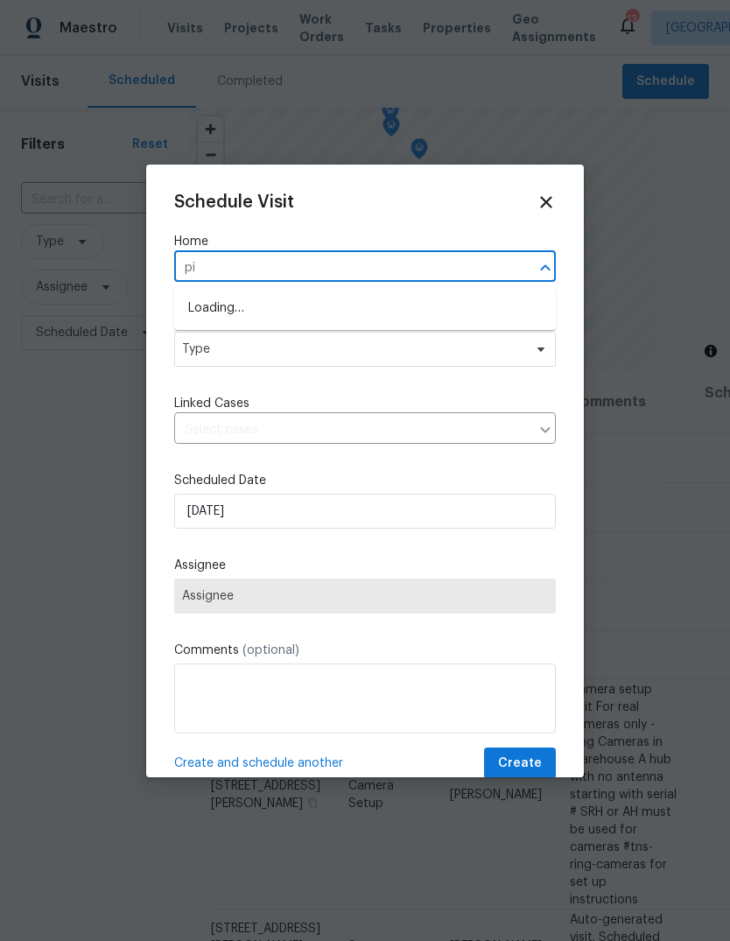
type input "pil"
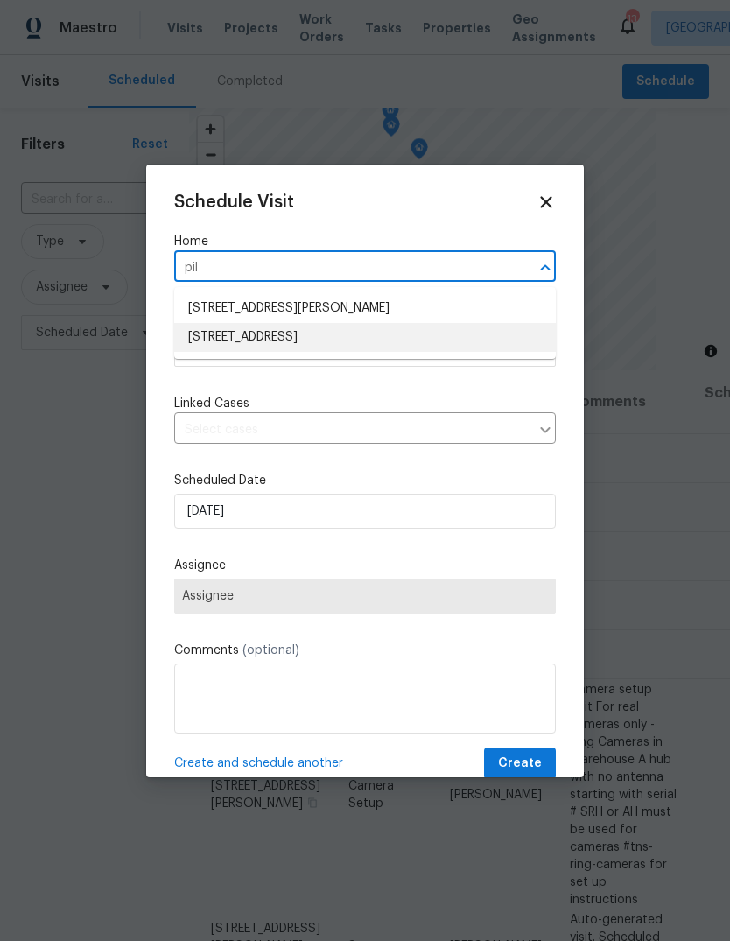
click at [388, 350] on li "8414 Pilot Ct, Saint Louis, MO 63123" at bounding box center [364, 337] width 381 height 29
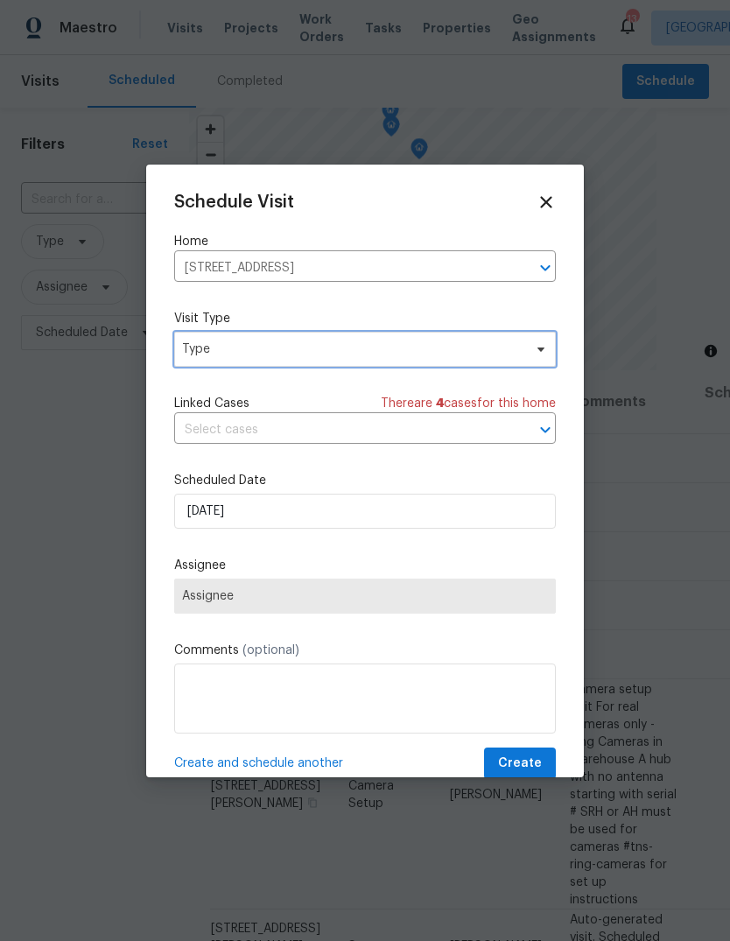
click at [419, 354] on span "Type" at bounding box center [352, 348] width 340 height 17
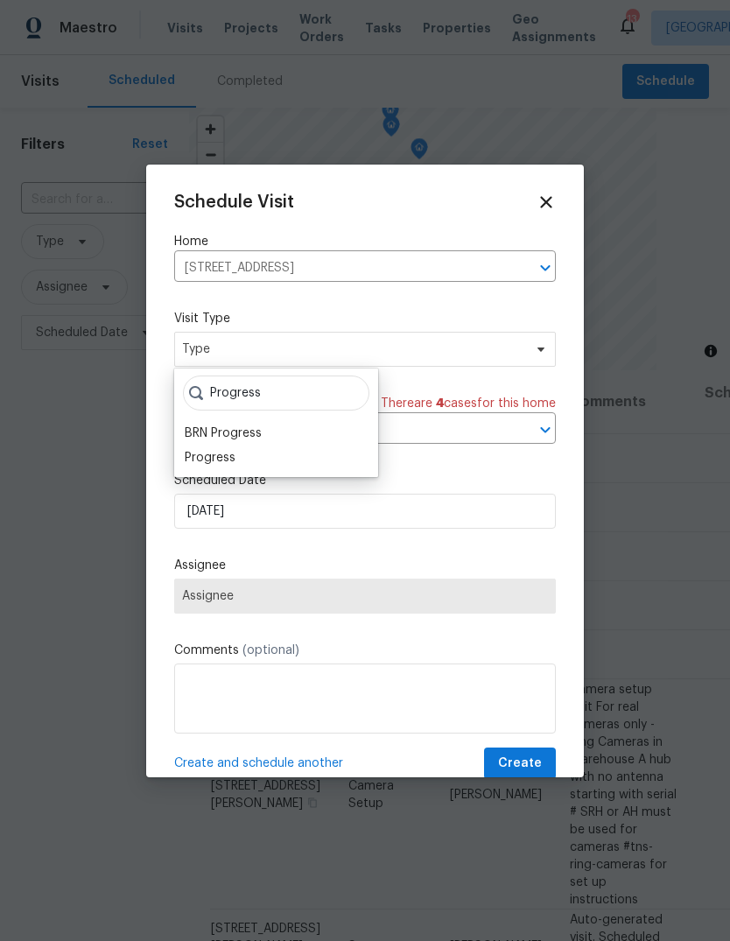
type input "Progress"
click at [266, 463] on div "Progress" at bounding box center [275, 457] width 193 height 24
click at [231, 465] on div "Progress" at bounding box center [210, 457] width 51 height 17
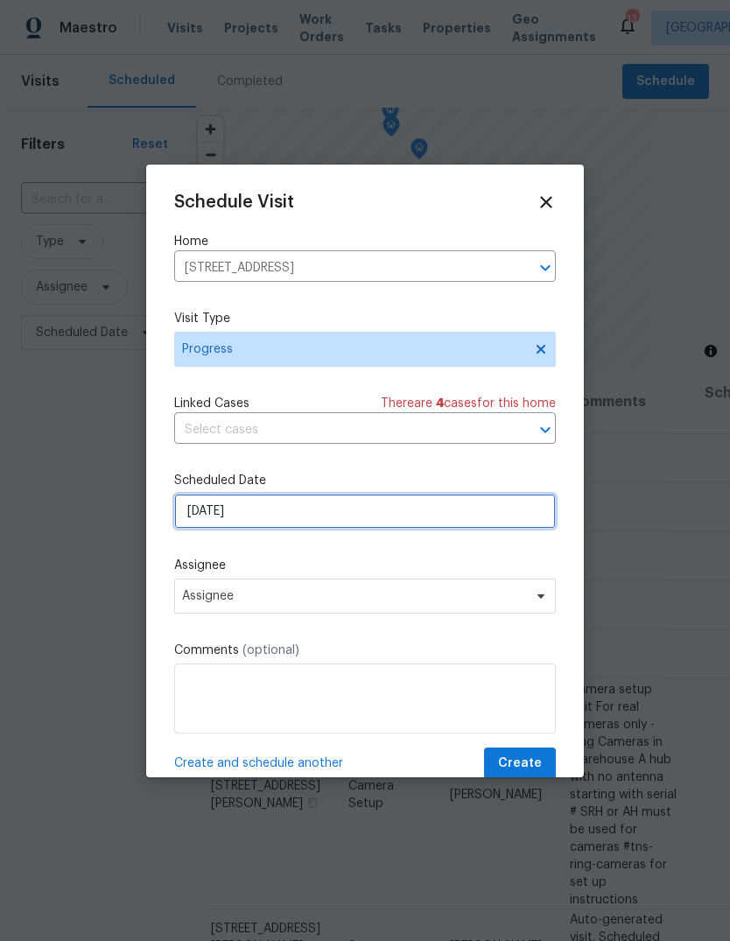
click at [333, 518] on input "[DATE]" at bounding box center [364, 510] width 381 height 35
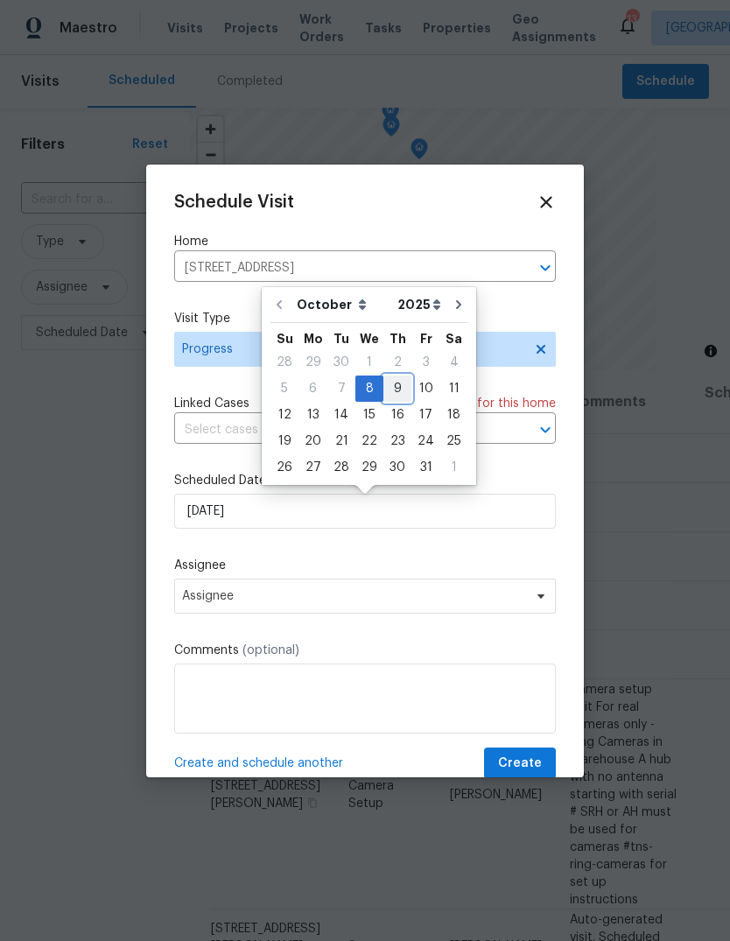
click at [401, 391] on div "9" at bounding box center [397, 388] width 28 height 24
type input "10/9/2025"
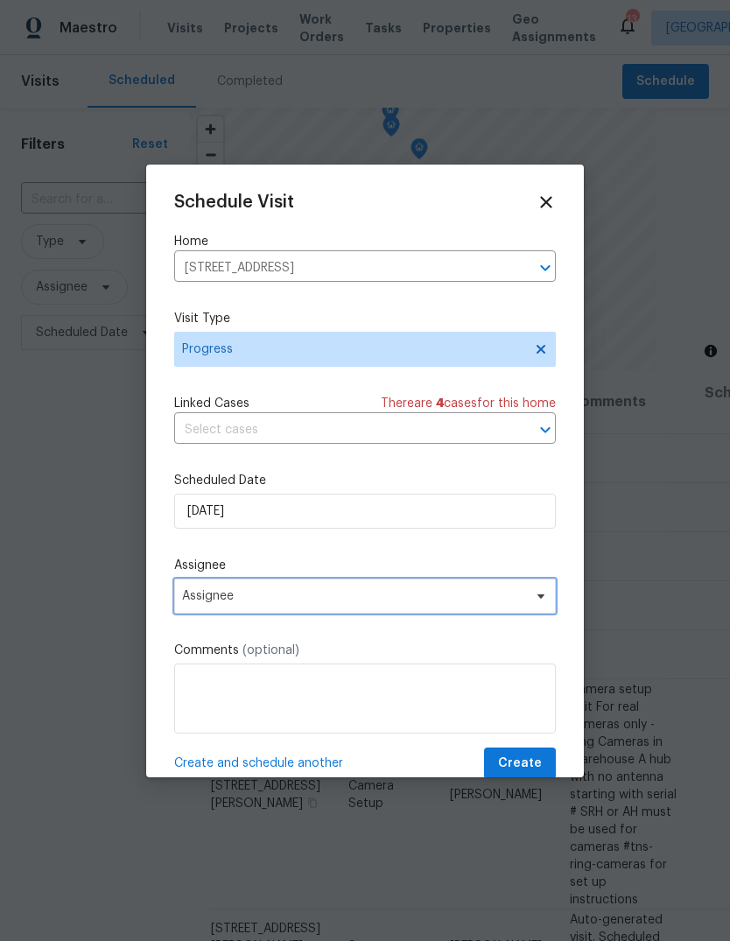
click at [349, 603] on span "Assignee" at bounding box center [353, 596] width 343 height 14
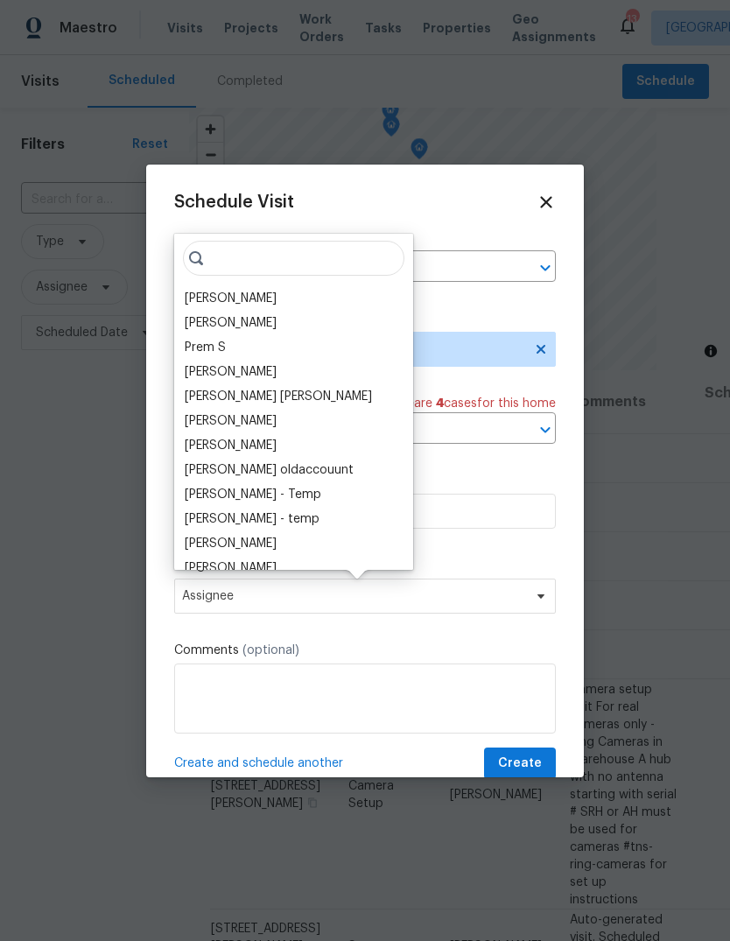
click at [276, 292] on div "[PERSON_NAME]" at bounding box center [231, 298] width 92 height 17
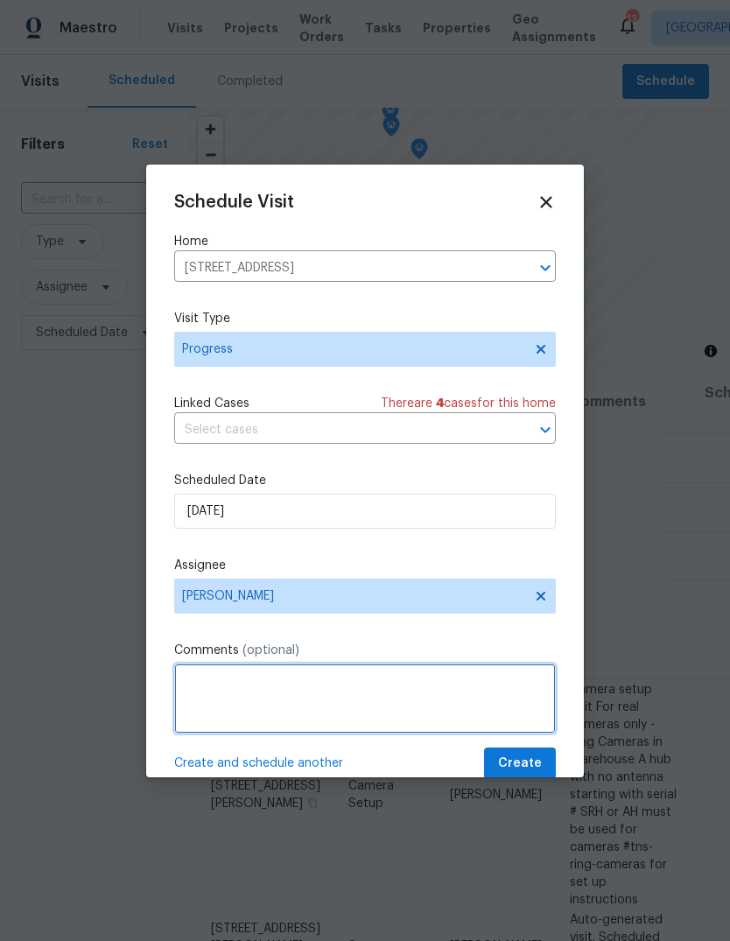
click at [294, 704] on textarea at bounding box center [364, 698] width 381 height 70
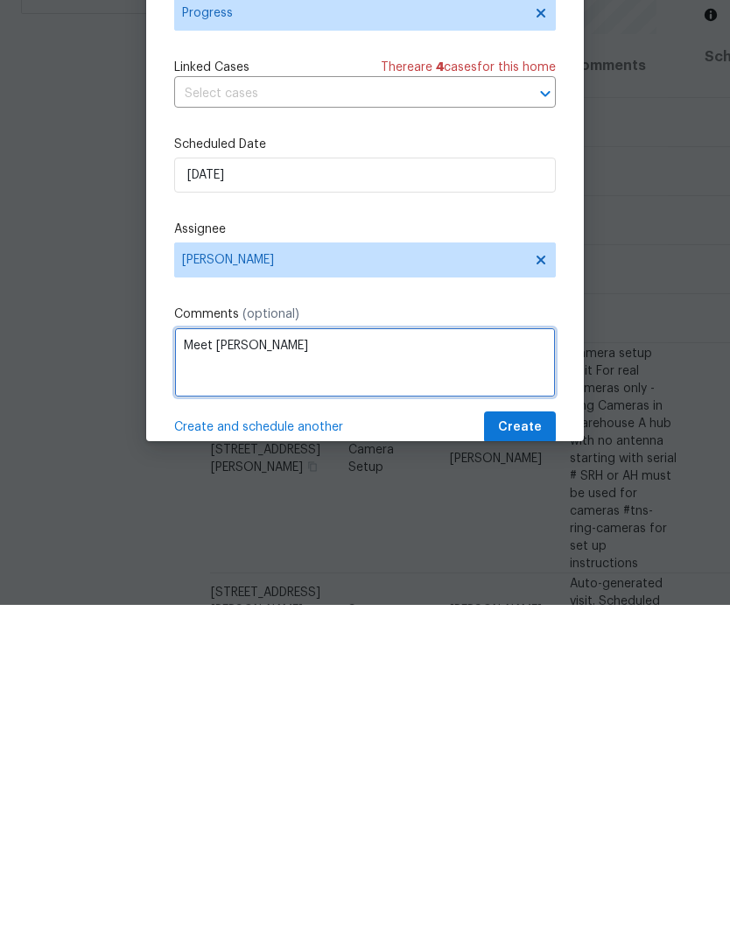
click at [486, 663] on textarea "Meet Brian rush" at bounding box center [364, 698] width 381 height 70
type textarea "Meet Brian Brush"
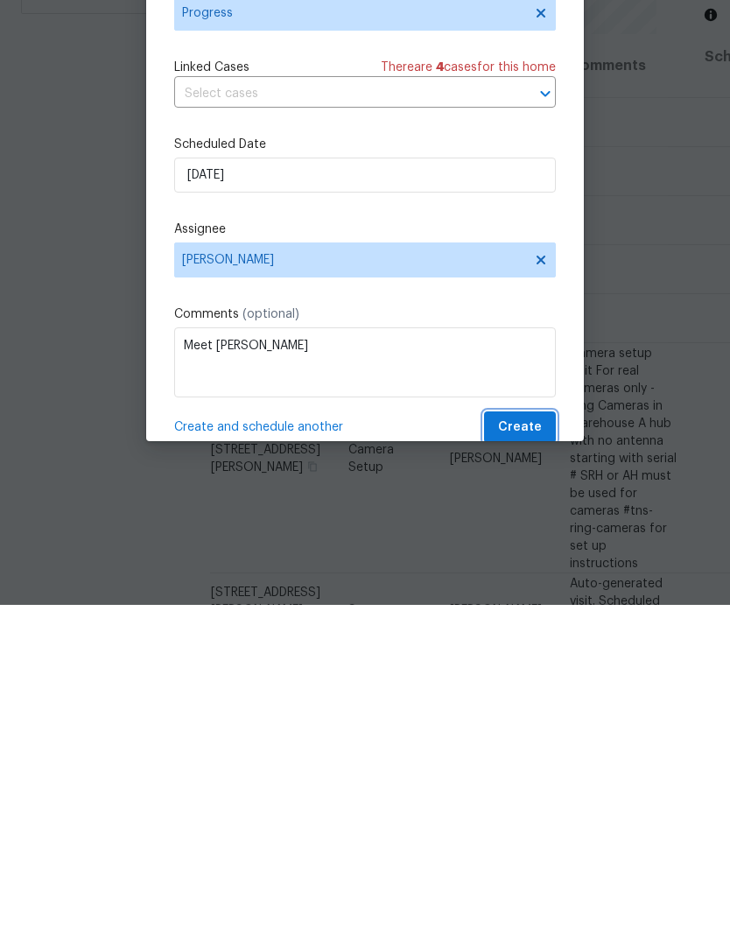
click at [535, 752] on span "Create" at bounding box center [520, 763] width 44 height 22
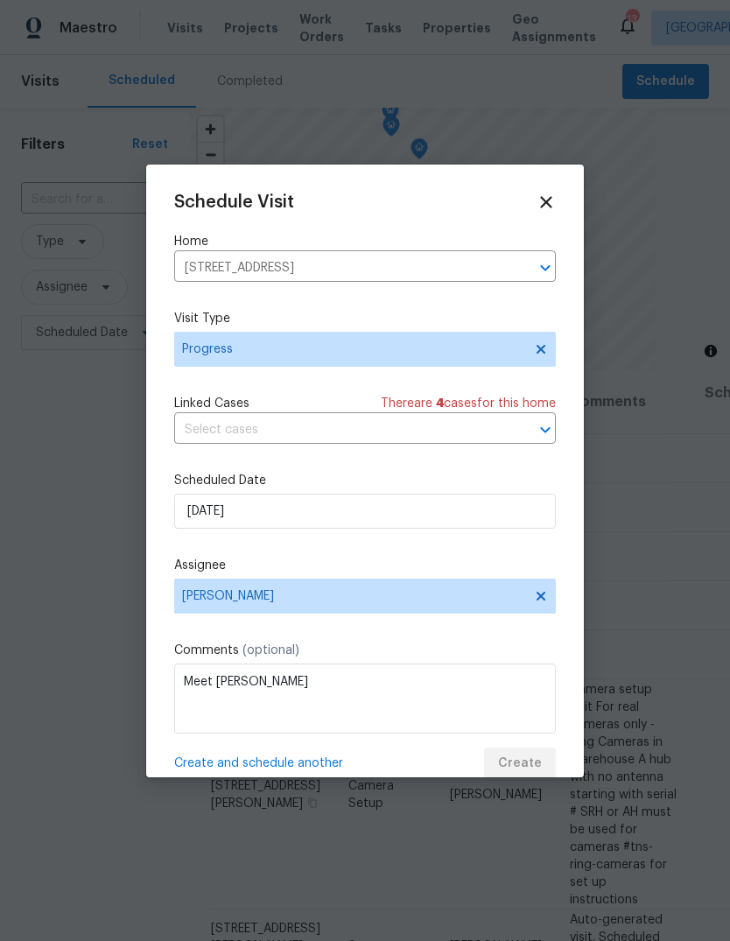
scroll to position [0, 0]
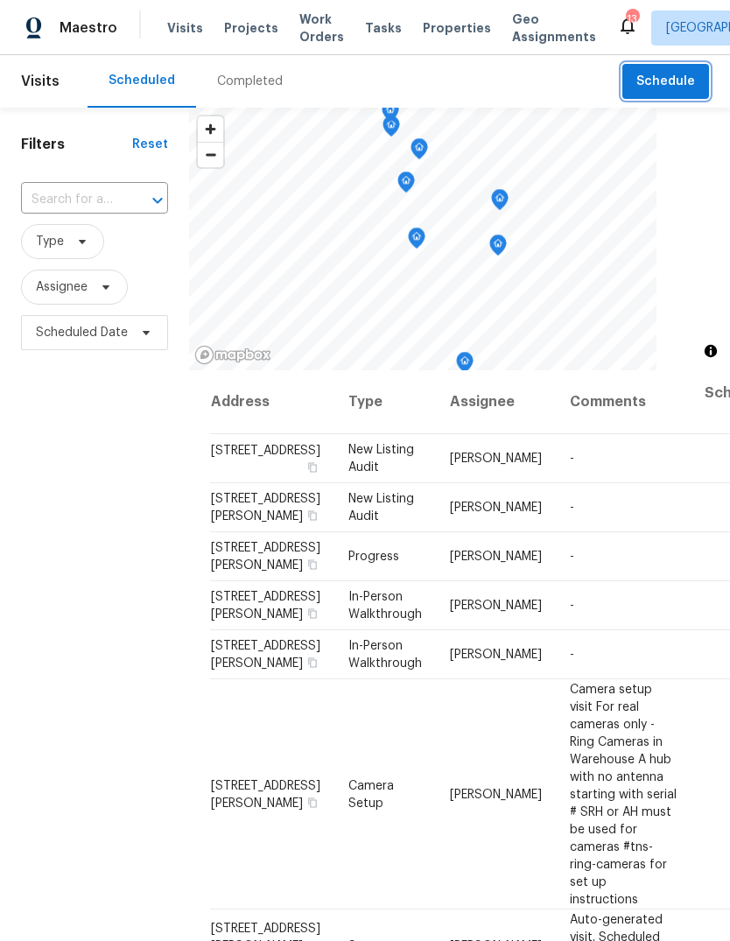
click at [698, 85] on button "Schedule" at bounding box center [665, 82] width 87 height 36
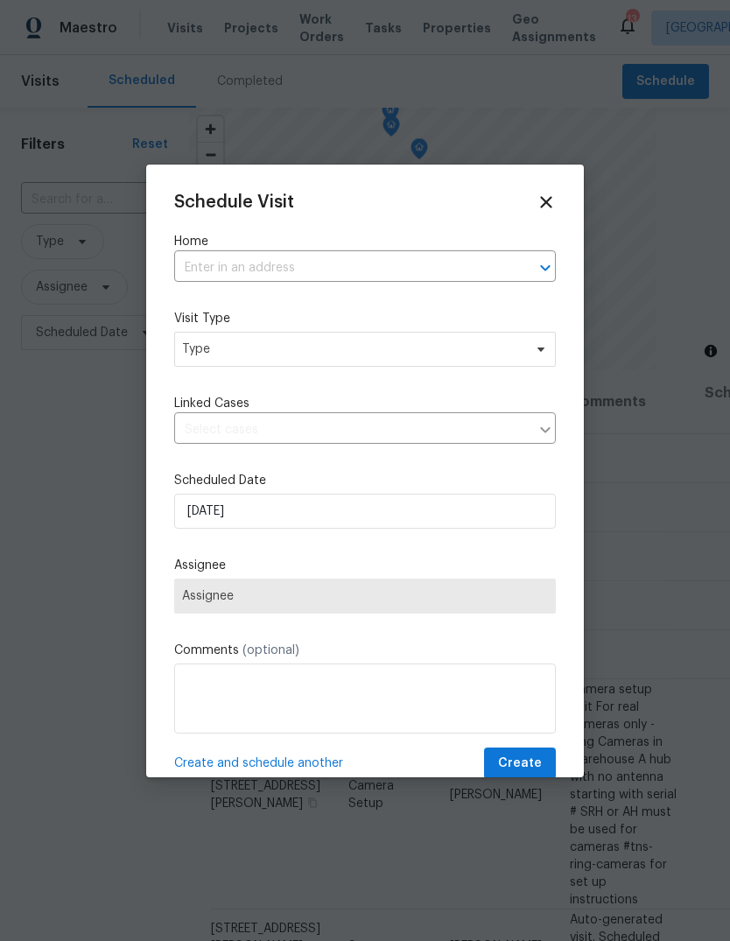
click at [423, 268] on input "text" at bounding box center [340, 268] width 332 height 27
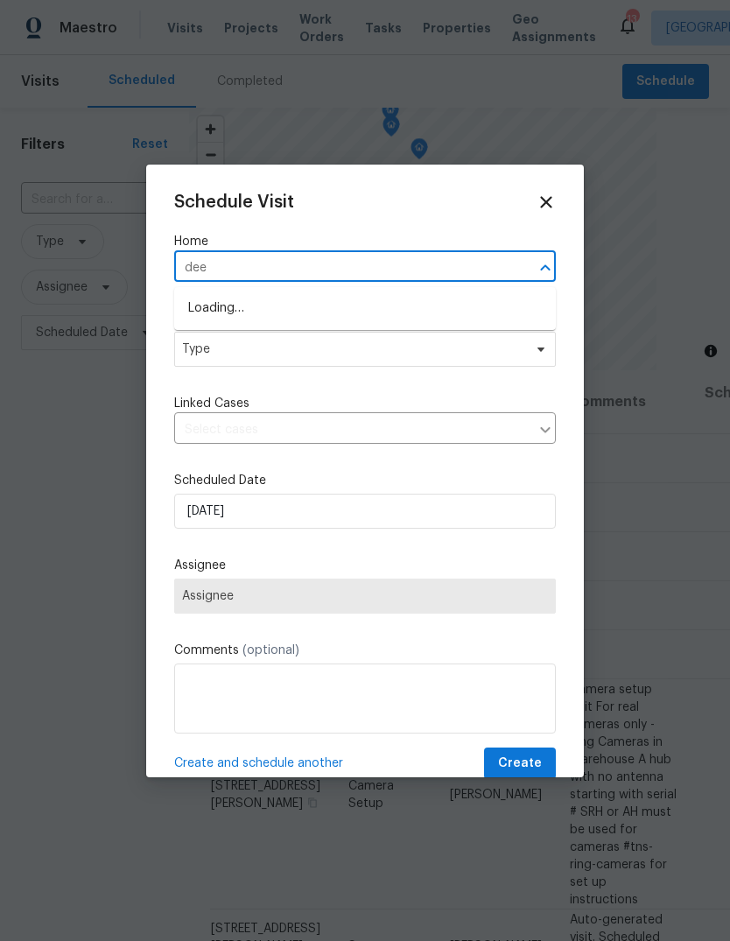
type input "deer"
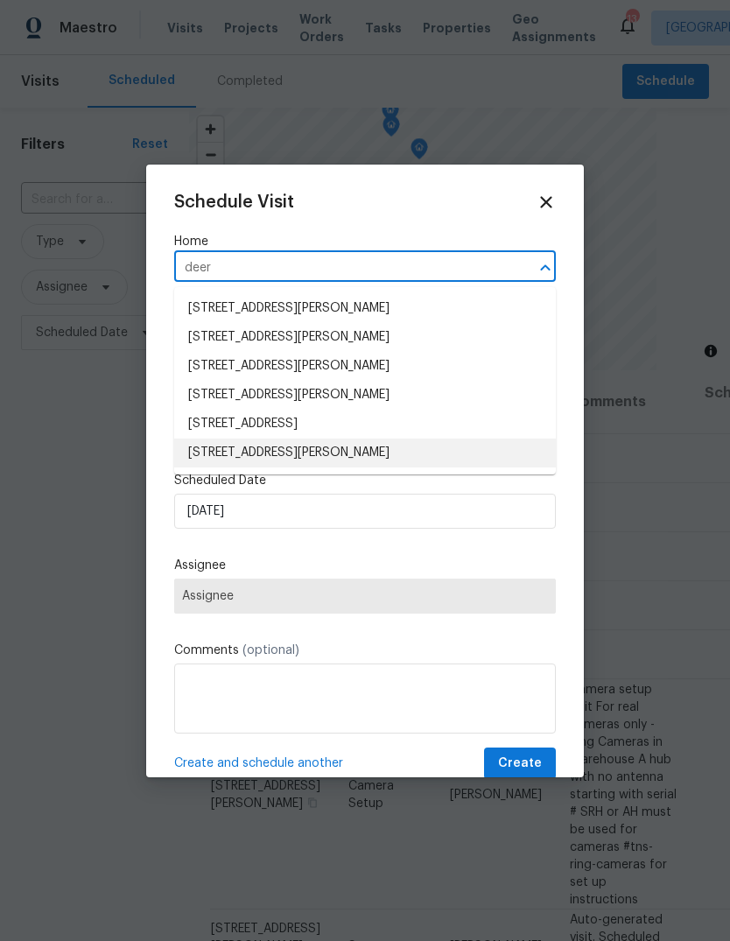
click at [404, 455] on li "19 Deerpath Dr, Saint Peters, MO 63376" at bounding box center [364, 452] width 381 height 29
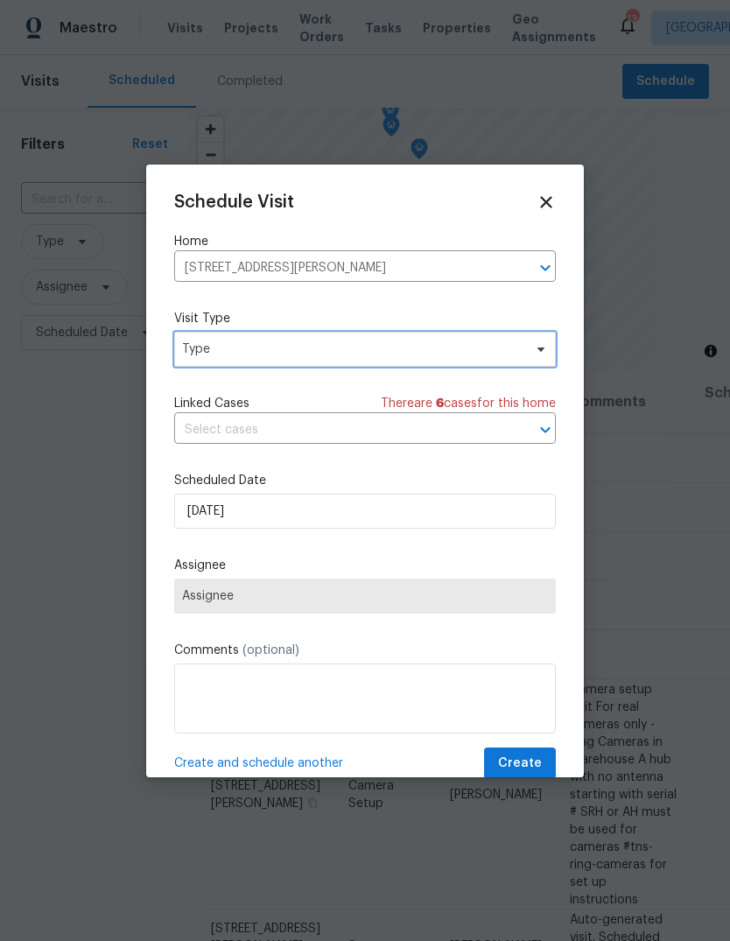
click at [461, 360] on span "Type" at bounding box center [364, 349] width 381 height 35
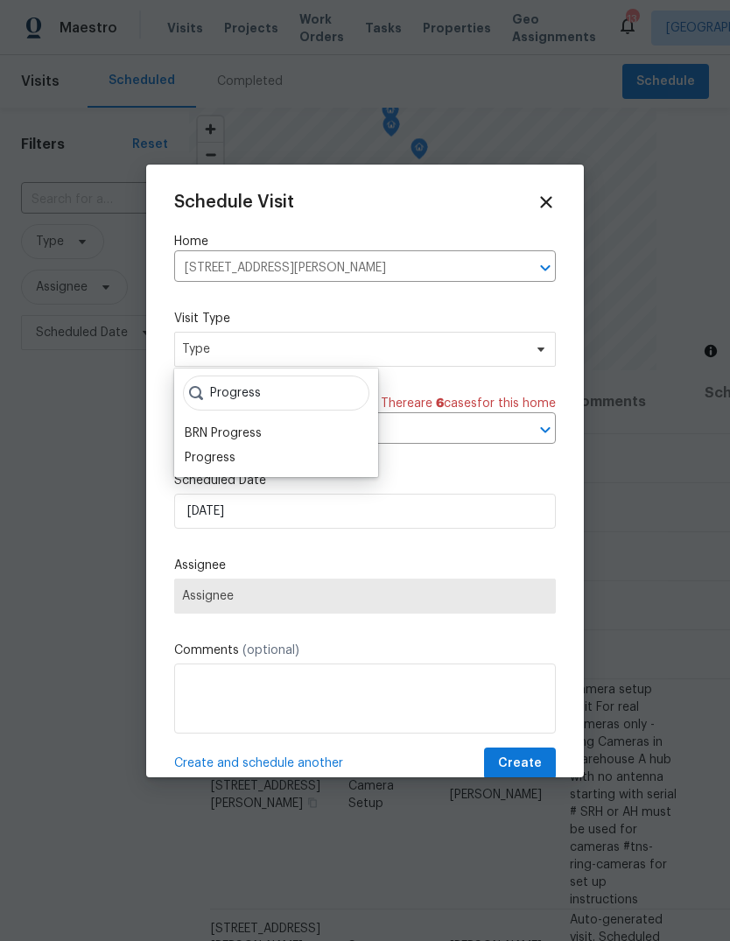
type input "Progress"
click at [232, 459] on div "Progress" at bounding box center [210, 457] width 51 height 17
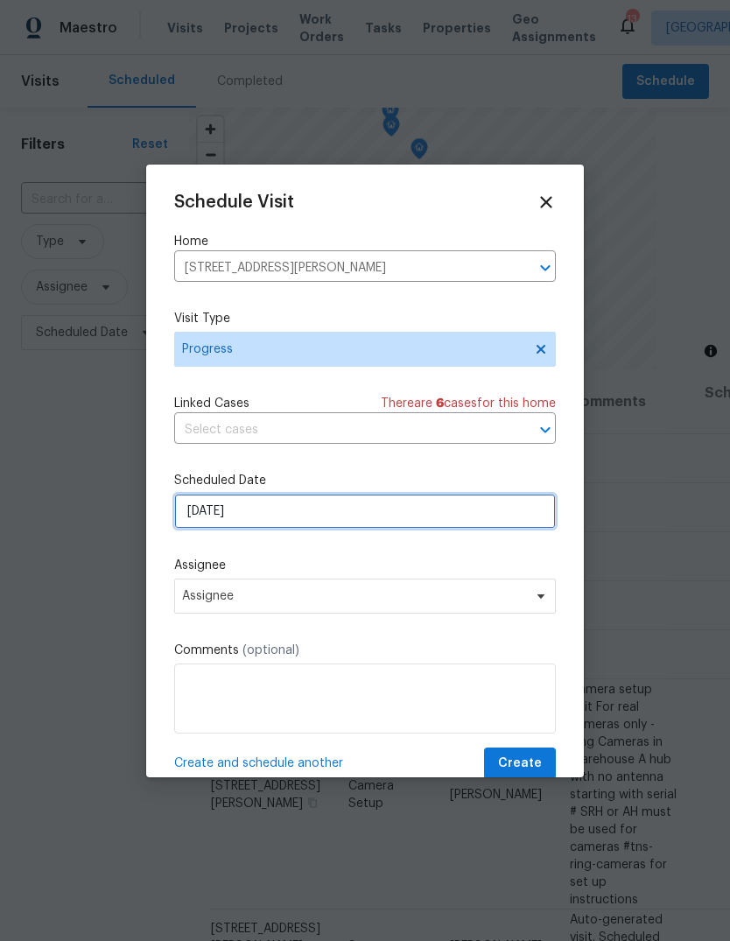
click at [397, 519] on input "[DATE]" at bounding box center [364, 510] width 381 height 35
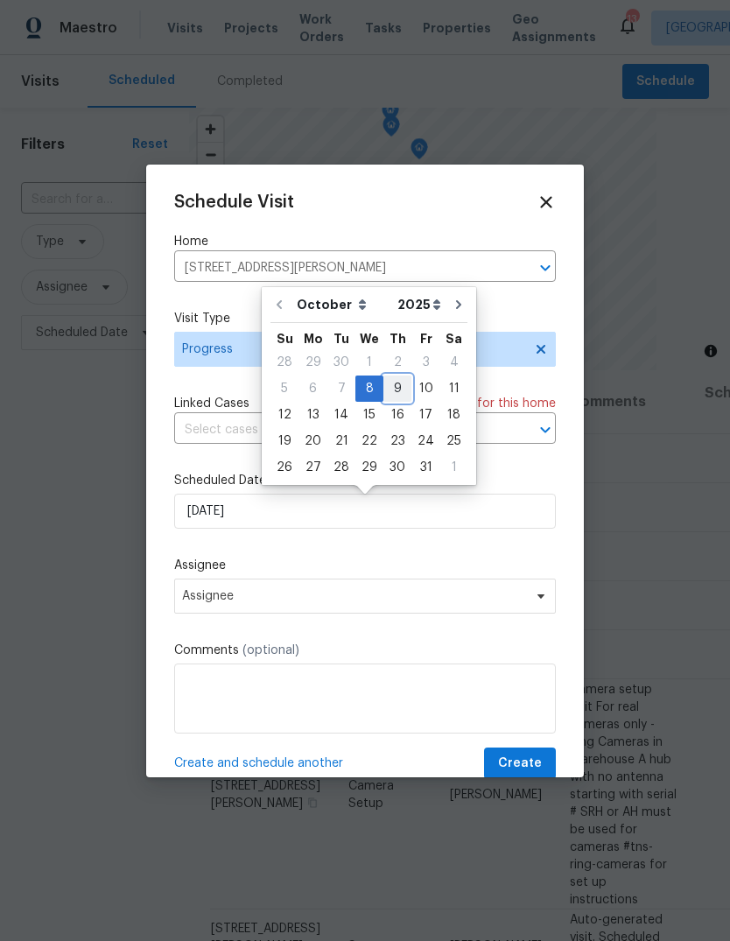
click at [395, 388] on div "9" at bounding box center [397, 388] width 28 height 24
type input "10/9/2025"
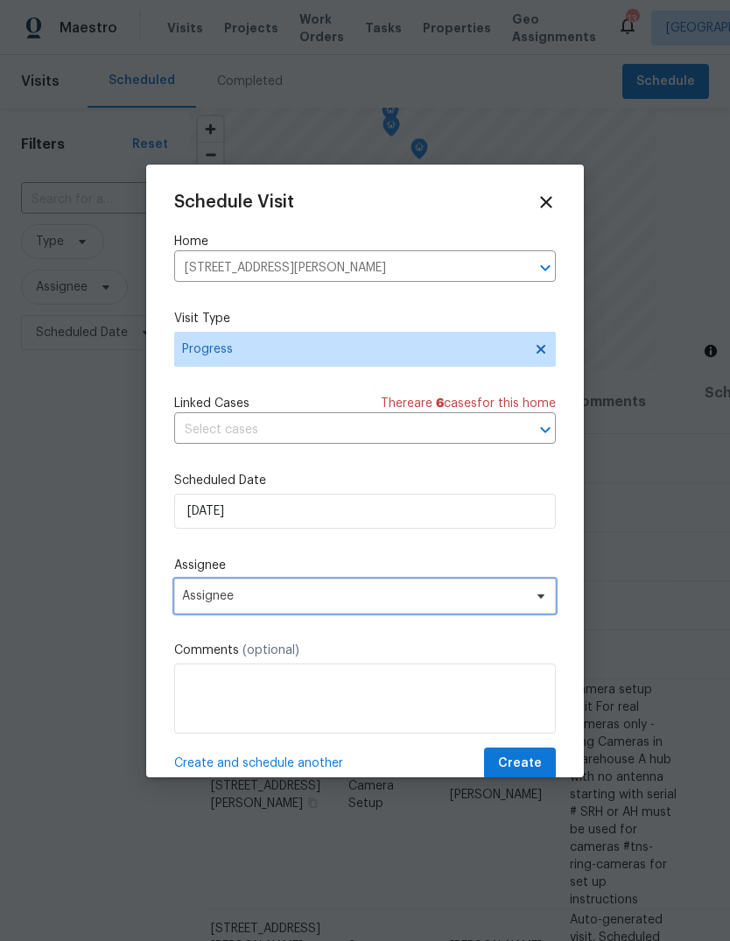
click at [434, 594] on span "Assignee" at bounding box center [353, 596] width 343 height 14
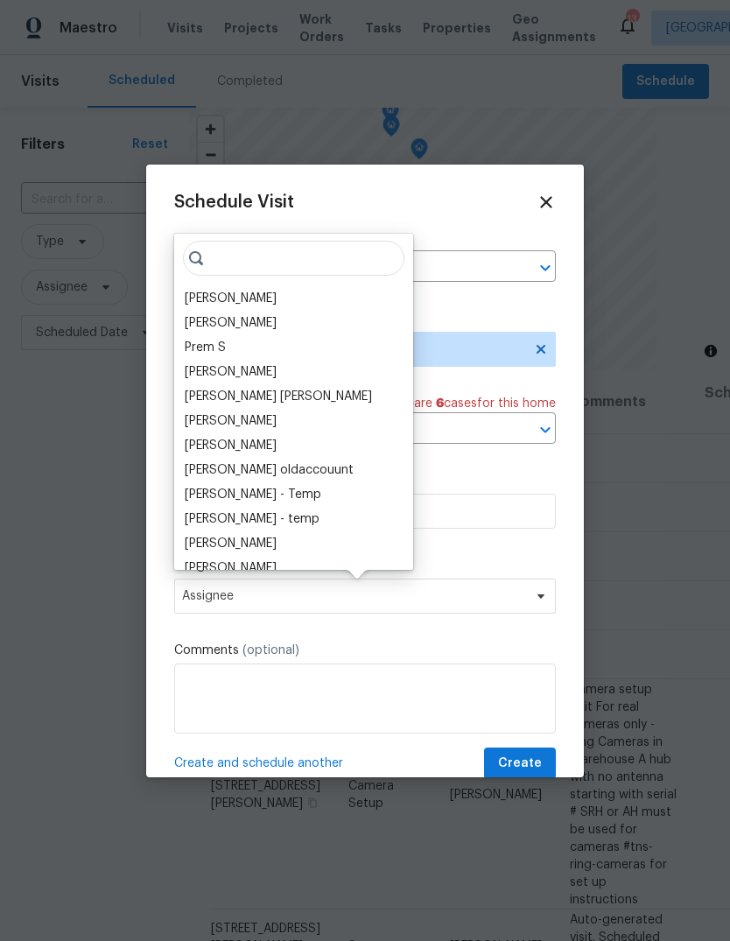
click at [276, 306] on div "[PERSON_NAME]" at bounding box center [231, 298] width 92 height 17
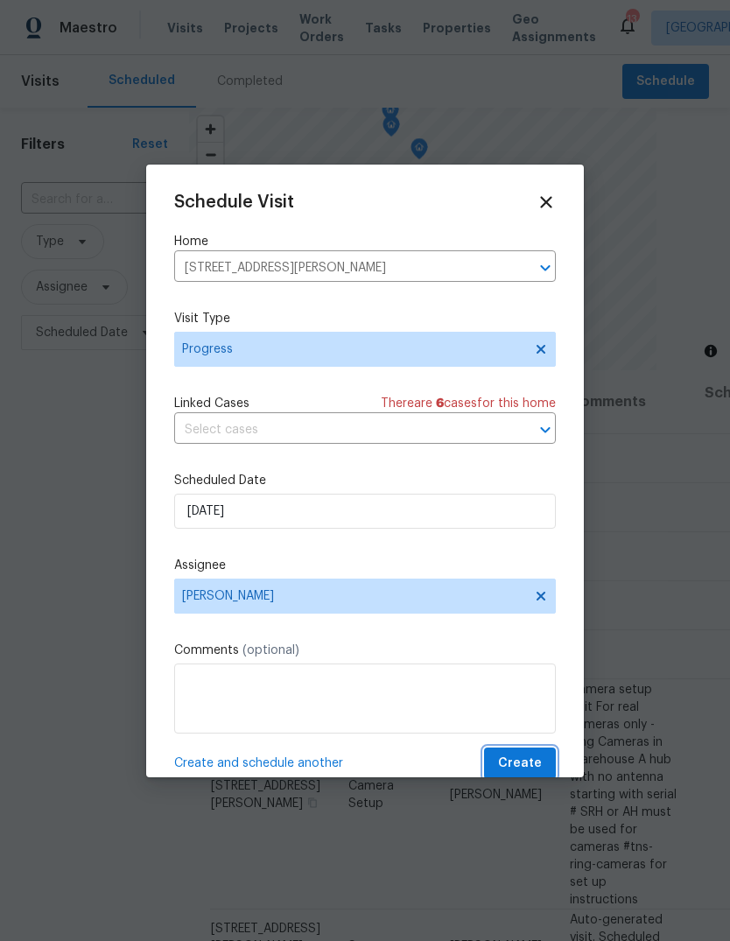
click at [540, 757] on span "Create" at bounding box center [520, 763] width 44 height 22
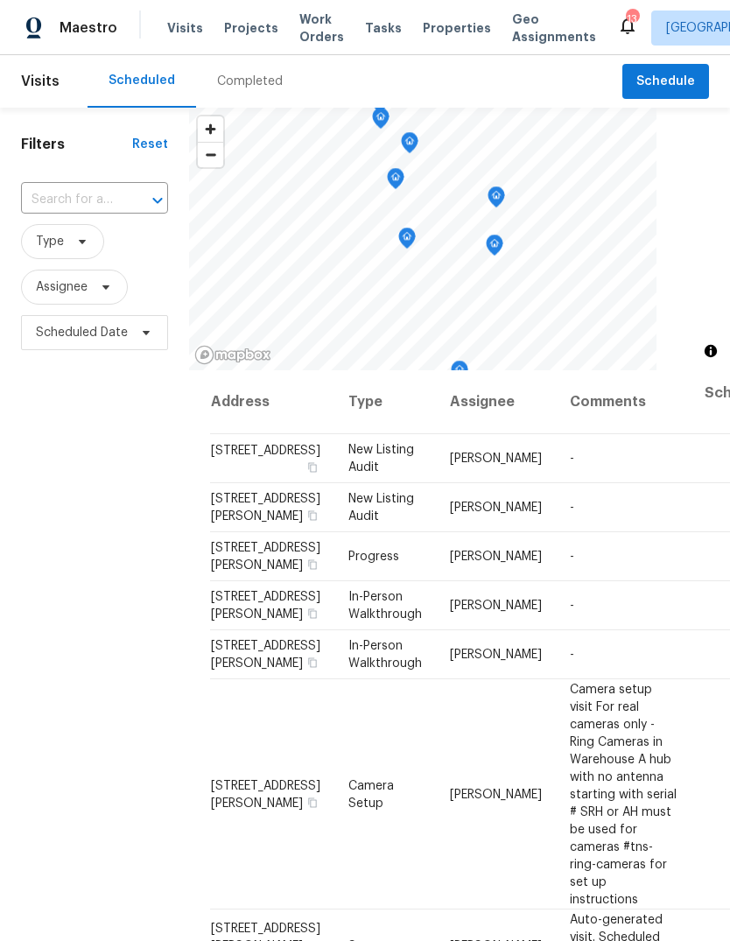
click at [451, 21] on span "Properties" at bounding box center [457, 27] width 68 height 17
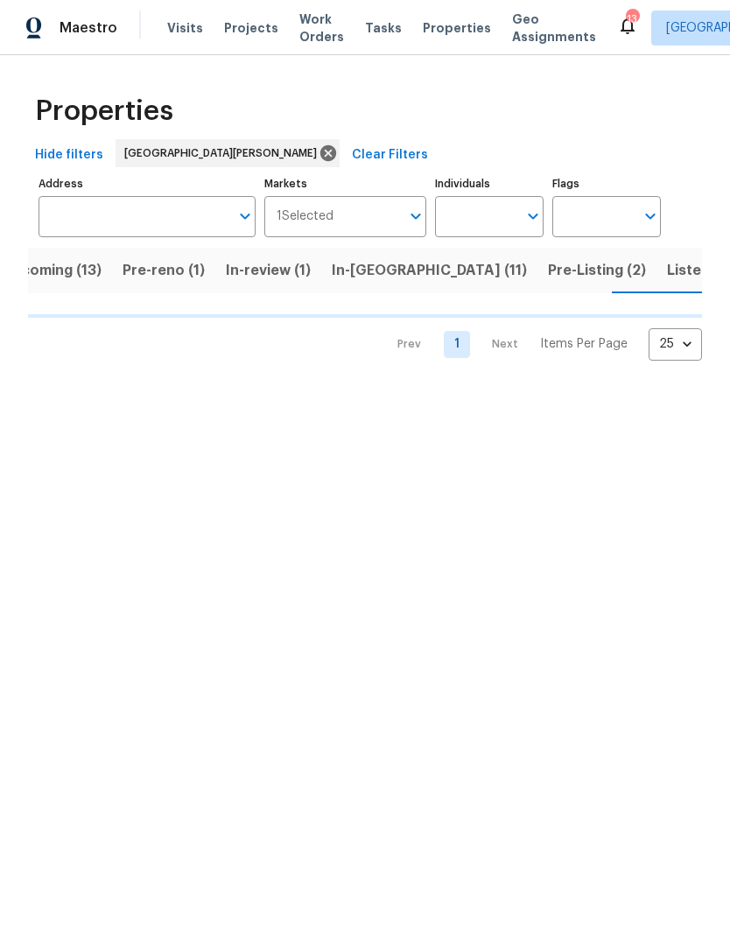
scroll to position [0, 39]
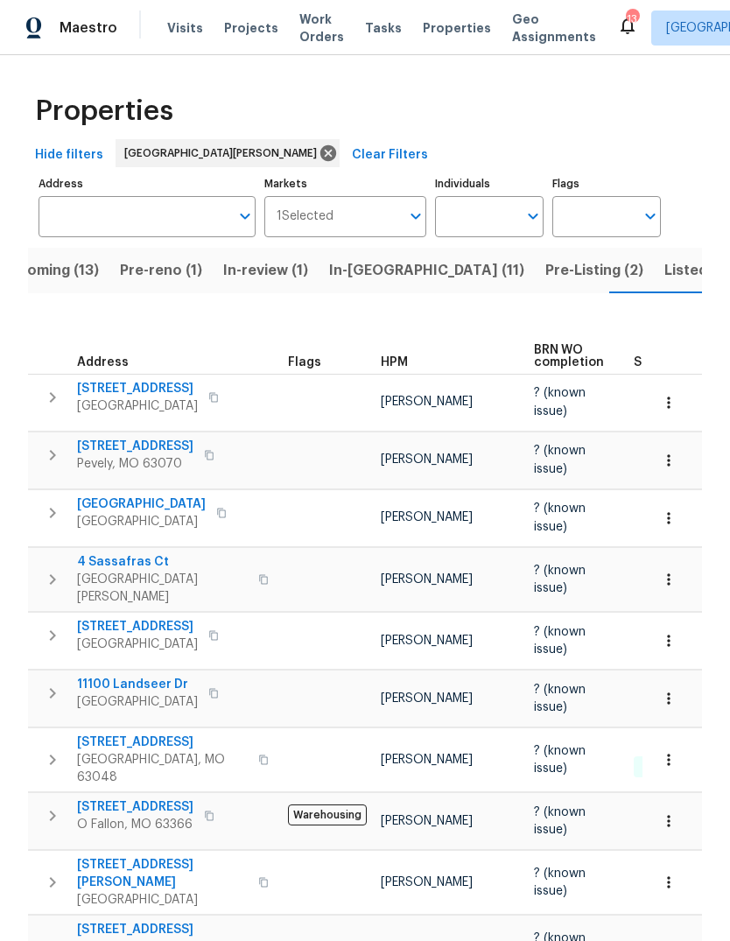
click at [535, 283] on button "Pre-Listing (2)" at bounding box center [594, 270] width 119 height 45
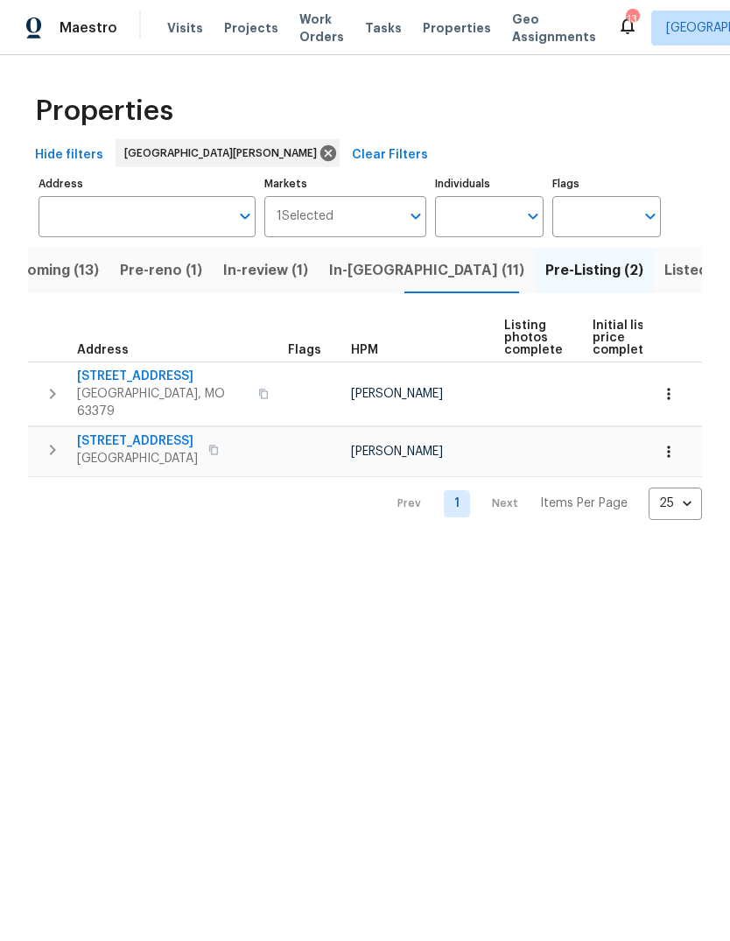
click at [159, 450] on span "Florissant, MO 63034" at bounding box center [137, 458] width 121 height 17
click at [283, 280] on span "In-review (1)" at bounding box center [265, 270] width 85 height 24
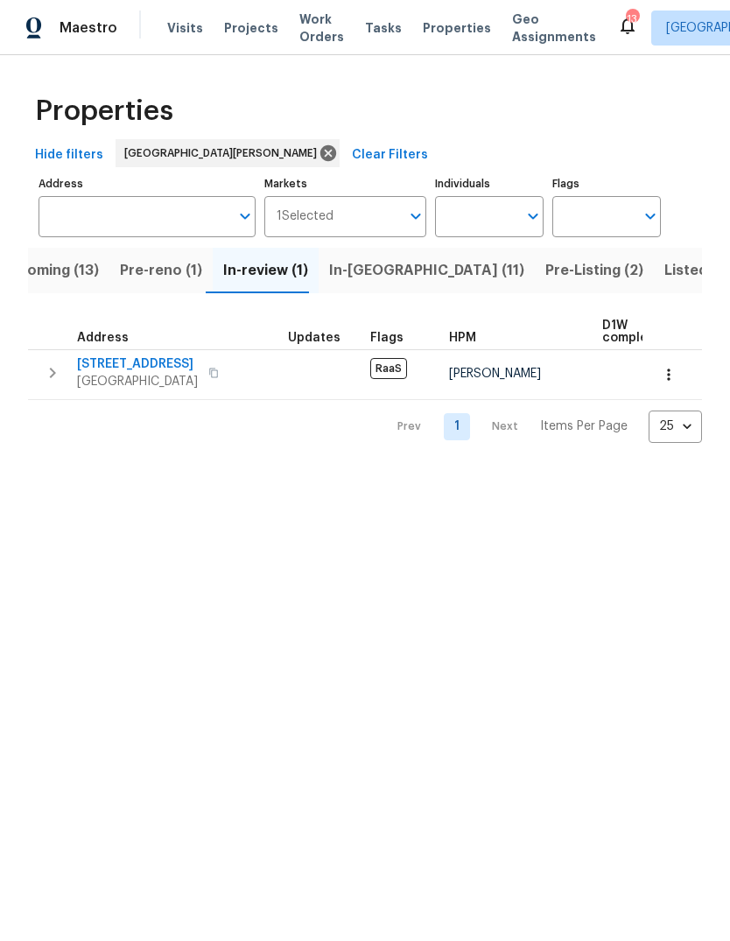
click at [165, 275] on span "Pre-reno (1)" at bounding box center [161, 270] width 82 height 24
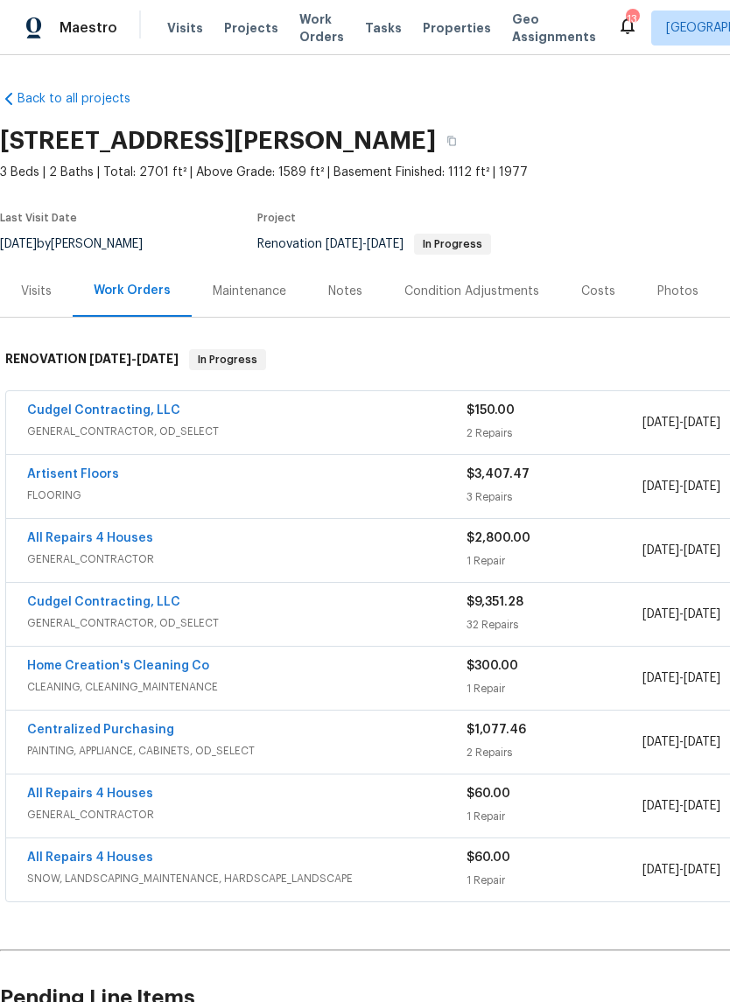
click at [675, 303] on div "Photos" at bounding box center [677, 291] width 83 height 52
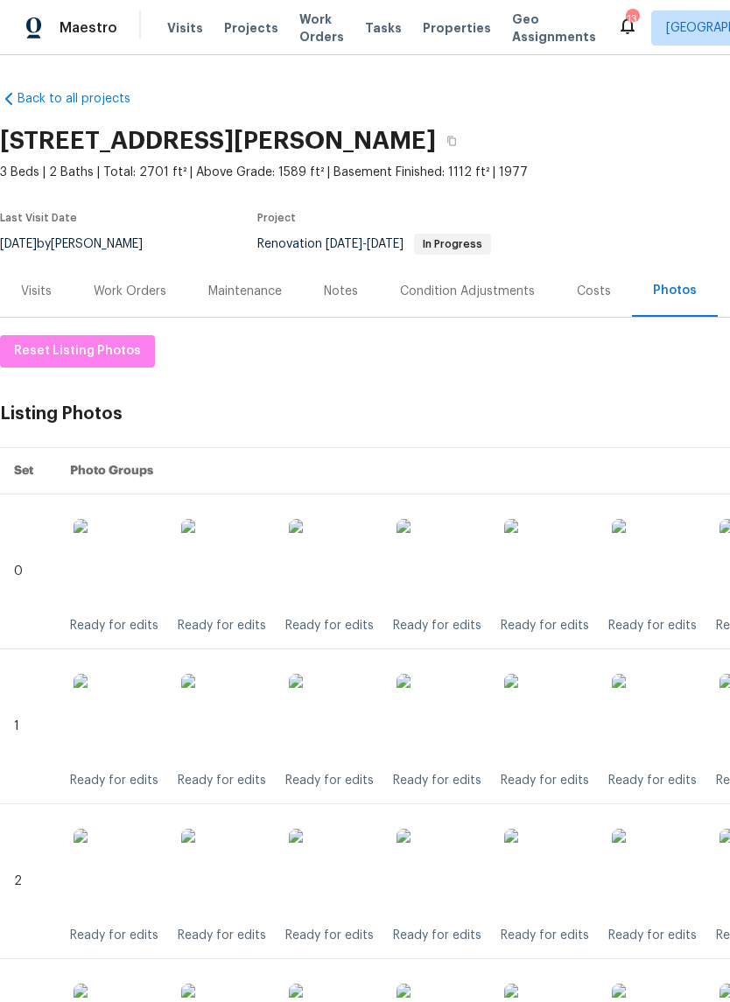
click at [555, 574] on img at bounding box center [547, 562] width 87 height 87
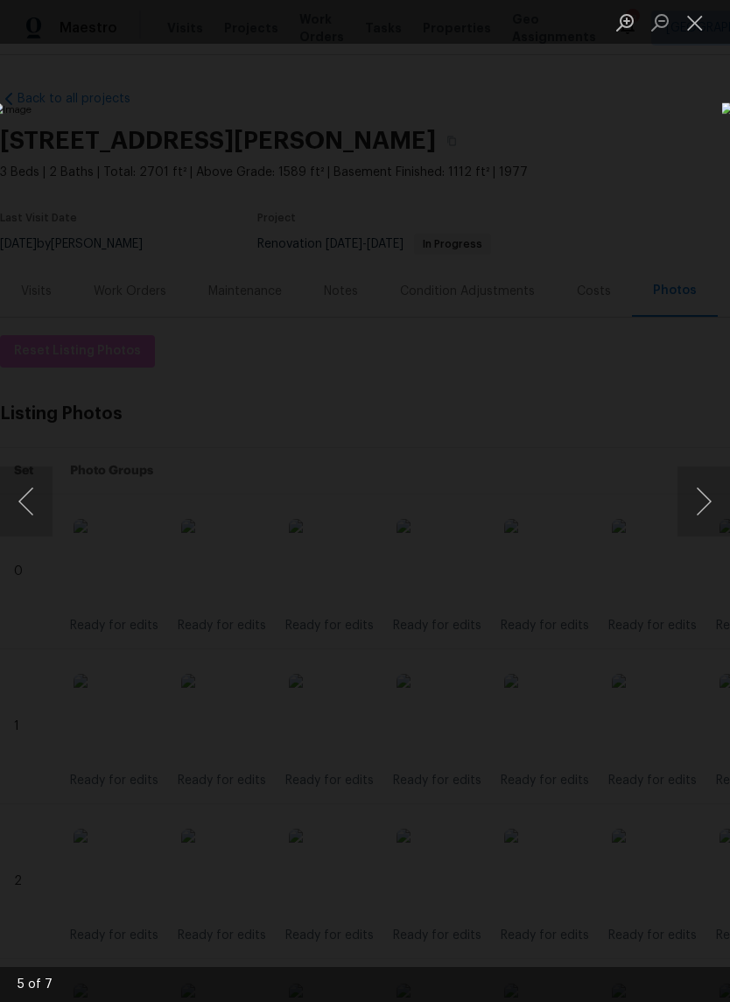
click at [31, 479] on button "Previous image" at bounding box center [26, 501] width 52 height 70
click at [691, 29] on button "Close lightbox" at bounding box center [694, 22] width 35 height 31
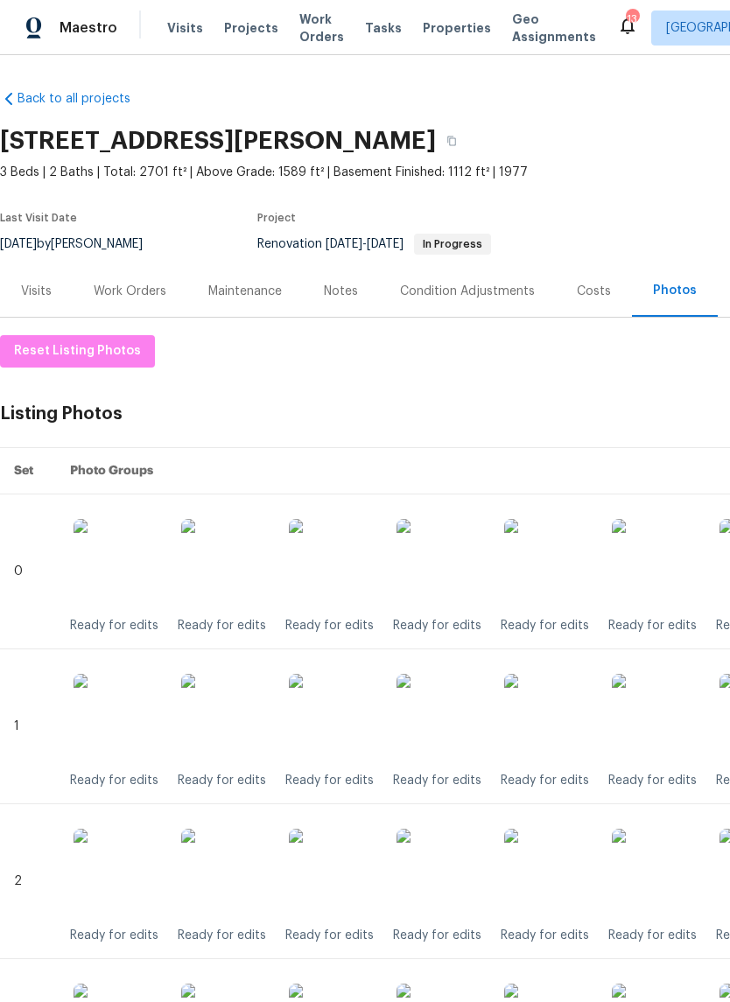
click at [459, 718] on img at bounding box center [439, 717] width 87 height 87
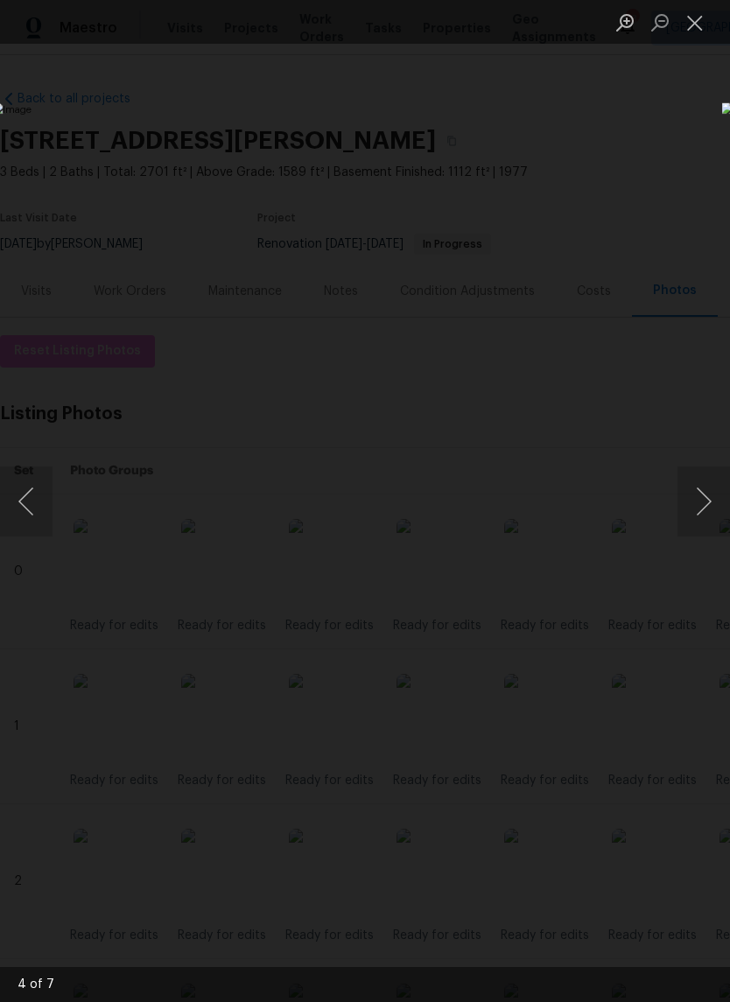
click at [688, 23] on button "Close lightbox" at bounding box center [694, 22] width 35 height 31
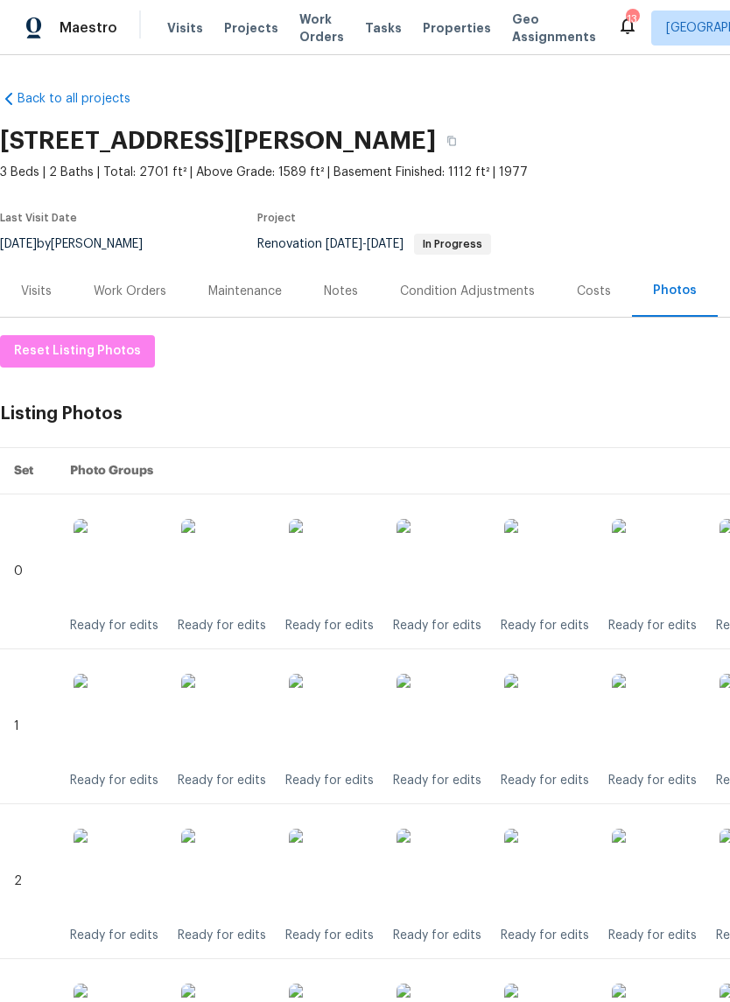
click at [457, 869] on img at bounding box center [439, 872] width 87 height 87
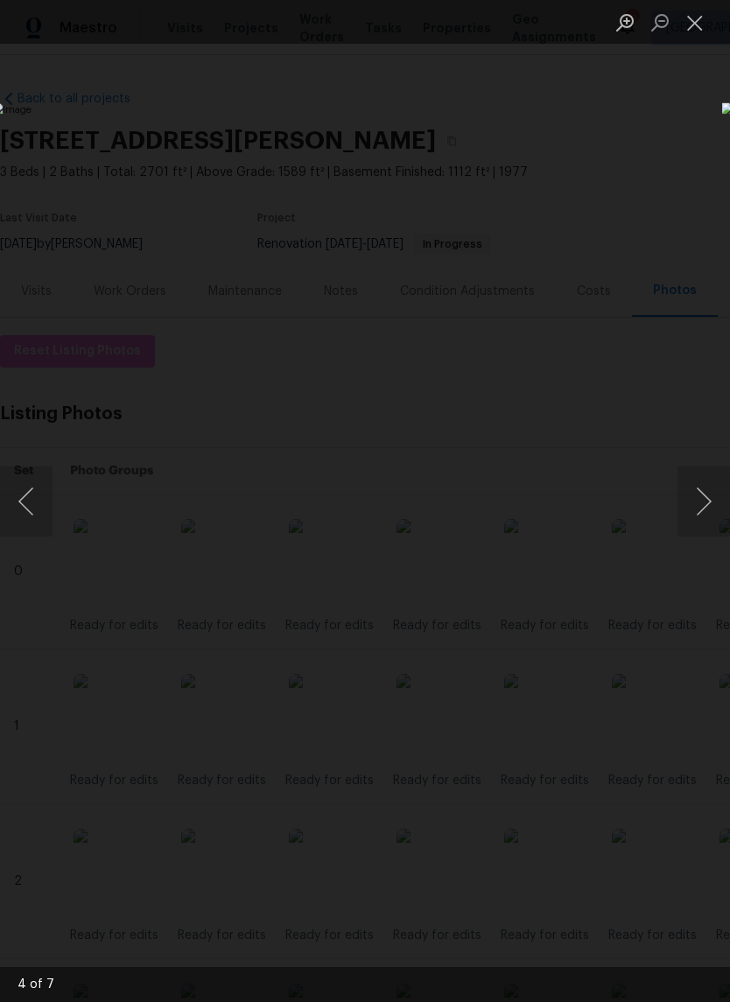
click at [682, 36] on button "Close lightbox" at bounding box center [694, 22] width 35 height 31
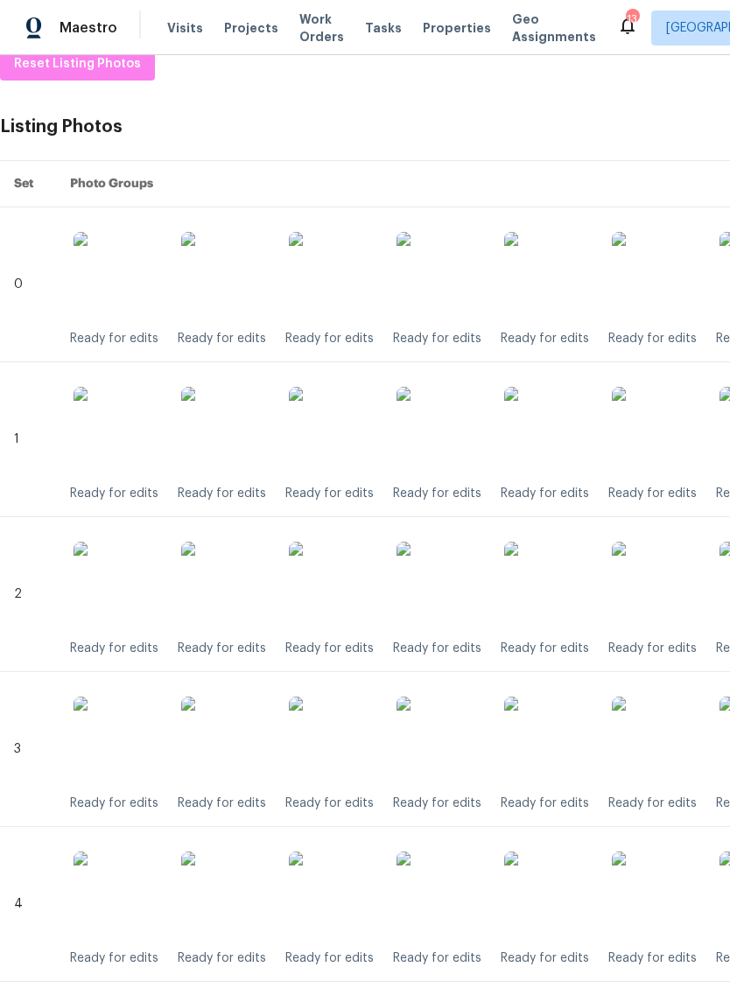
scroll to position [317, 3]
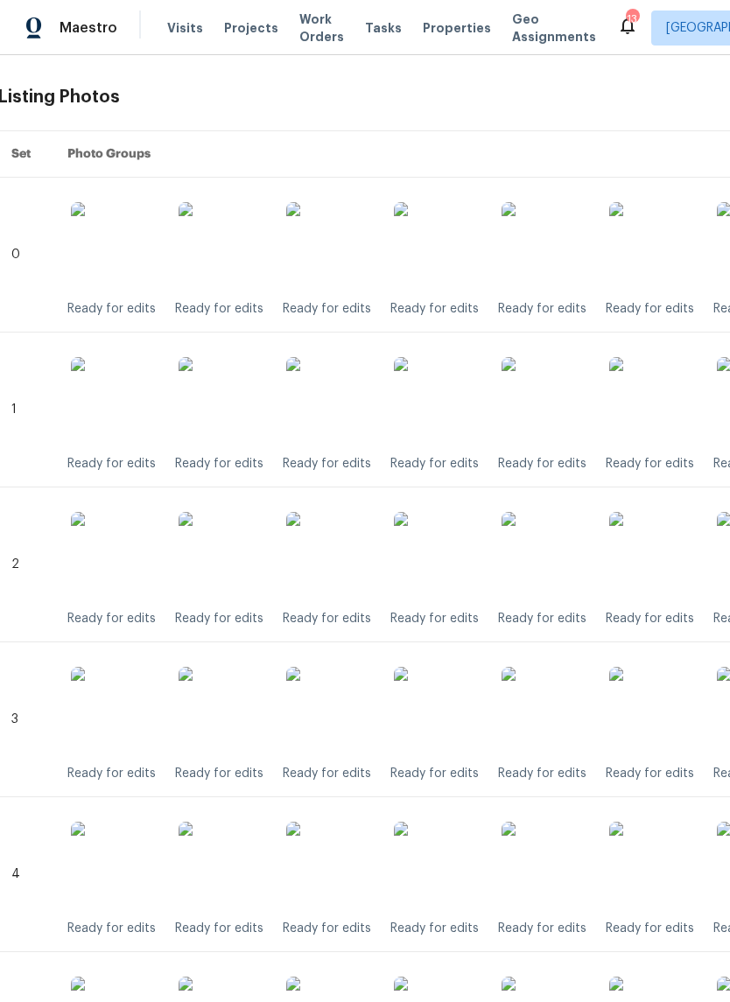
click at [446, 714] on img at bounding box center [437, 710] width 87 height 87
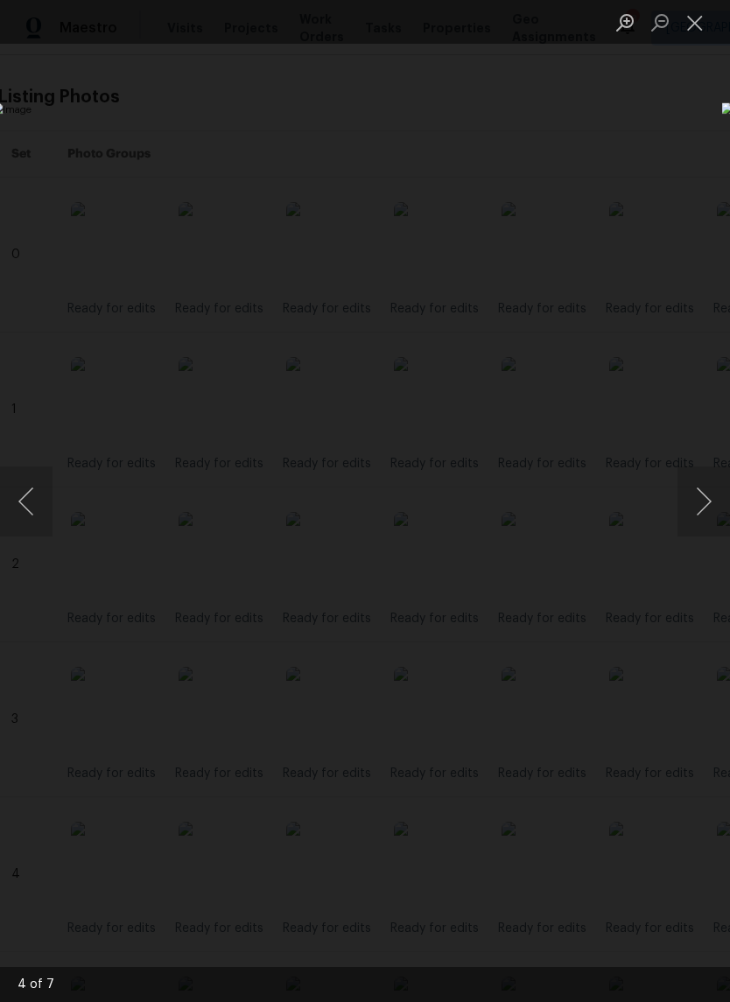
click at [18, 495] on button "Previous image" at bounding box center [26, 501] width 52 height 70
click at [713, 497] on button "Next image" at bounding box center [703, 501] width 52 height 70
click at [702, 507] on button "Next image" at bounding box center [703, 501] width 52 height 70
click at [31, 498] on button "Previous image" at bounding box center [26, 501] width 52 height 70
click at [695, 37] on button "Close lightbox" at bounding box center [694, 22] width 35 height 31
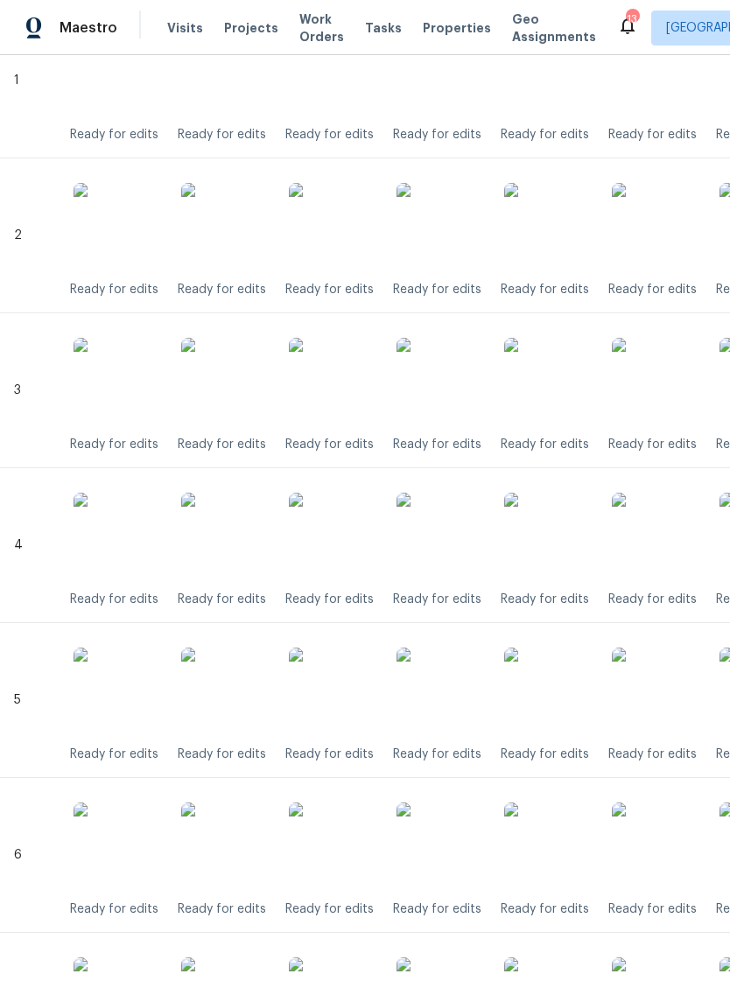
scroll to position [647, 0]
click at [455, 542] on img at bounding box center [439, 534] width 87 height 87
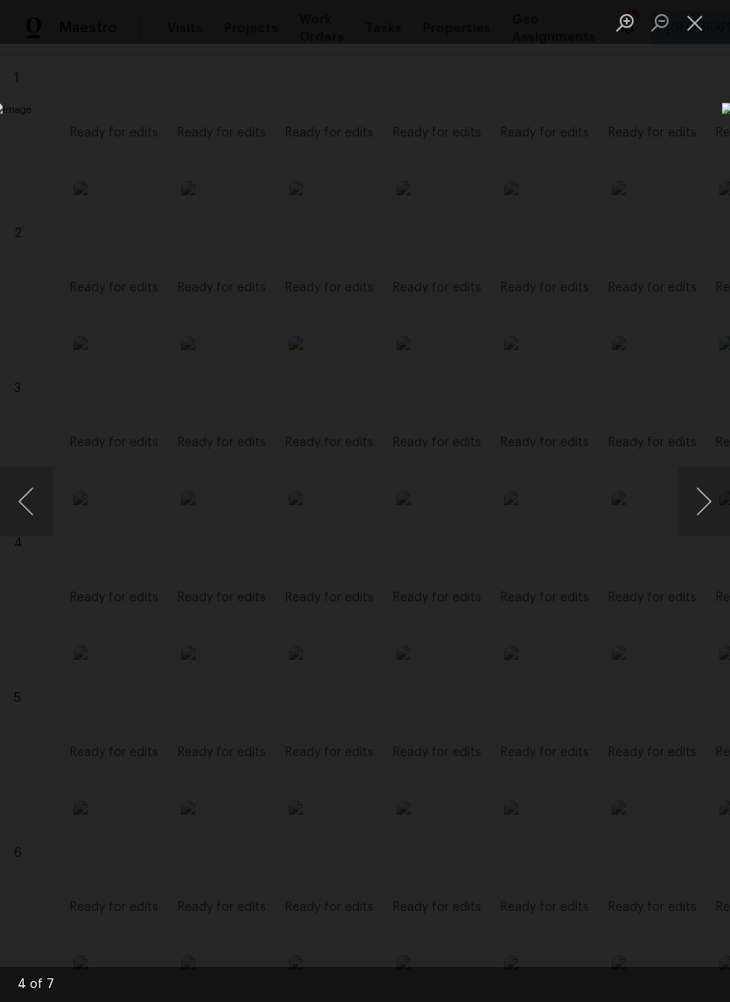
click at [706, 36] on button "Close lightbox" at bounding box center [694, 22] width 35 height 31
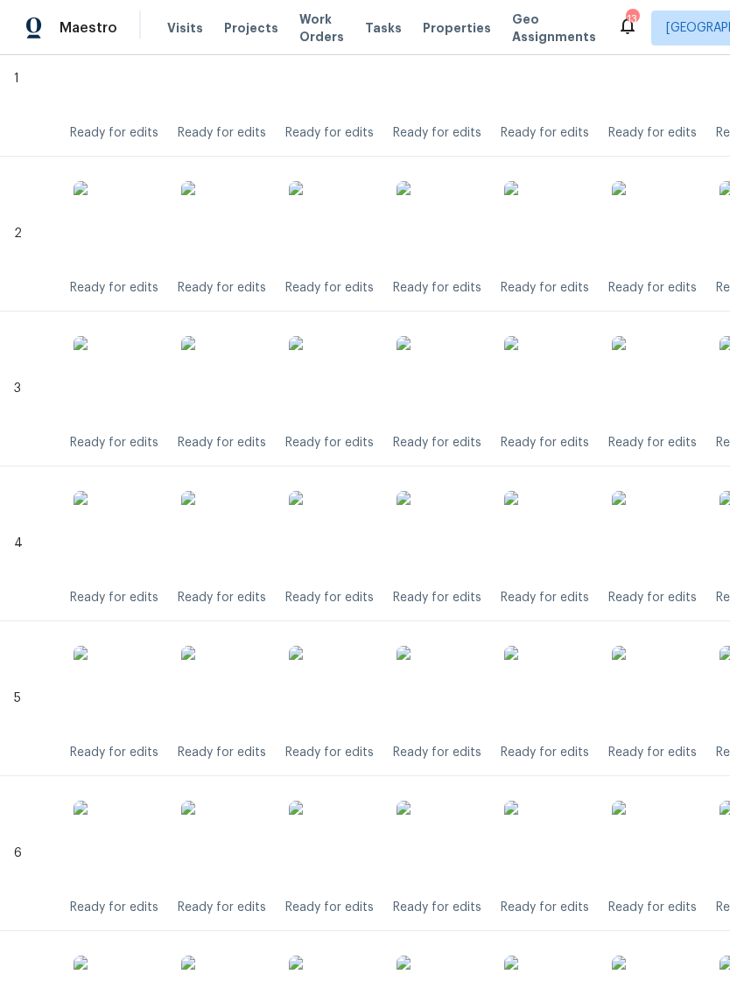
click at [451, 696] on img at bounding box center [439, 689] width 87 height 87
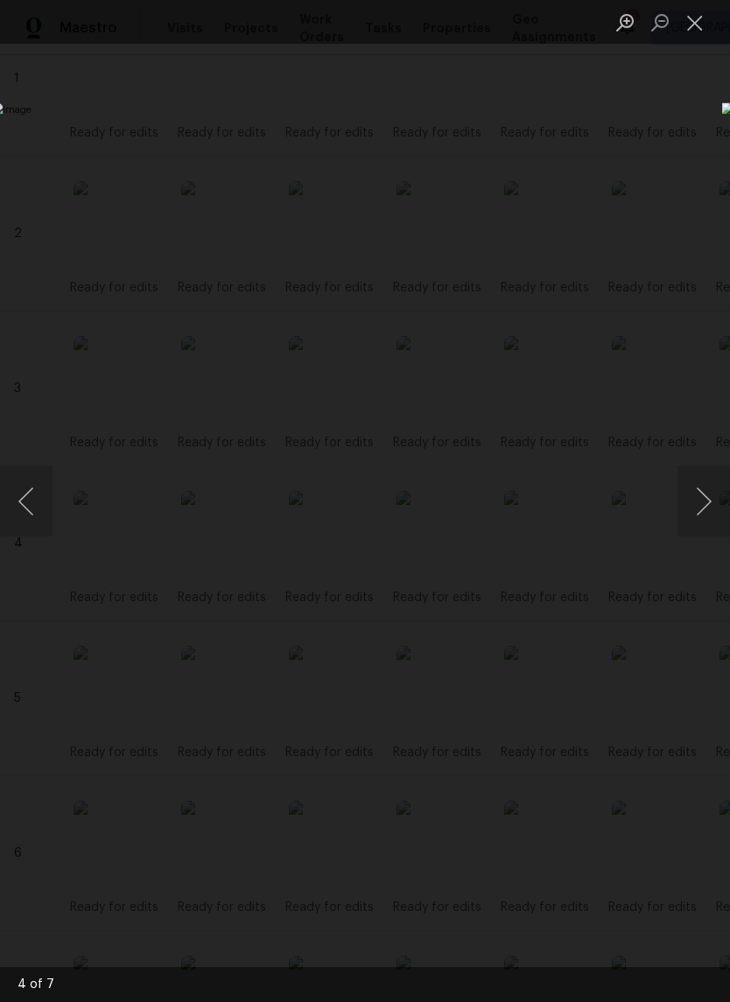
click at [692, 48] on div "Lightbox" at bounding box center [365, 501] width 730 height 1002
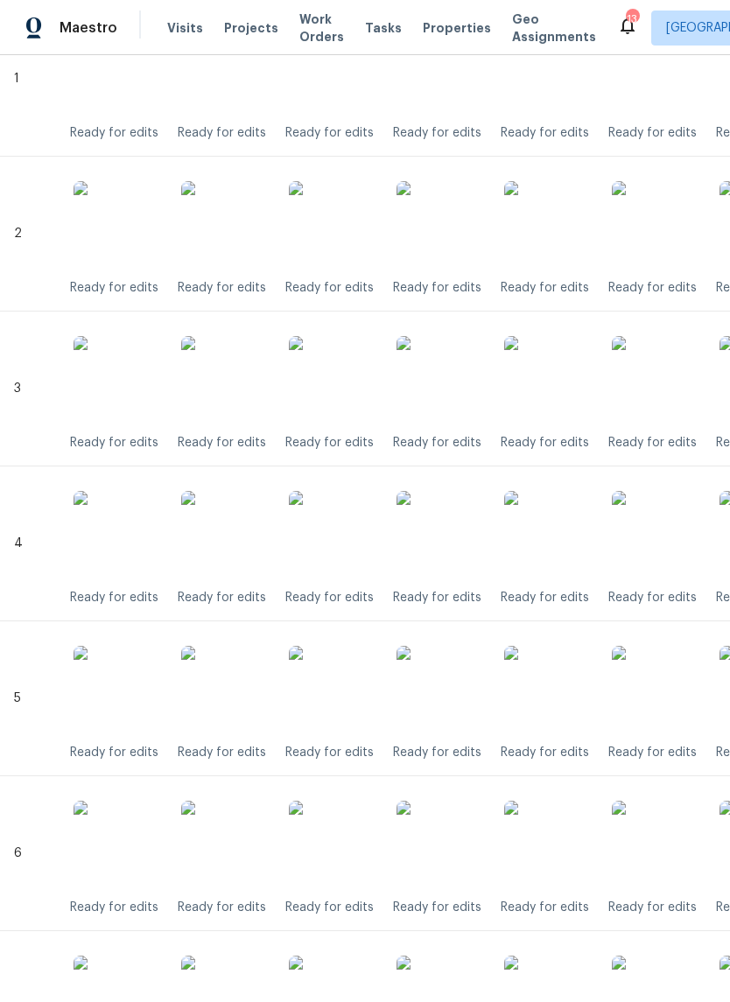
click at [450, 853] on img at bounding box center [439, 844] width 87 height 87
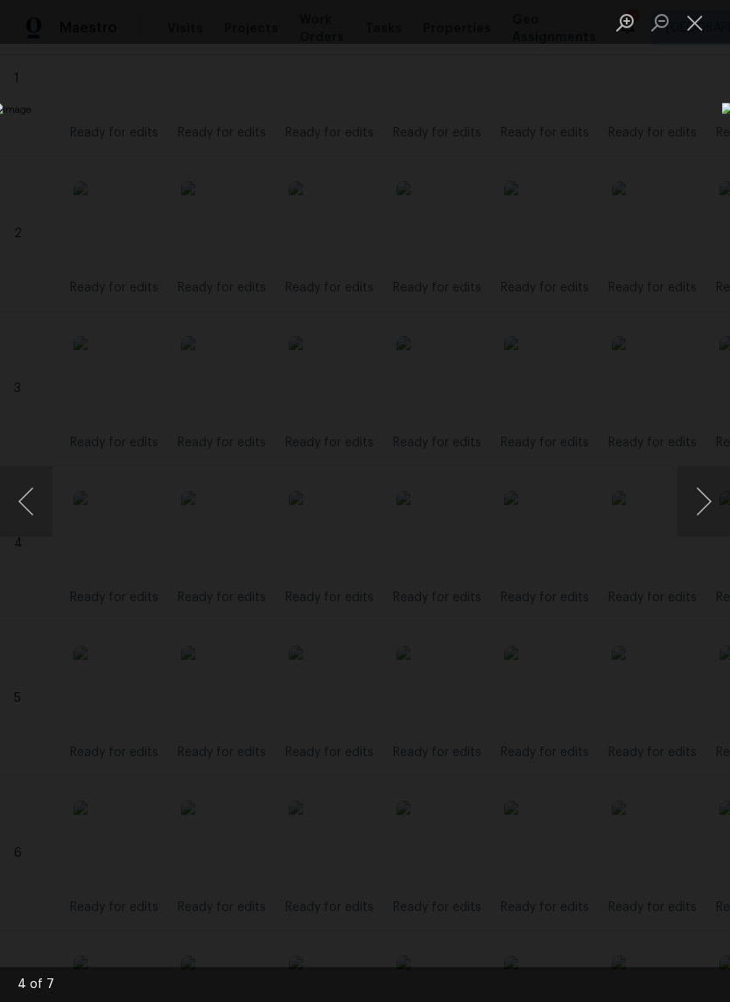
click at [698, 28] on button "Close lightbox" at bounding box center [694, 22] width 35 height 31
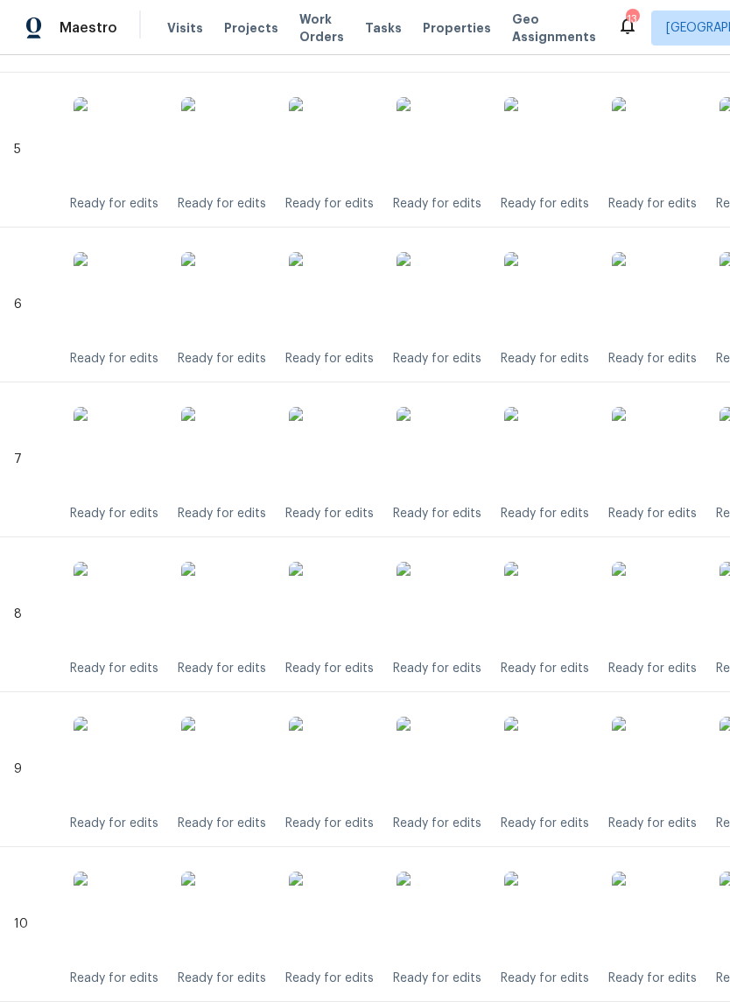
scroll to position [1197, 0]
click at [452, 465] on img at bounding box center [439, 449] width 87 height 87
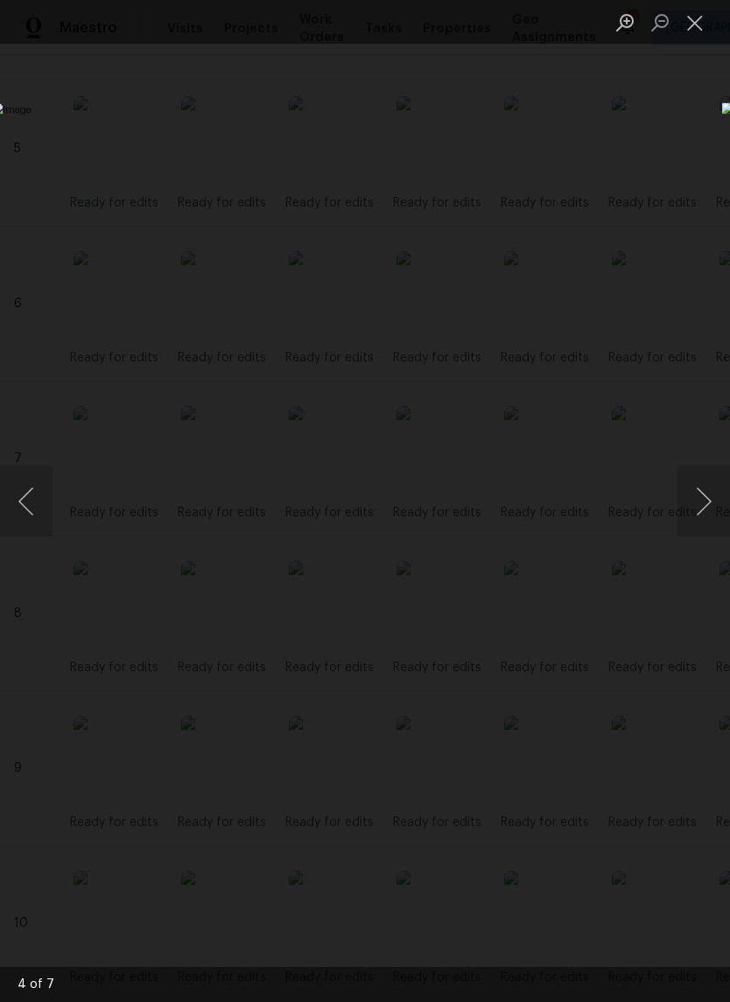
click at [702, 36] on button "Close lightbox" at bounding box center [694, 22] width 35 height 31
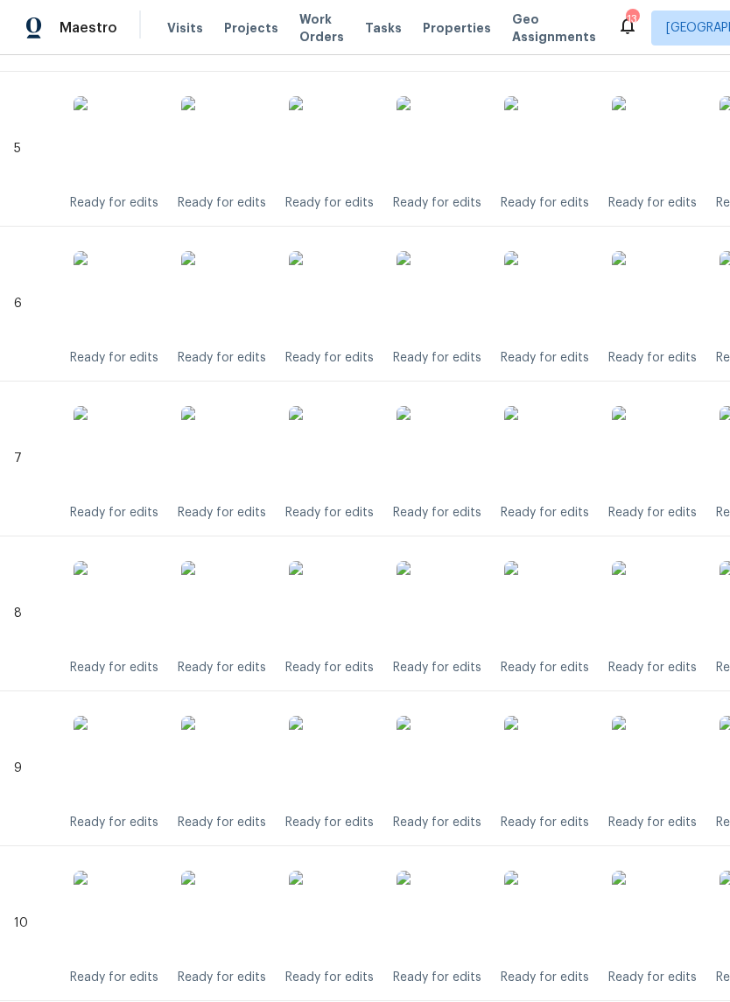
click at [449, 773] on img at bounding box center [439, 759] width 87 height 87
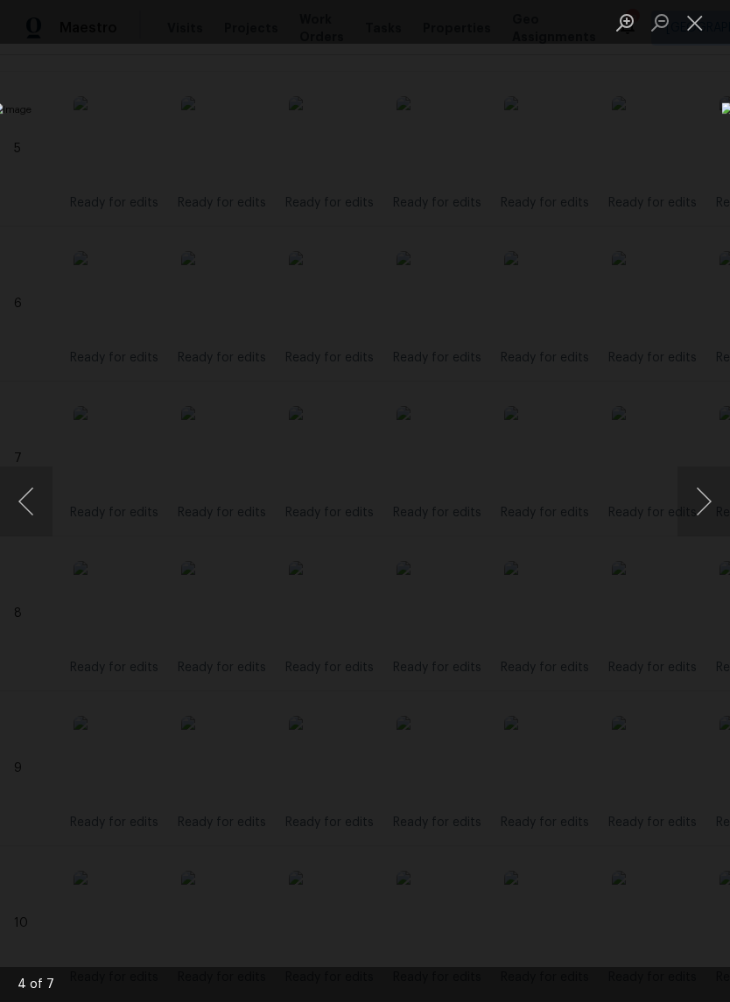
click at [700, 31] on button "Close lightbox" at bounding box center [694, 22] width 35 height 31
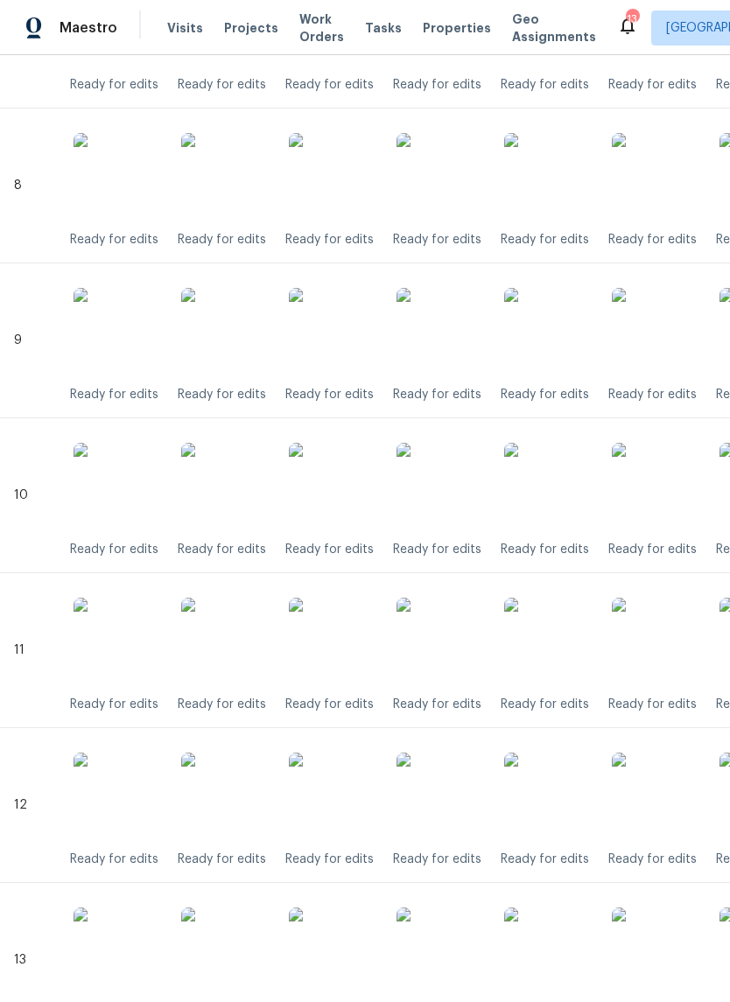
scroll to position [1624, 0]
click at [444, 334] on img at bounding box center [439, 332] width 87 height 87
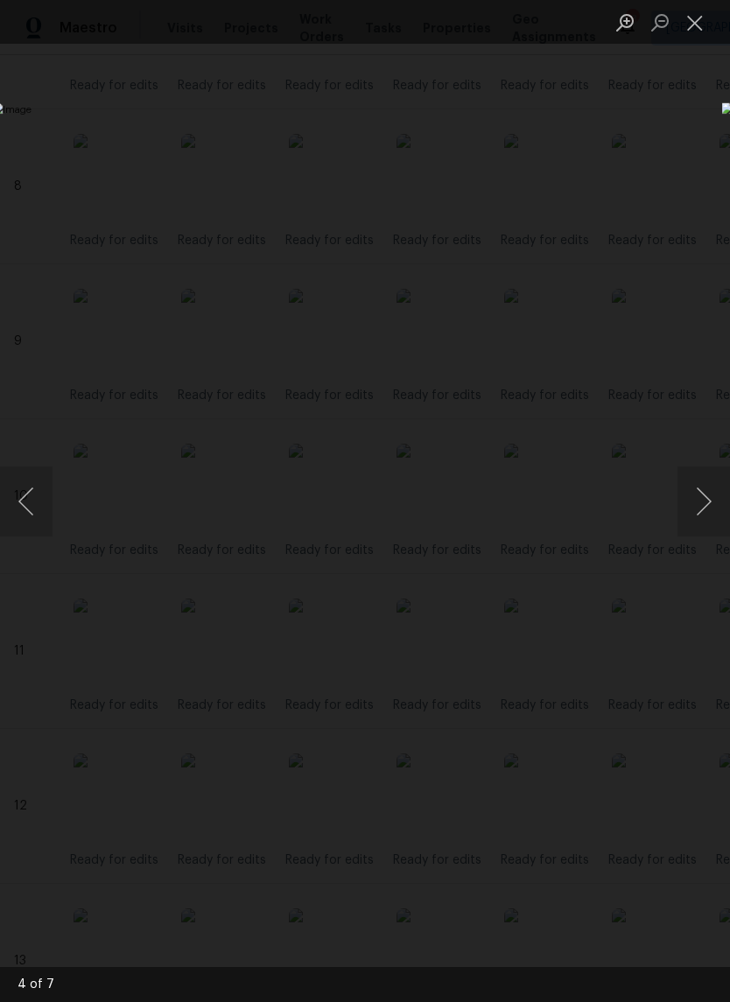
click at [698, 28] on button "Close lightbox" at bounding box center [694, 22] width 35 height 31
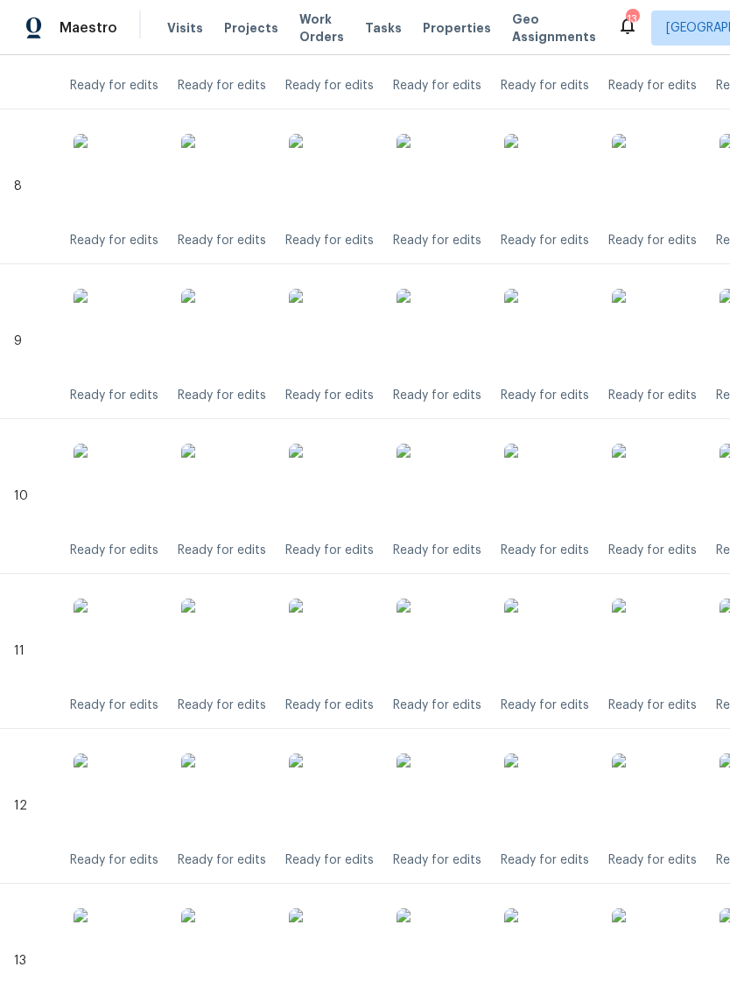
click at [461, 192] on img at bounding box center [439, 177] width 87 height 87
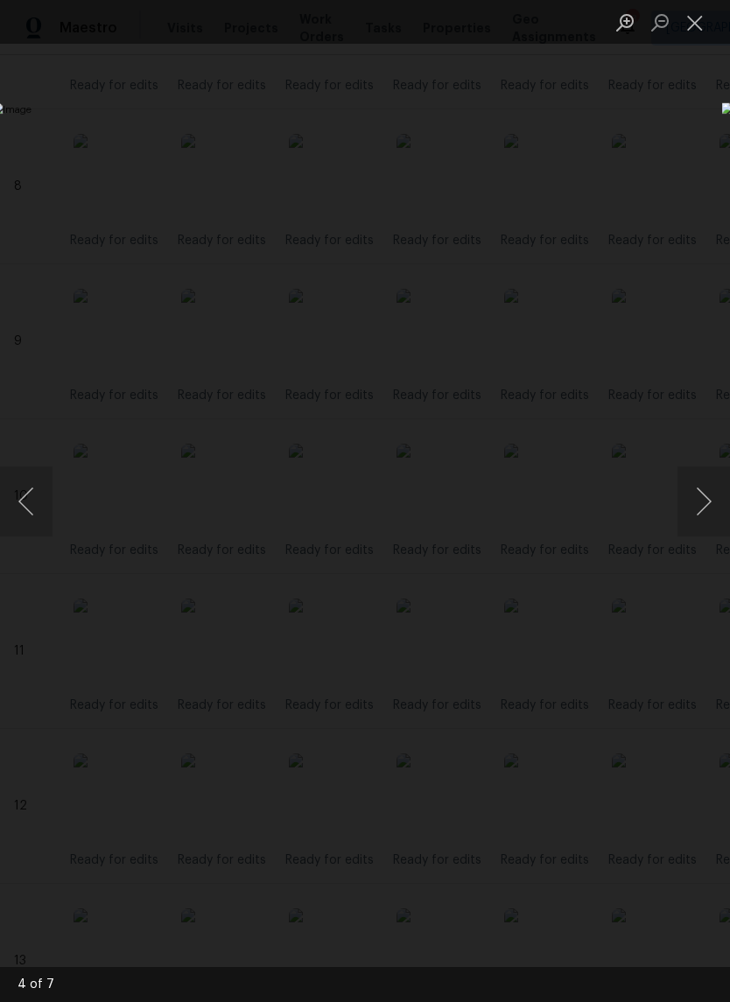
click at [696, 31] on button "Close lightbox" at bounding box center [694, 22] width 35 height 31
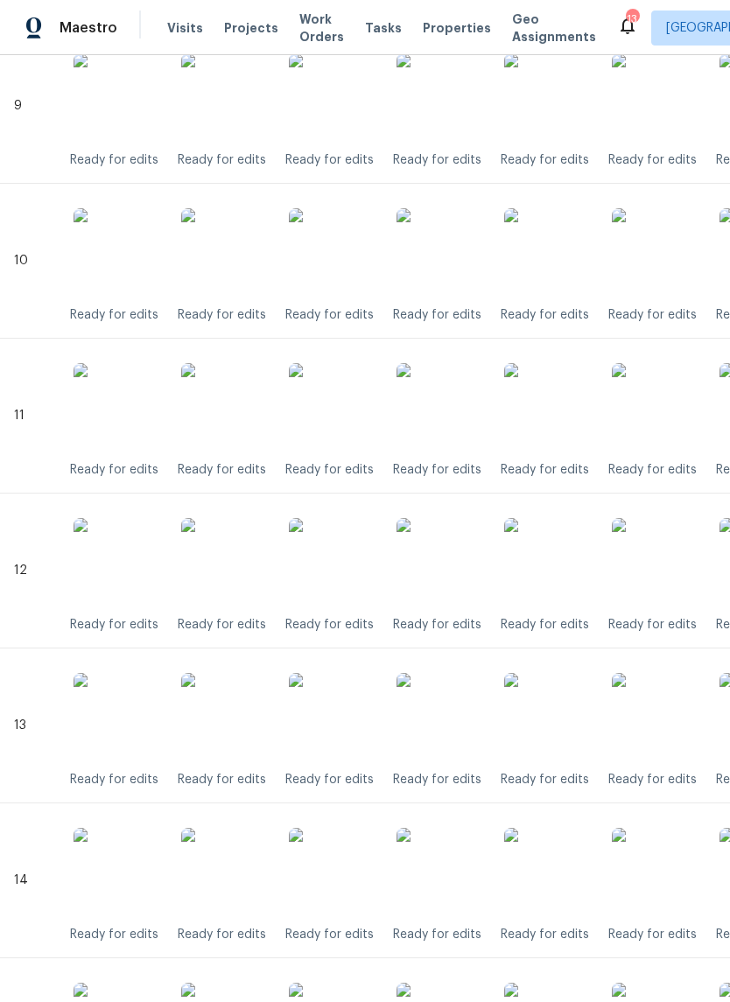
scroll to position [1858, 0]
click at [449, 410] on img at bounding box center [439, 407] width 87 height 87
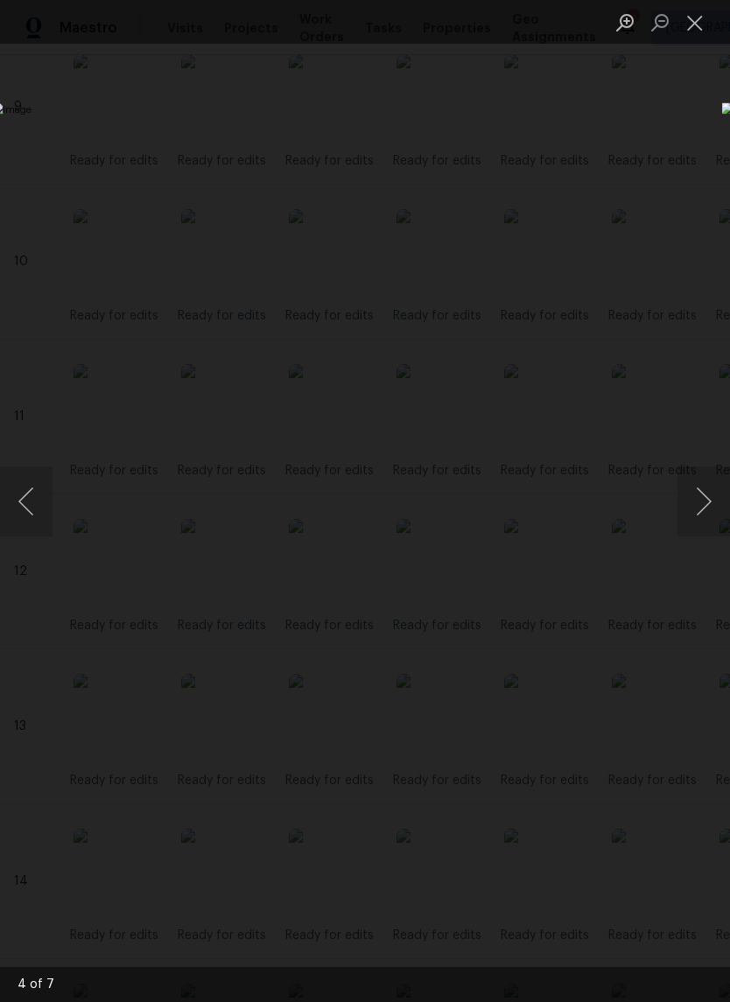
click at [703, 34] on button "Close lightbox" at bounding box center [694, 22] width 35 height 31
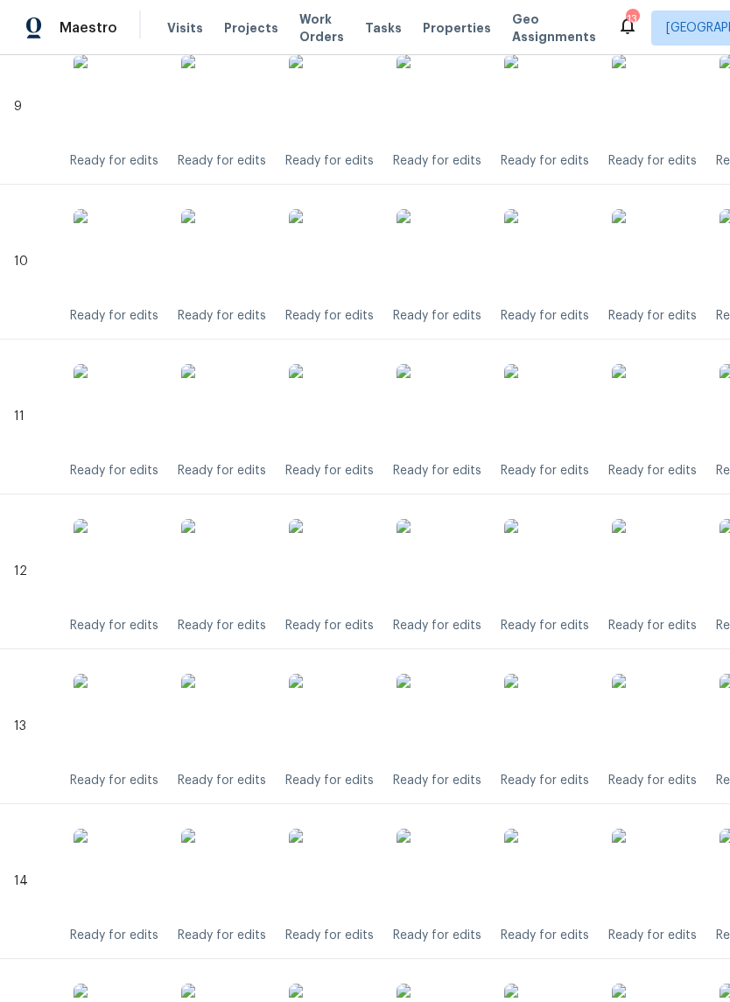
click at [458, 714] on img at bounding box center [439, 717] width 87 height 87
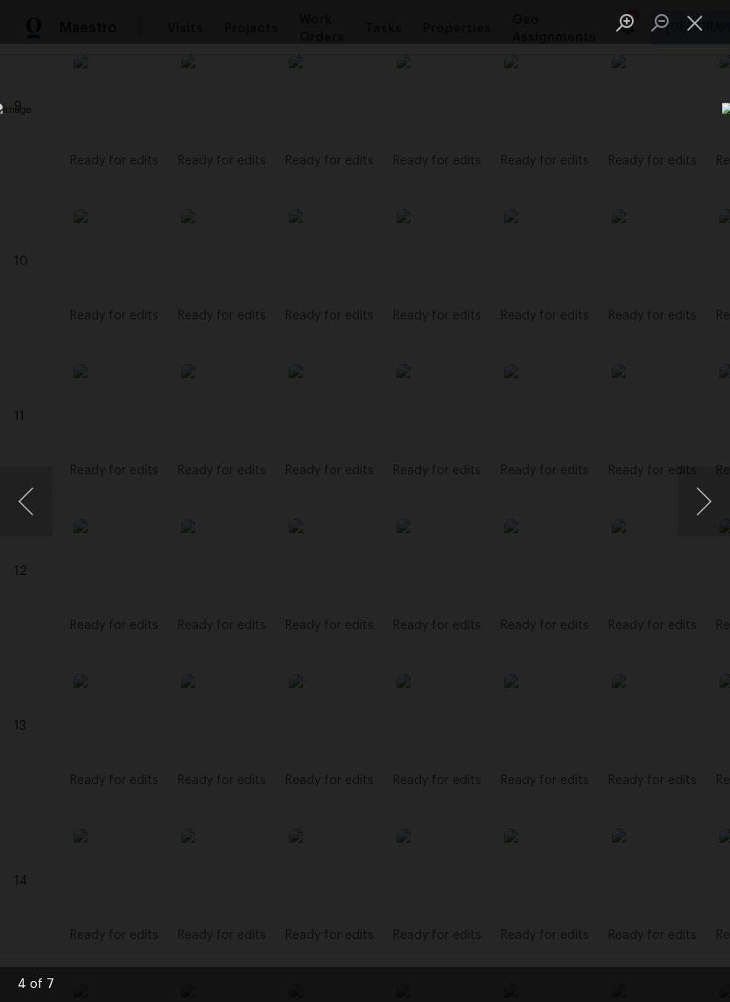
click at [691, 38] on button "Close lightbox" at bounding box center [694, 22] width 35 height 31
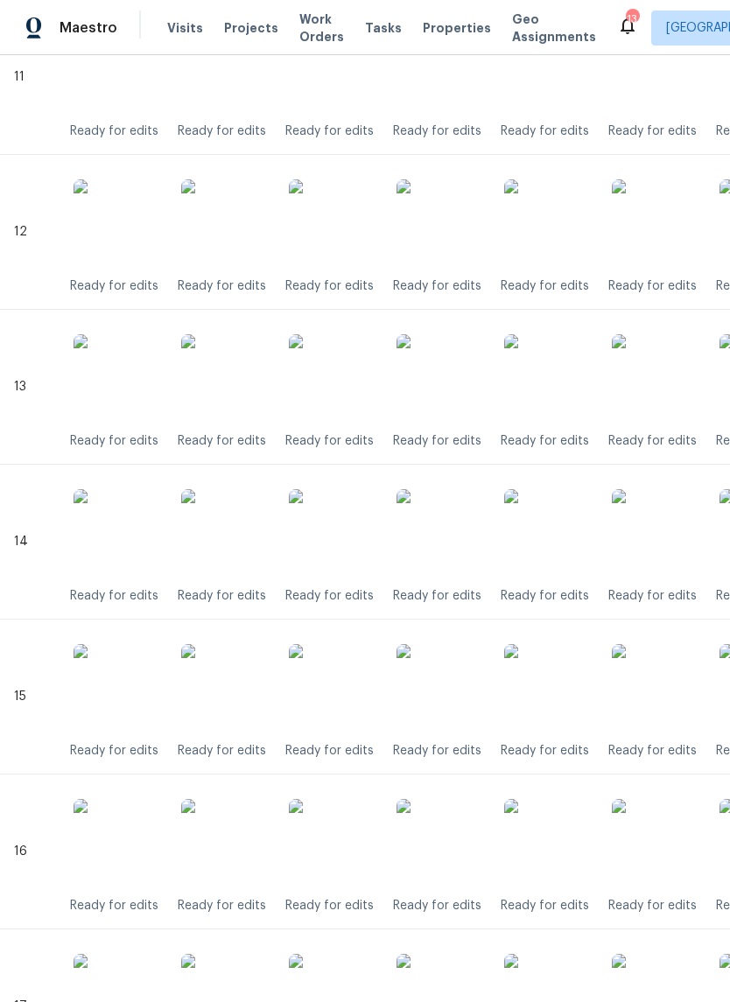
scroll to position [2198, 0]
click at [458, 534] on img at bounding box center [439, 532] width 87 height 87
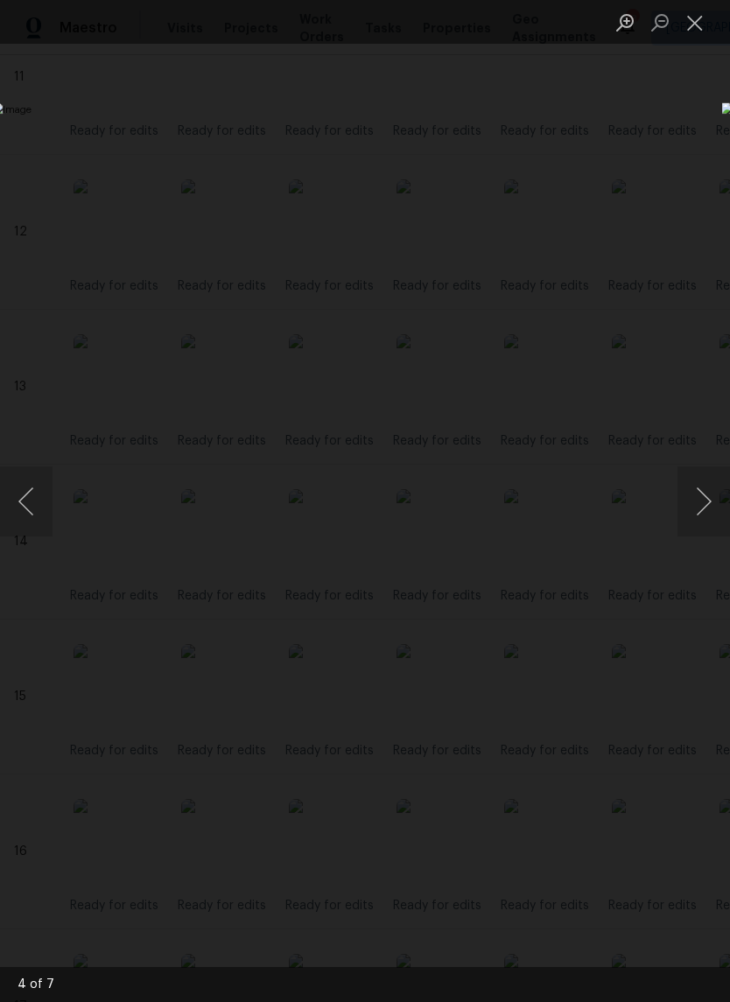
click at [689, 38] on button "Close lightbox" at bounding box center [694, 22] width 35 height 31
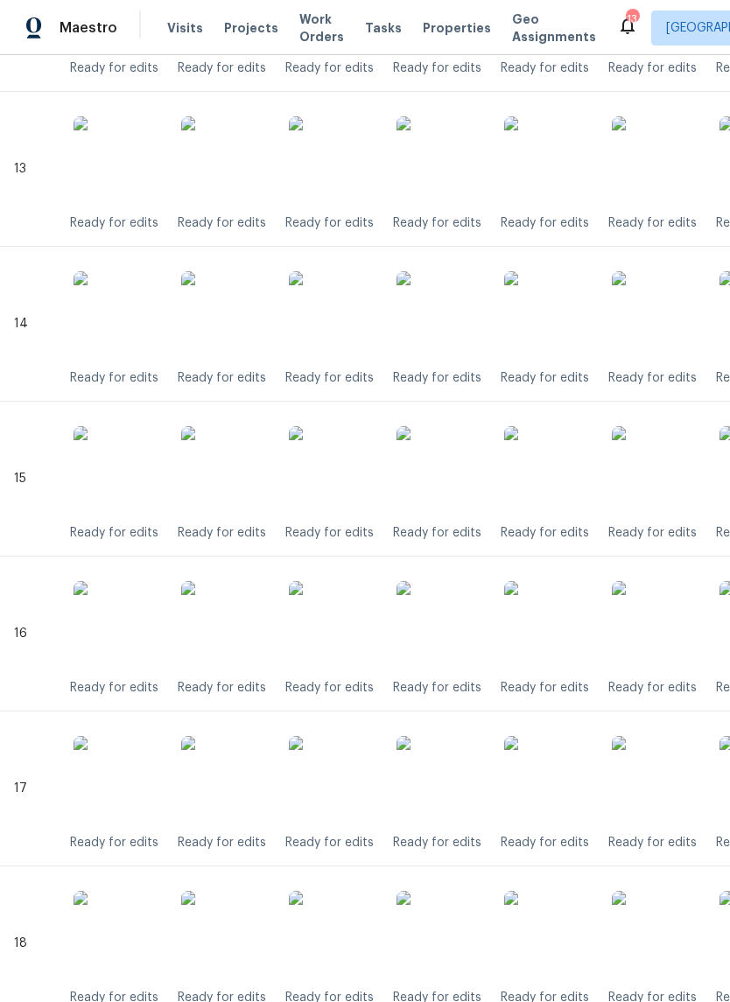
scroll to position [2418, 0]
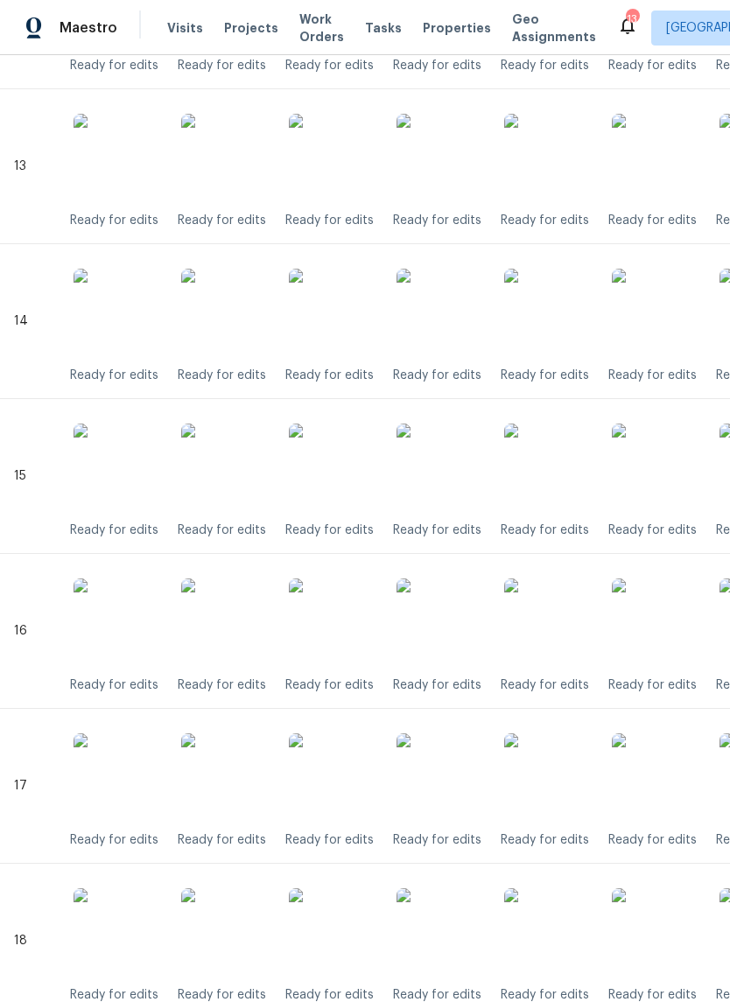
click at [452, 485] on img at bounding box center [439, 466] width 87 height 87
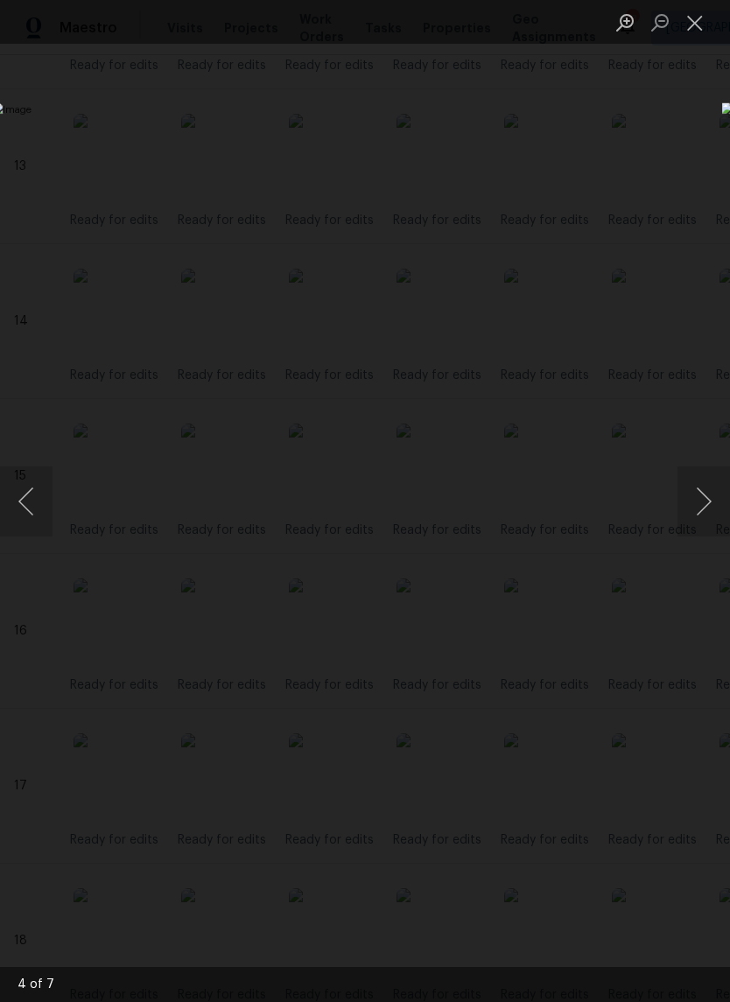
click at [696, 30] on button "Close lightbox" at bounding box center [694, 22] width 35 height 31
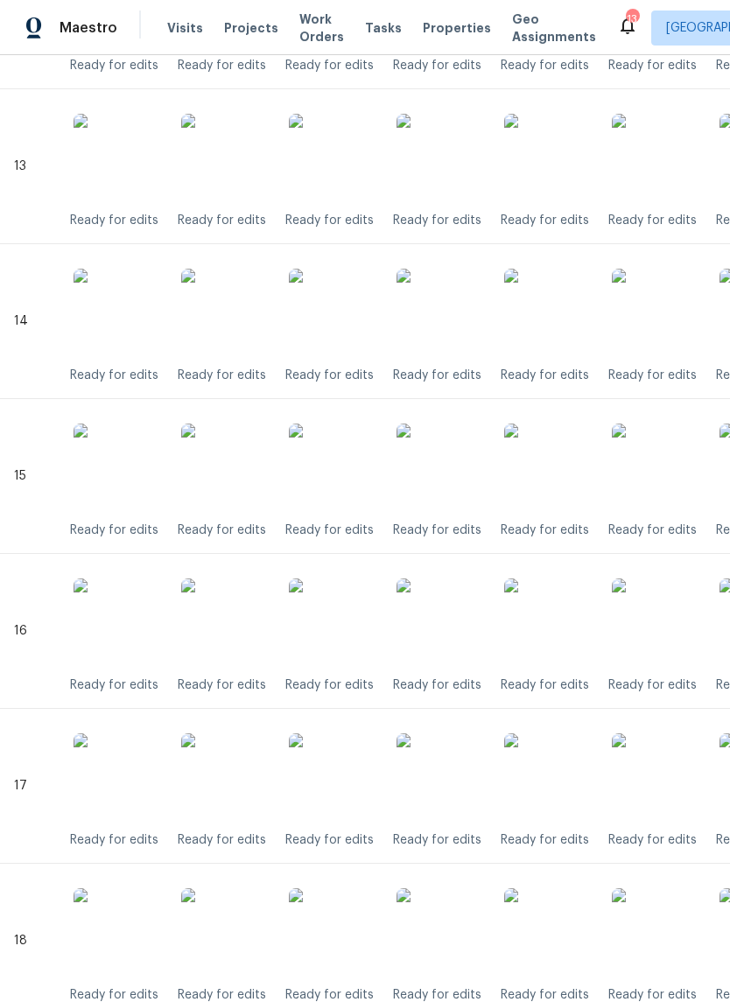
click at [457, 779] on img at bounding box center [439, 776] width 87 height 87
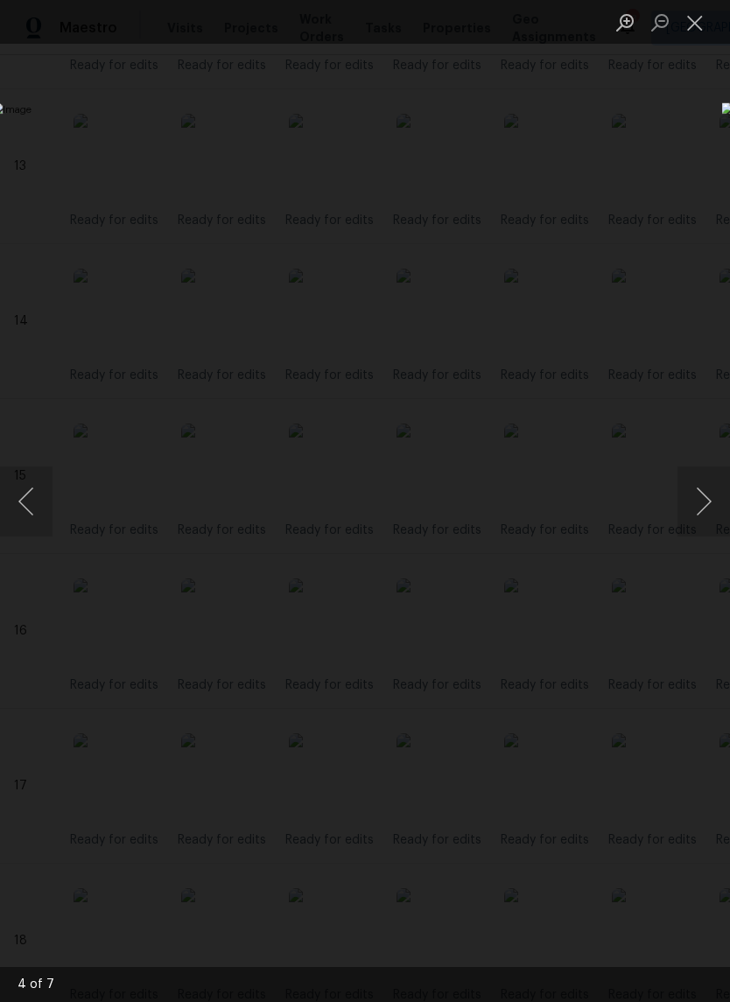
click at [705, 34] on button "Close lightbox" at bounding box center [694, 22] width 35 height 31
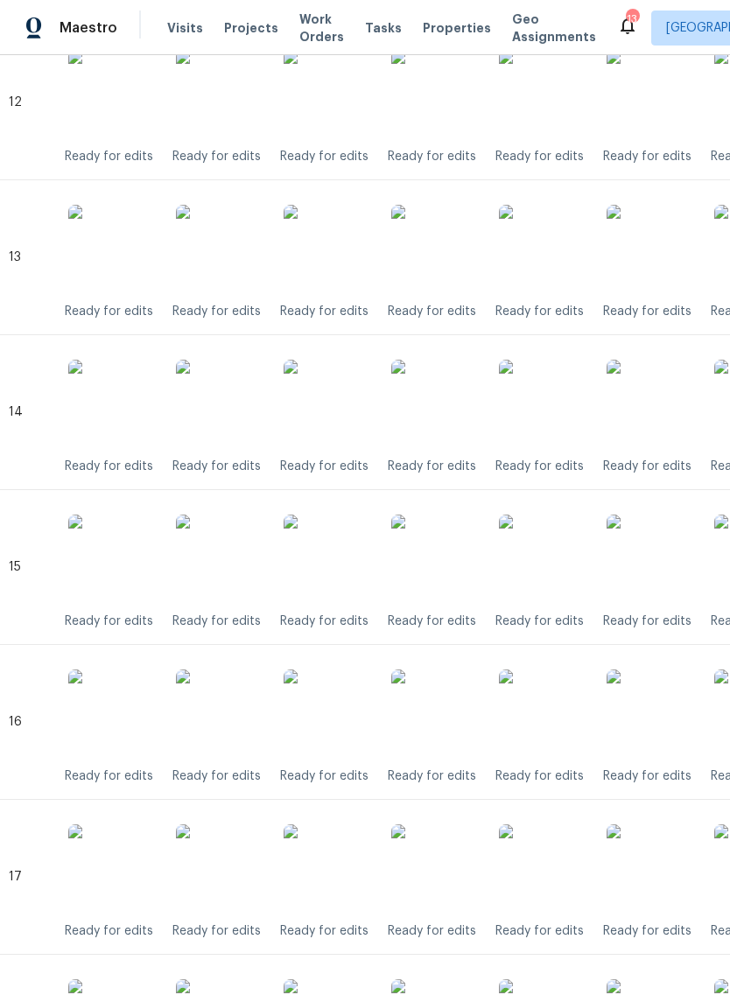
scroll to position [2344, 5]
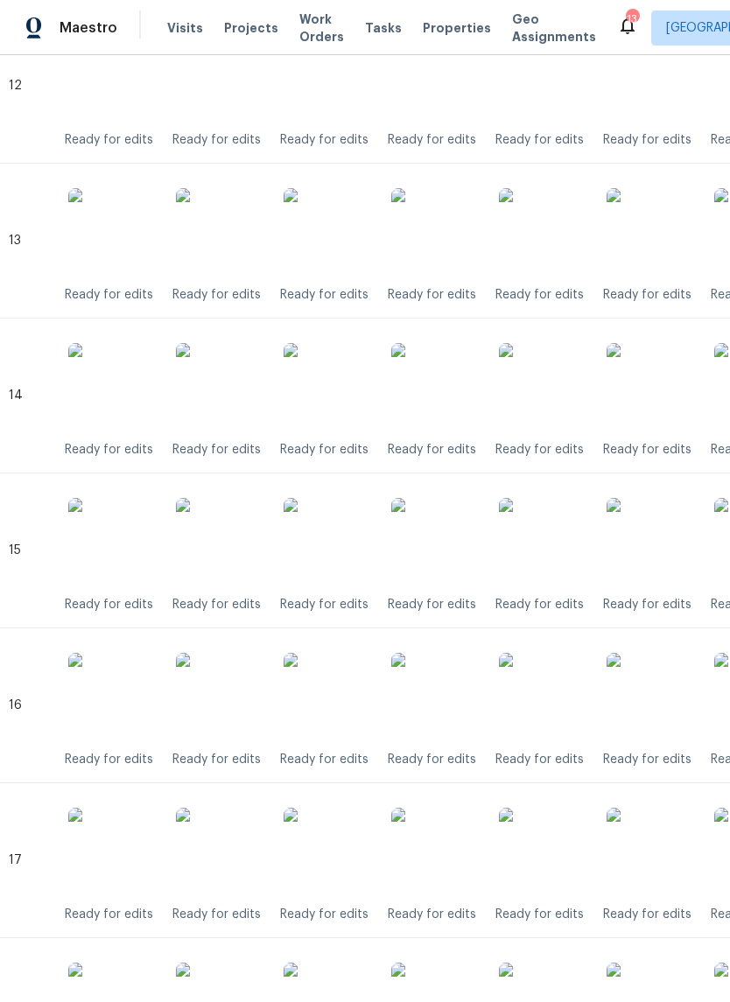
click at [440, 251] on img at bounding box center [434, 231] width 87 height 87
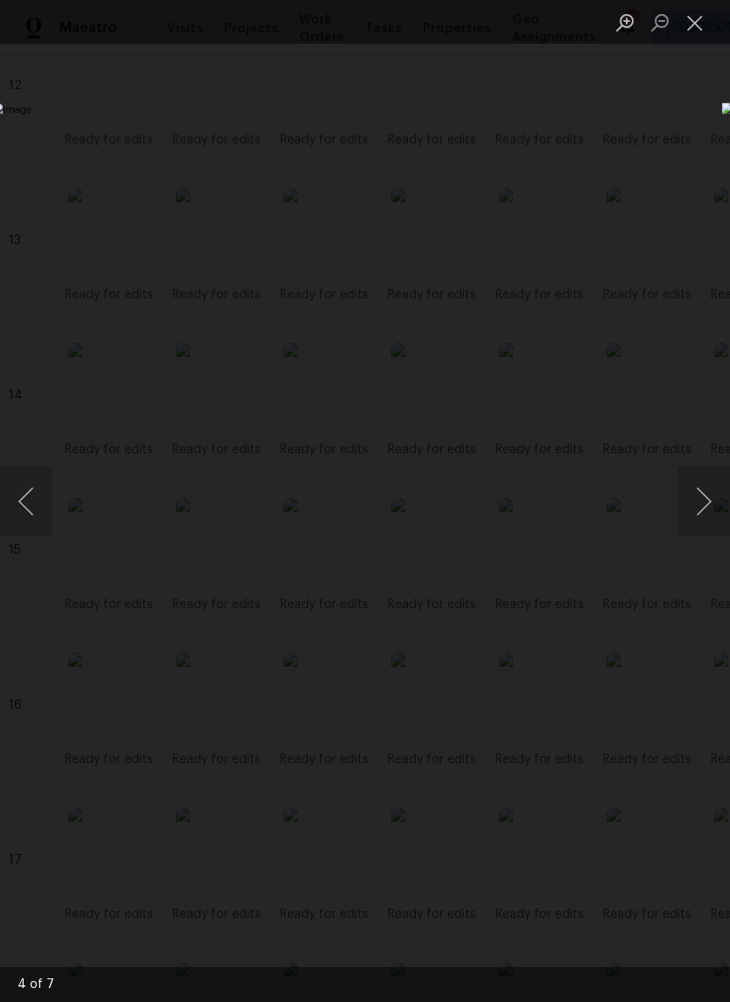
click at [697, 30] on button "Close lightbox" at bounding box center [694, 22] width 35 height 31
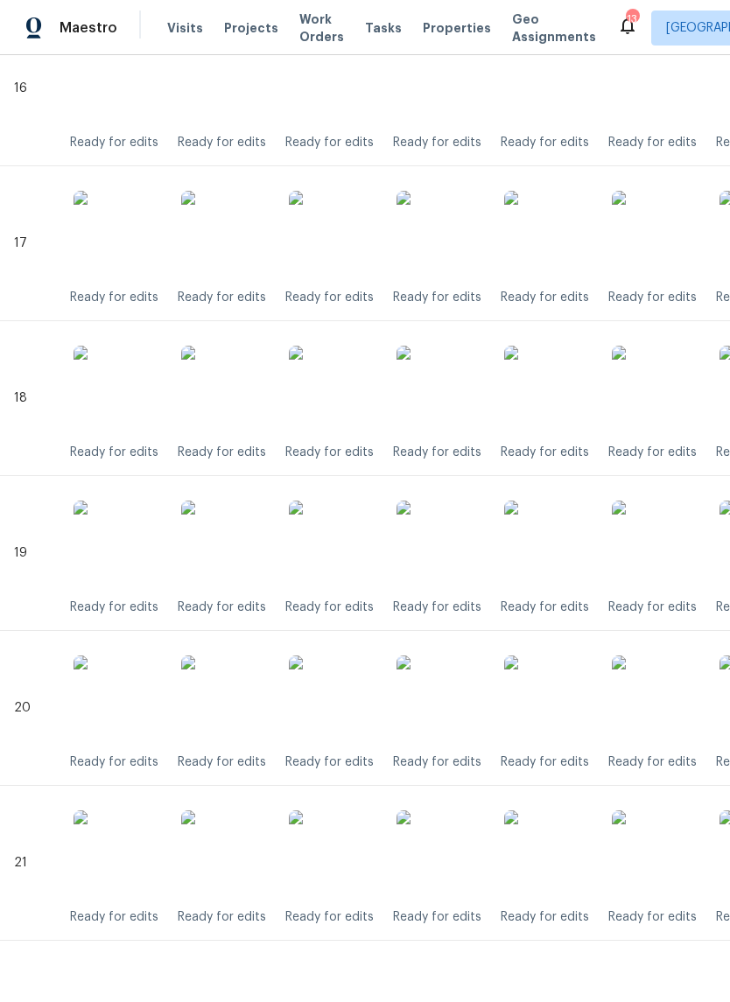
scroll to position [2961, 0]
click at [451, 715] on img at bounding box center [439, 698] width 87 height 87
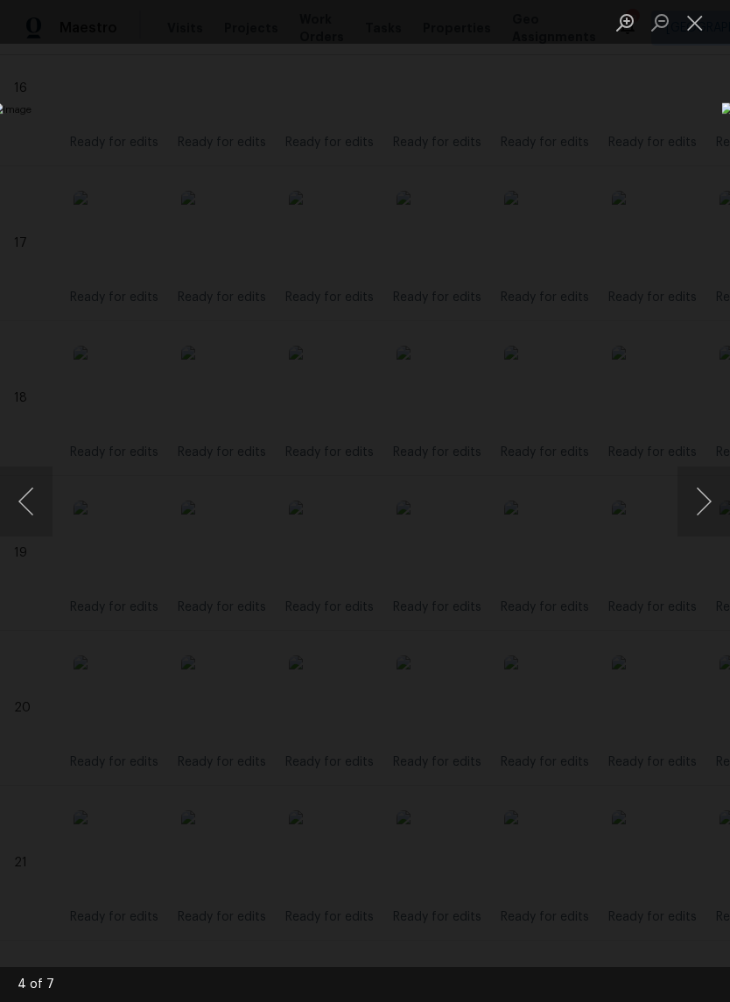
click at [691, 35] on button "Close lightbox" at bounding box center [694, 22] width 35 height 31
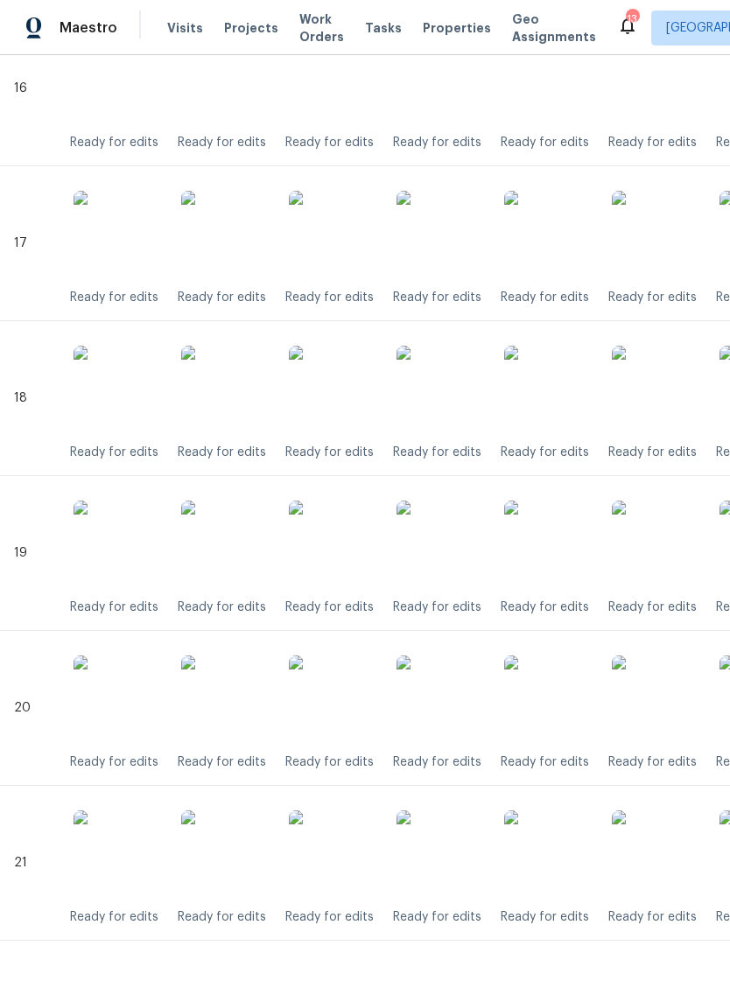
click at [452, 864] on img at bounding box center [439, 853] width 87 height 87
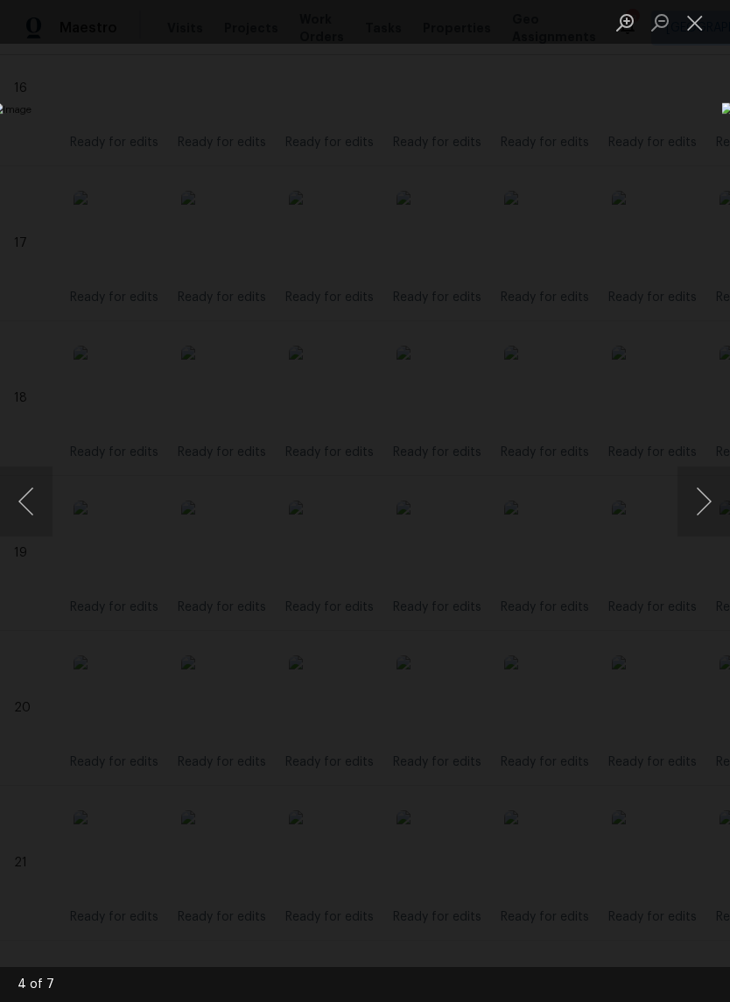
click at [694, 31] on button "Close lightbox" at bounding box center [694, 22] width 35 height 31
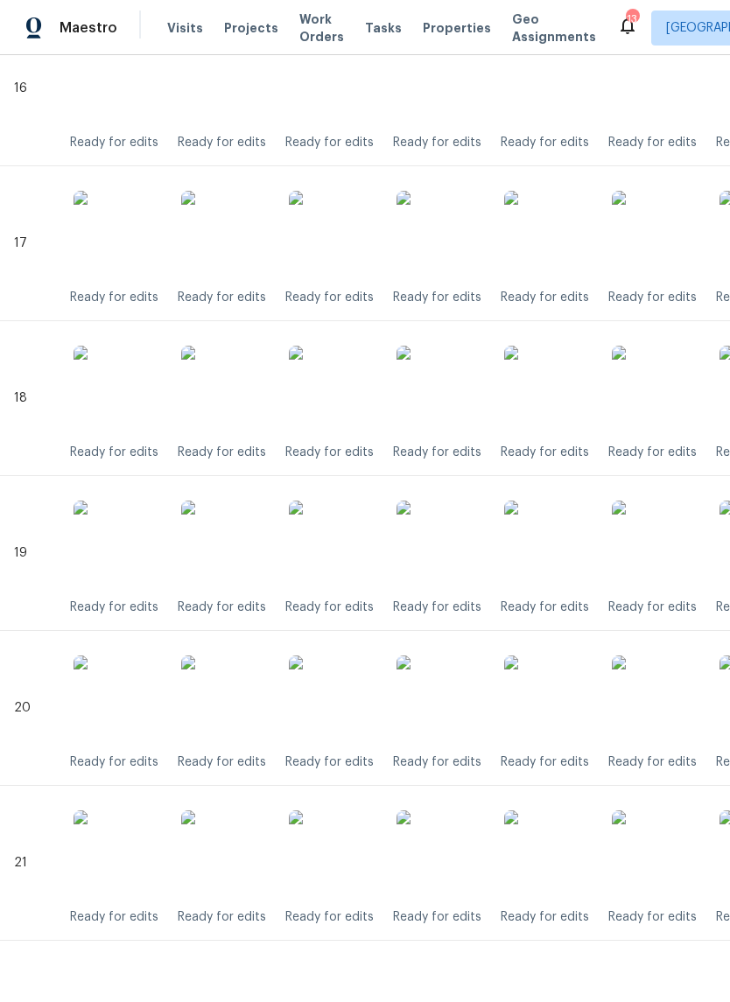
scroll to position [0, 0]
